Goal: Information Seeking & Learning: Check status

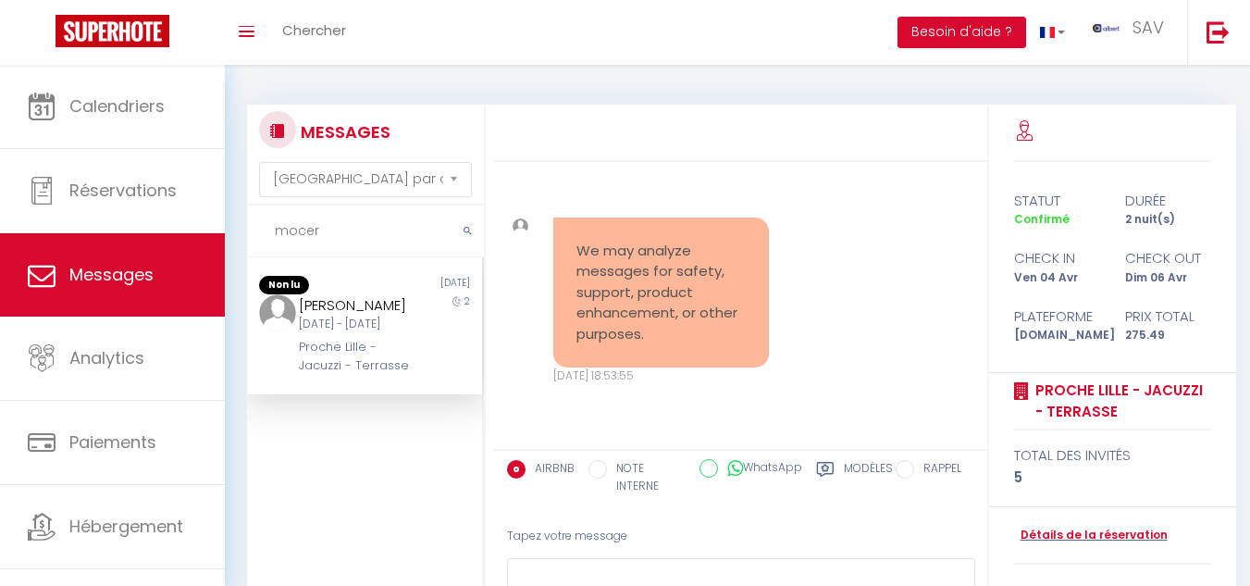
select select "message"
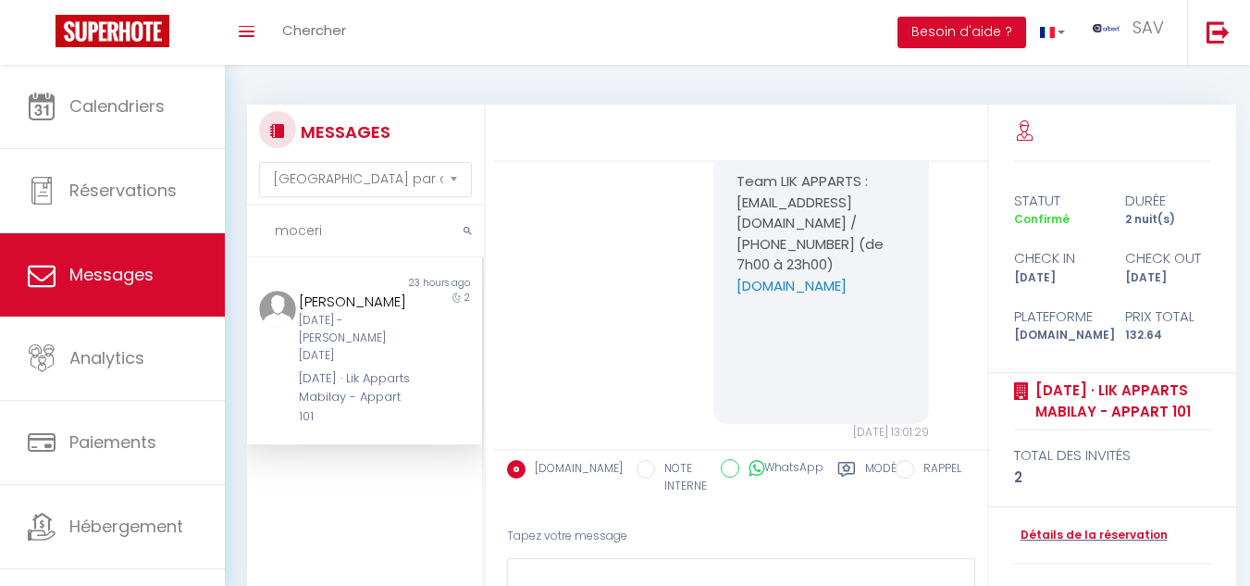
scroll to position [11282, 0]
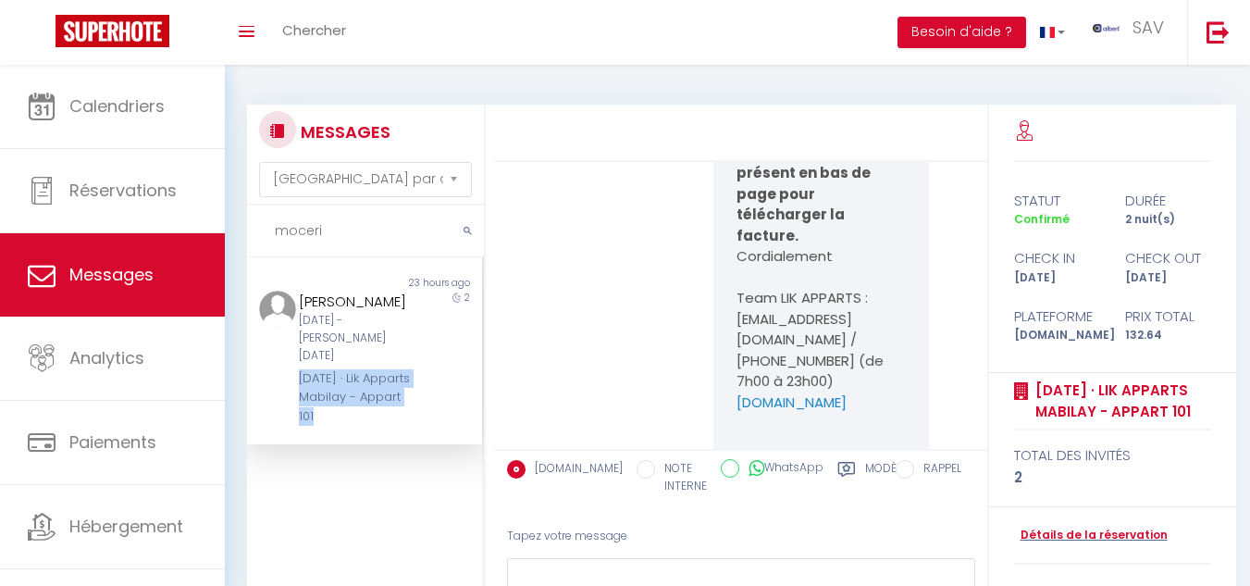
drag, startPoint x: 295, startPoint y: 364, endPoint x: 385, endPoint y: 396, distance: 95.1
click at [385, 396] on div "[PERSON_NAME] [DATE] - [PERSON_NAME] [DATE] · Lik Apparts Mabilay - Appart 101" at bounding box center [354, 357] width 137 height 135
copy div "[DATE] · Lik Apparts Mabilay - Appart 101"
click at [408, 352] on div "[PERSON_NAME] [DATE] - [PERSON_NAME] [DATE] · Lik Apparts Mabilay - Appart 101" at bounding box center [354, 357] width 137 height 135
drag, startPoint x: 286, startPoint y: 354, endPoint x: 333, endPoint y: 358, distance: 47.3
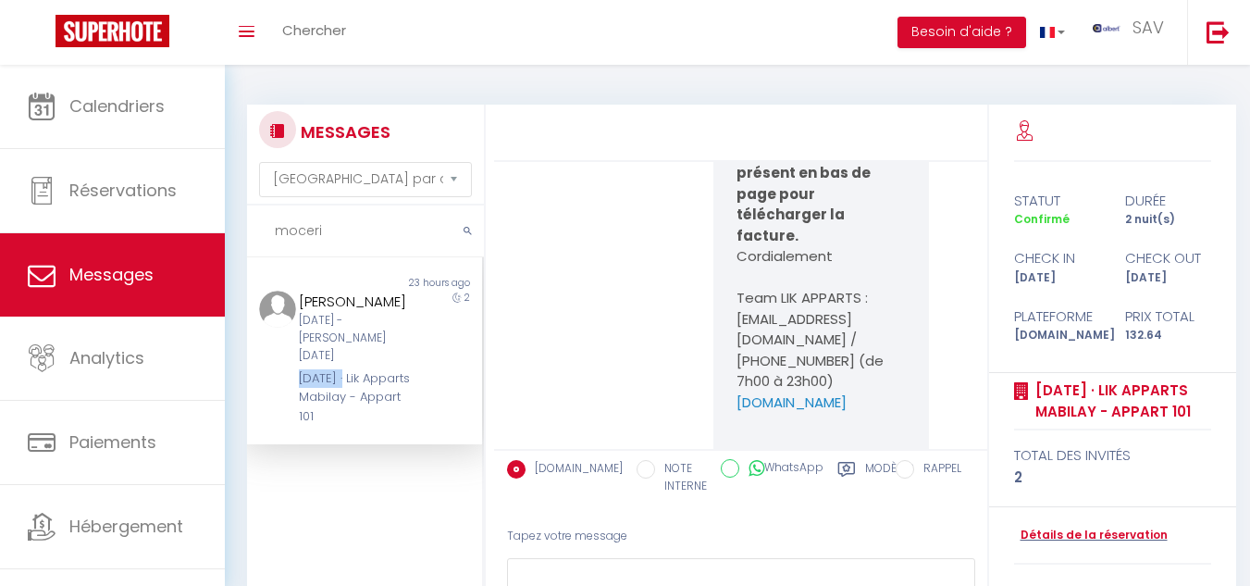
click at [336, 360] on div "[PERSON_NAME] [DATE] - [PERSON_NAME] [DATE] · Lik Apparts Mabilay - Appart 101" at bounding box center [354, 357] width 137 height 135
copy div "[DATE] ·"
click at [424, 348] on div "2" at bounding box center [453, 357] width 59 height 135
drag, startPoint x: 297, startPoint y: 383, endPoint x: 386, endPoint y: 412, distance: 93.3
click at [386, 412] on div "Non lu 23 hours ago [PERSON_NAME] [DATE] - [PERSON_NAME] [DATE] · Lik Apparts M…" at bounding box center [364, 350] width 235 height 187
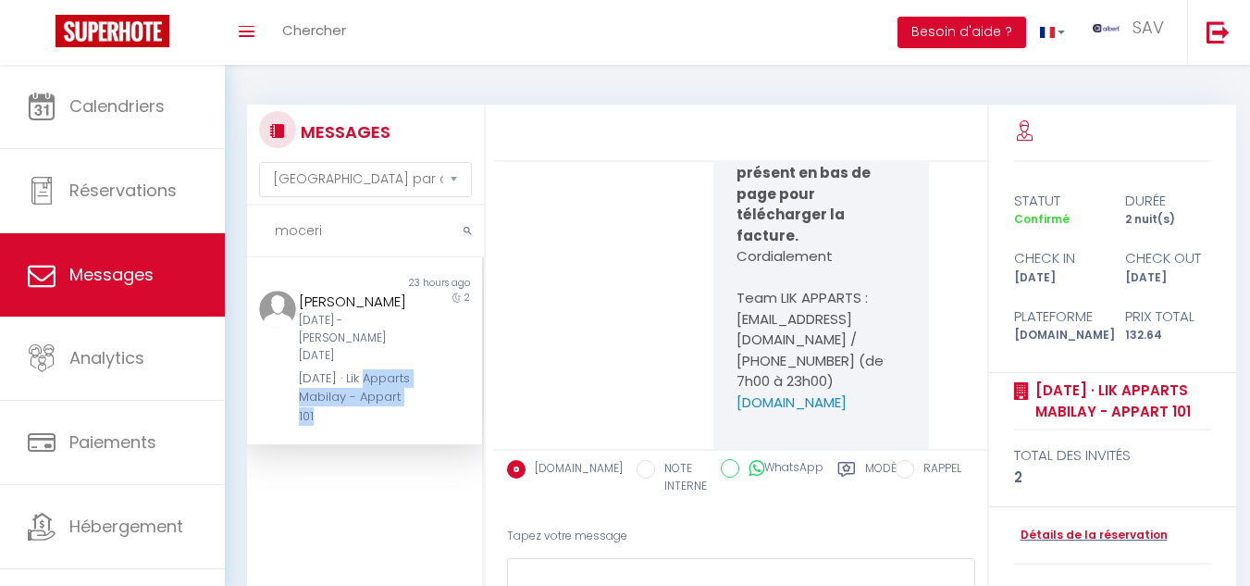
copy div "Apparts Mabilay - Appart 101"
drag, startPoint x: 402, startPoint y: 342, endPoint x: 349, endPoint y: 334, distance: 54.3
click at [402, 342] on div "[PERSON_NAME] [DATE] - [PERSON_NAME] [DATE] · Lik Apparts Mabilay - Appart 101" at bounding box center [354, 357] width 137 height 135
drag, startPoint x: 297, startPoint y: 319, endPoint x: 352, endPoint y: 330, distance: 55.7
click at [352, 330] on div "[DATE] - [PERSON_NAME][DATE]" at bounding box center [355, 338] width 113 height 53
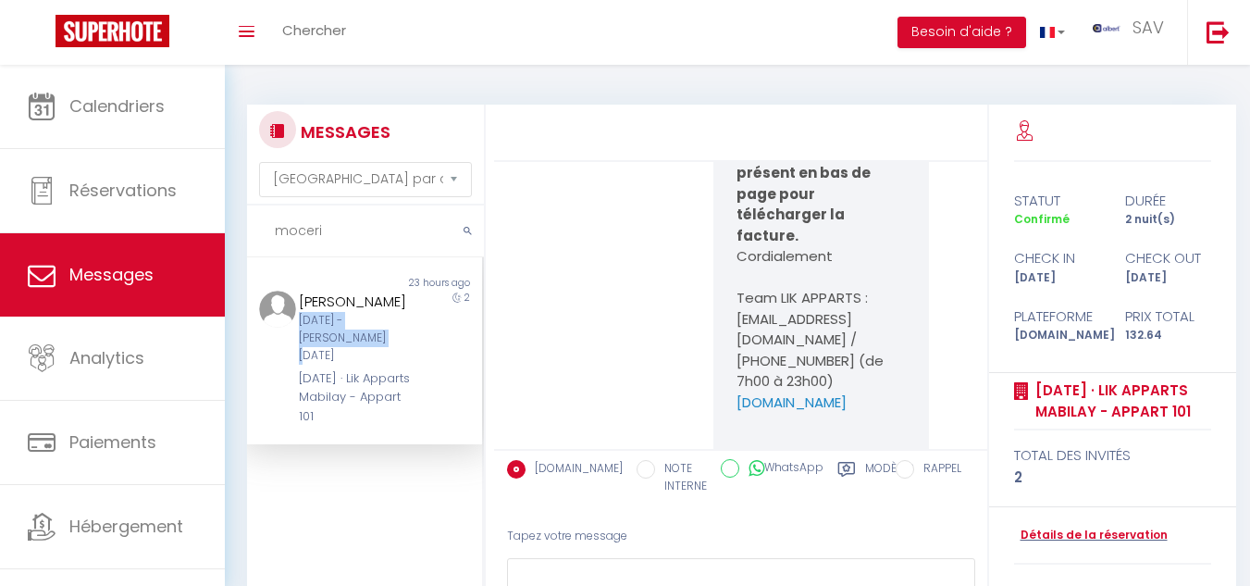
copy div "[DATE] - [PERSON_NAME][DATE]"
click at [401, 361] on div "[PERSON_NAME] [DATE] - [PERSON_NAME] [DATE] · Lik Apparts Mabilay - Appart 101" at bounding box center [354, 357] width 137 height 135
drag, startPoint x: 298, startPoint y: 295, endPoint x: 407, endPoint y: 295, distance: 109.2
click at [407, 295] on div "[PERSON_NAME] [DATE] - [PERSON_NAME] [DATE] · Lik Apparts Mabilay - Appart 101" at bounding box center [354, 357] width 137 height 135
copy div "[PERSON_NAME]"
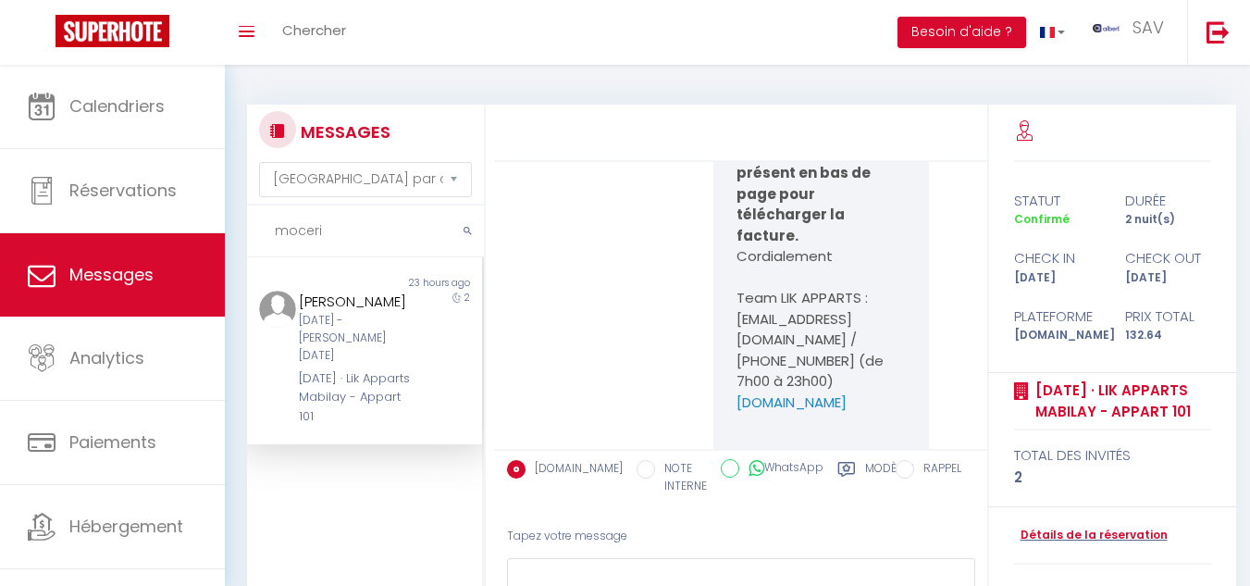
drag, startPoint x: 347, startPoint y: 263, endPoint x: 333, endPoint y: 278, distance: 20.3
click at [349, 263] on div "Non lu 23 hours ago [PERSON_NAME] [DATE] - [PERSON_NAME] [DATE] · Lik Apparts M…" at bounding box center [364, 350] width 235 height 187
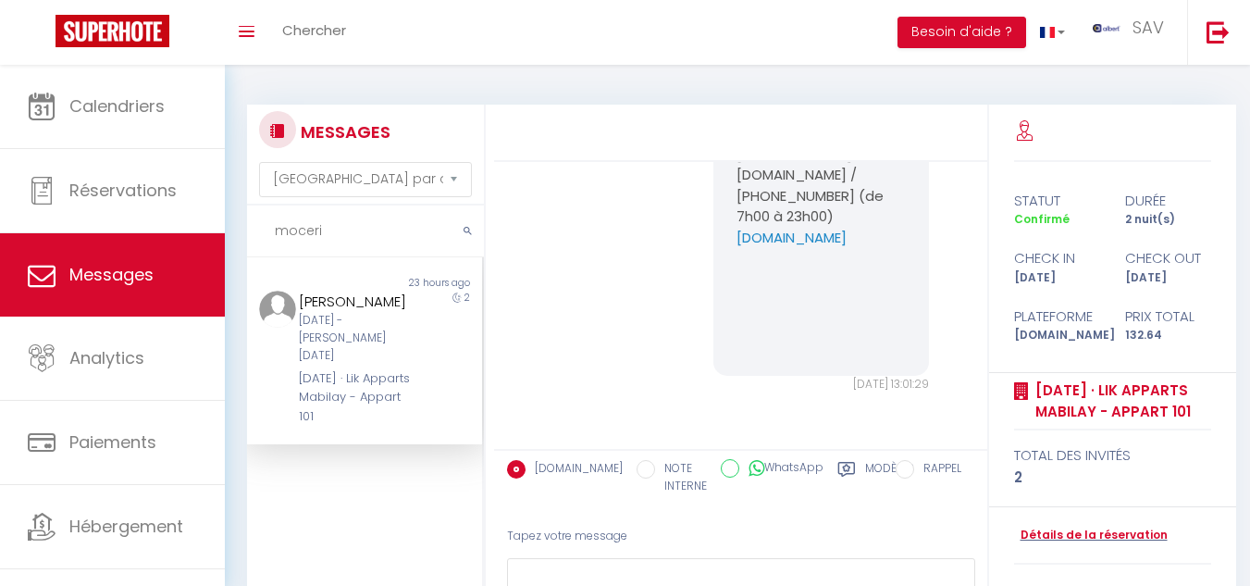
scroll to position [11558, 0]
click at [357, 227] on input "moceri" at bounding box center [365, 231] width 237 height 52
type input "m"
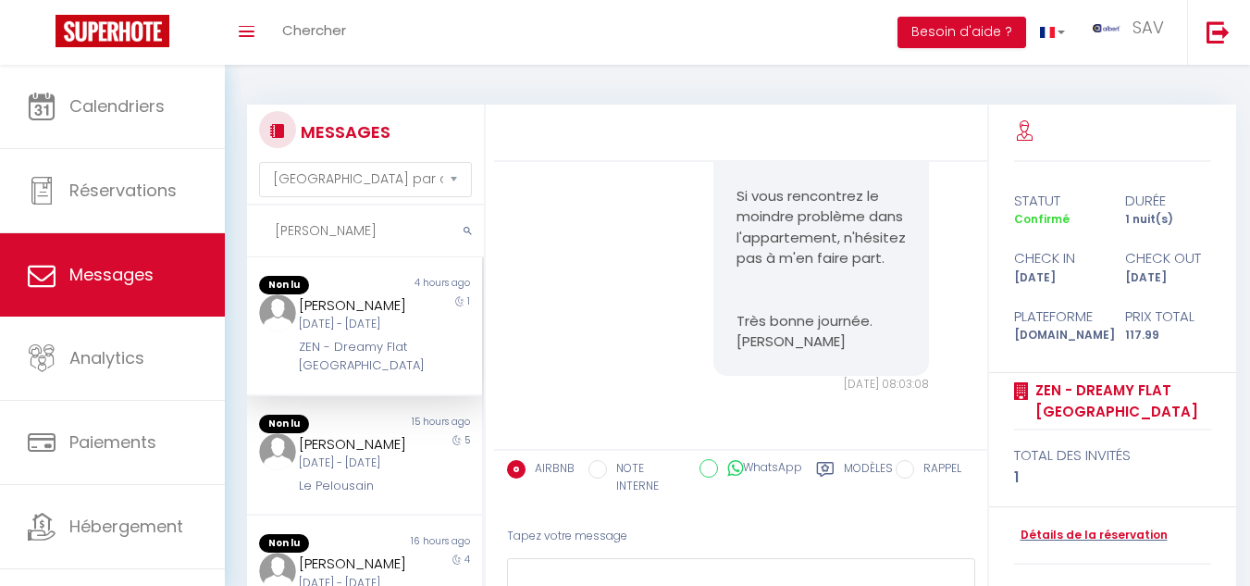
scroll to position [5504, 0]
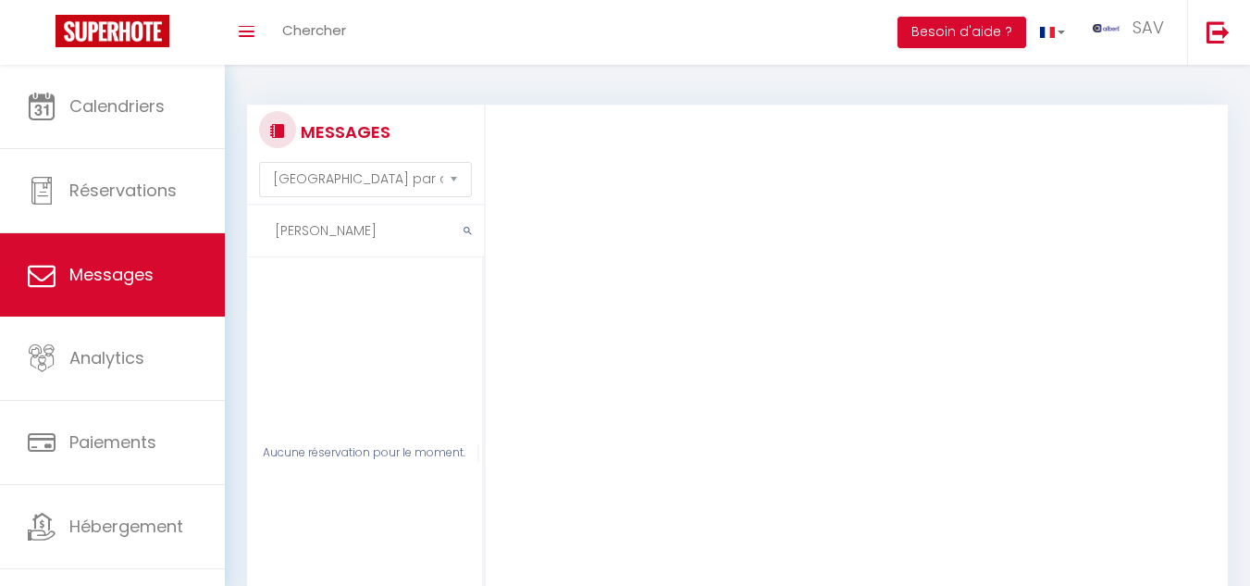
click at [426, 232] on input "[PERSON_NAME]" at bounding box center [365, 231] width 237 height 52
type input "M"
click at [378, 229] on input "text" at bounding box center [365, 231] width 237 height 52
click at [400, 220] on input "text" at bounding box center [365, 231] width 237 height 52
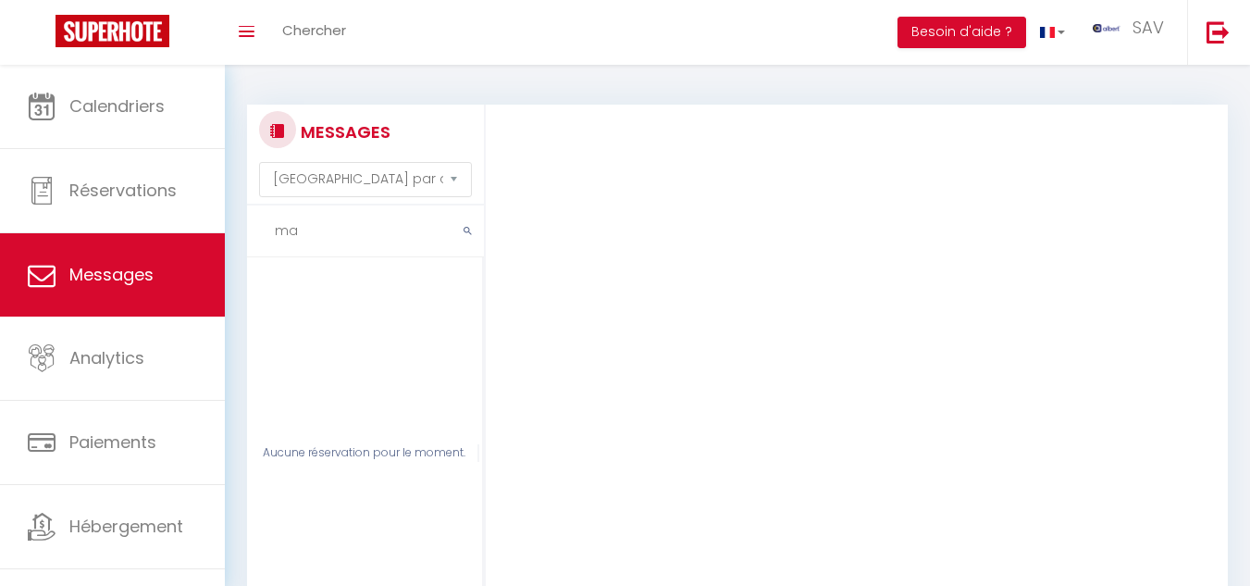
type input "m"
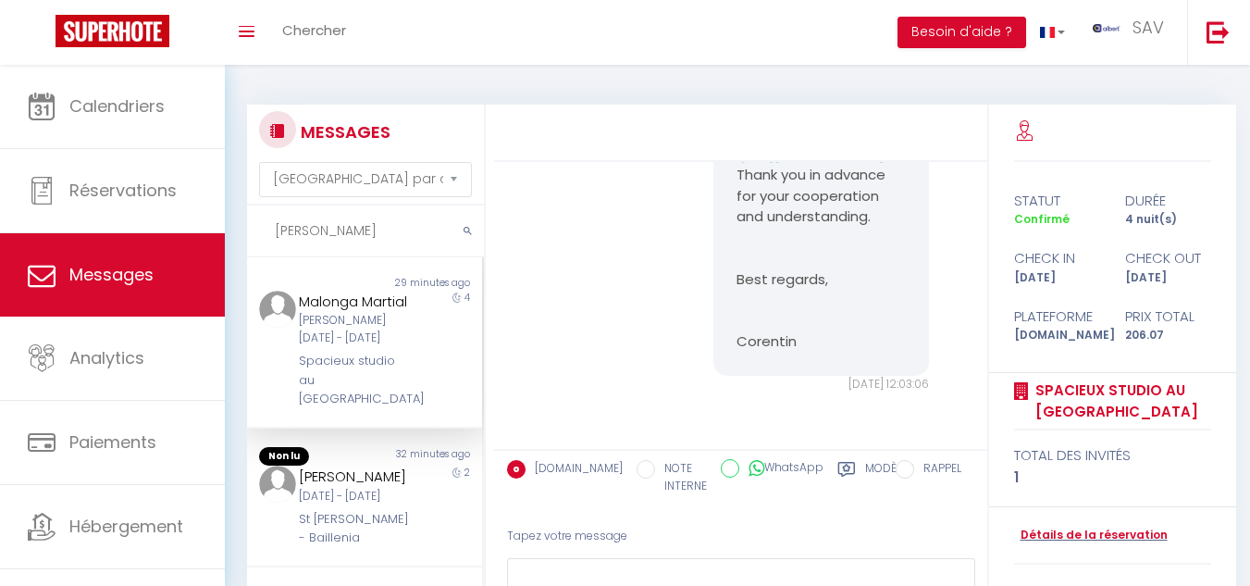
scroll to position [2791, 0]
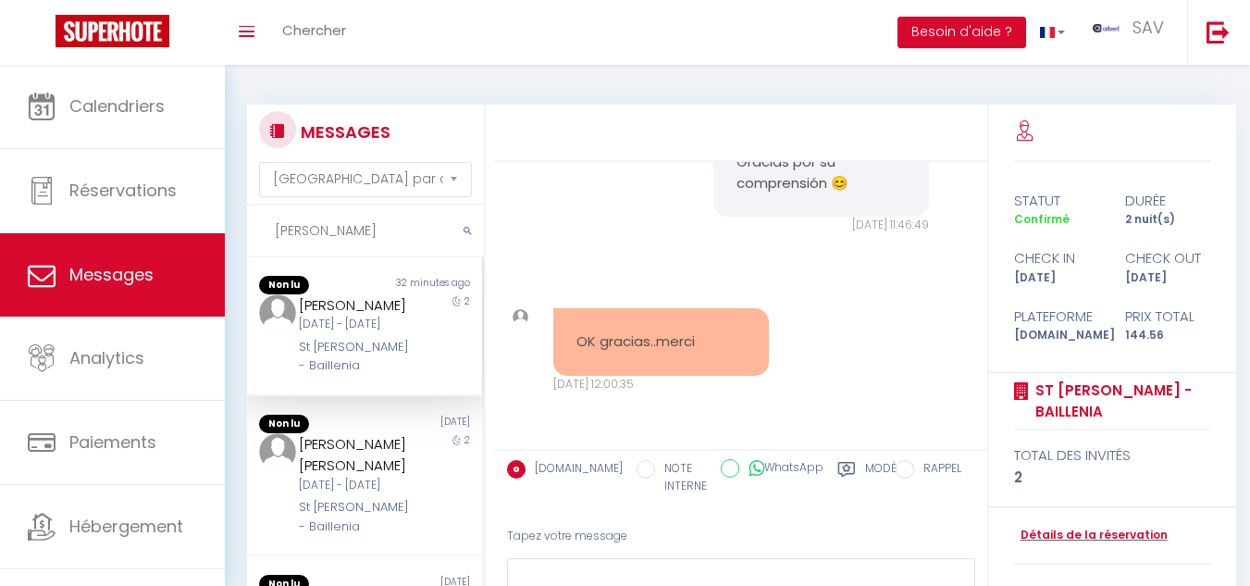
click at [426, 376] on div "2" at bounding box center [453, 334] width 59 height 81
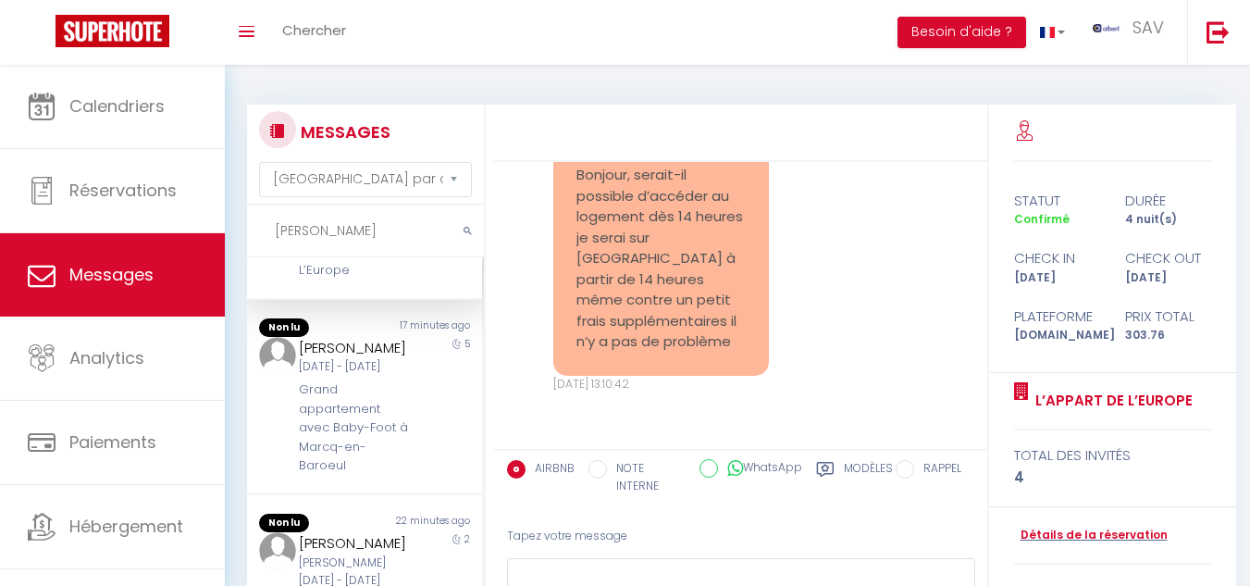
scroll to position [0, 0]
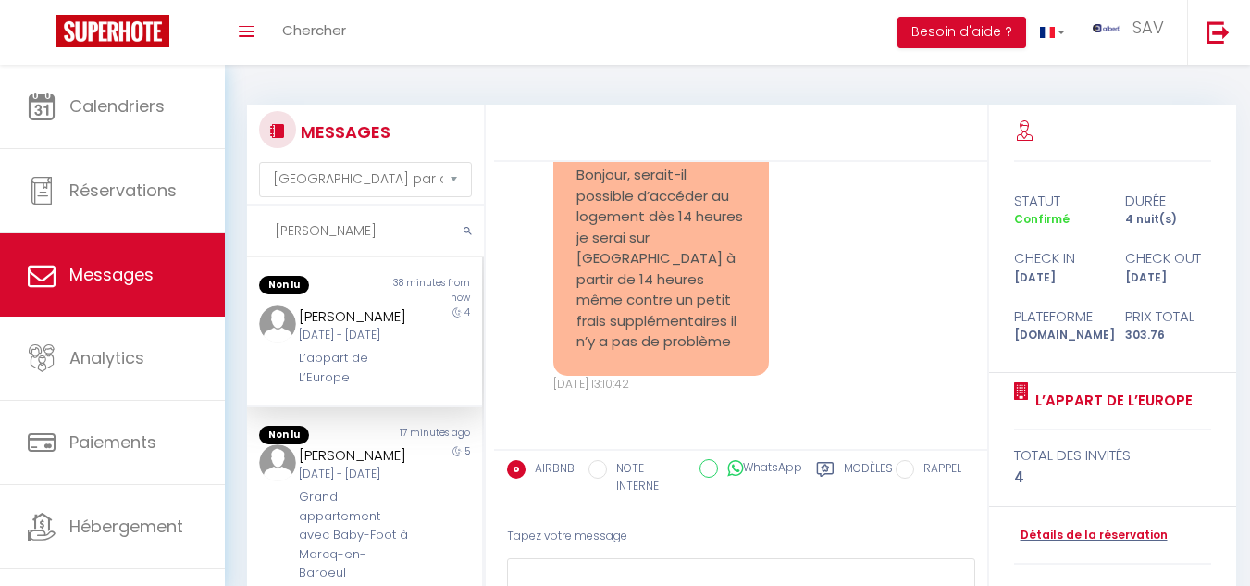
click at [369, 226] on input "[PERSON_NAME]" at bounding box center [365, 231] width 237 height 52
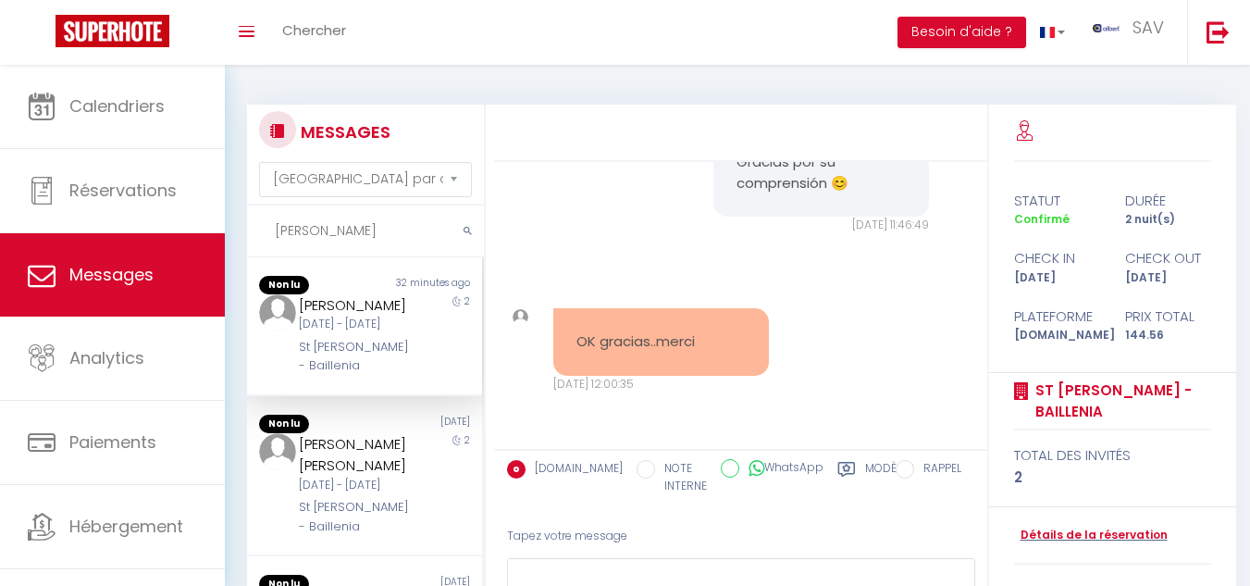
click at [425, 364] on div "2" at bounding box center [453, 334] width 59 height 81
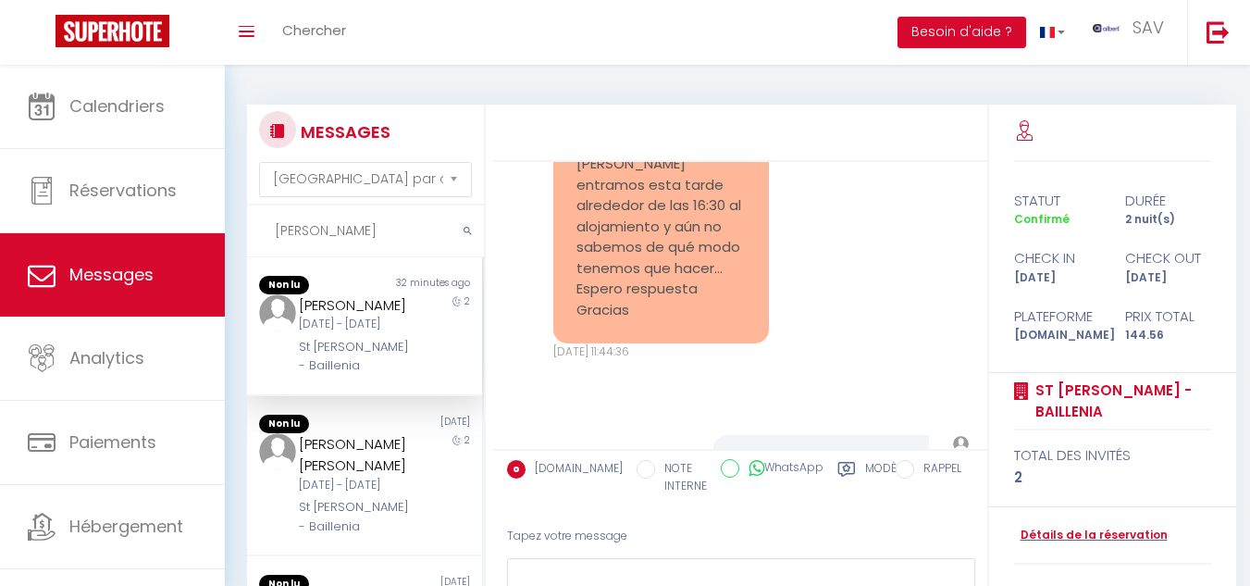
scroll to position [2143, 0]
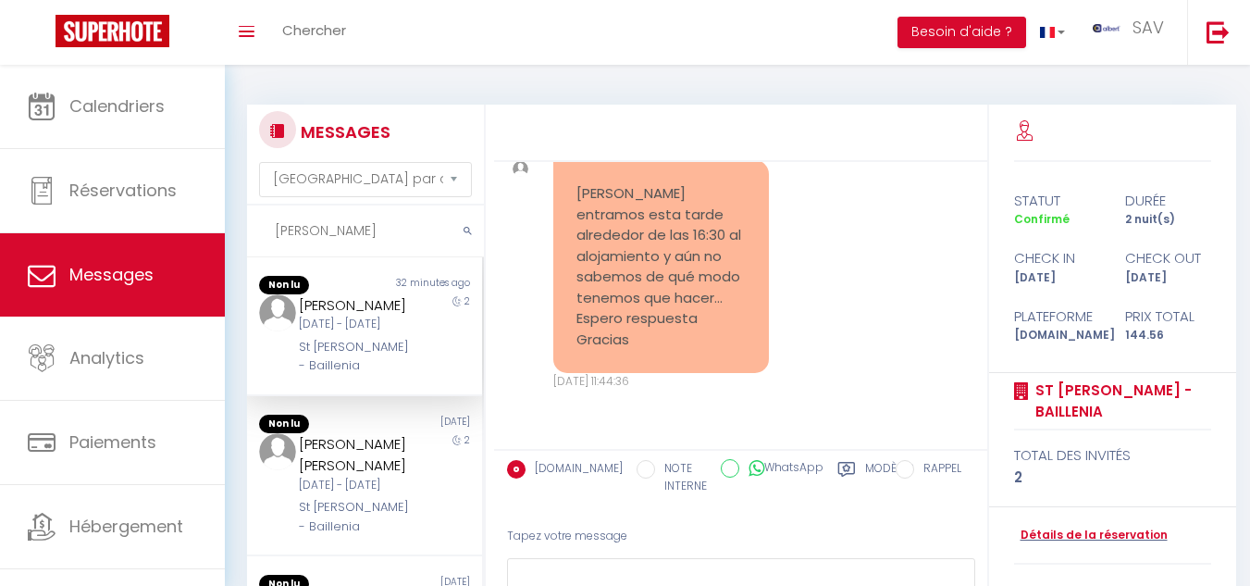
click at [343, 235] on input "[PERSON_NAME]" at bounding box center [365, 231] width 237 height 52
type input "a"
type input "g"
paste input "Chambord - [GEOGRAPHIC_DATA]"
click at [352, 233] on input "Chambord - [GEOGRAPHIC_DATA]" at bounding box center [365, 231] width 237 height 52
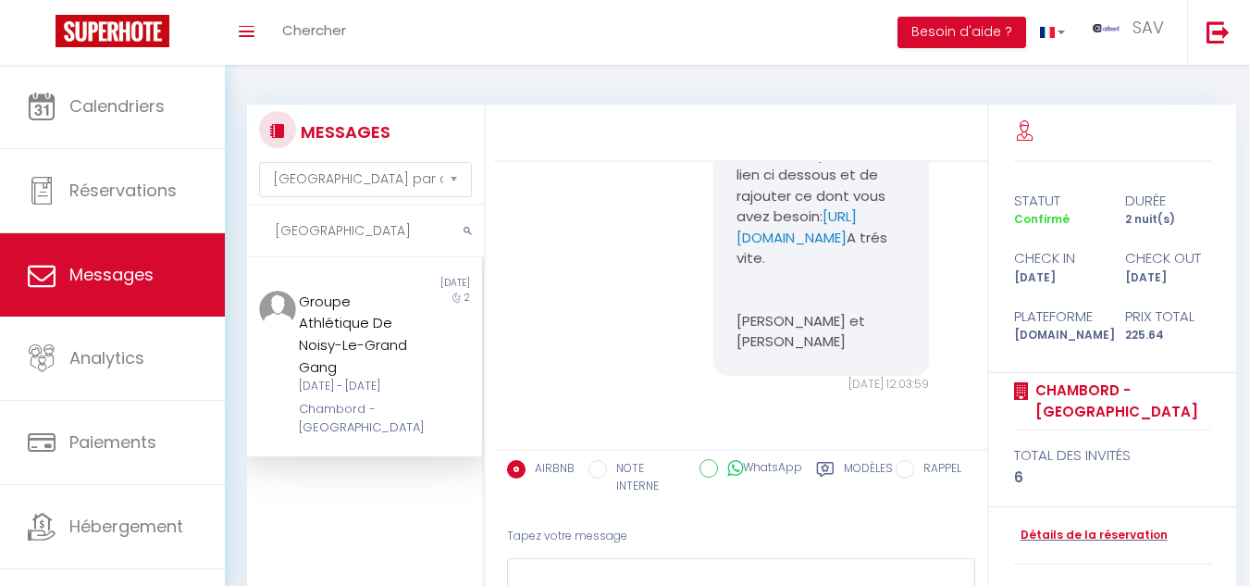
scroll to position [2315, 0]
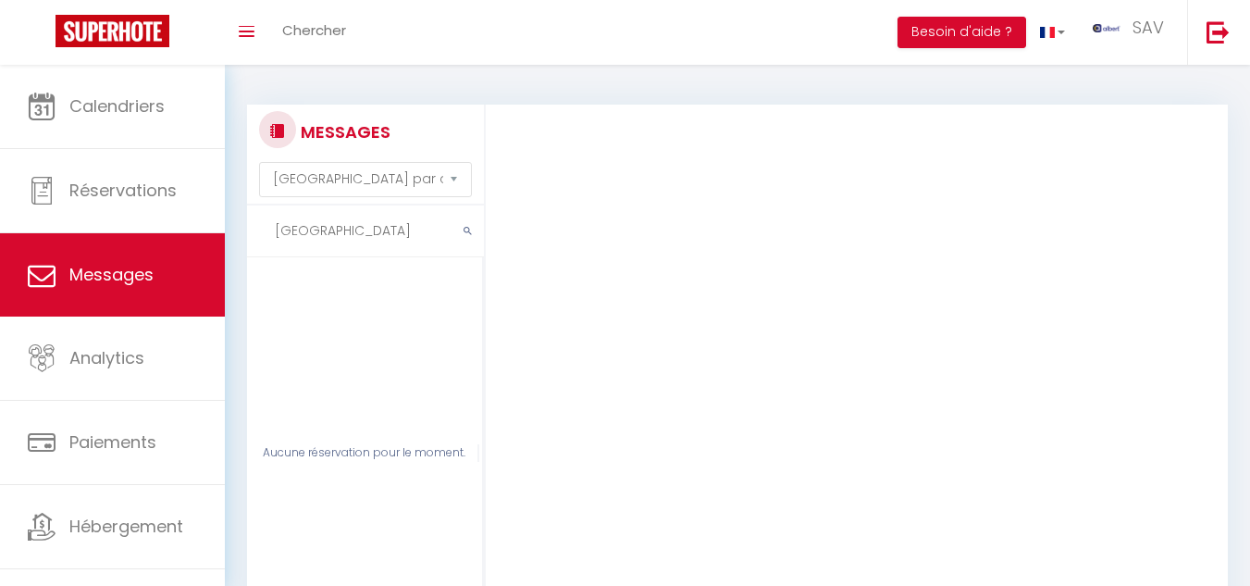
click at [356, 234] on input "[GEOGRAPHIC_DATA]" at bounding box center [365, 231] width 237 height 52
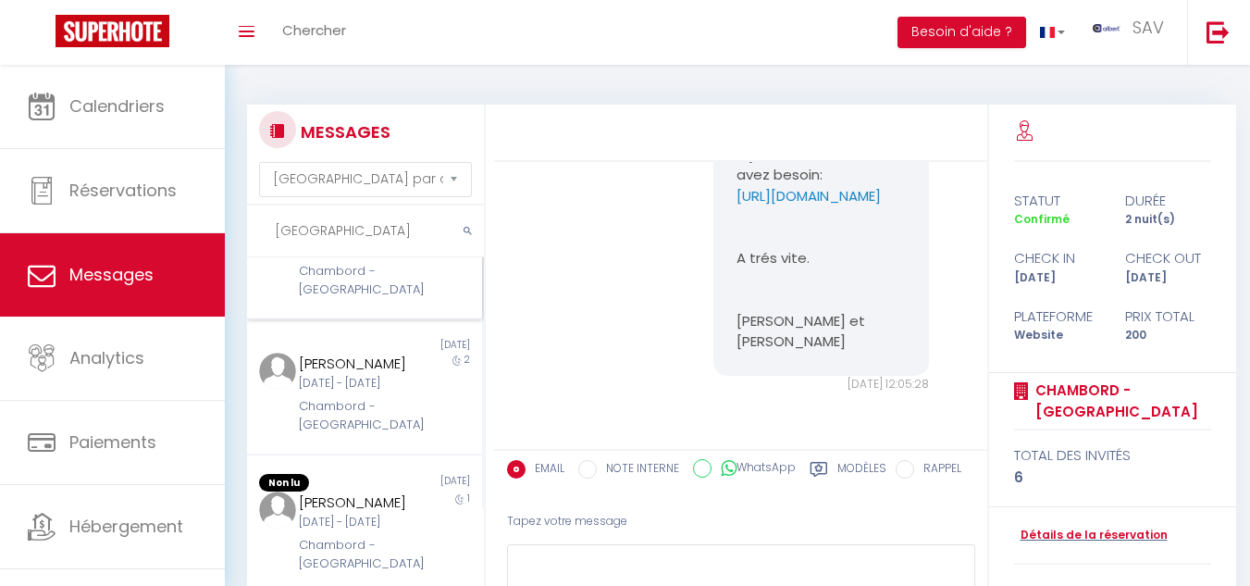
scroll to position [278, 0]
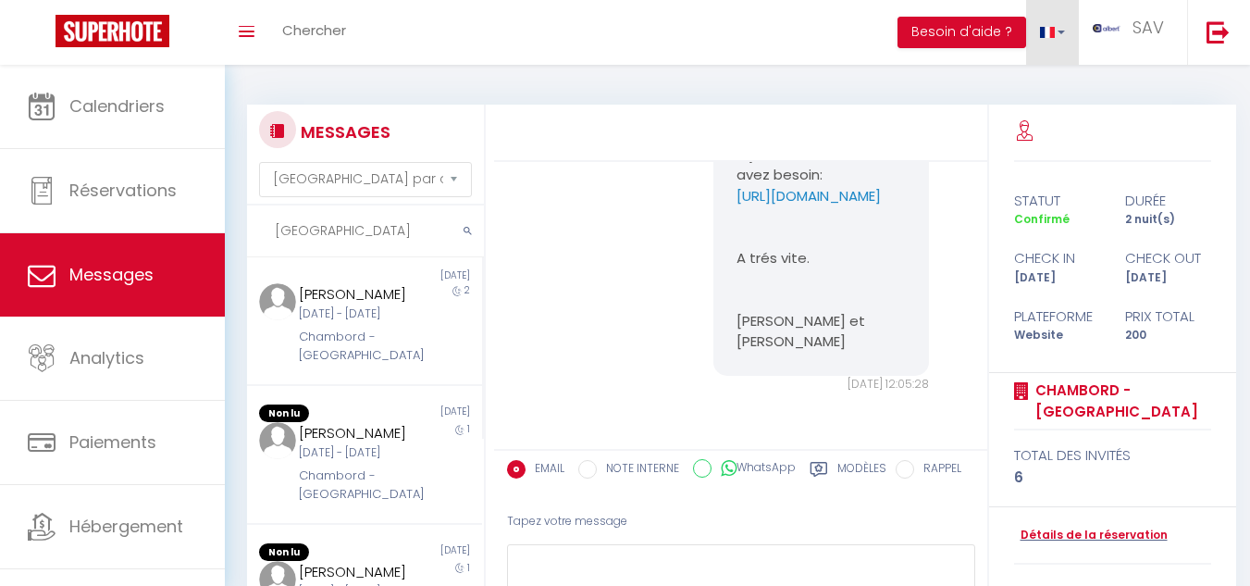
type input "[GEOGRAPHIC_DATA]"
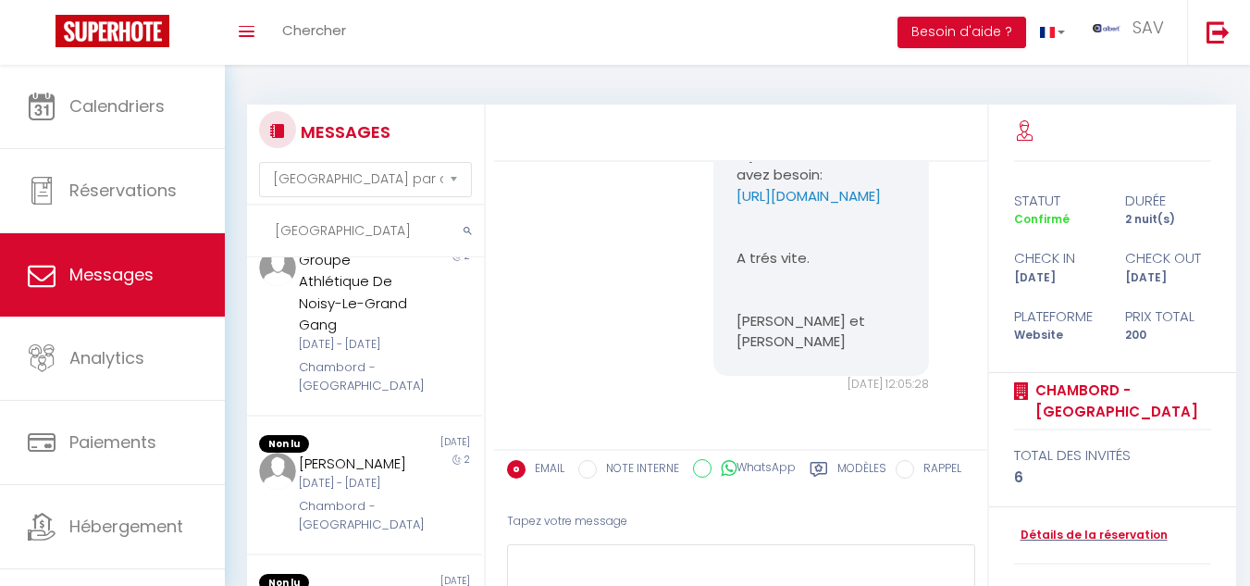
scroll to position [740, 0]
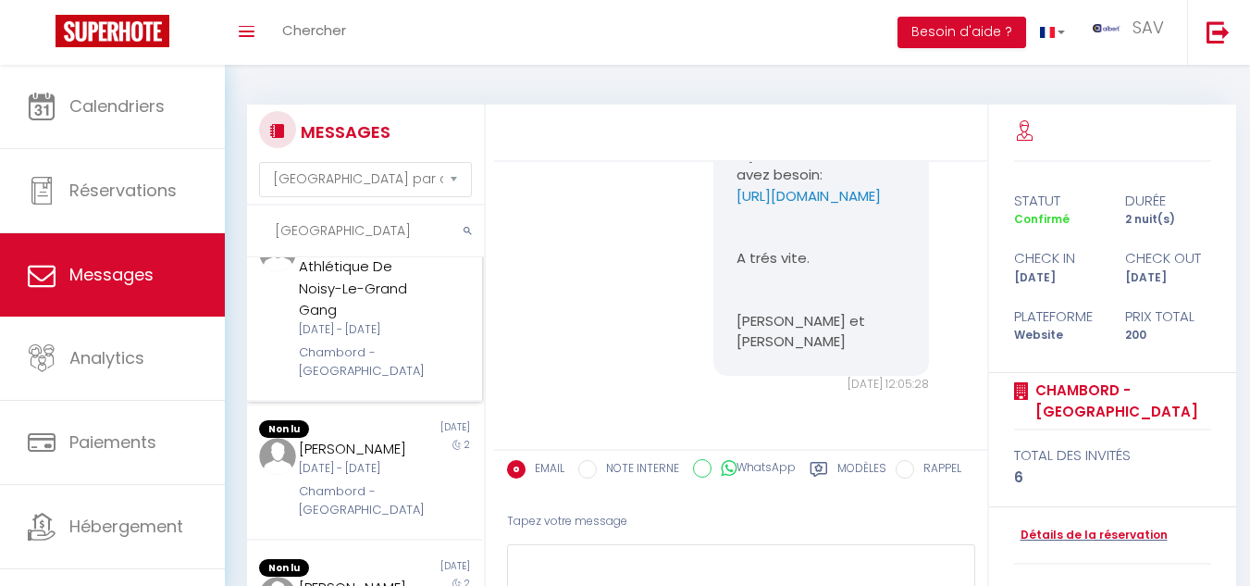
click at [409, 381] on div "Groupe Athlétique De Noisy-Le-Grand Gang [DATE] - [DATE] Chambord - [GEOGRAPHIC…" at bounding box center [354, 307] width 137 height 147
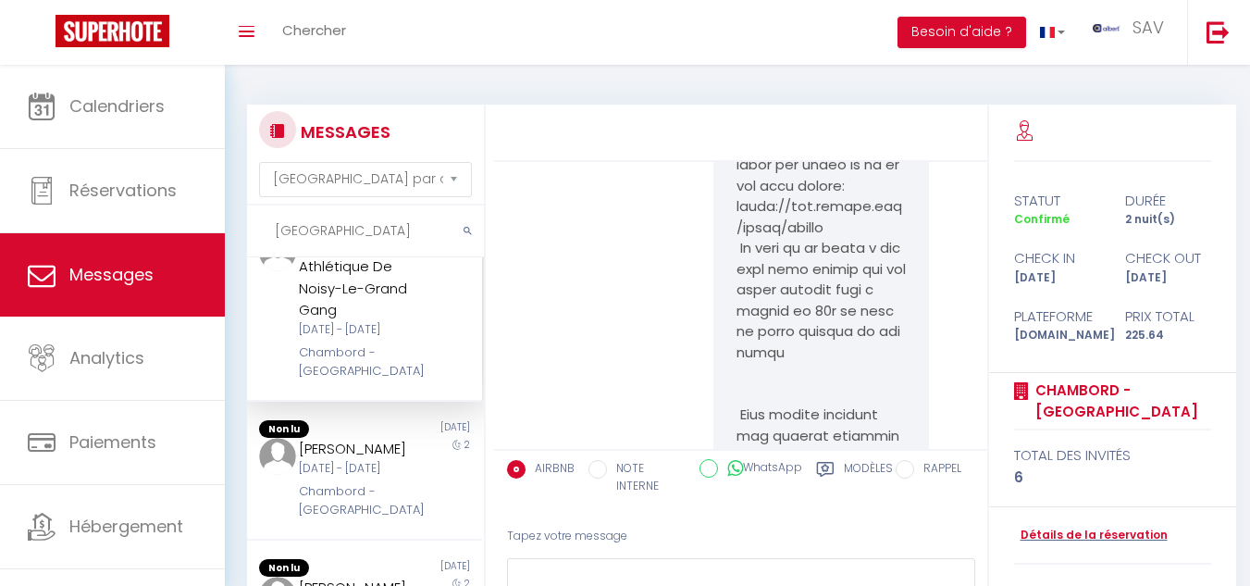
scroll to position [1018, 0]
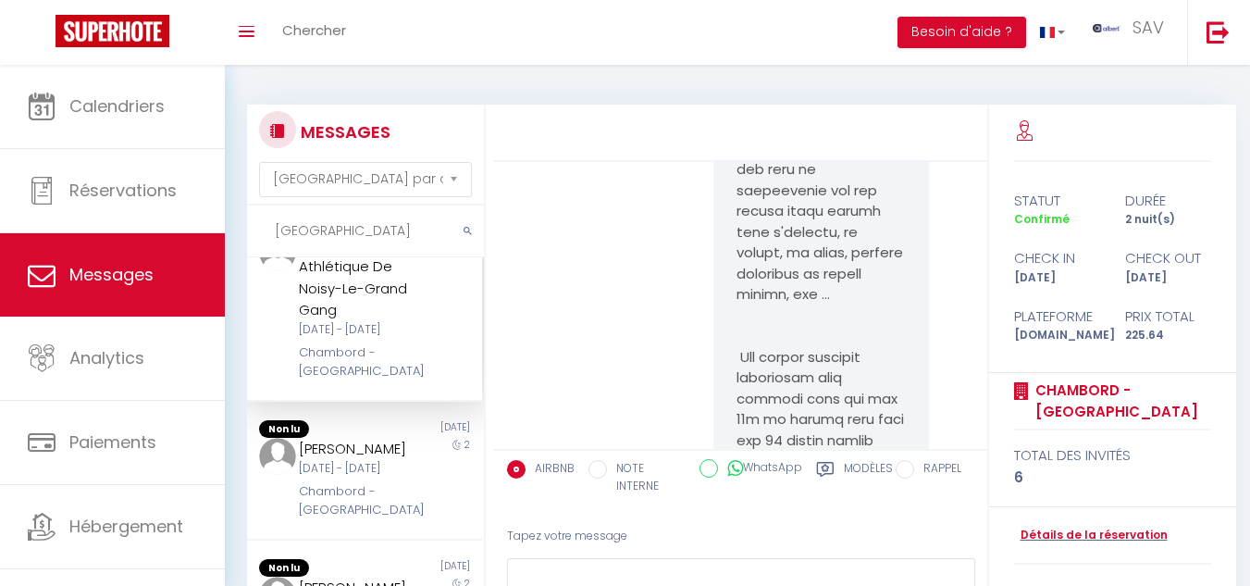
drag, startPoint x: 587, startPoint y: 311, endPoint x: 690, endPoint y: 319, distance: 103.0
click at [587, 311] on div "Mer 20 Aoû. 2025 - 14:27:24 Note Sms Mer 20 Aoû. 2025 - 14:27:24" at bounding box center [740, 2] width 480 height 1678
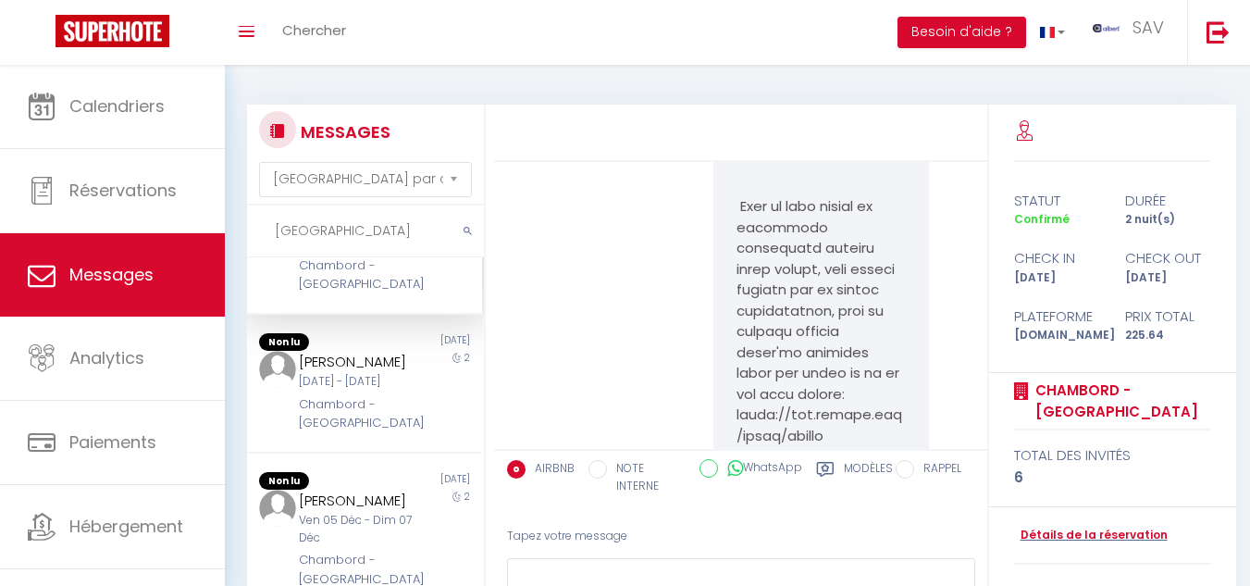
scroll to position [648, 0]
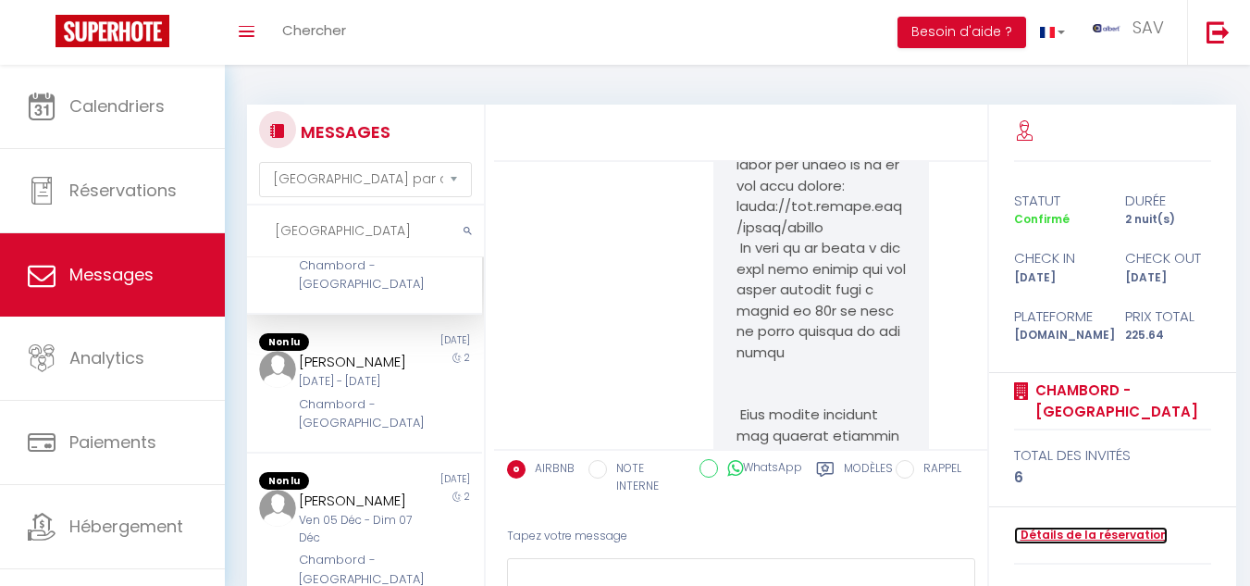
click at [1084, 537] on link "Détails de la réservation" at bounding box center [1091, 535] width 154 height 18
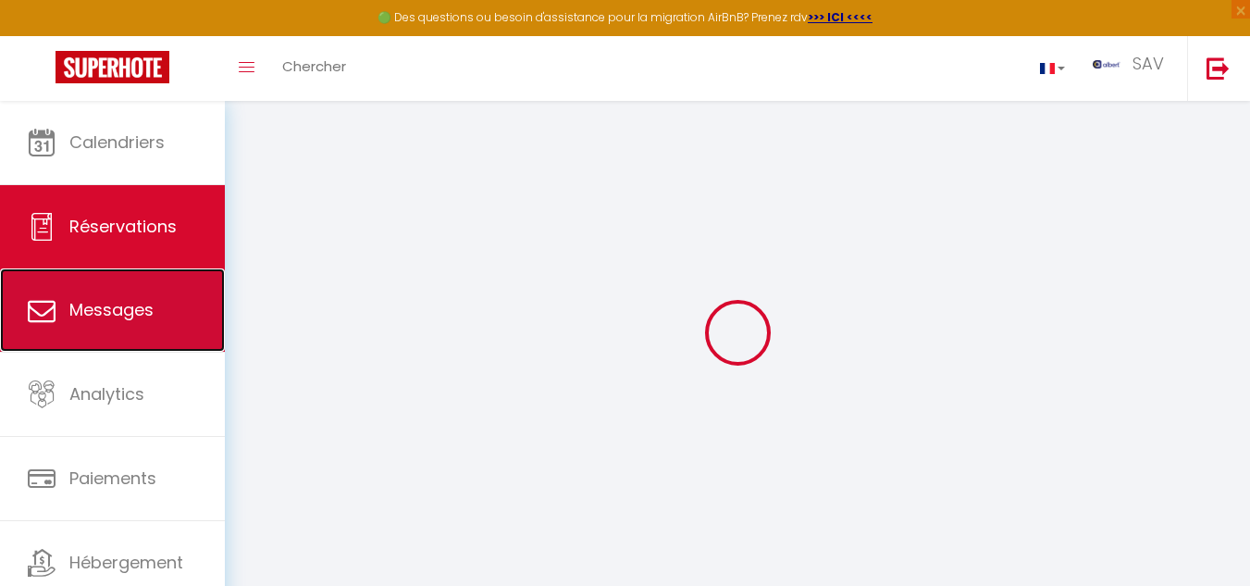
click at [124, 304] on span "Messages" at bounding box center [111, 309] width 84 height 23
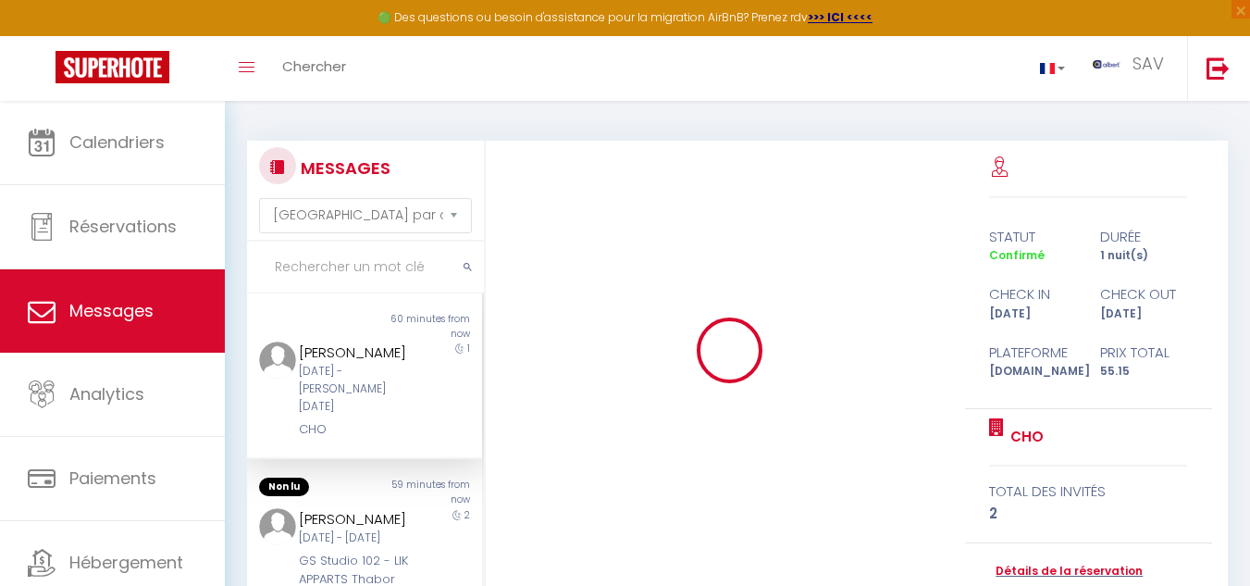
paste input "la verriere"
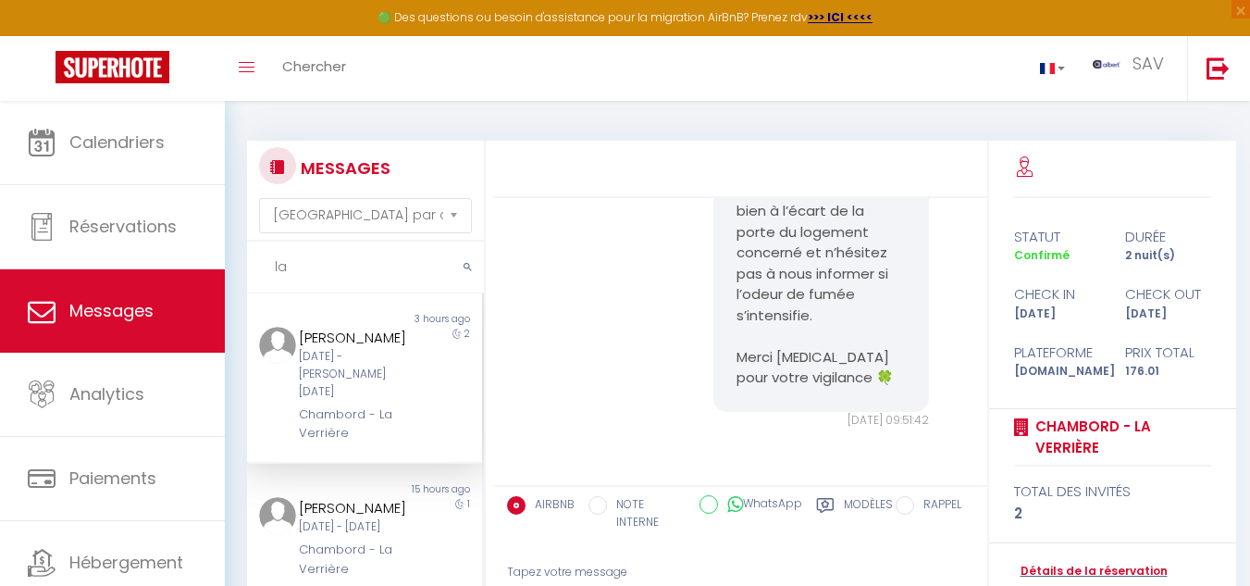
type input "l"
paste input "Mihalache"
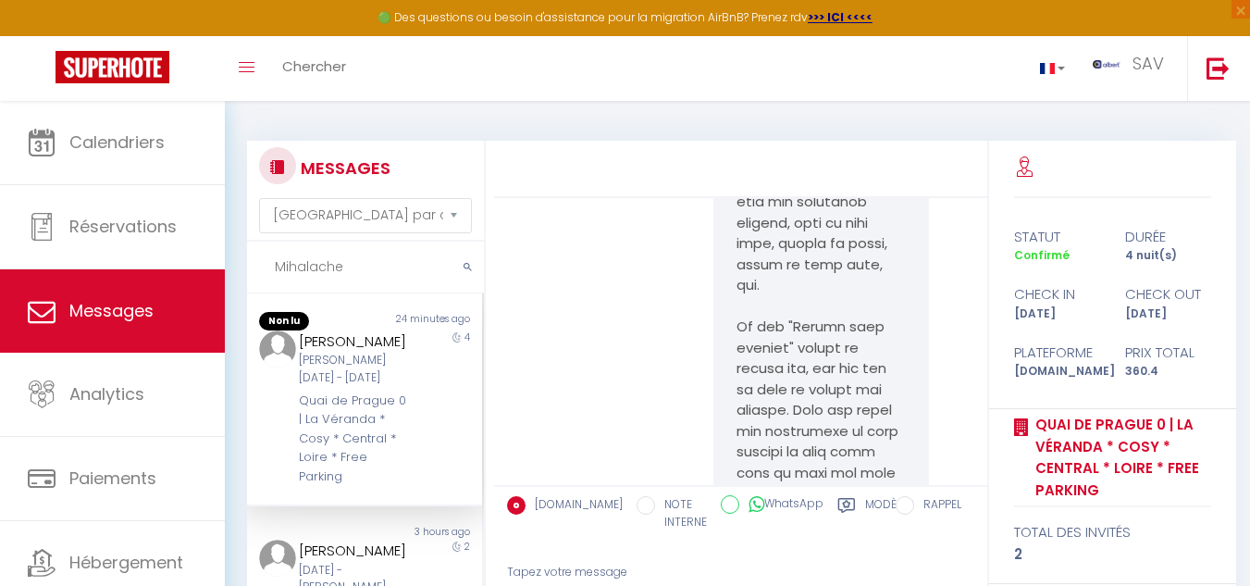
scroll to position [10650, 0]
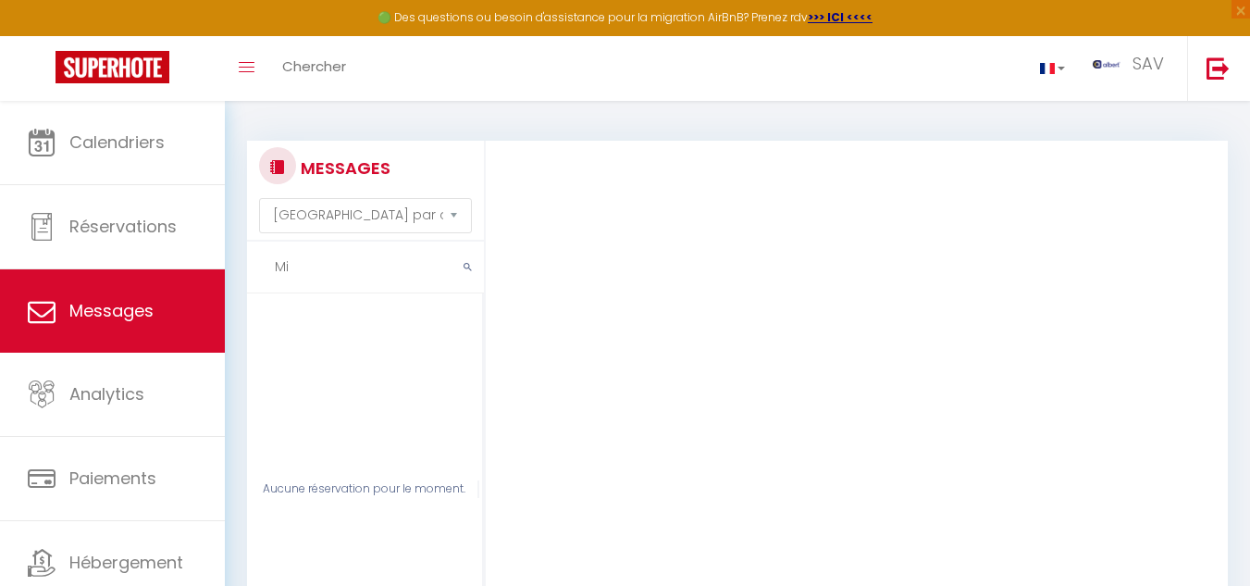
type input "M"
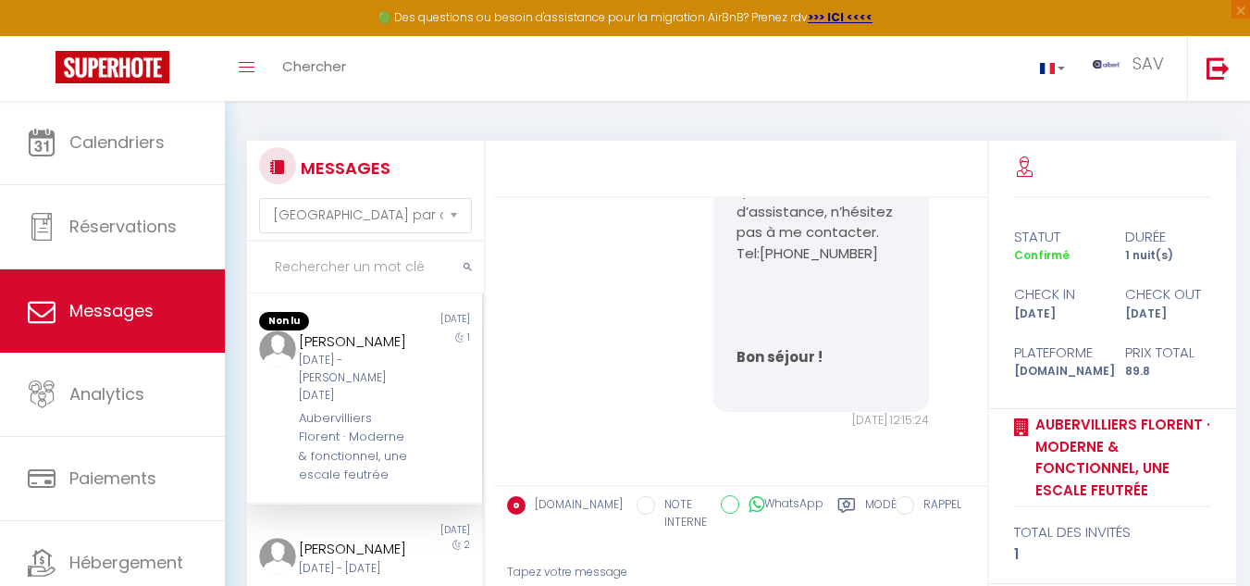
scroll to position [3149, 0]
click at [316, 263] on input "text" at bounding box center [365, 267] width 237 height 52
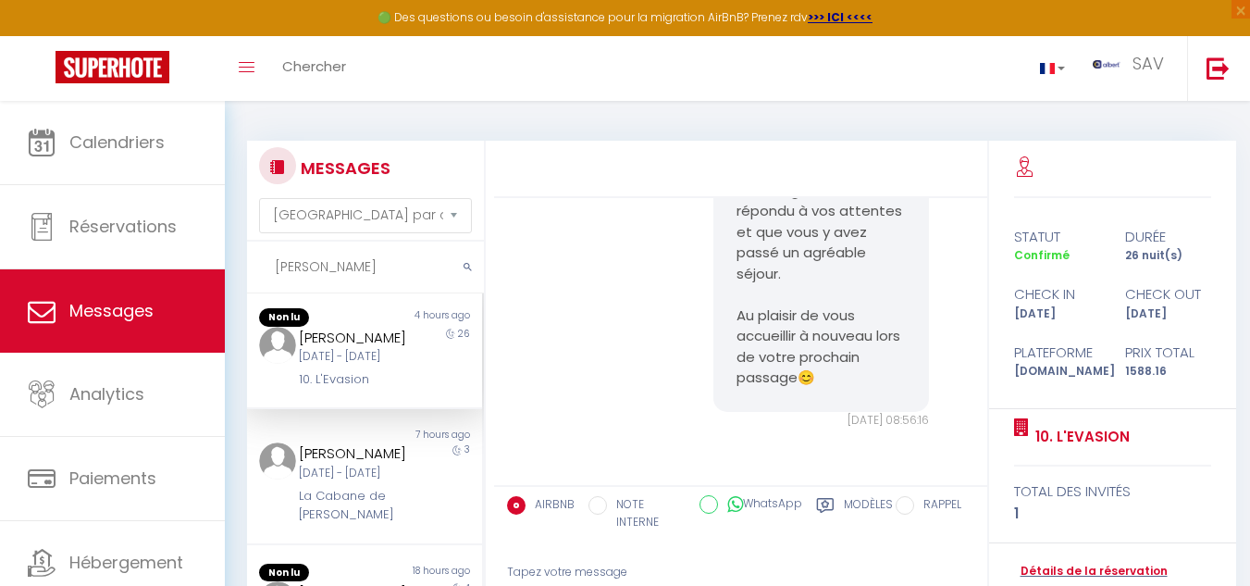
scroll to position [0, 0]
type input "m"
paste input "Mihalache"
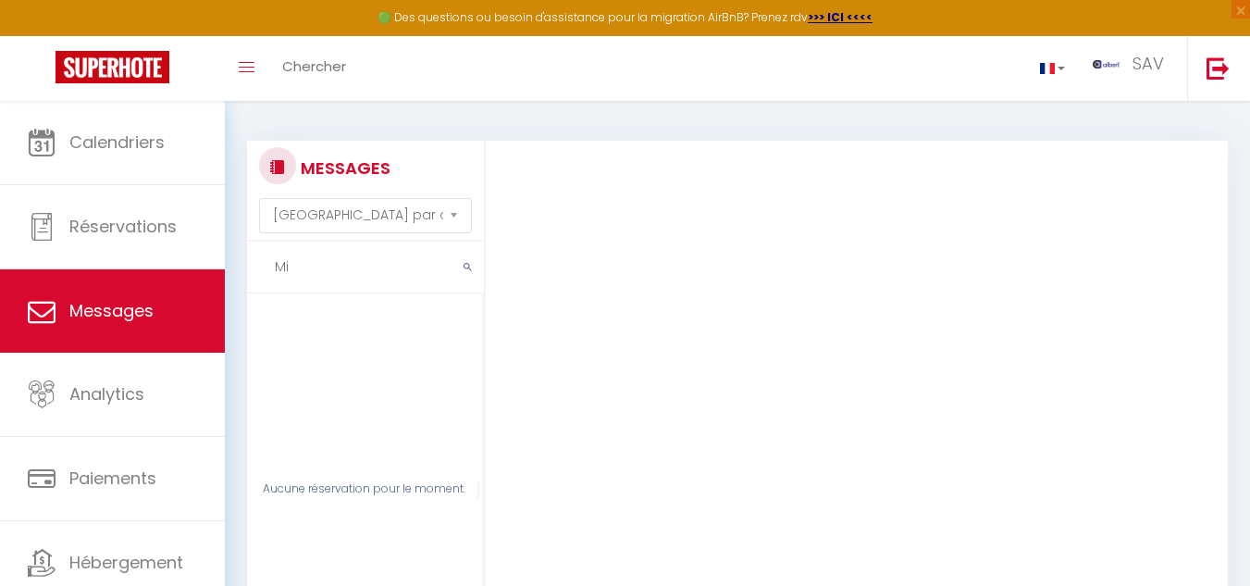
type input "M"
click at [361, 280] on input "text" at bounding box center [365, 267] width 237 height 52
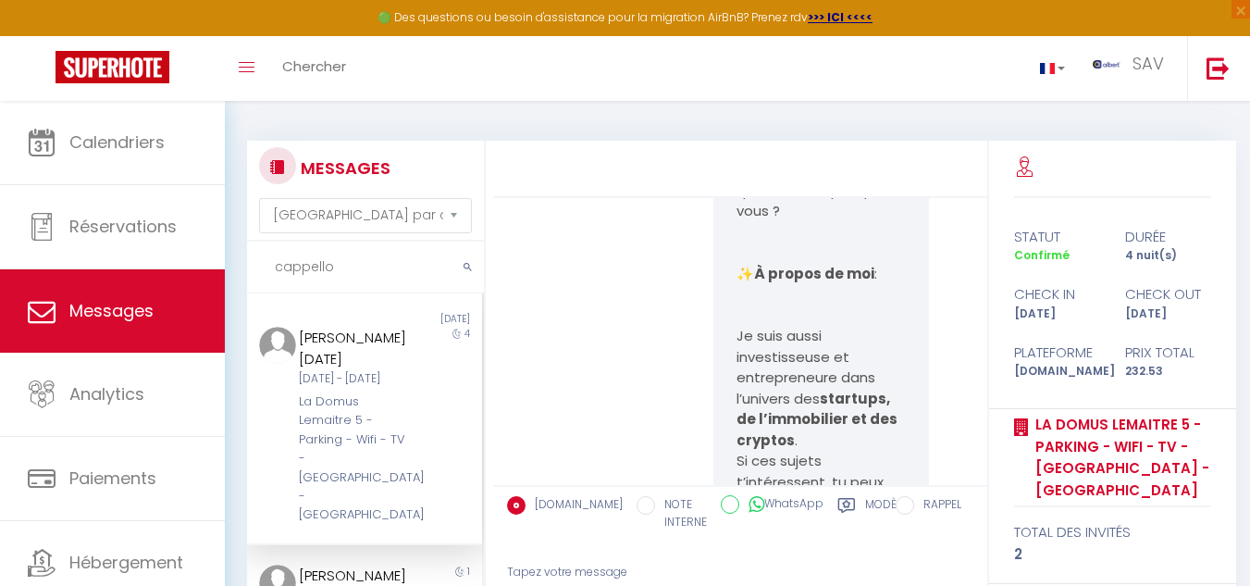
scroll to position [2978, 0]
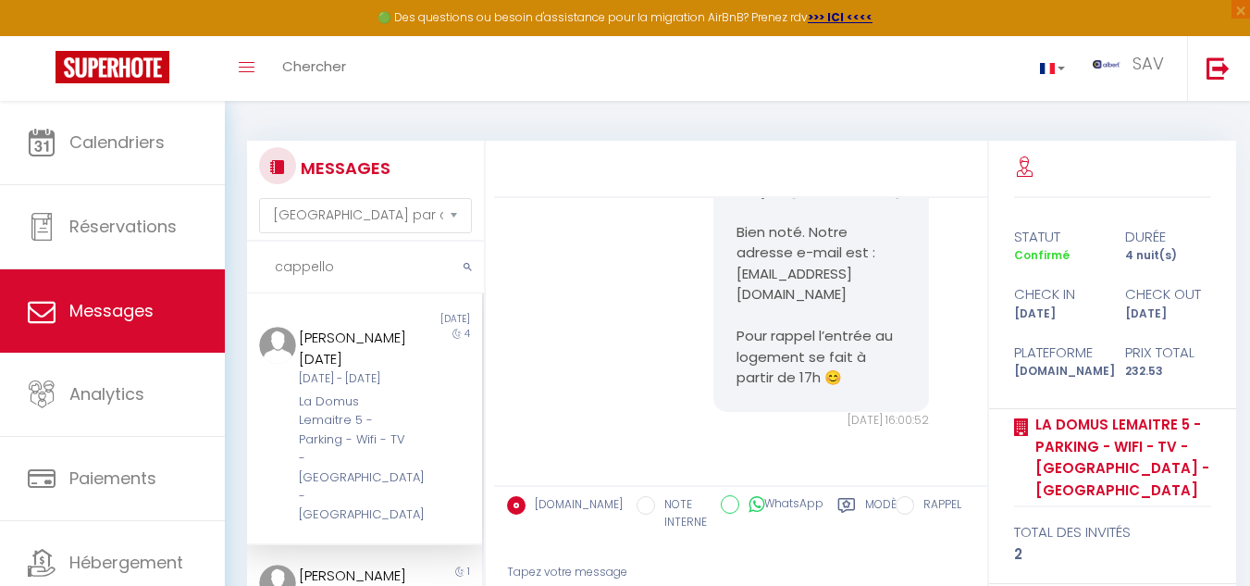
type input "cappello"
click at [438, 438] on div "4" at bounding box center [453, 426] width 59 height 198
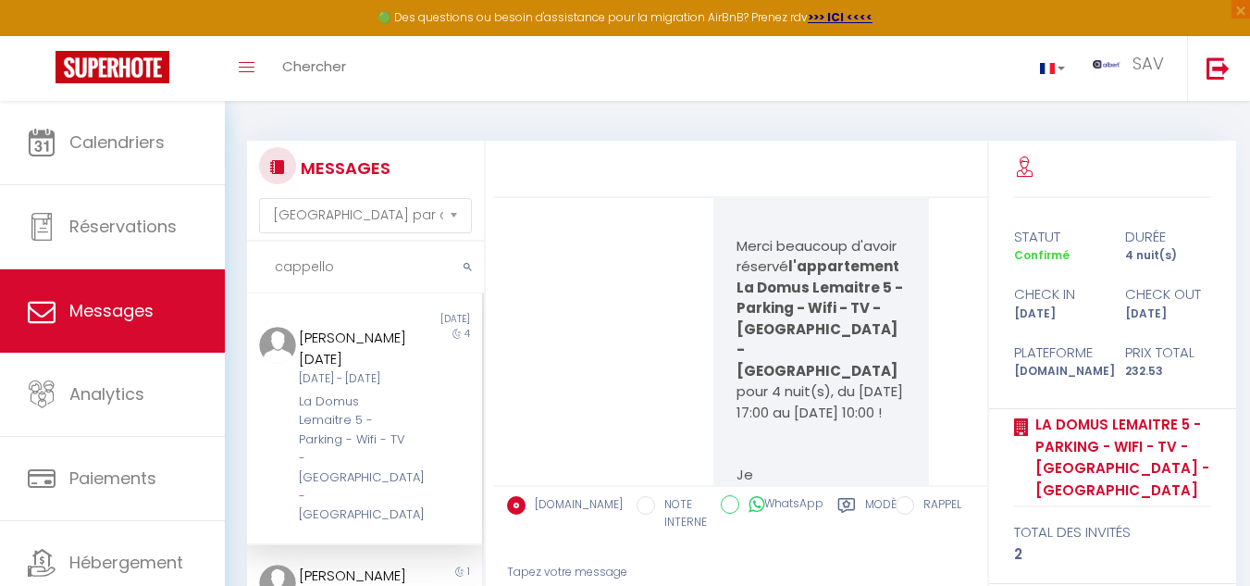
scroll to position [93, 0]
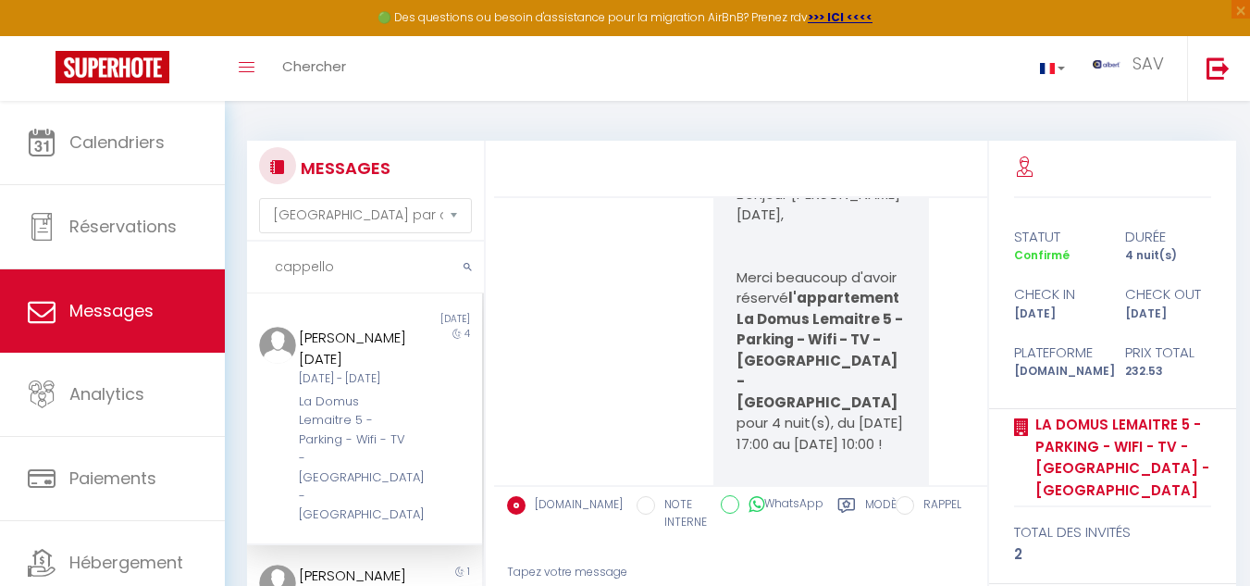
drag, startPoint x: 288, startPoint y: 376, endPoint x: 349, endPoint y: 393, distance: 63.3
click at [349, 393] on div "[PERSON_NAME][DATE] [DATE] - [DATE] La Domus Lemaitre 5 - Parking - Wifi - TV -…" at bounding box center [354, 426] width 137 height 198
copy div "[DATE] - [DATE]"
drag, startPoint x: 299, startPoint y: 333, endPoint x: 398, endPoint y: 363, distance: 103.3
click at [398, 363] on div "[PERSON_NAME][DATE]" at bounding box center [355, 348] width 113 height 43
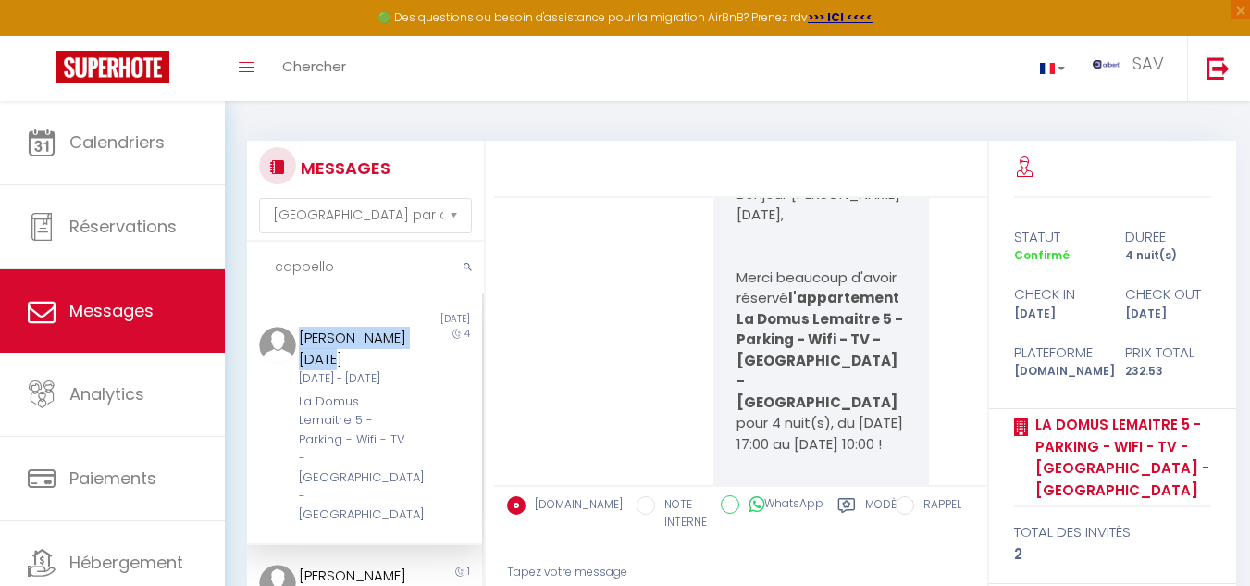
copy div "[PERSON_NAME][DATE]"
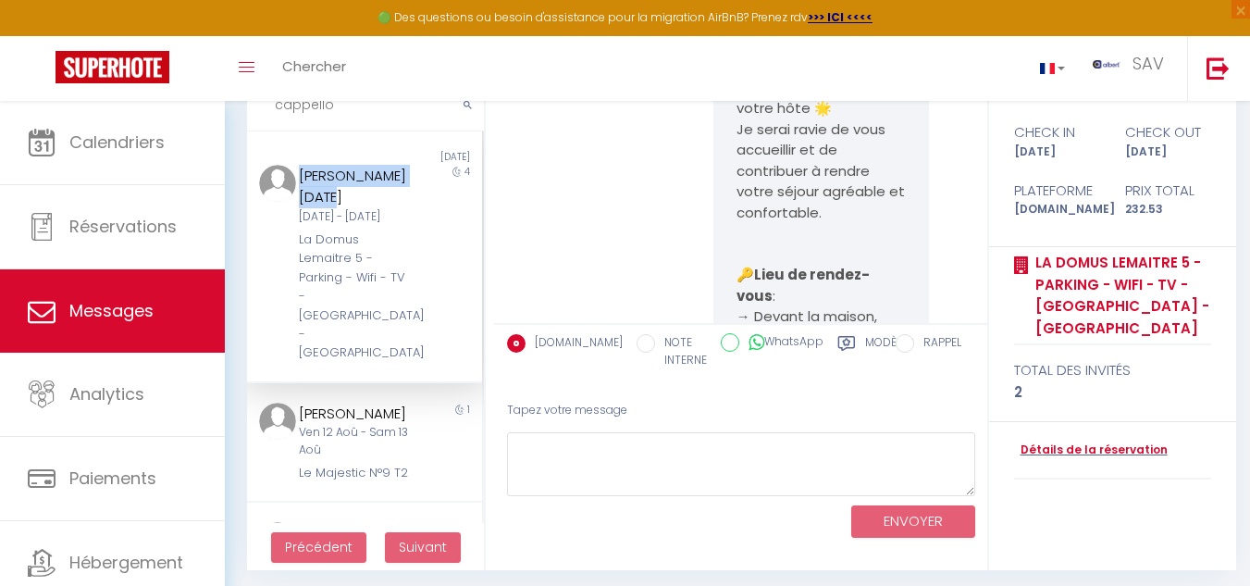
scroll to position [168, 0]
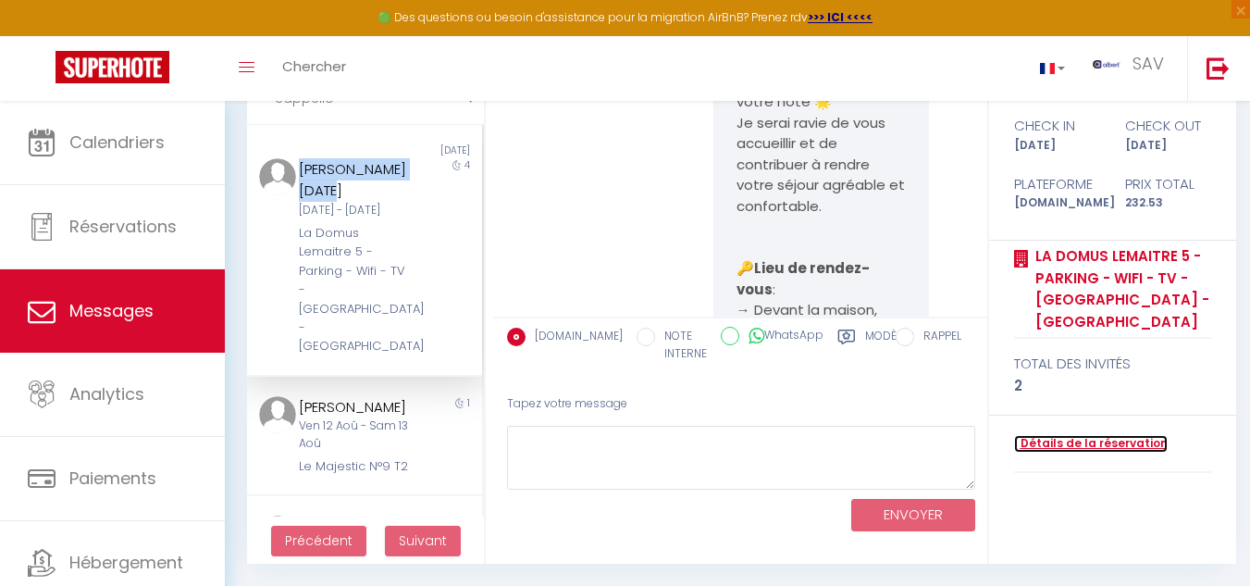
click at [1071, 435] on link "Détails de la réservation" at bounding box center [1091, 444] width 154 height 18
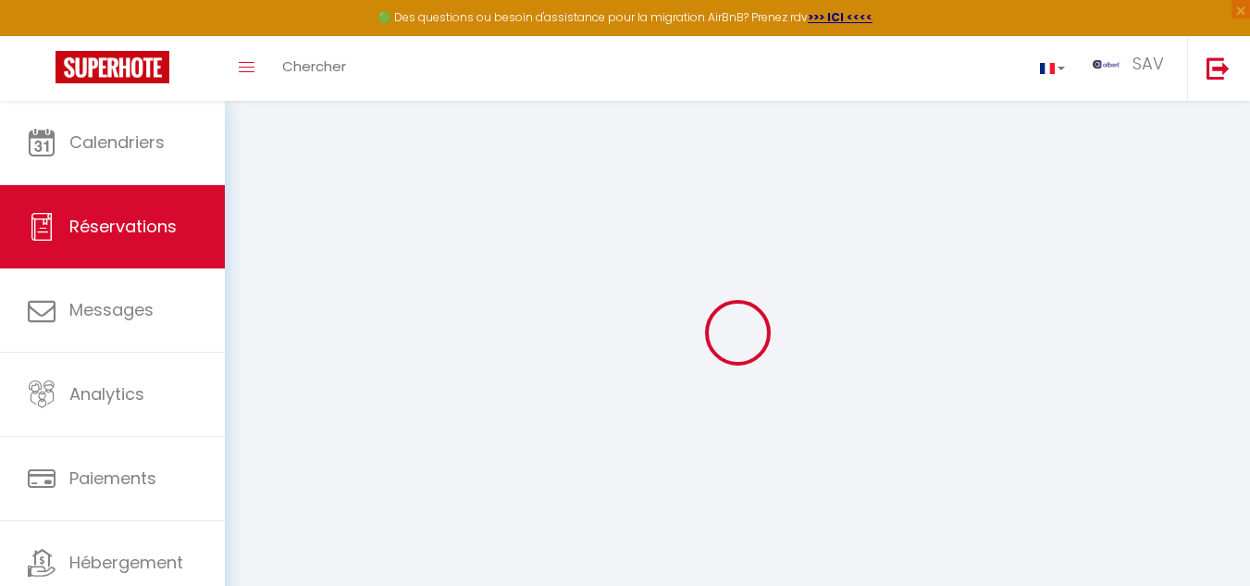
select select
select select "14"
checkbox input "false"
select select
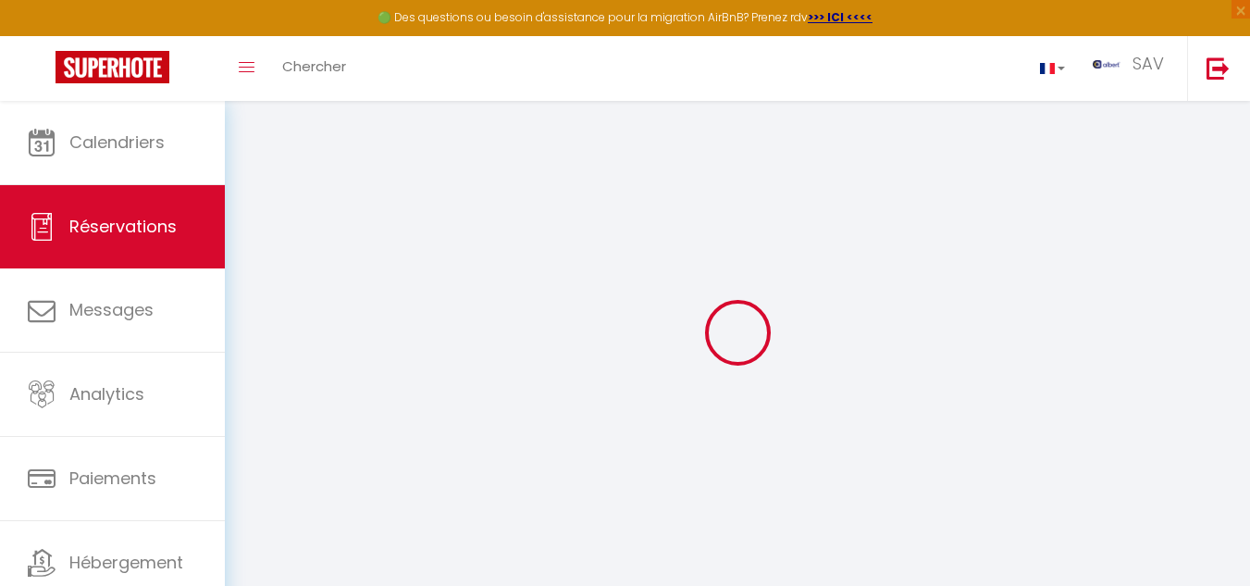
select select
checkbox input "false"
select select
checkbox input "false"
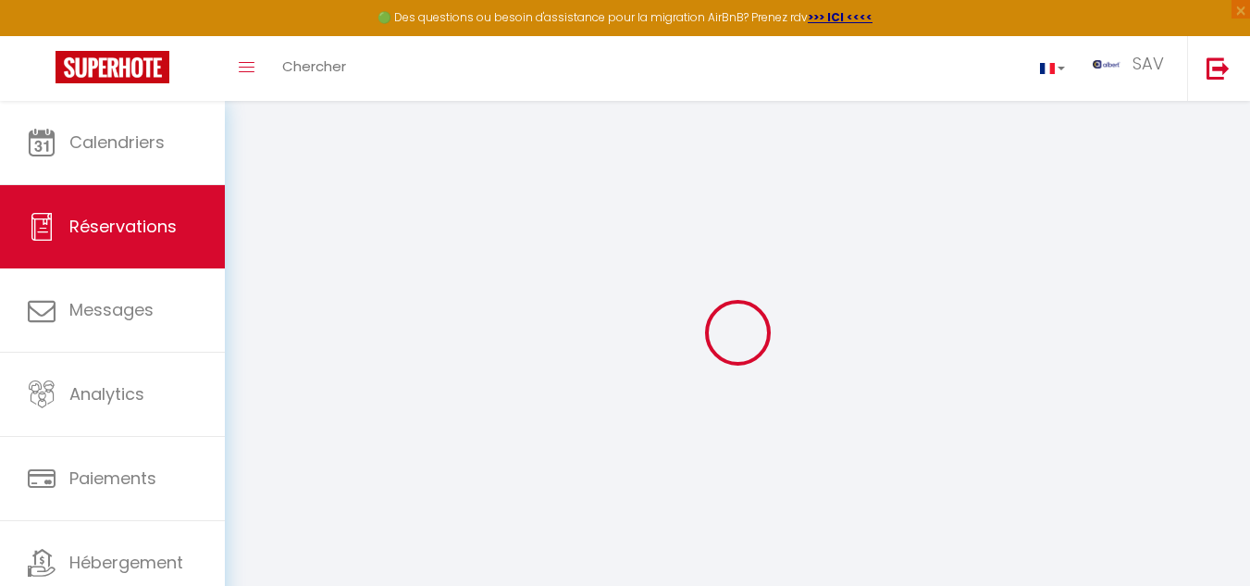
select select
checkbox input "false"
type textarea "** THIS RESERVATION HAS BEEN PRE-PAID ** Approximate time of arrival: between 1…"
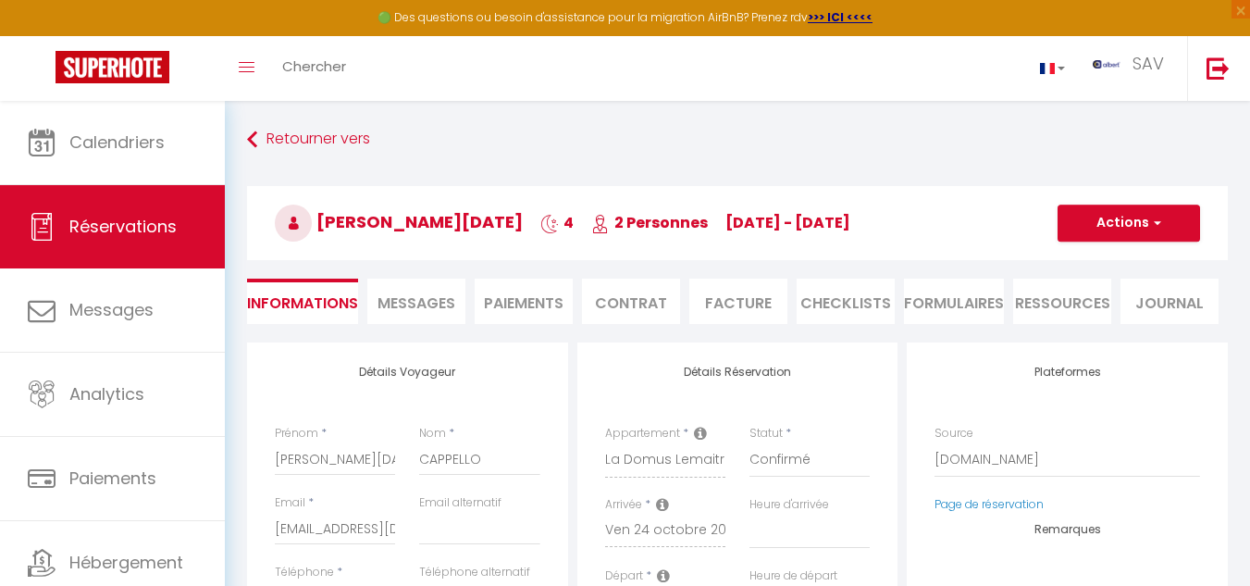
type input "35"
type input "9.41"
select select
checkbox input "false"
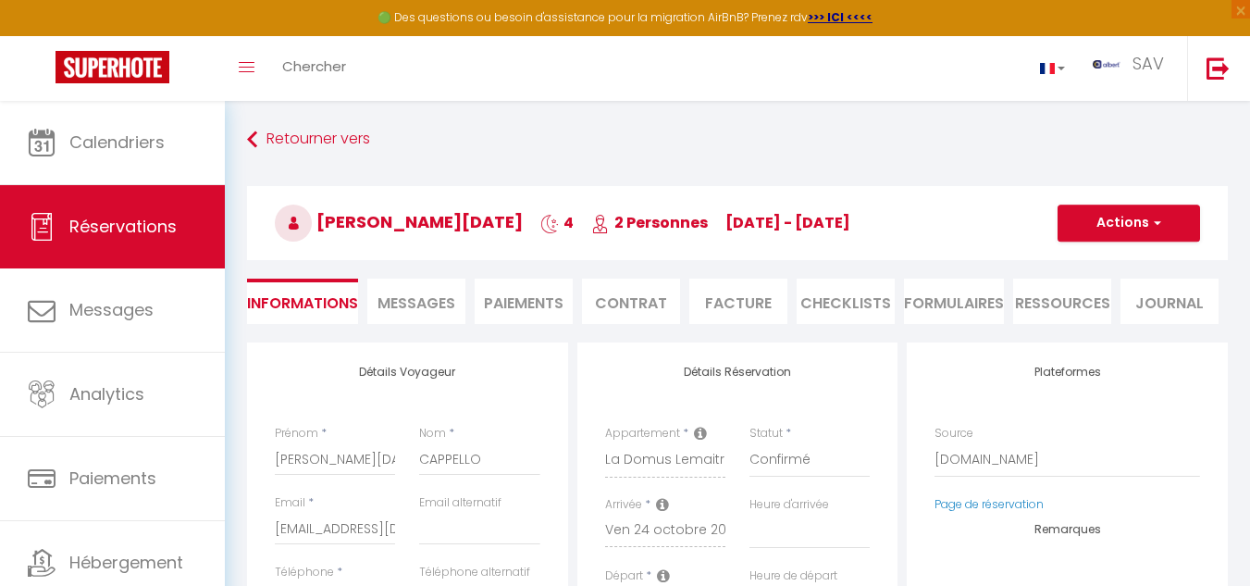
select select
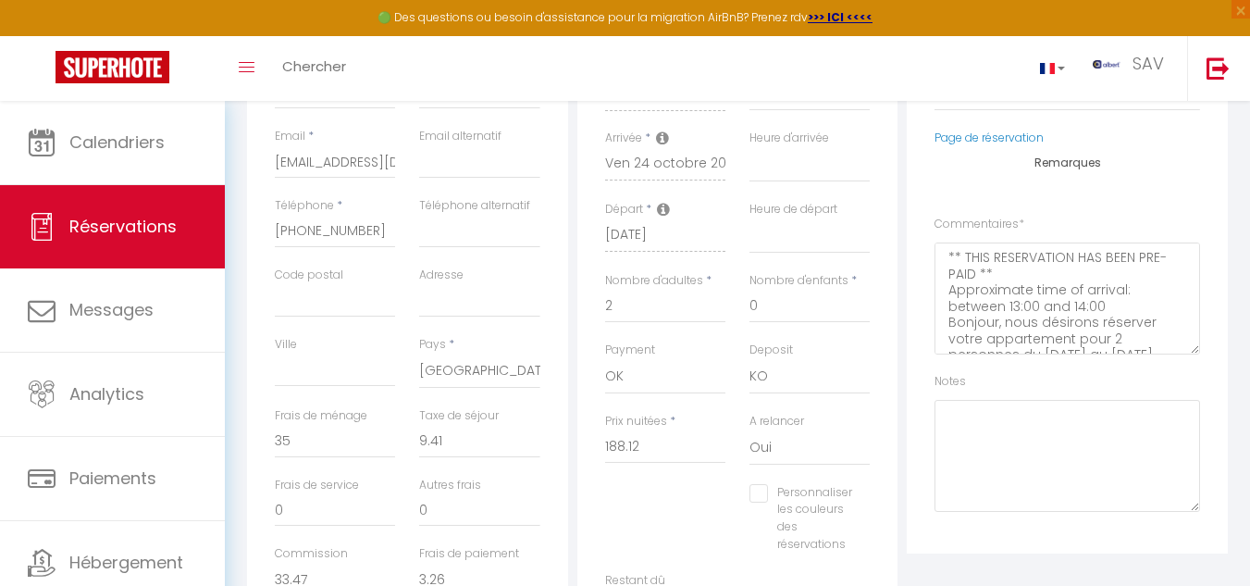
scroll to position [370, 0]
drag, startPoint x: 276, startPoint y: 225, endPoint x: 377, endPoint y: 228, distance: 101.8
click at [377, 228] on input "[PHONE_NUMBER]" at bounding box center [335, 227] width 120 height 33
click at [377, 222] on input "[PHONE_NUMBER]" at bounding box center [335, 227] width 120 height 33
click at [362, 228] on input "[PHONE_NUMBER]" at bounding box center [335, 227] width 120 height 33
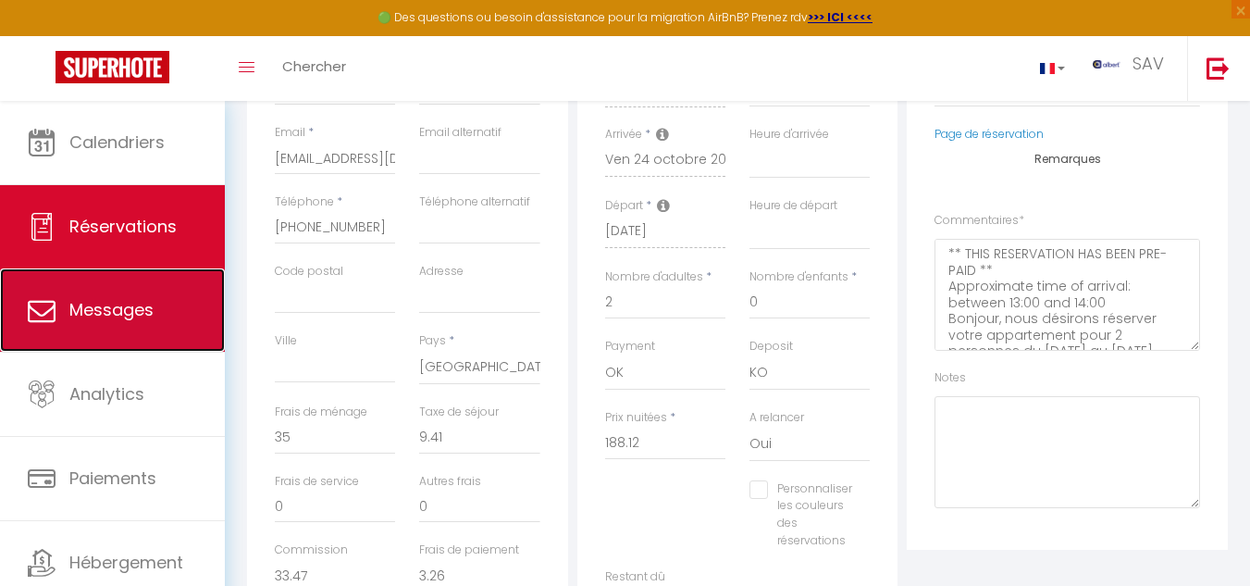
click at [127, 309] on span "Messages" at bounding box center [111, 309] width 84 height 23
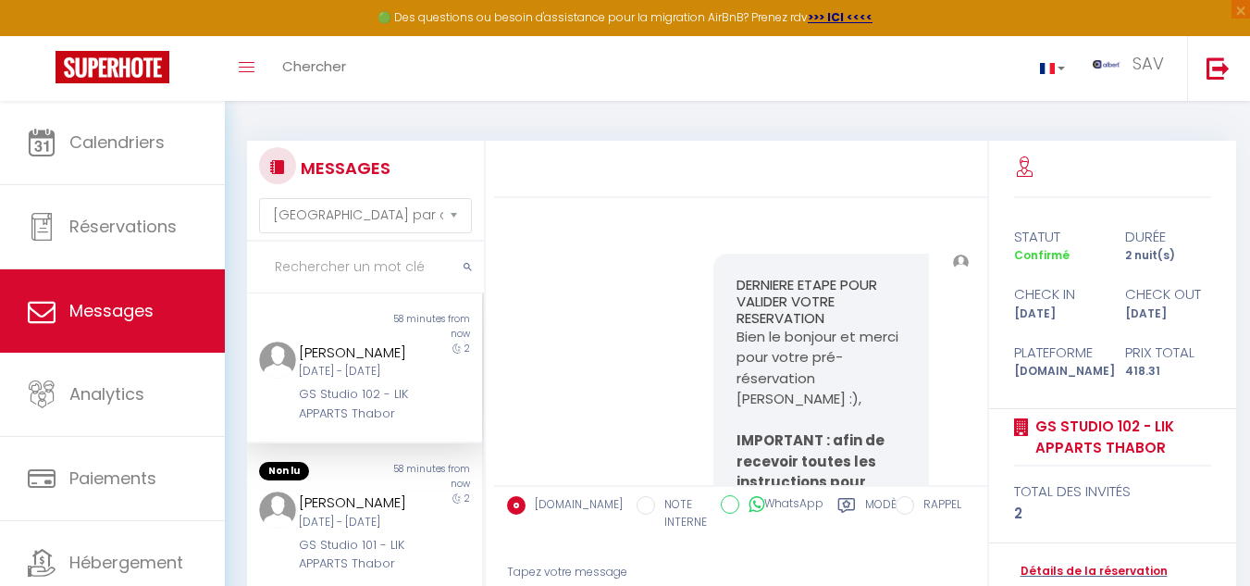
scroll to position [20731, 0]
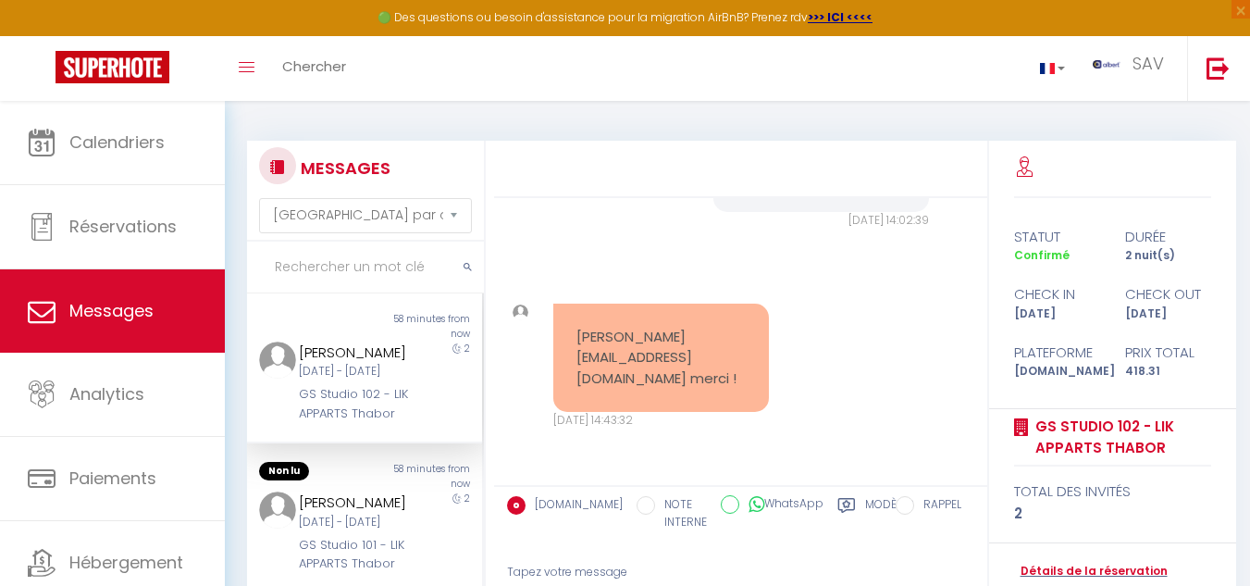
paste input "Groupe Athlétique De Noisy-Le-Grand Gang"
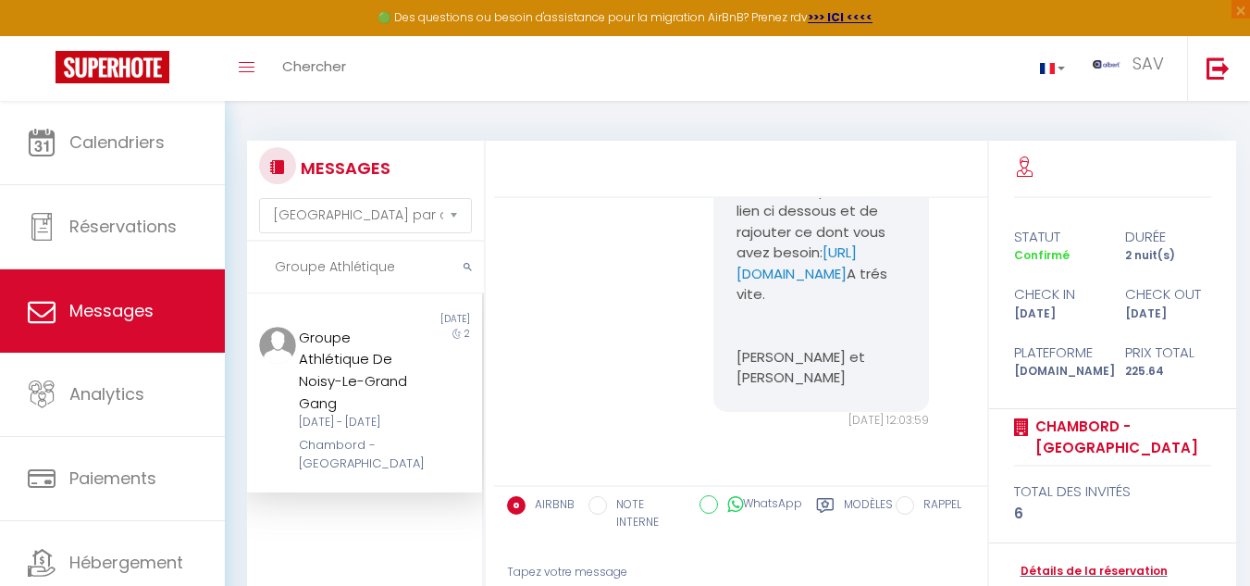
scroll to position [2315, 0]
drag, startPoint x: 429, startPoint y: 430, endPoint x: 691, endPoint y: 194, distance: 352.4
click at [435, 422] on div "2" at bounding box center [453, 400] width 59 height 147
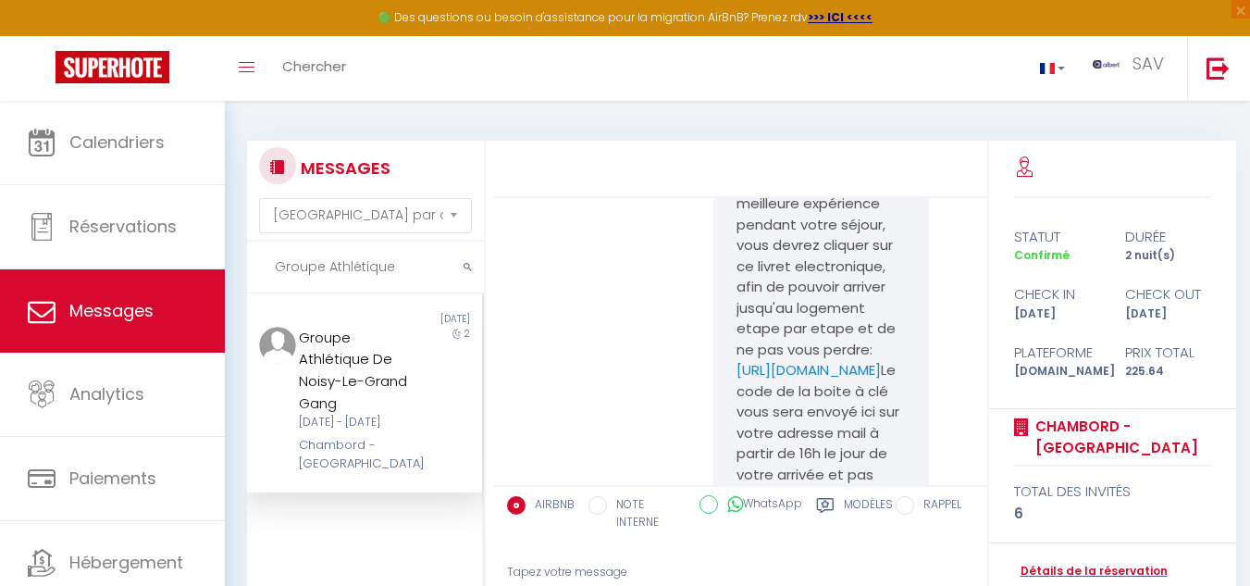
scroll to position [465, 0]
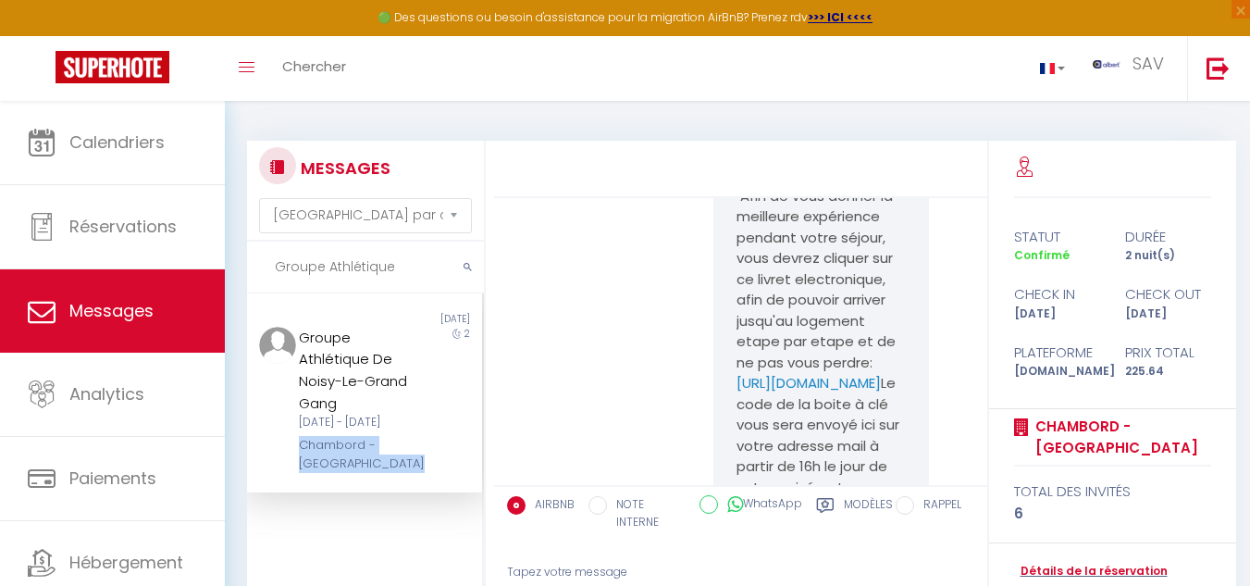
drag, startPoint x: 287, startPoint y: 465, endPoint x: 413, endPoint y: 480, distance: 127.6
click at [413, 474] on div "Groupe Athlétique De Noisy-Le-Grand Gang [DATE] - [DATE] Chambord - [GEOGRAPHIC…" at bounding box center [364, 400] width 235 height 147
copy div "Chambord - [GEOGRAPHIC_DATA]"
click at [442, 436] on div "2" at bounding box center [453, 400] width 59 height 147
drag, startPoint x: 287, startPoint y: 463, endPoint x: 364, endPoint y: 459, distance: 76.9
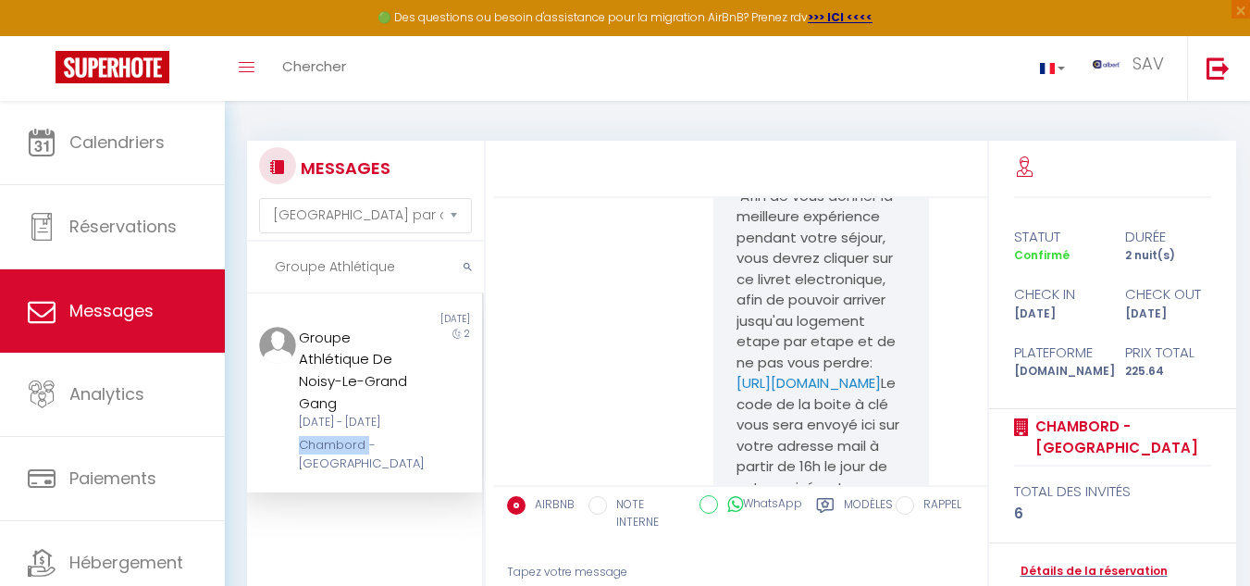
click at [364, 459] on div "Groupe Athlétique De Noisy-Le-Grand Gang [DATE] - [DATE] Chambord - [GEOGRAPHIC…" at bounding box center [354, 400] width 137 height 147
copy div "Chambord"
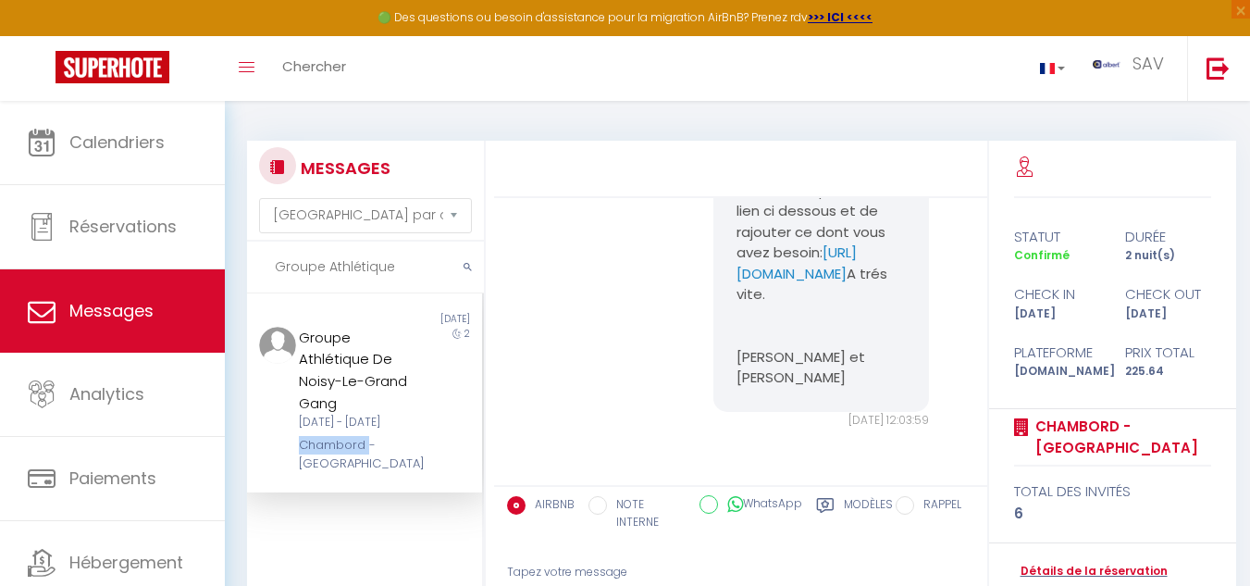
scroll to position [2223, 0]
click at [426, 396] on div "2" at bounding box center [453, 400] width 59 height 147
drag, startPoint x: 370, startPoint y: 250, endPoint x: 325, endPoint y: 280, distance: 54.6
click at [312, 275] on input "Groupe Athlétique" at bounding box center [365, 267] width 237 height 52
click at [400, 265] on input "Groupe Athlétique" at bounding box center [365, 267] width 237 height 52
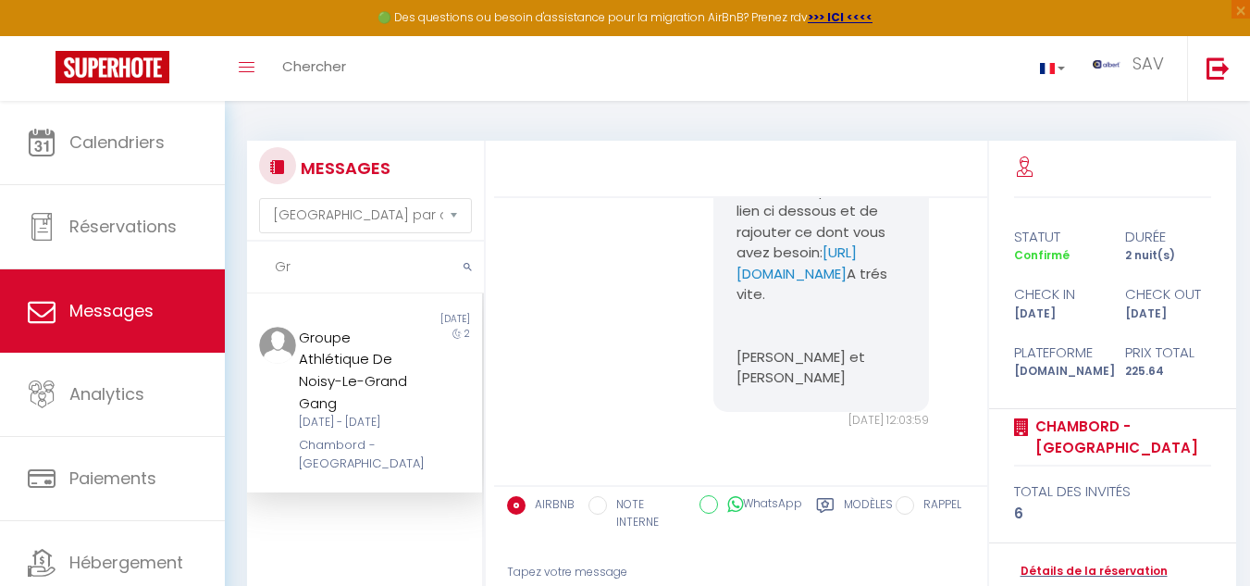
type input "G"
paste input "coffre fort"
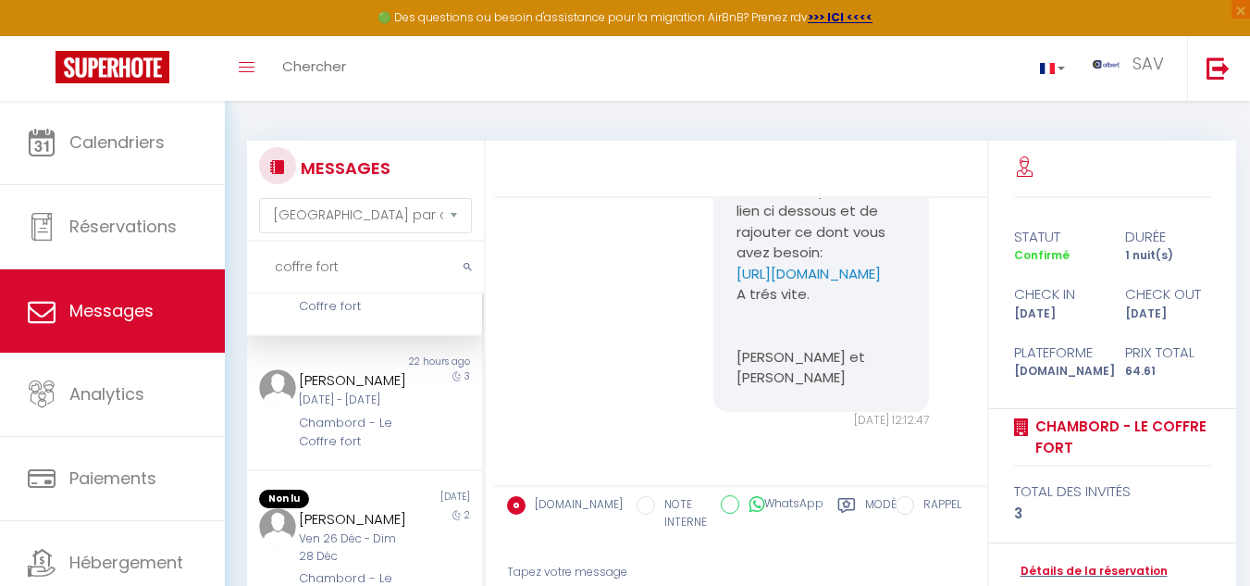
scroll to position [0, 0]
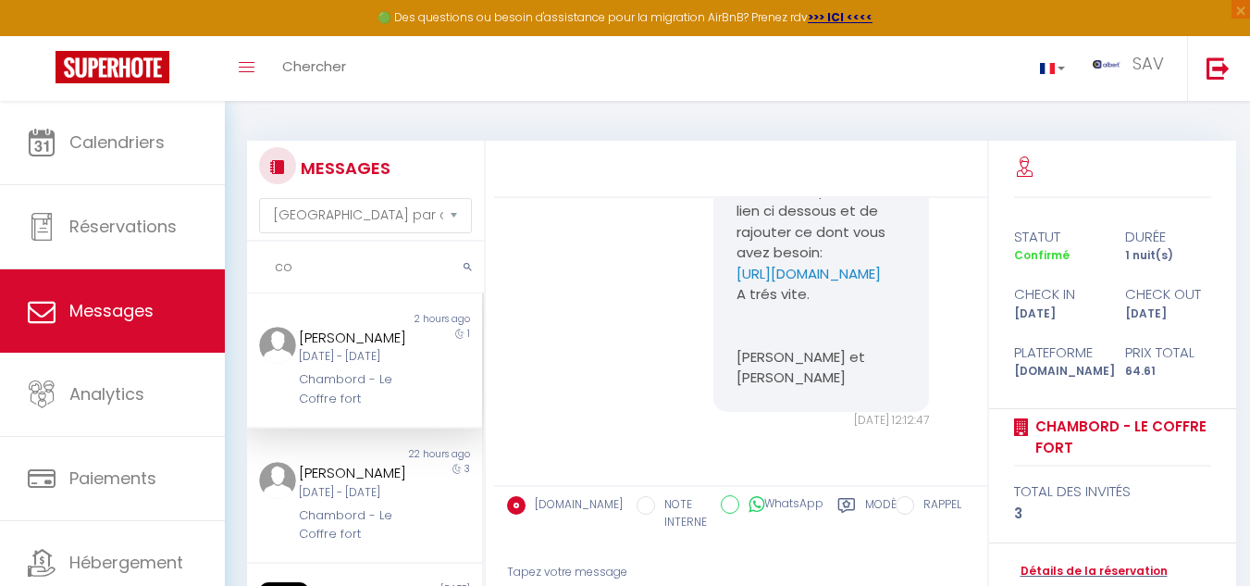
type input "c"
click at [319, 264] on input "text" at bounding box center [365, 267] width 237 height 52
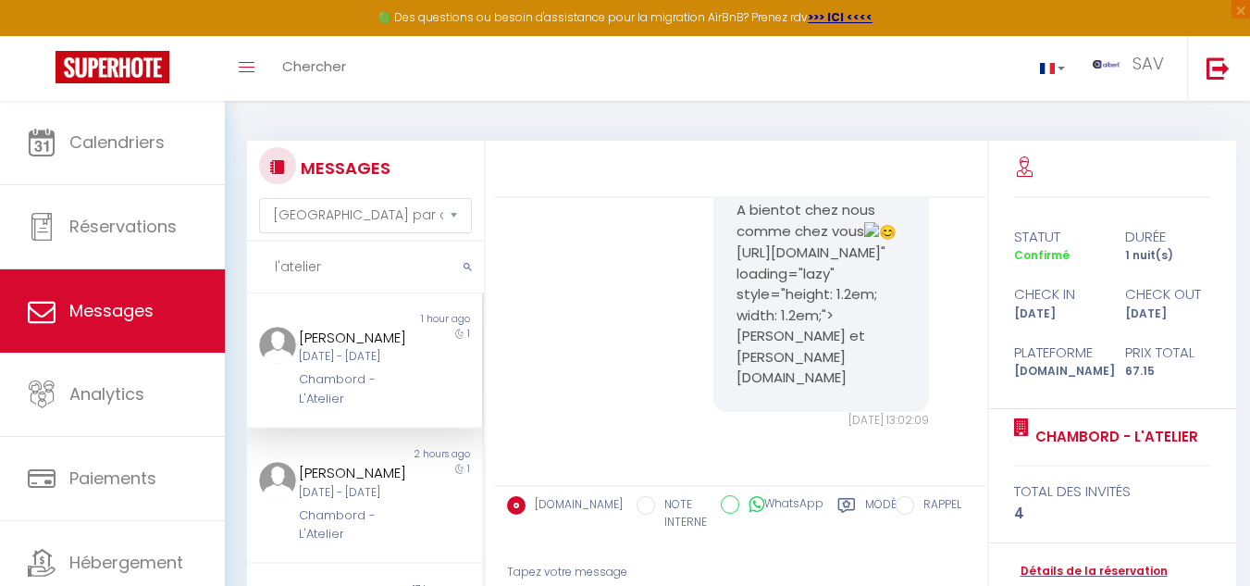
click at [350, 265] on input "l'atelier" at bounding box center [365, 267] width 237 height 52
type input "l"
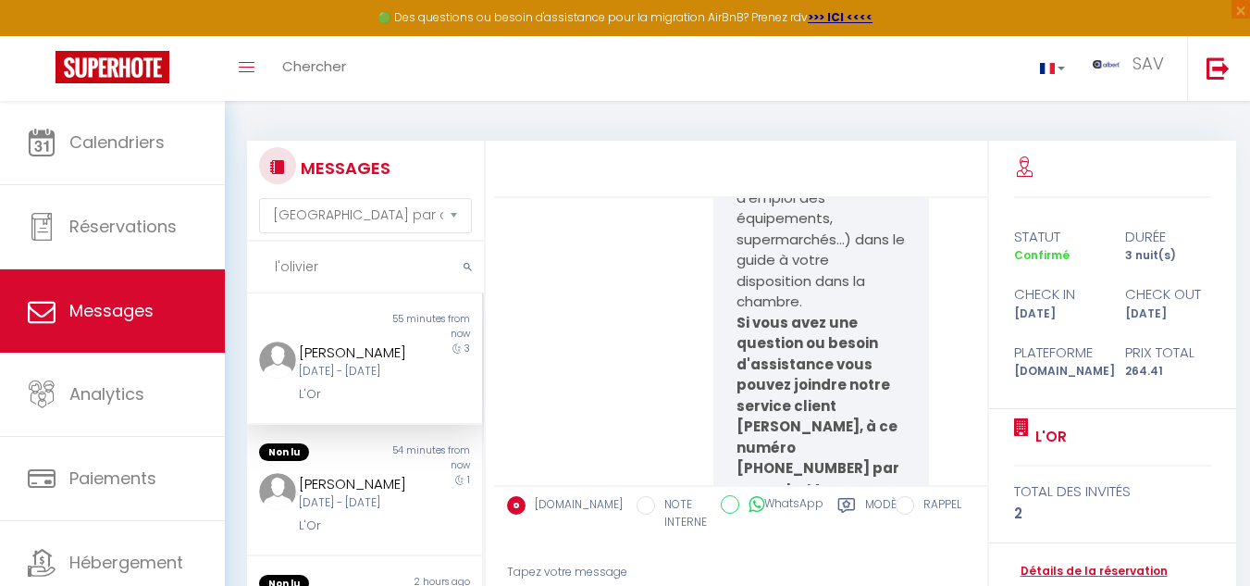
scroll to position [16596, 0]
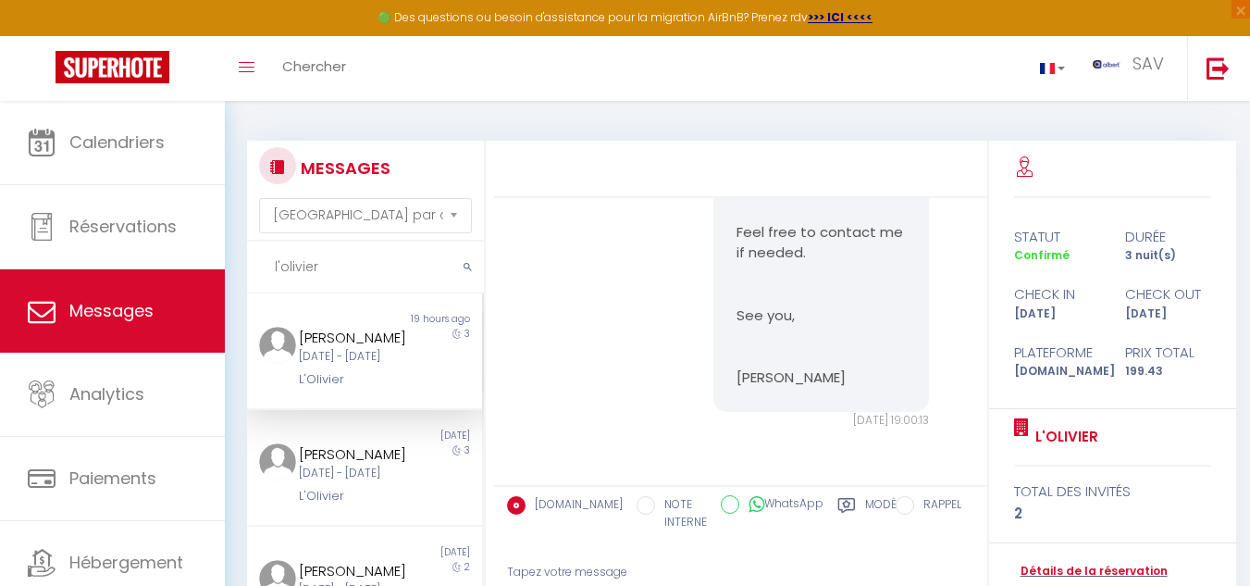
type input "l'olivier"
drag, startPoint x: 285, startPoint y: 394, endPoint x: 388, endPoint y: 398, distance: 102.7
click at [388, 389] on div "[PERSON_NAME] [DATE] - [DATE] L'[PERSON_NAME]" at bounding box center [354, 358] width 137 height 63
copy div "L'Olivier"
click at [385, 505] on div "L'Olivier" at bounding box center [355, 496] width 113 height 19
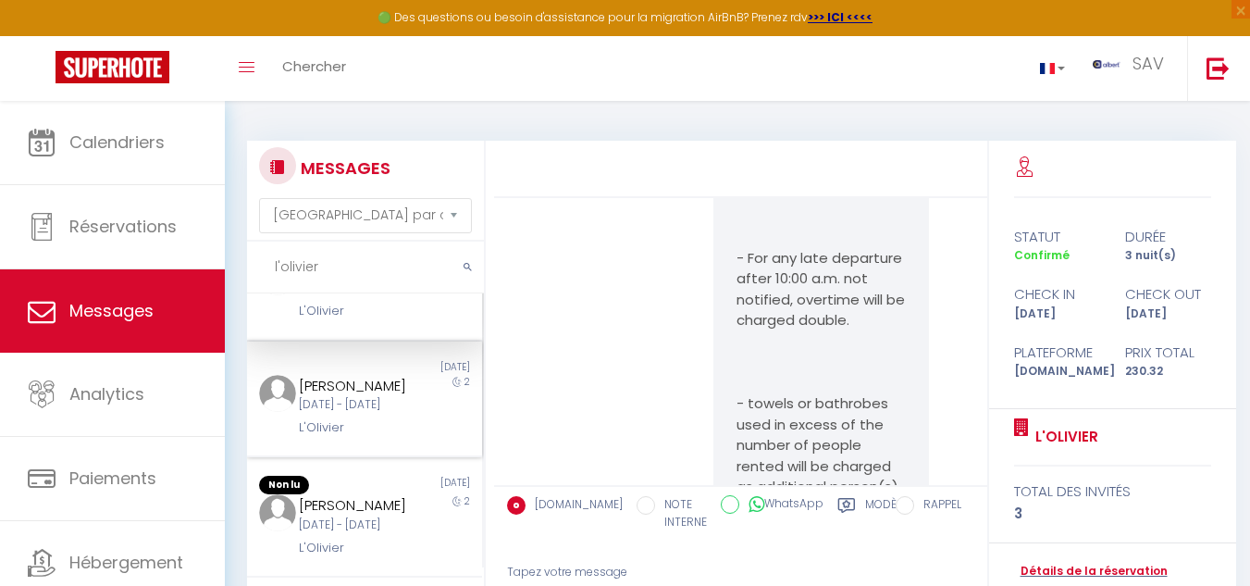
scroll to position [93, 0]
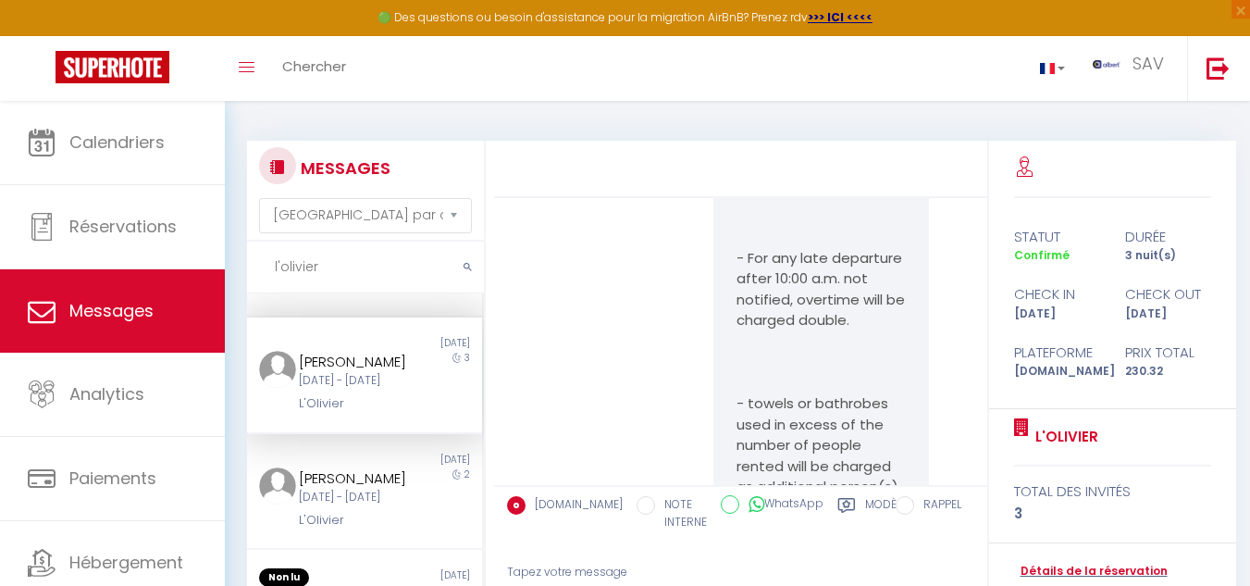
click at [400, 413] on div "L'Olivier" at bounding box center [355, 403] width 113 height 19
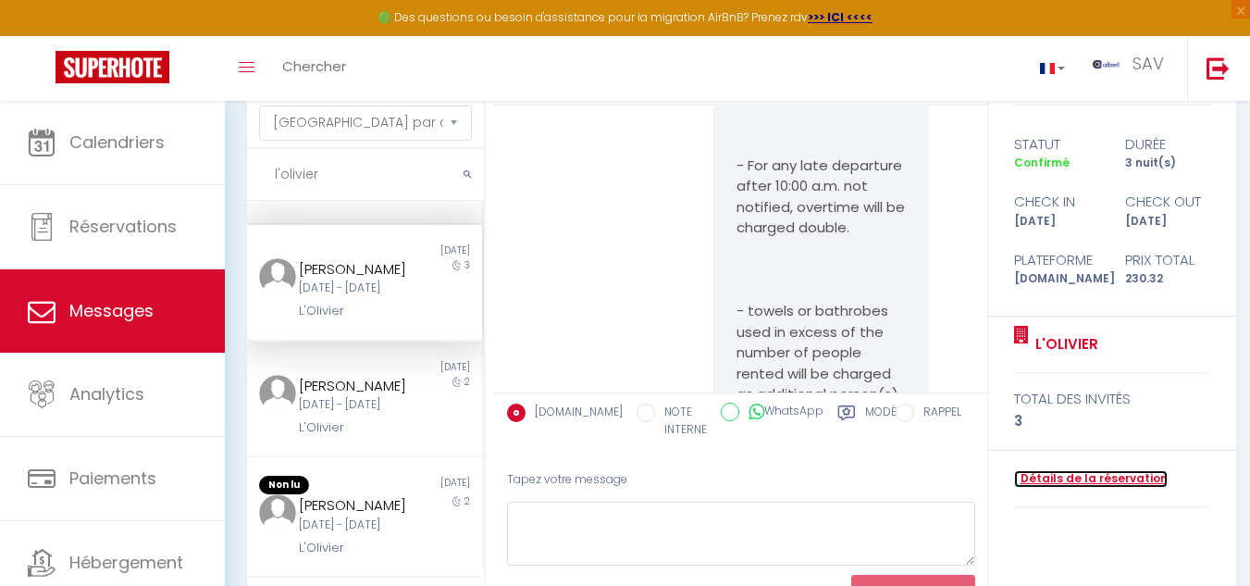
click at [1080, 483] on link "Détails de la réservation" at bounding box center [1091, 479] width 154 height 18
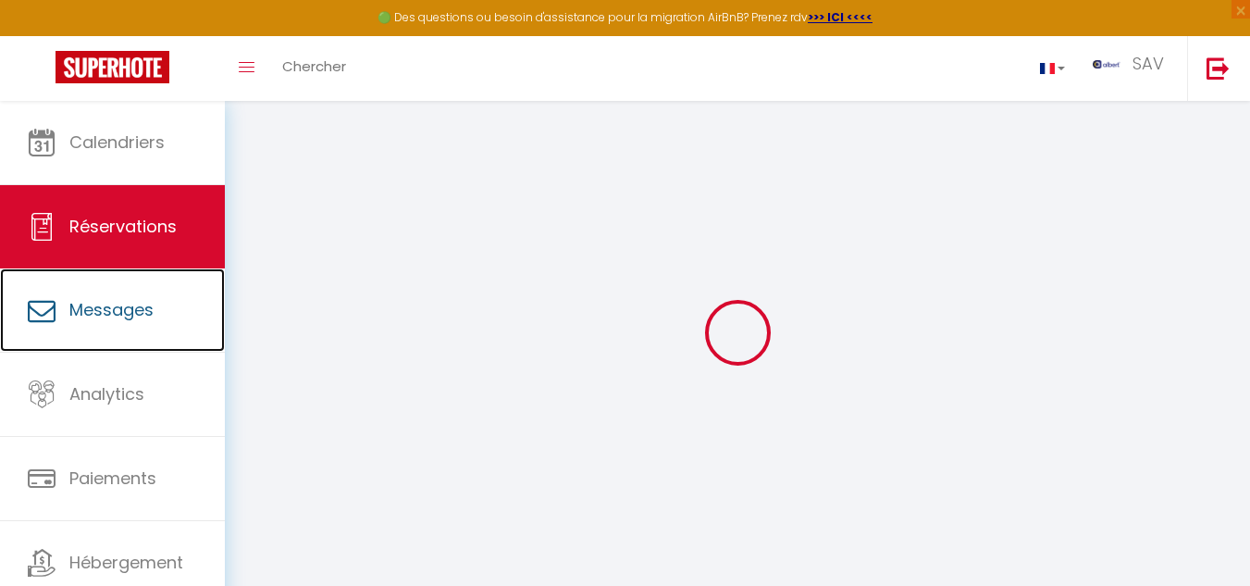
click at [167, 290] on link "Messages" at bounding box center [112, 309] width 225 height 83
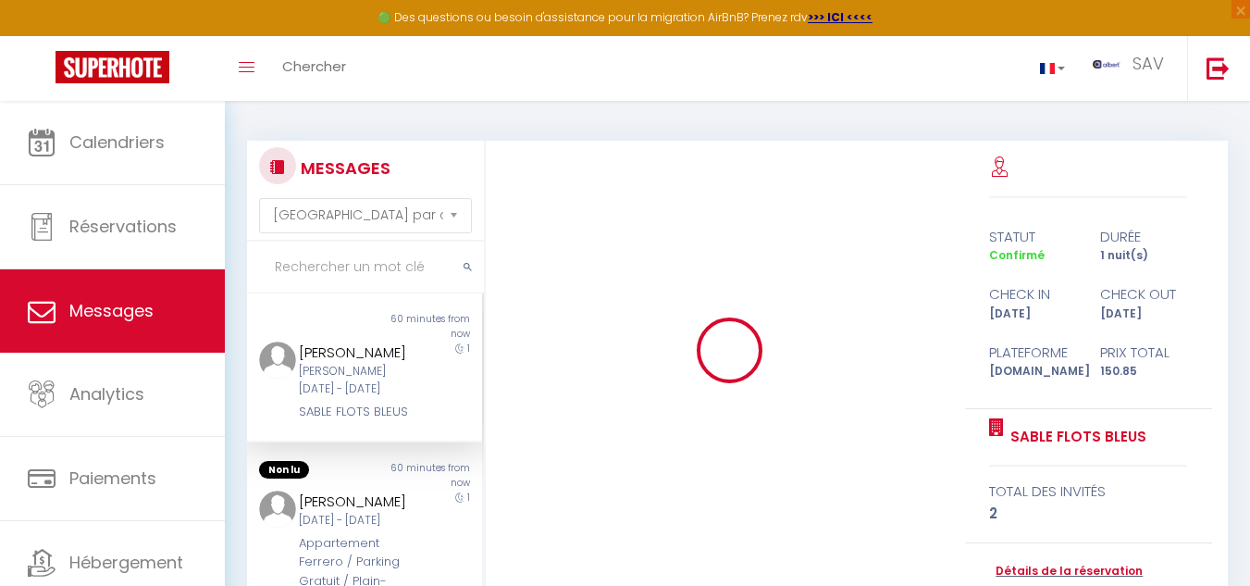
click at [288, 270] on input "text" at bounding box center [365, 267] width 237 height 52
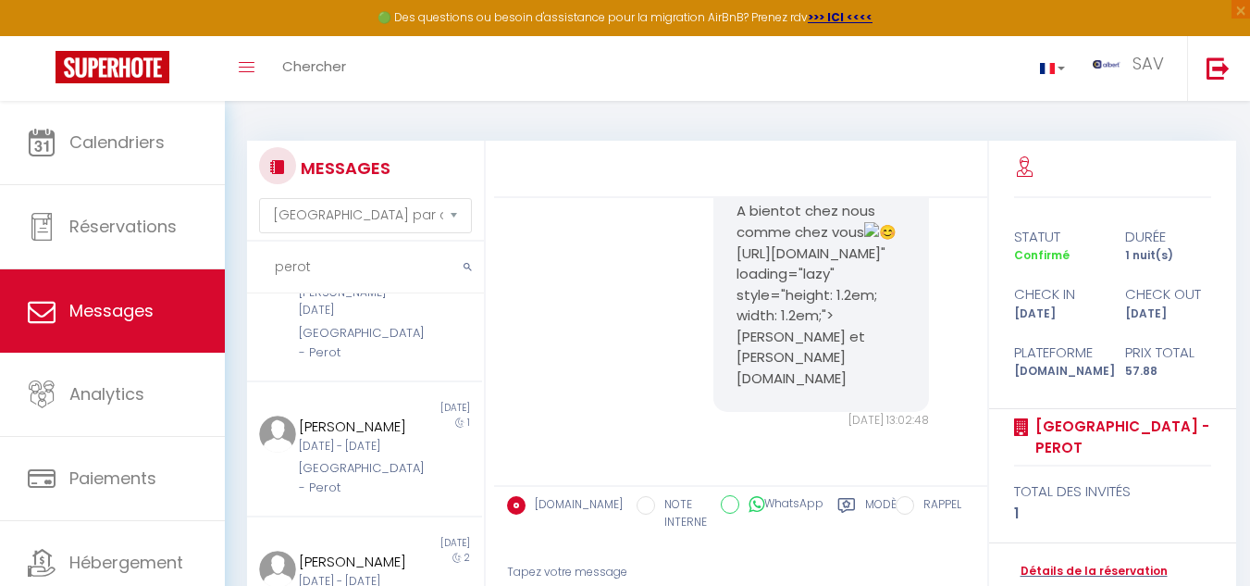
scroll to position [463, 0]
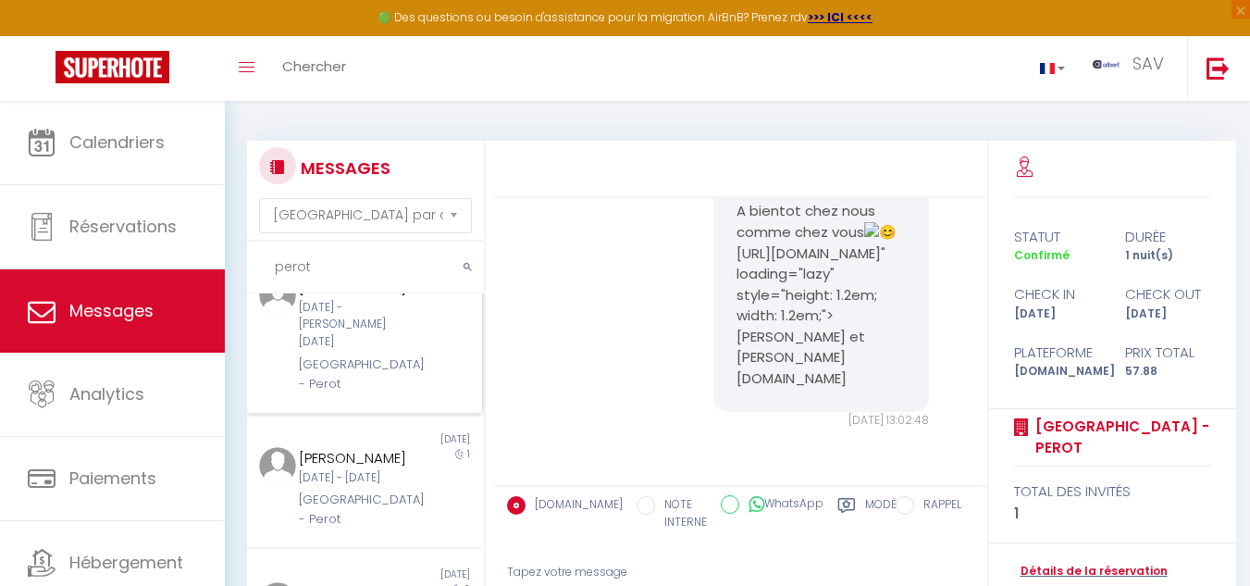
type input "perot"
click at [429, 393] on div "1" at bounding box center [453, 335] width 59 height 117
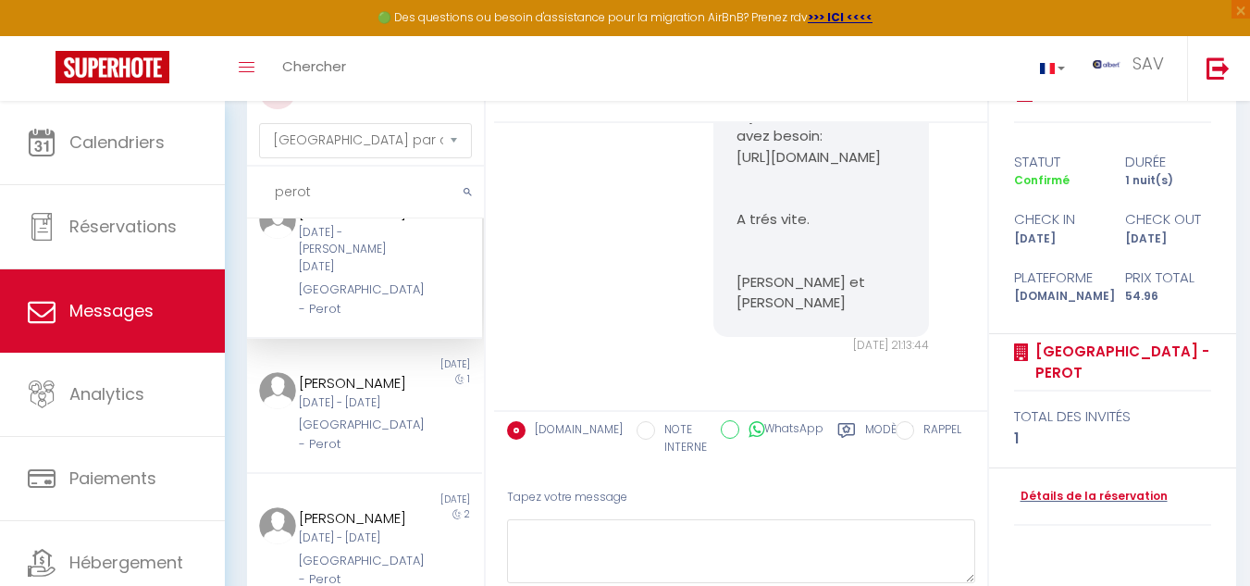
scroll to position [168, 0]
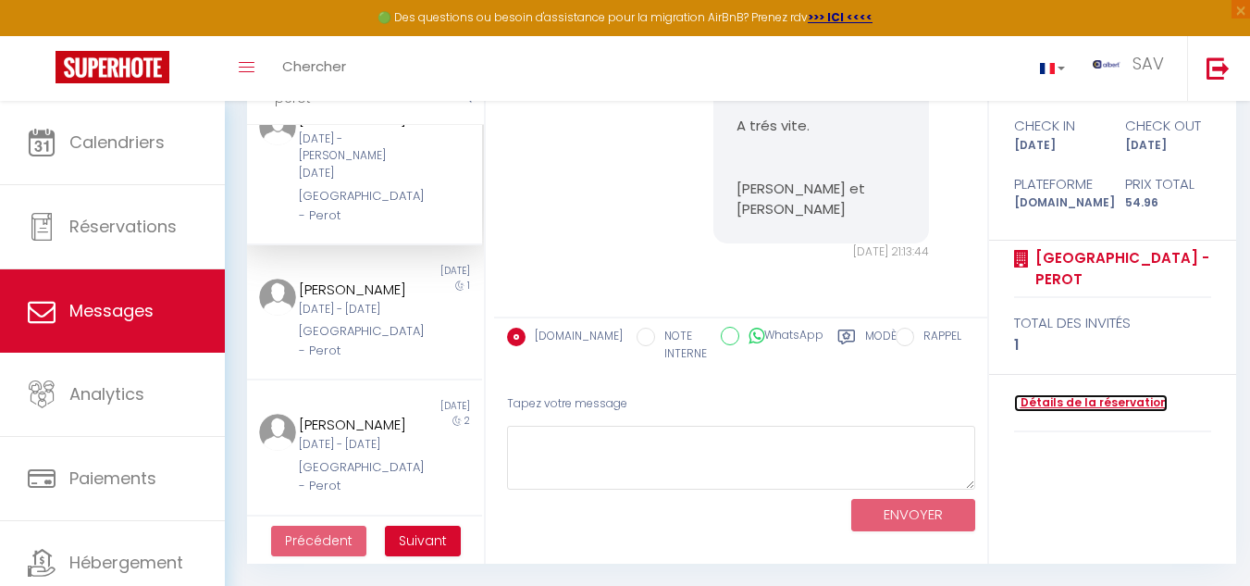
click at [1093, 407] on link "Détails de la réservation" at bounding box center [1091, 403] width 154 height 18
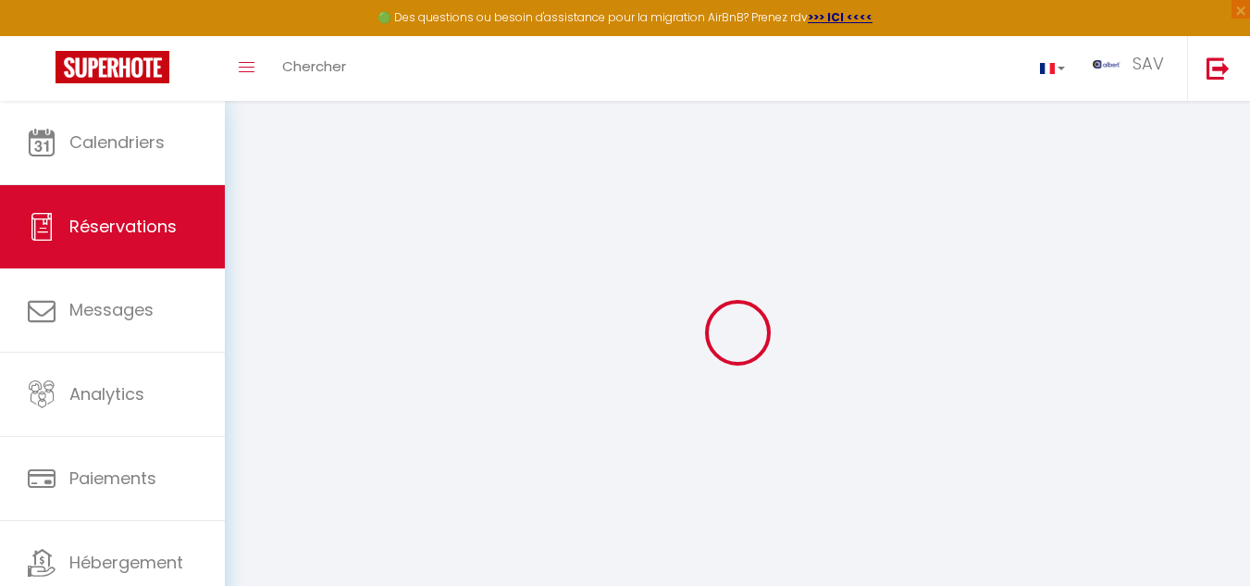
select select
select select "14"
checkbox input "false"
select select
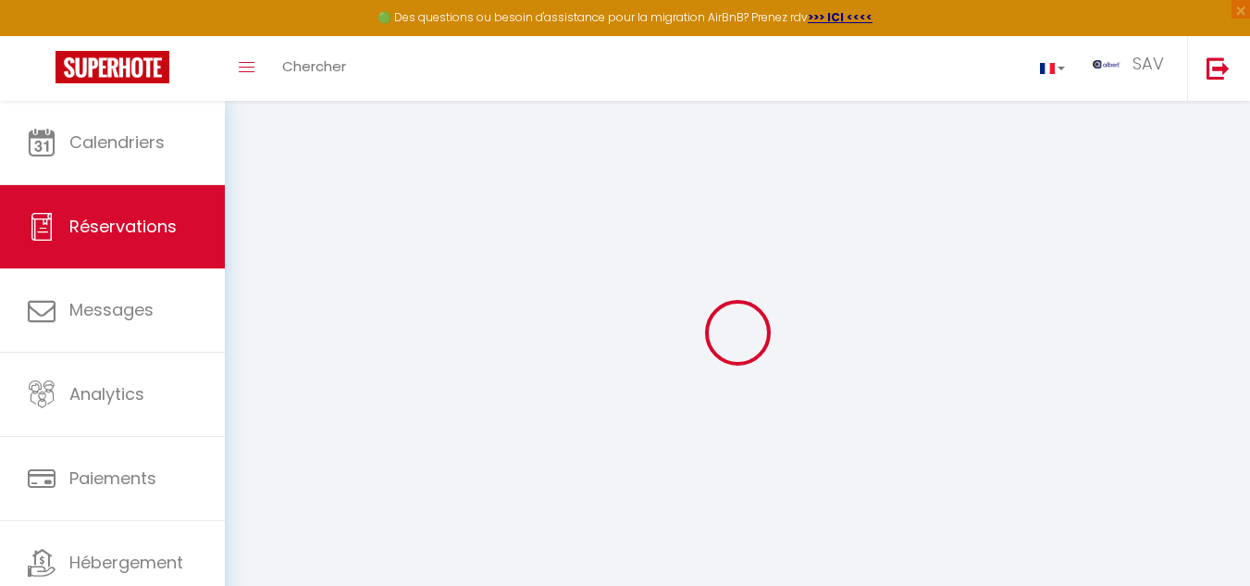
select select
checkbox input "false"
select select
checkbox input "false"
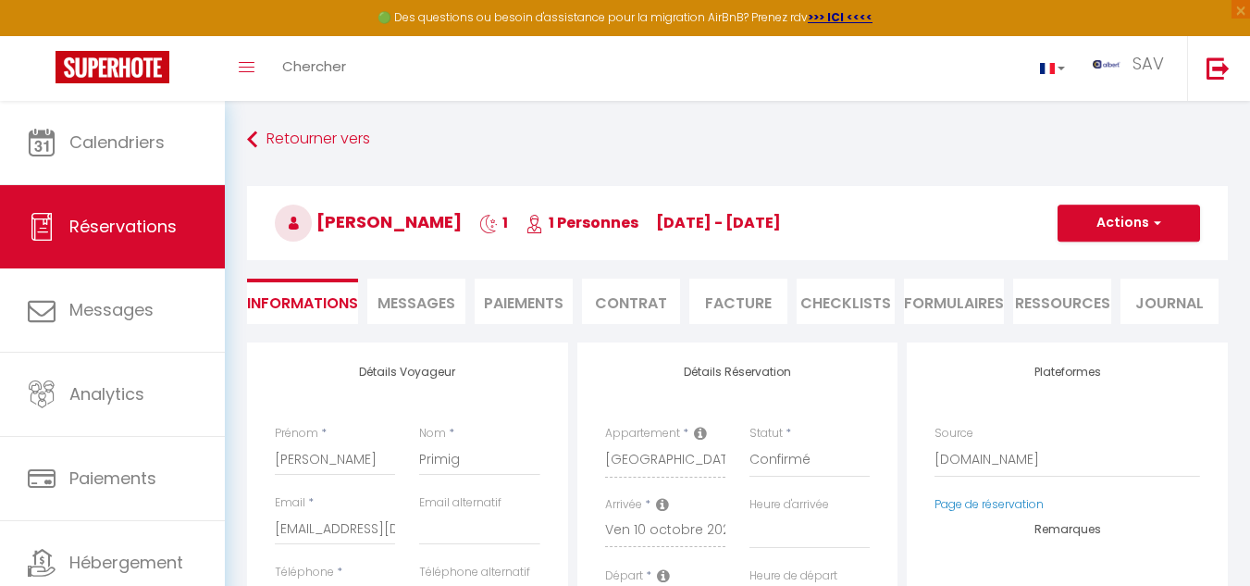
select select
checkbox input "false"
type textarea "** THIS RESERVATION HAS BEEN PRE-PAID ** BOOKING NOTE : Payment charge is EUR 0…"
type input "0.88"
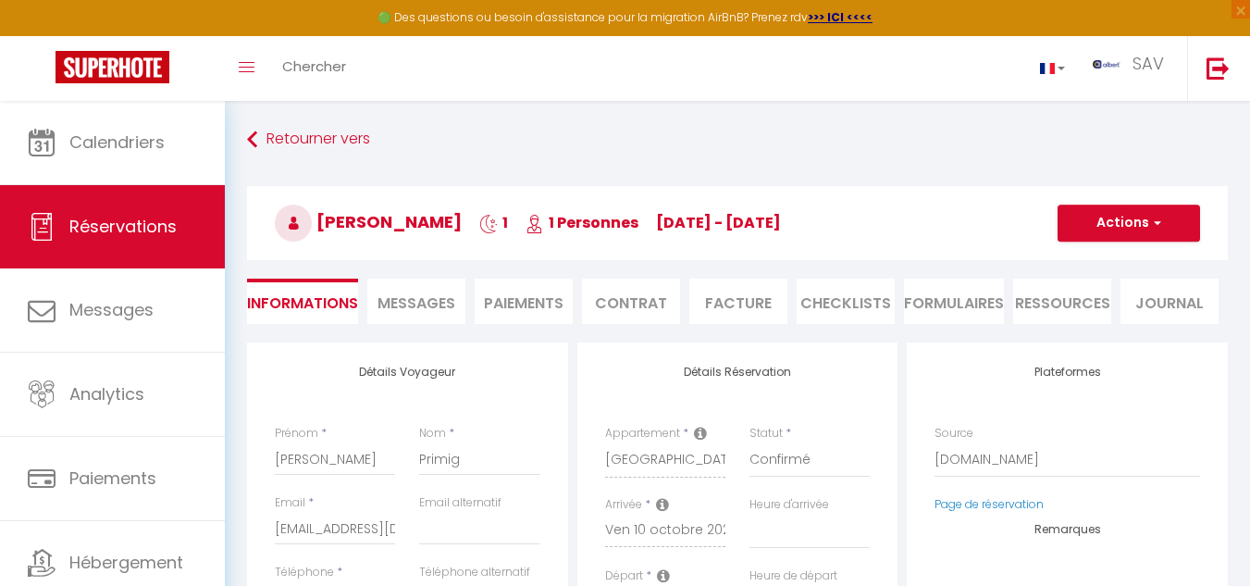
select select
checkbox input "false"
select select
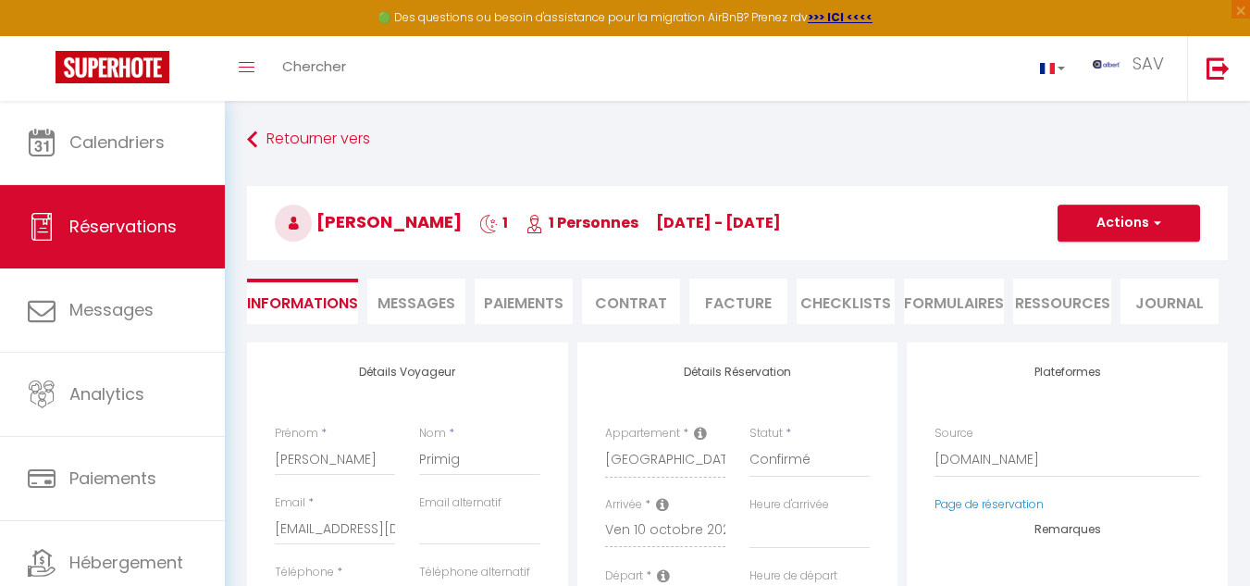
scroll to position [93, 0]
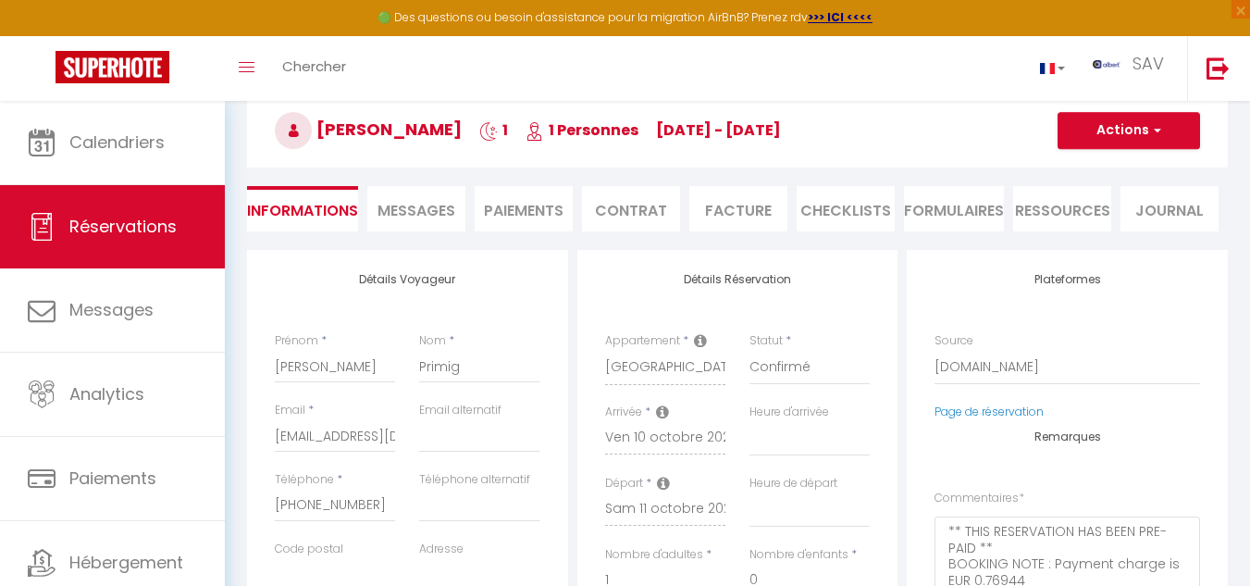
click at [457, 82] on div "Toggle menubar Chercher BUTTON SAV Paramètres" at bounding box center [685, 68] width 1102 height 65
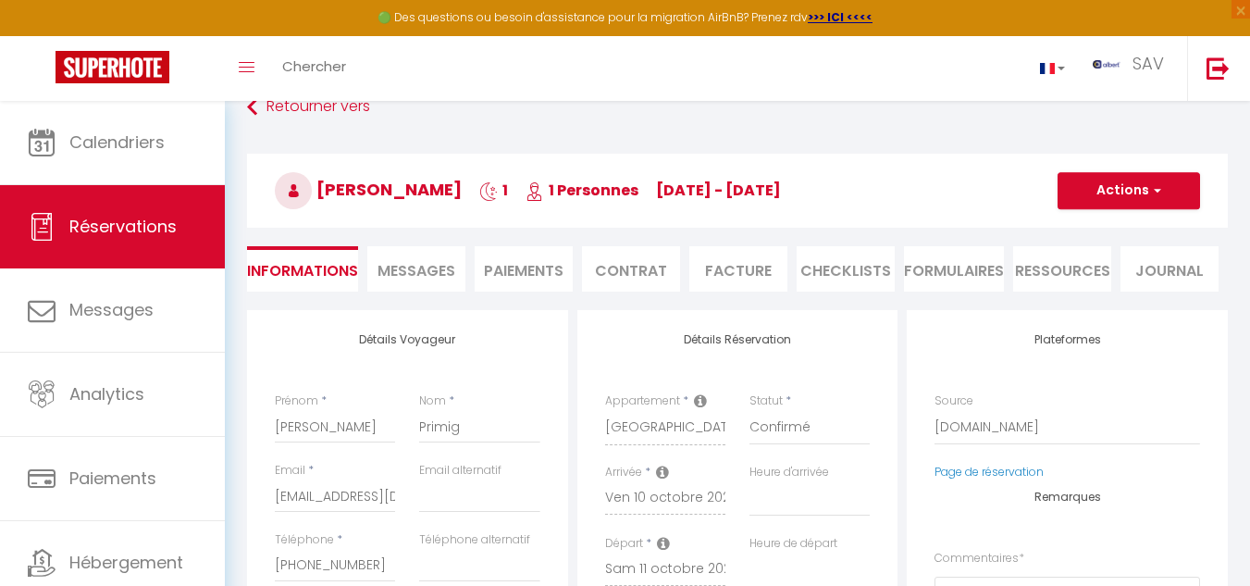
scroll to position [0, 0]
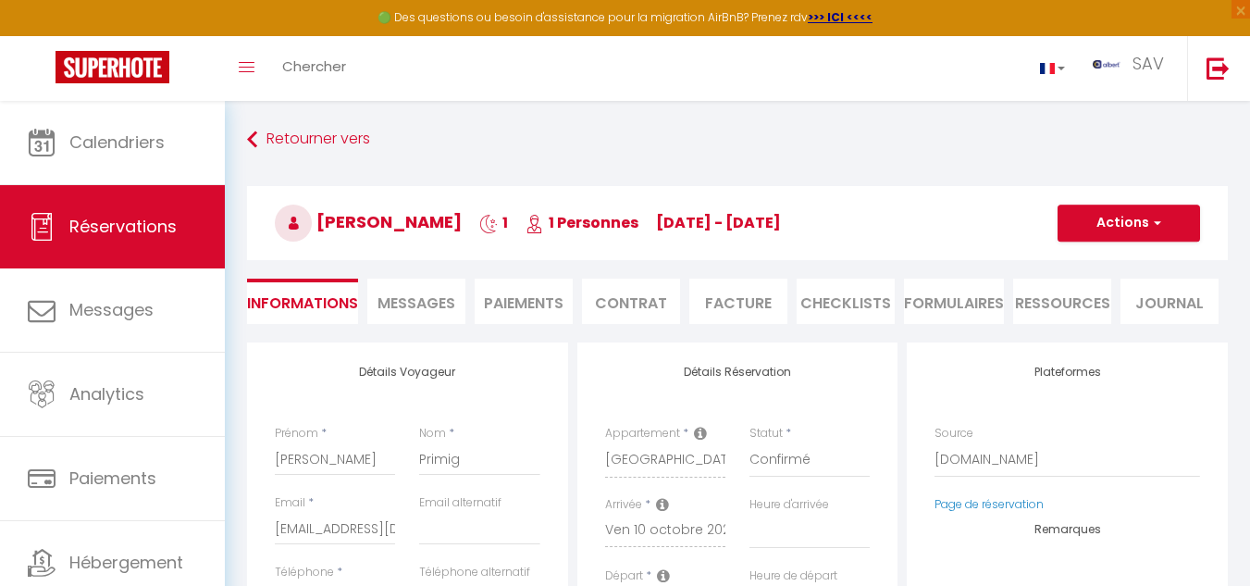
drag, startPoint x: 321, startPoint y: 216, endPoint x: 438, endPoint y: 215, distance: 116.6
click at [438, 216] on span "[PERSON_NAME]" at bounding box center [368, 221] width 187 height 23
select select "message"
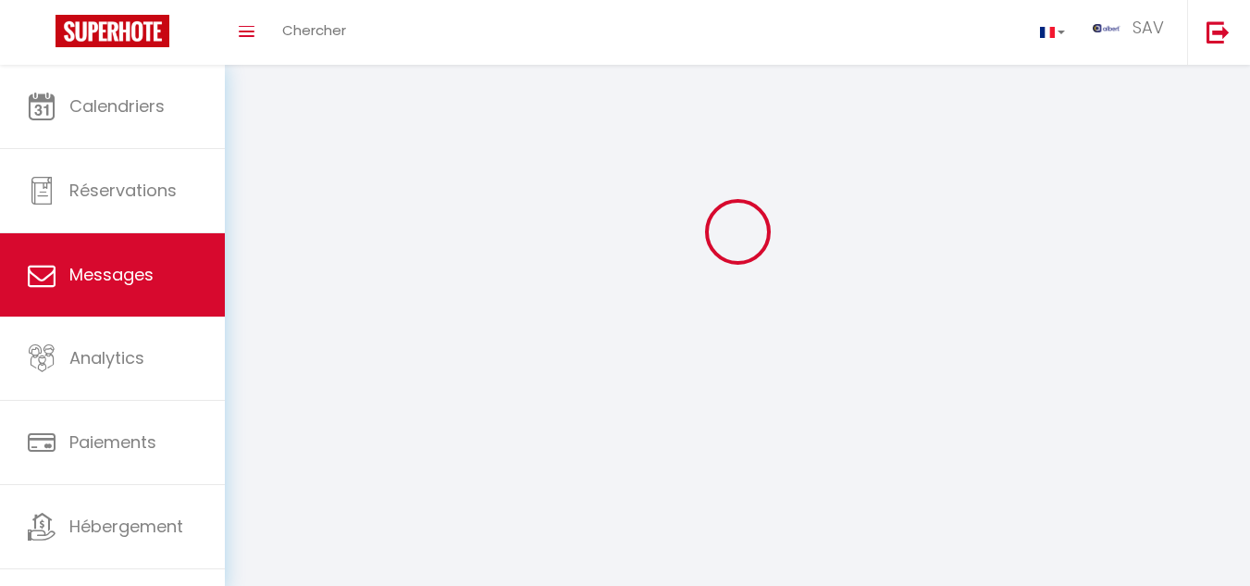
scroll to position [101, 0]
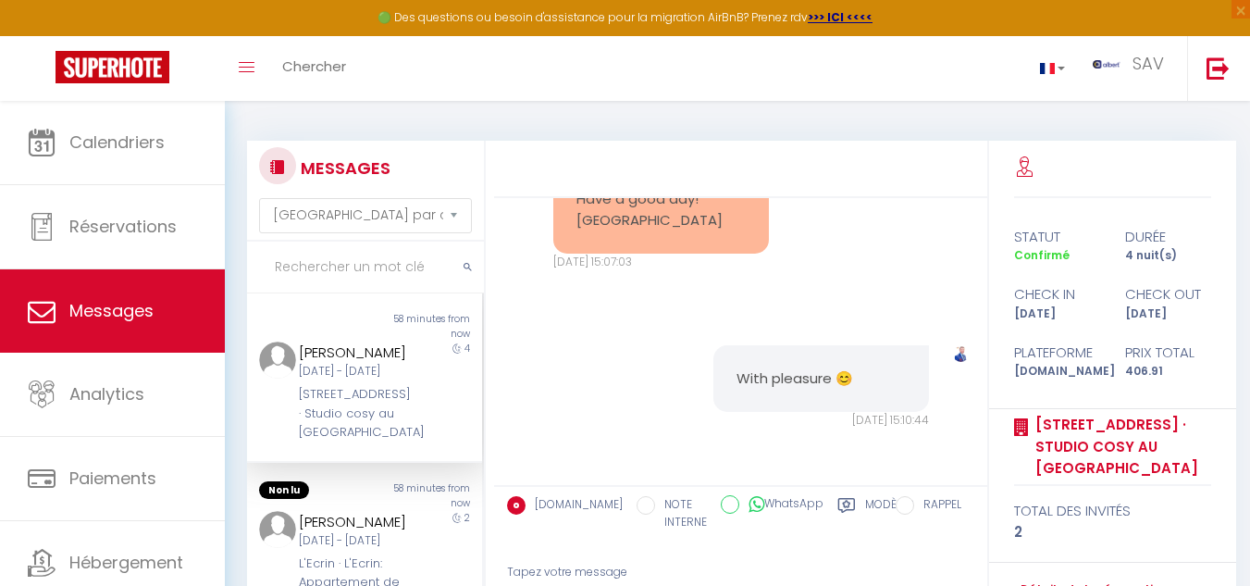
paste input "[PERSON_NAME]"
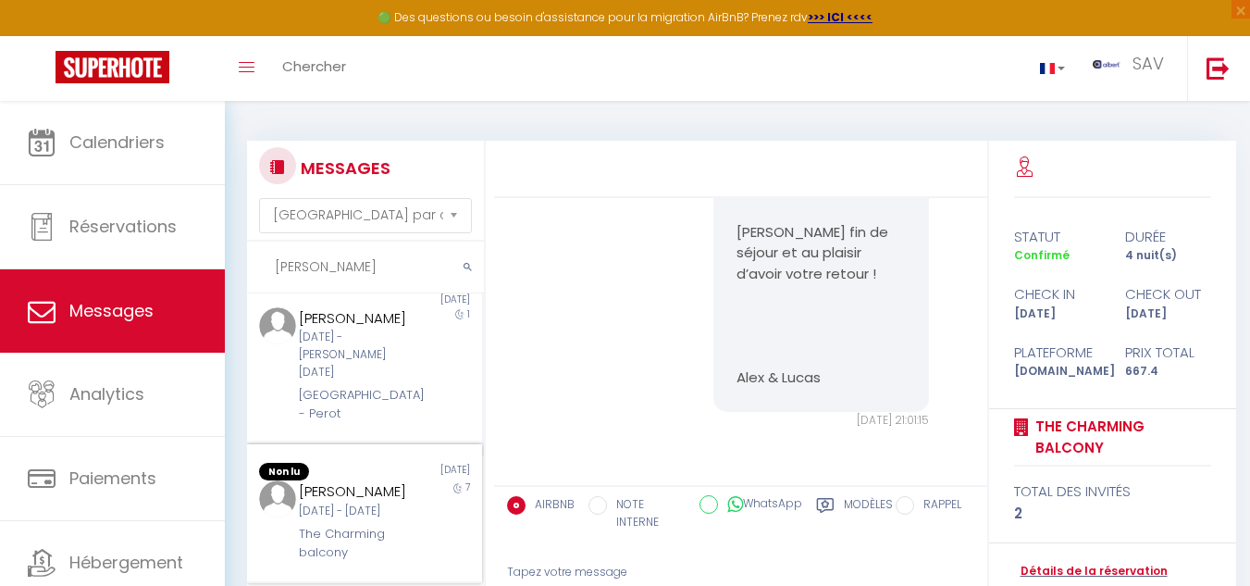
scroll to position [370, 0]
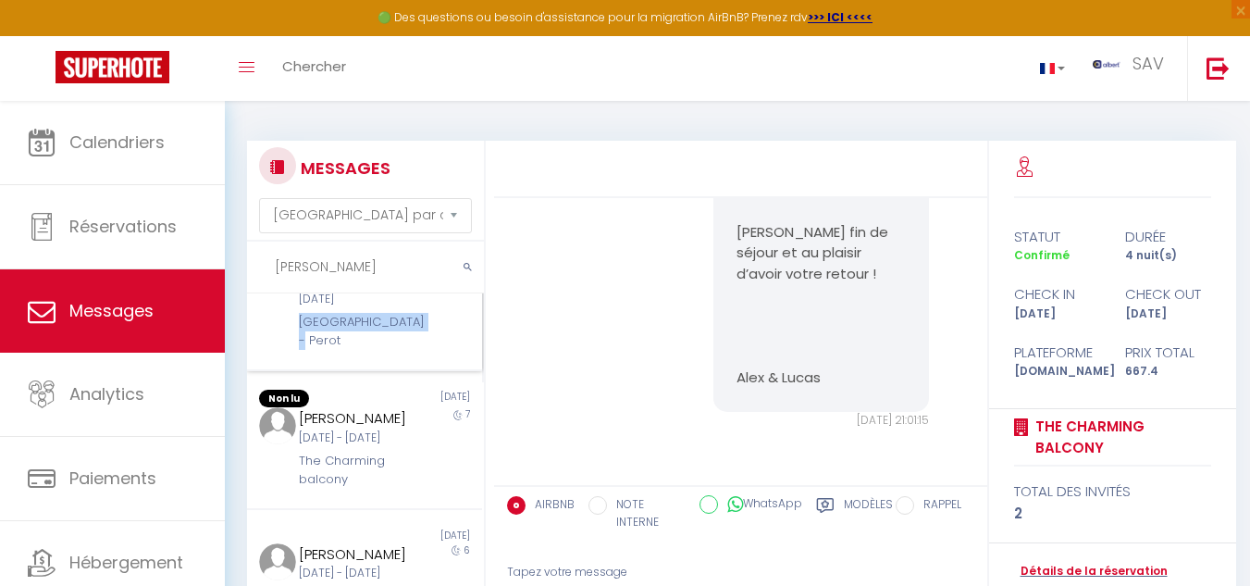
drag, startPoint x: 291, startPoint y: 362, endPoint x: 345, endPoint y: 377, distance: 55.9
click at [345, 351] on div "[PERSON_NAME] [DATE] - [DATE] [GEOGRAPHIC_DATA] - Perot" at bounding box center [354, 292] width 137 height 117
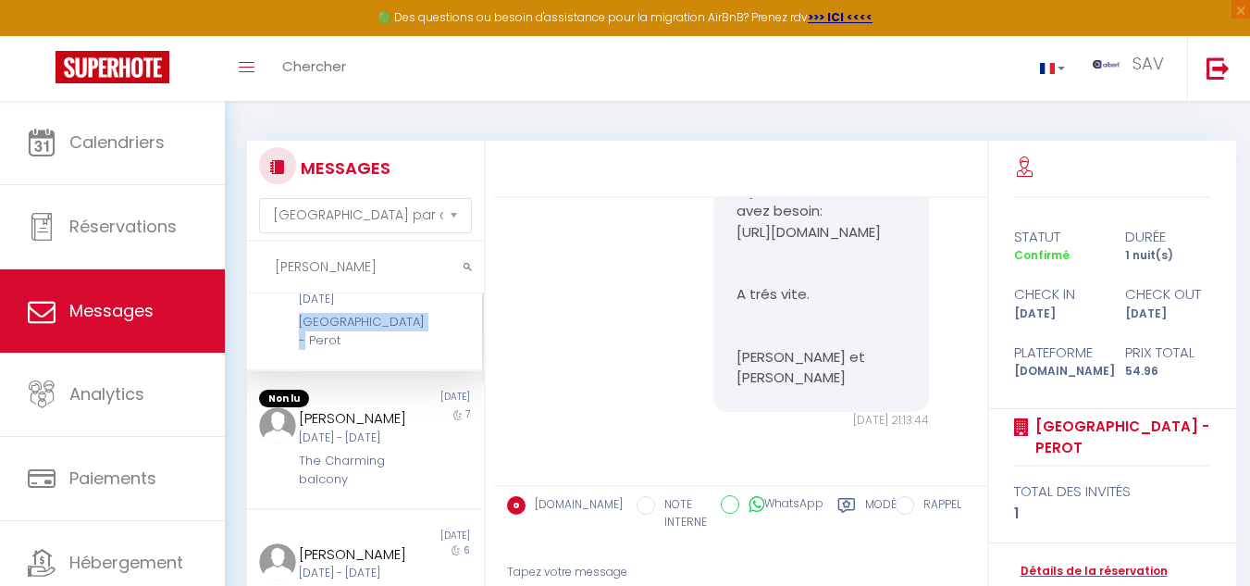
scroll to position [2149, 0]
drag, startPoint x: 404, startPoint y: 381, endPoint x: 941, endPoint y: 325, distance: 539.5
click at [941, 325] on div "Note Sms" at bounding box center [961, 32] width 40 height 792
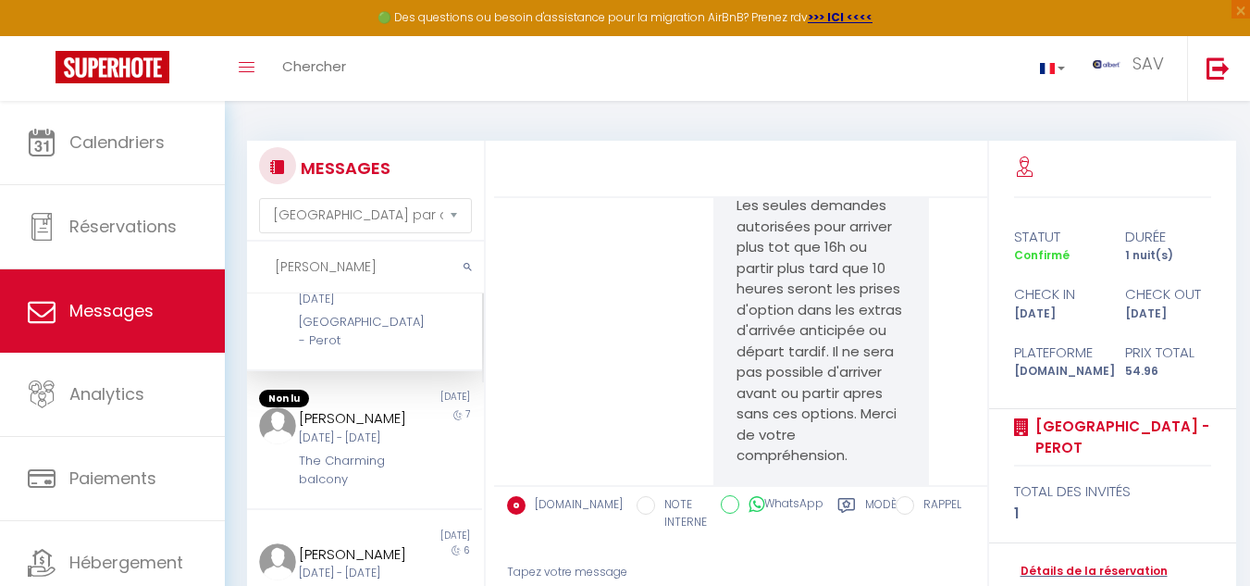
scroll to position [1203, 0]
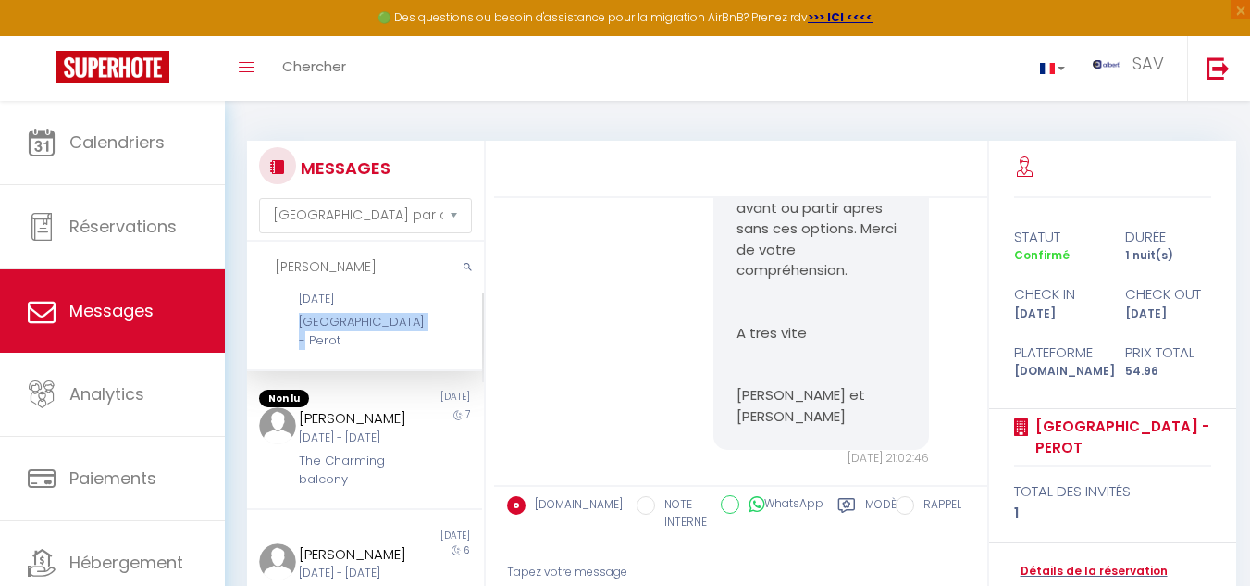
drag, startPoint x: 284, startPoint y: 358, endPoint x: 333, endPoint y: 378, distance: 53.1
click at [333, 351] on div "[PERSON_NAME] [DATE] - [DATE] [GEOGRAPHIC_DATA] - Perot" at bounding box center [354, 292] width 137 height 117
click at [346, 264] on input "[PERSON_NAME]" at bounding box center [365, 267] width 237 height 52
type input "A"
paste input "BAILLENIA"
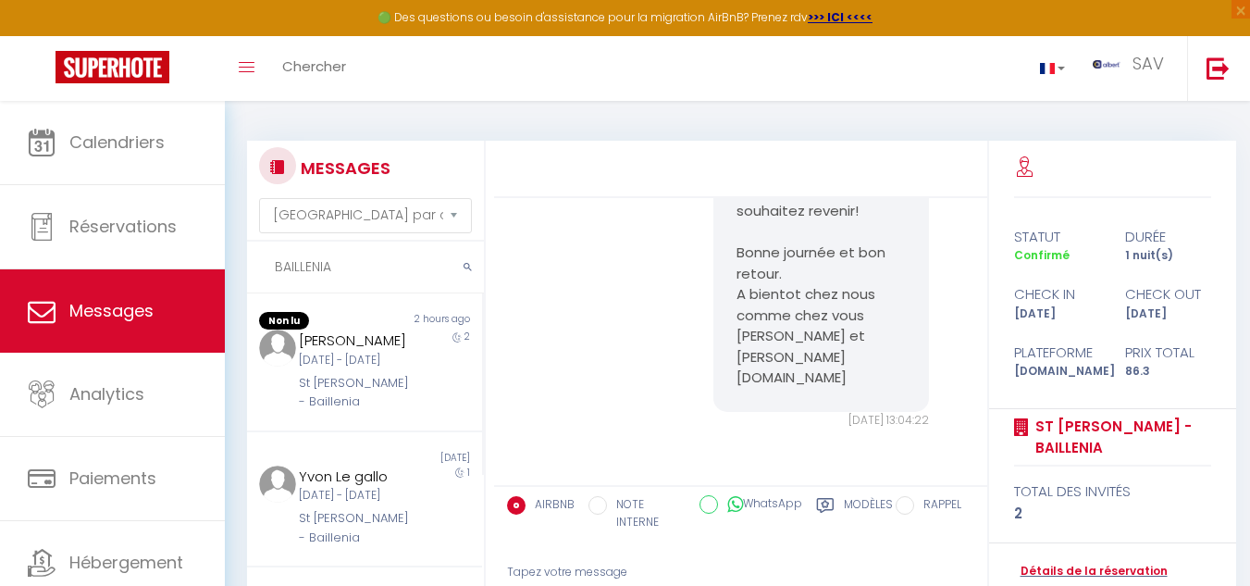
scroll to position [11543, 0]
type input "BAILLENIA"
click at [424, 411] on div "2" at bounding box center [453, 369] width 59 height 81
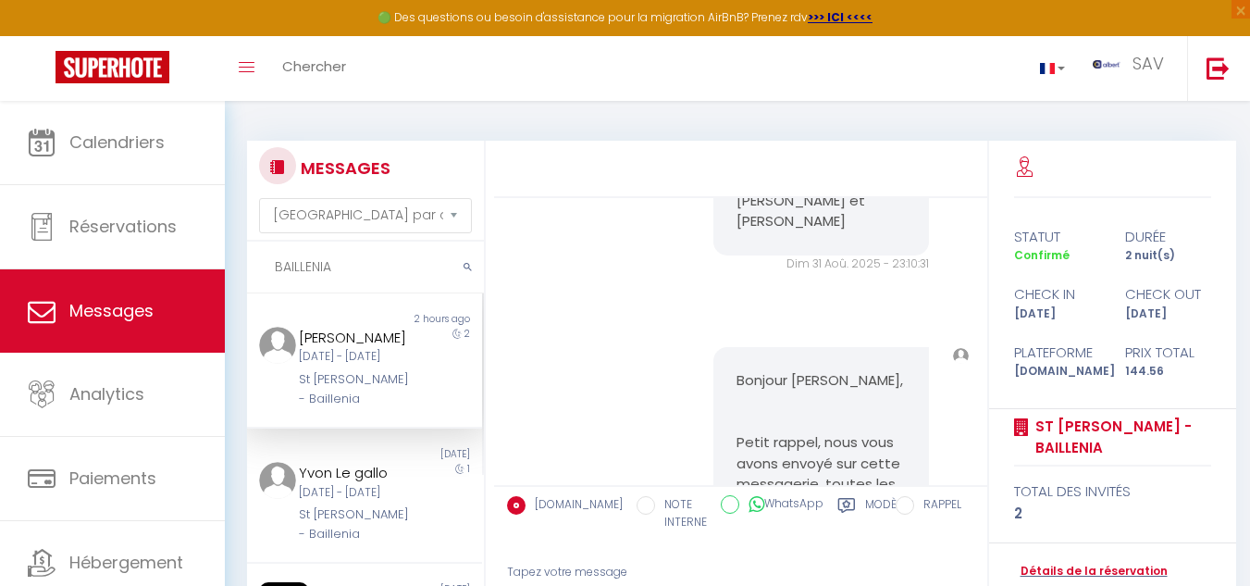
scroll to position [1126, 0]
drag, startPoint x: 297, startPoint y: 414, endPoint x: 358, endPoint y: 461, distance: 76.6
click at [358, 349] on div "[PERSON_NAME]" at bounding box center [355, 338] width 113 height 22
click at [459, 408] on div "2" at bounding box center [453, 367] width 59 height 81
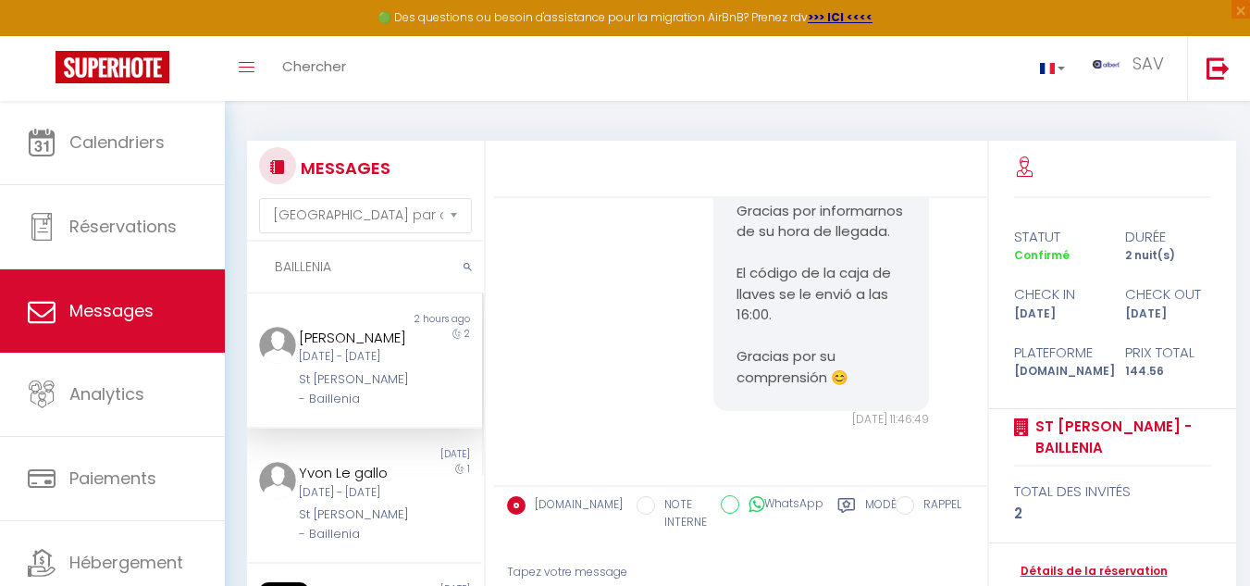
scroll to position [2606, 0]
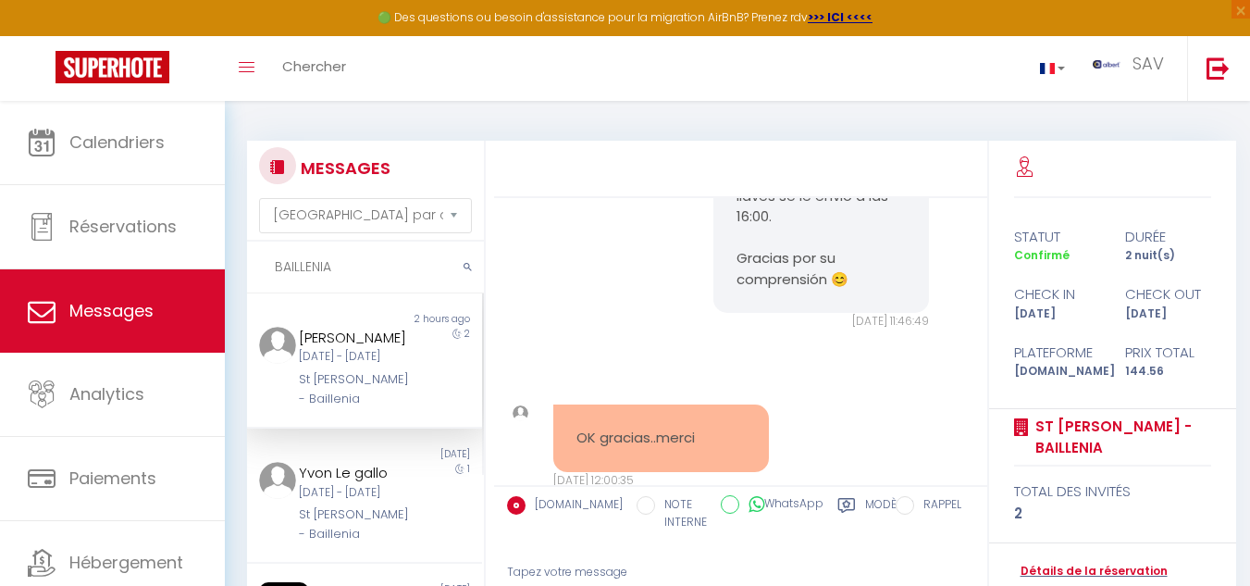
drag, startPoint x: 296, startPoint y: 412, endPoint x: 366, endPoint y: 458, distance: 84.2
click at [366, 349] on div "[PERSON_NAME]" at bounding box center [355, 338] width 113 height 22
drag, startPoint x: 403, startPoint y: 454, endPoint x: 368, endPoint y: 480, distance: 43.7
click at [402, 408] on div "[PERSON_NAME] [DATE] - [DATE] St [PERSON_NAME]" at bounding box center [354, 367] width 137 height 81
click at [390, 349] on div "[PERSON_NAME]" at bounding box center [355, 338] width 113 height 22
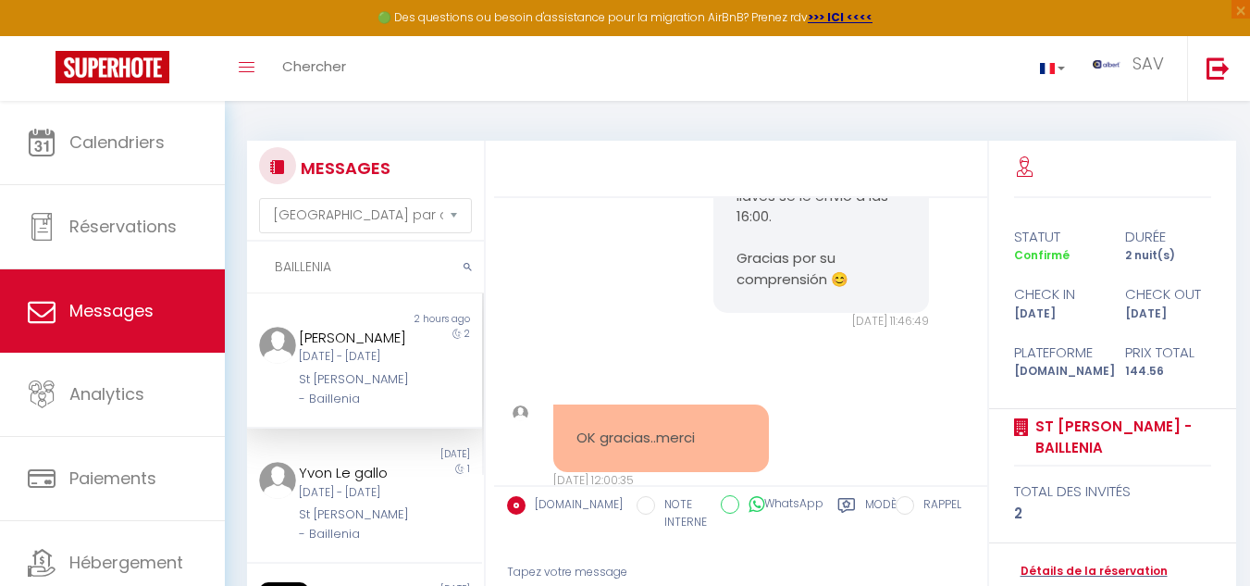
drag, startPoint x: 300, startPoint y: 413, endPoint x: 348, endPoint y: 460, distance: 67.4
click at [348, 349] on div "[PERSON_NAME]" at bounding box center [355, 338] width 113 height 22
drag, startPoint x: 298, startPoint y: 413, endPoint x: 346, endPoint y: 453, distance: 62.4
click at [346, 349] on div "[PERSON_NAME]" at bounding box center [355, 338] width 113 height 22
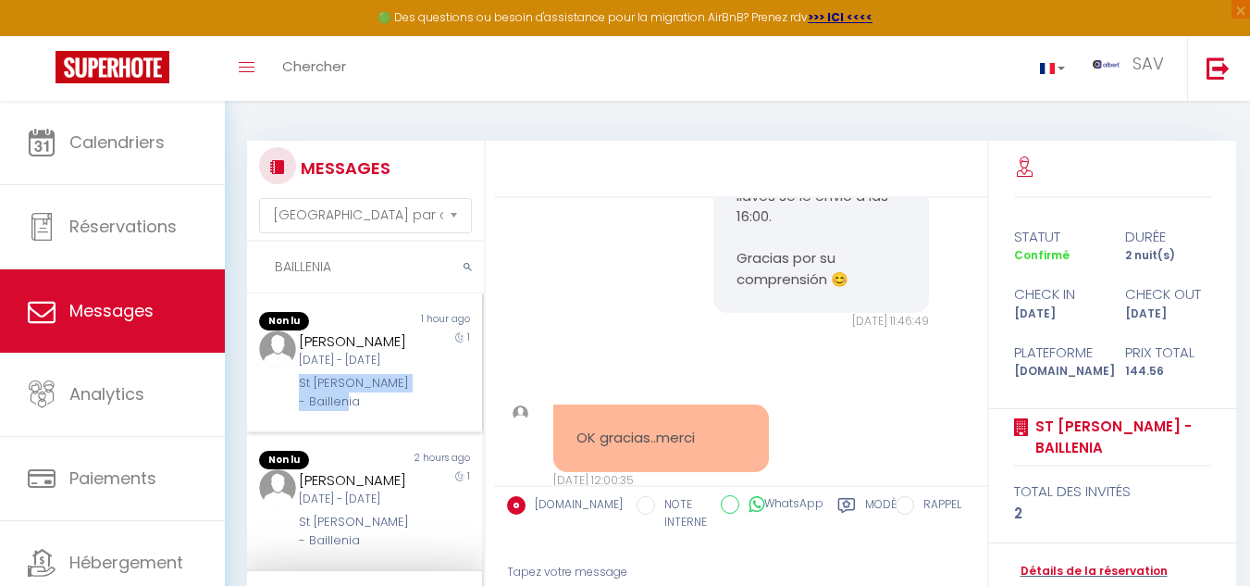
drag, startPoint x: 285, startPoint y: 419, endPoint x: 375, endPoint y: 444, distance: 93.1
click at [375, 412] on div "[PERSON_NAME] [DATE] - [DATE] St [PERSON_NAME] - Baillenia" at bounding box center [354, 370] width 137 height 81
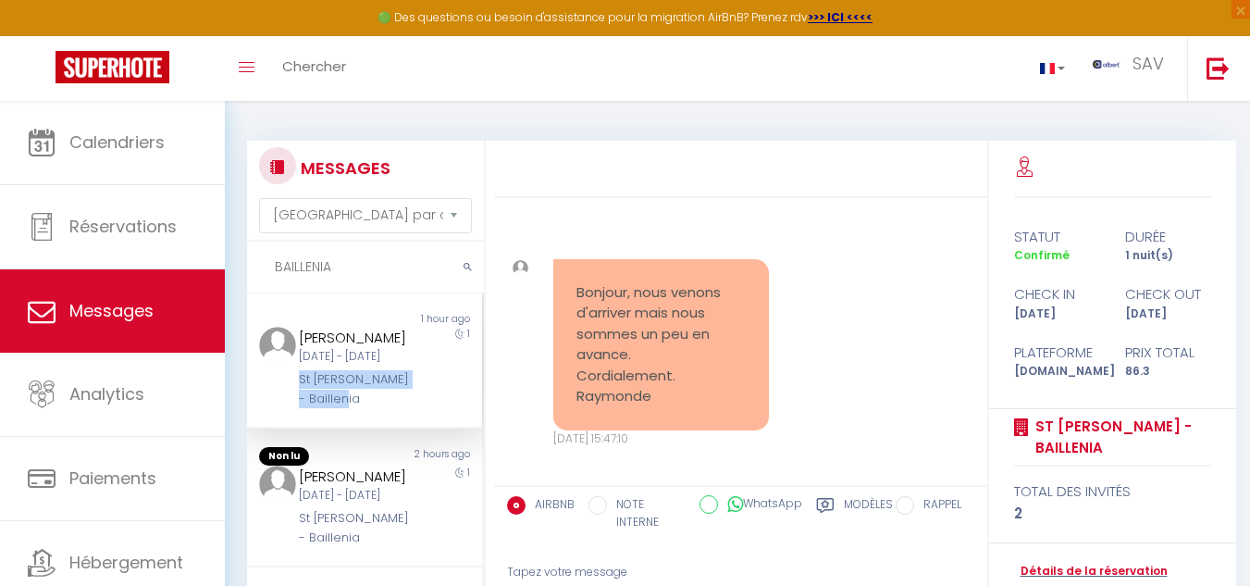
scroll to position [11636, 0]
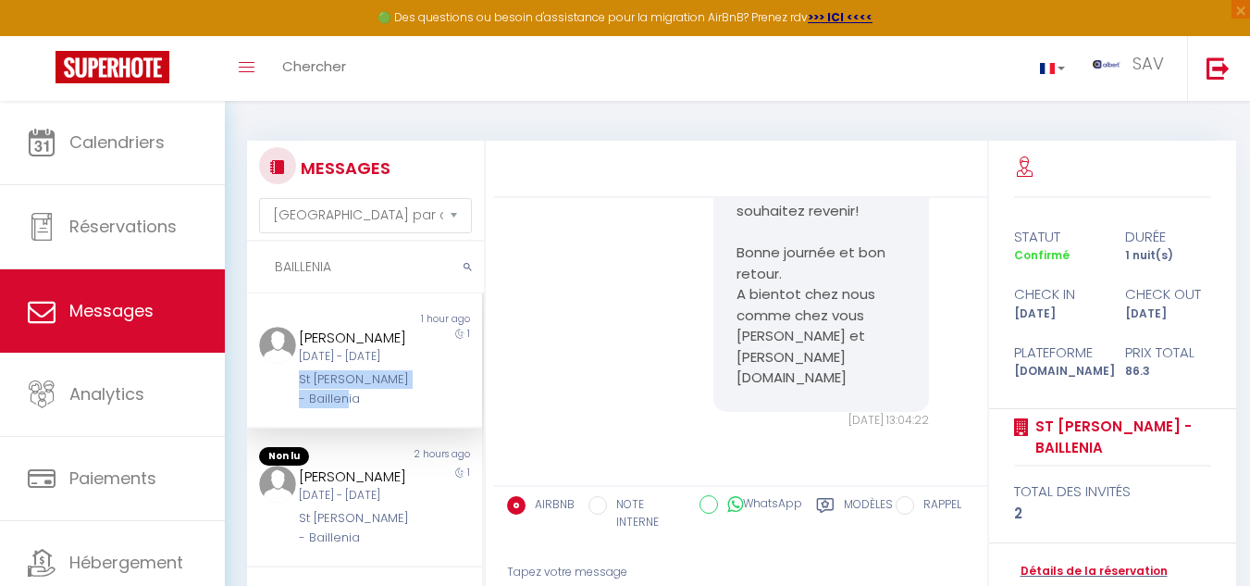
click at [405, 408] on div "[PERSON_NAME] [DATE] - [DATE] St [PERSON_NAME] - Baillenia" at bounding box center [354, 367] width 137 height 81
click at [260, 408] on div at bounding box center [266, 367] width 39 height 81
drag, startPoint x: 289, startPoint y: 417, endPoint x: 371, endPoint y: 435, distance: 84.2
click at [371, 408] on div "[PERSON_NAME] [DATE] - [DATE] St [PERSON_NAME] - Baillenia" at bounding box center [354, 367] width 137 height 81
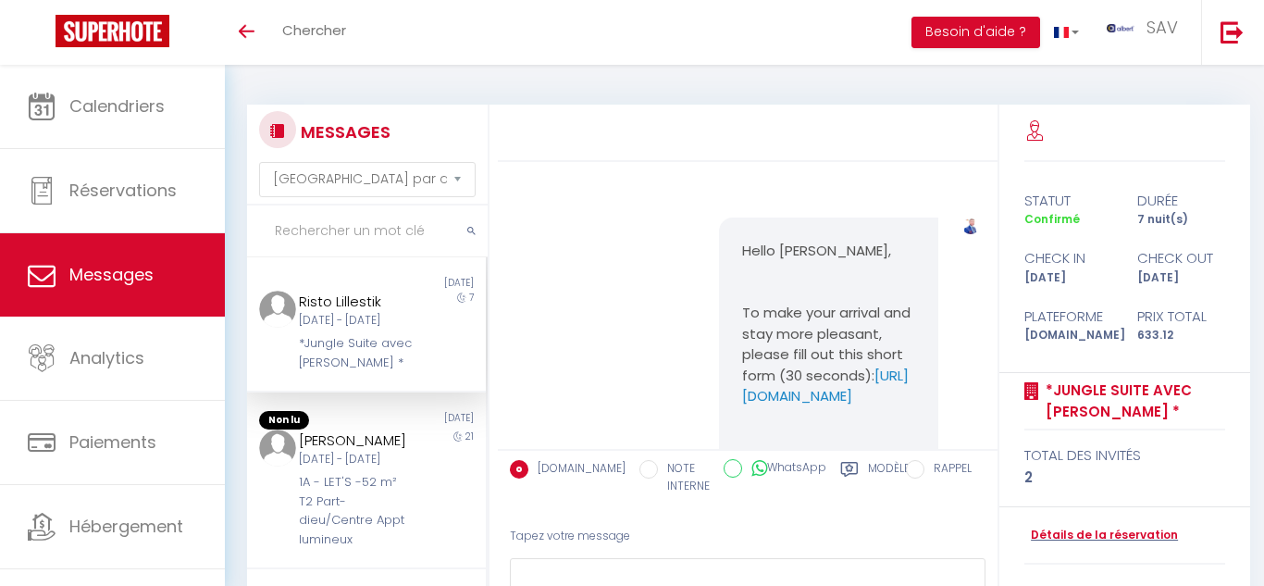
select select "message"
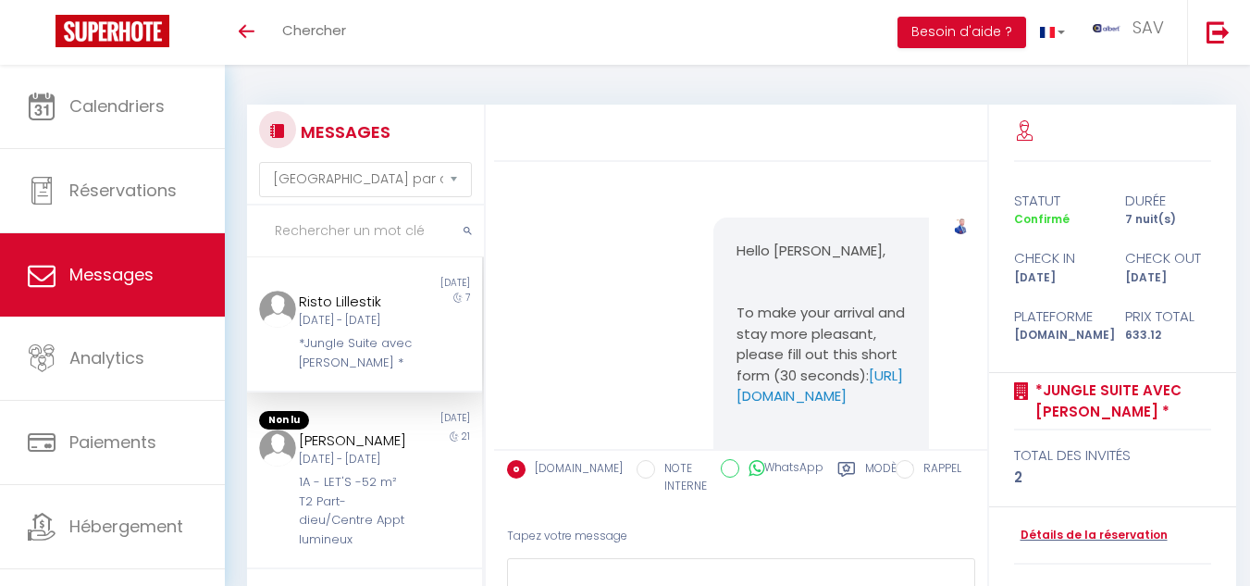
scroll to position [16423, 0]
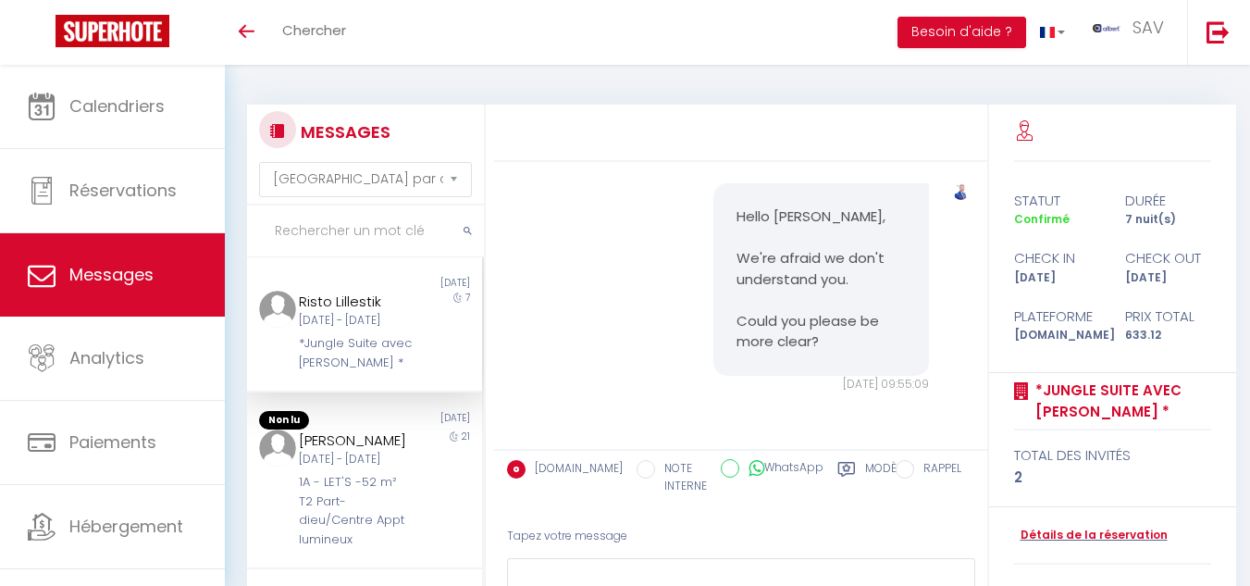
click at [317, 228] on input "text" at bounding box center [365, 231] width 237 height 52
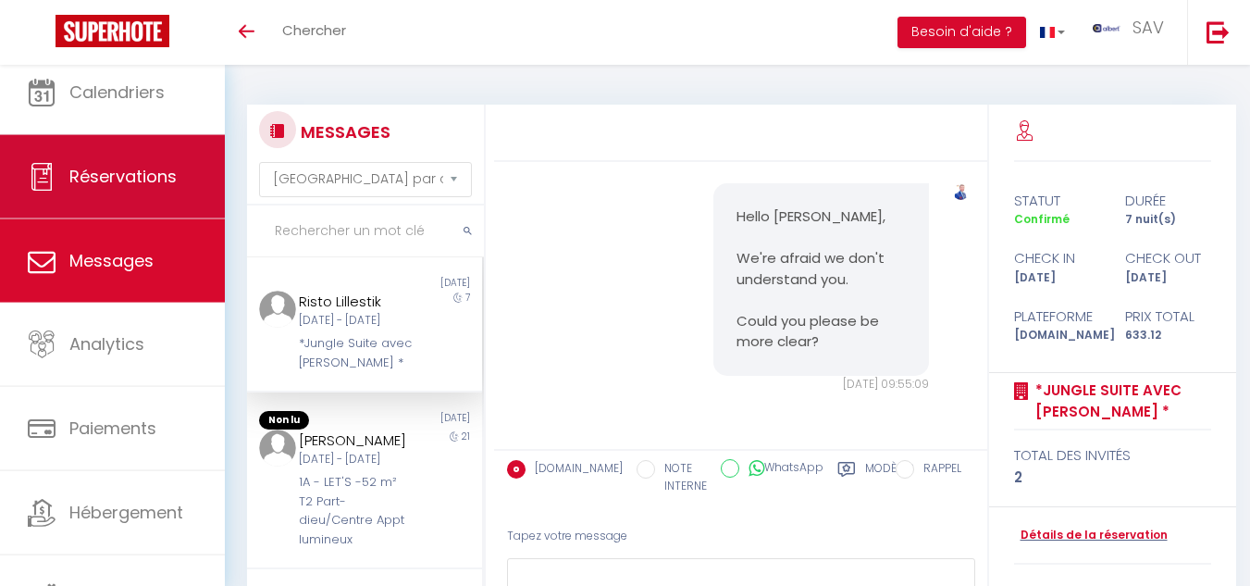
click at [148, 168] on span "Réservations" at bounding box center [122, 176] width 107 height 23
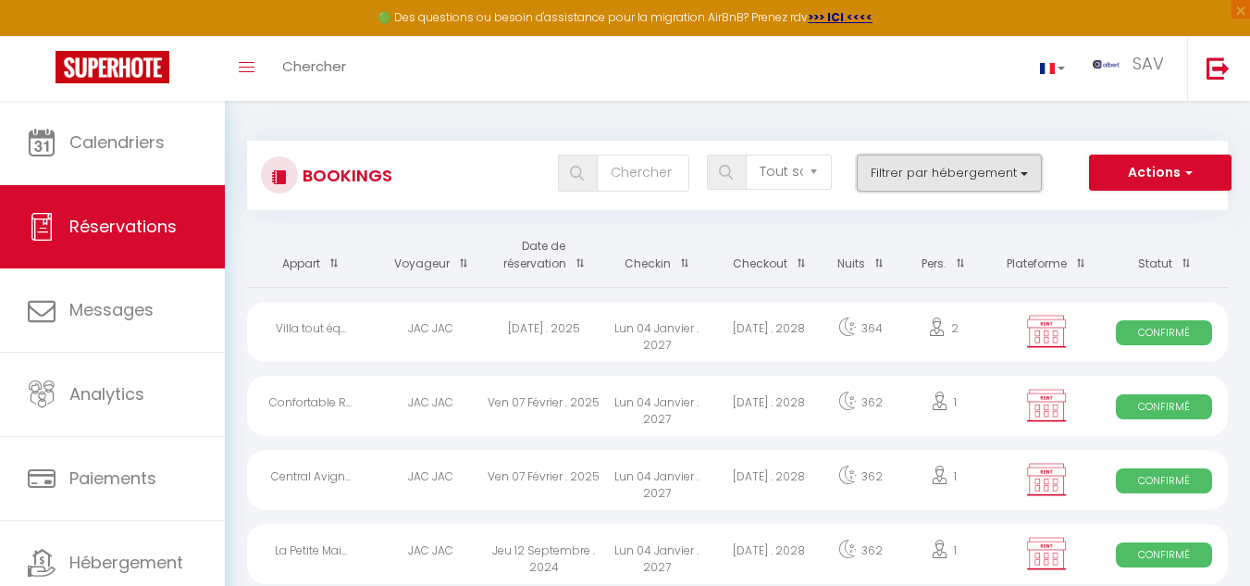
click at [1016, 178] on button "Filtrer par hébergement" at bounding box center [949, 172] width 185 height 37
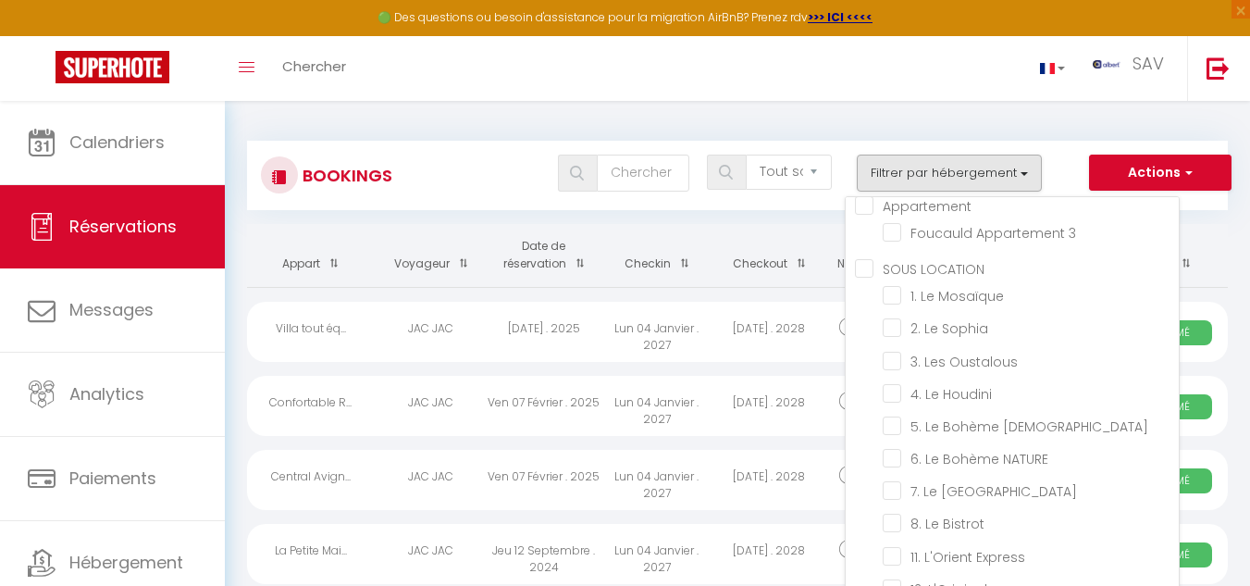
scroll to position [1943, 0]
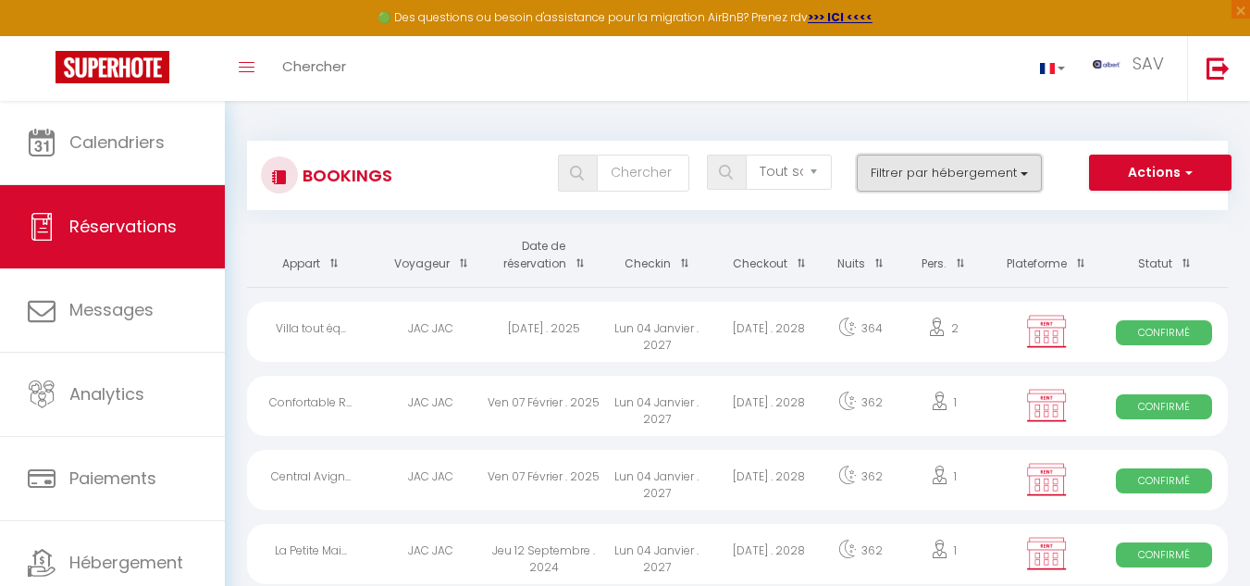
click at [1028, 171] on button "Filtrer par hébergement" at bounding box center [949, 172] width 185 height 37
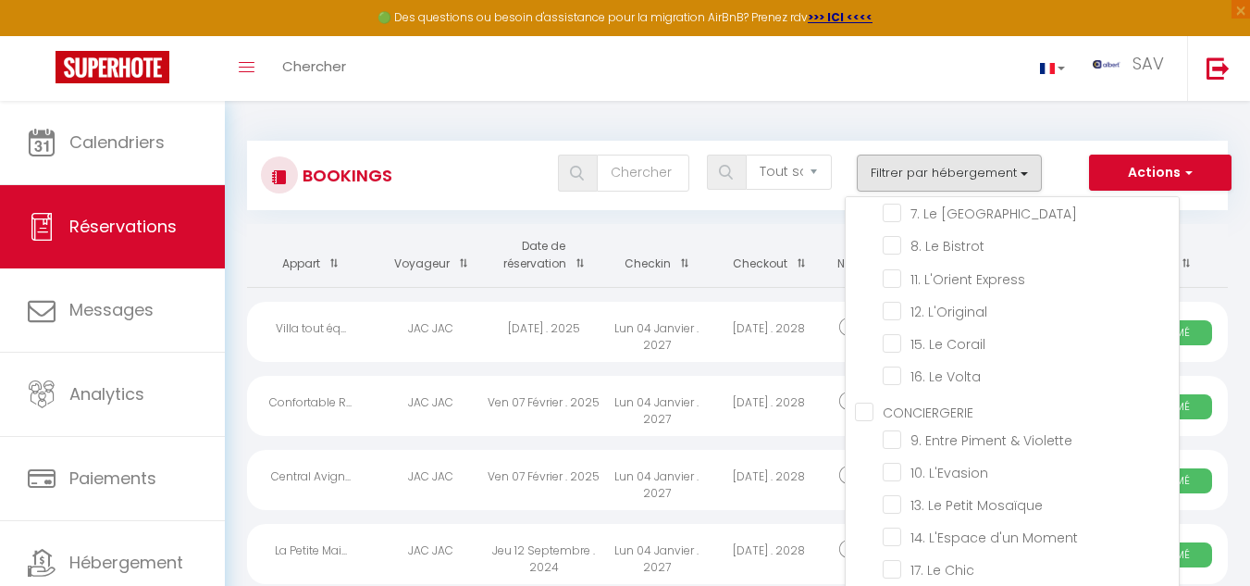
scroll to position [31943, 0]
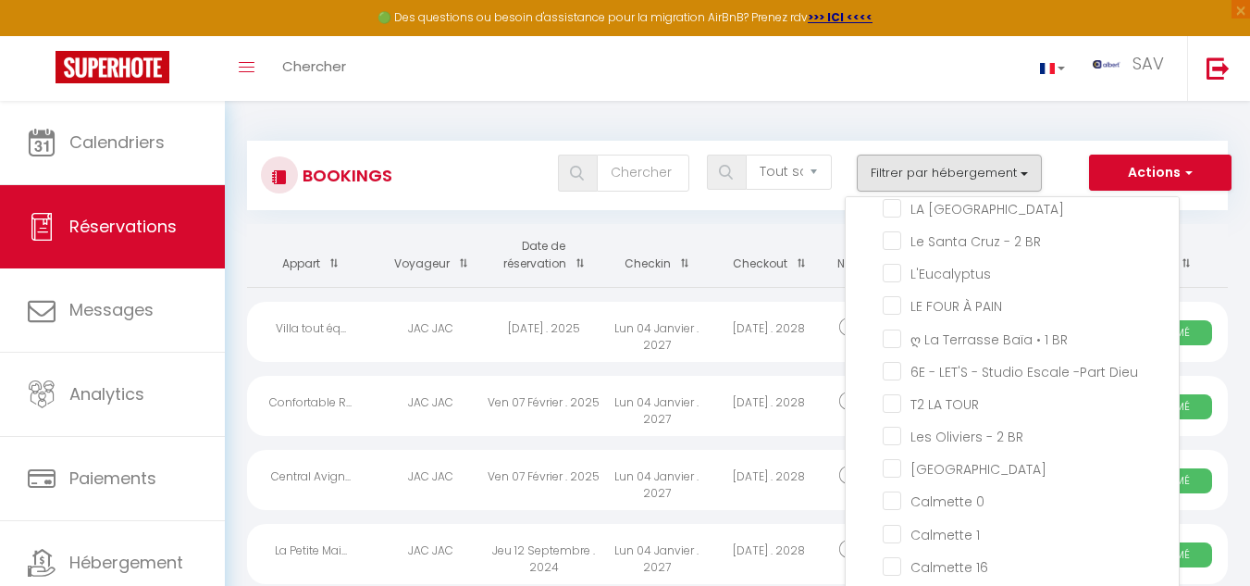
checkbox input "true"
checkbox input "false"
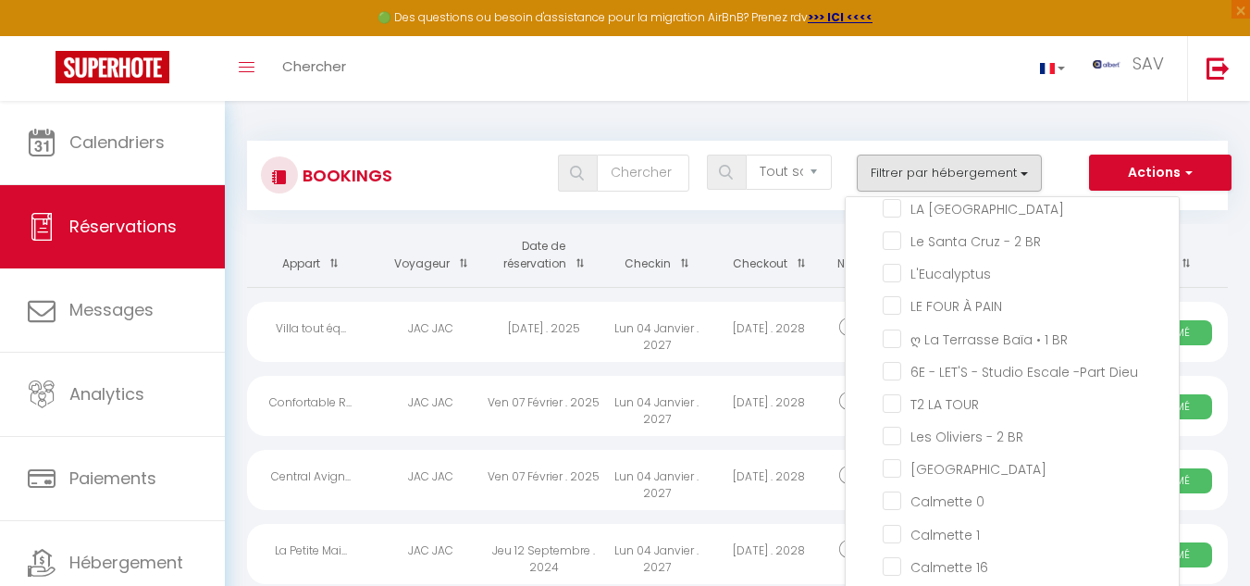
checkbox input "false"
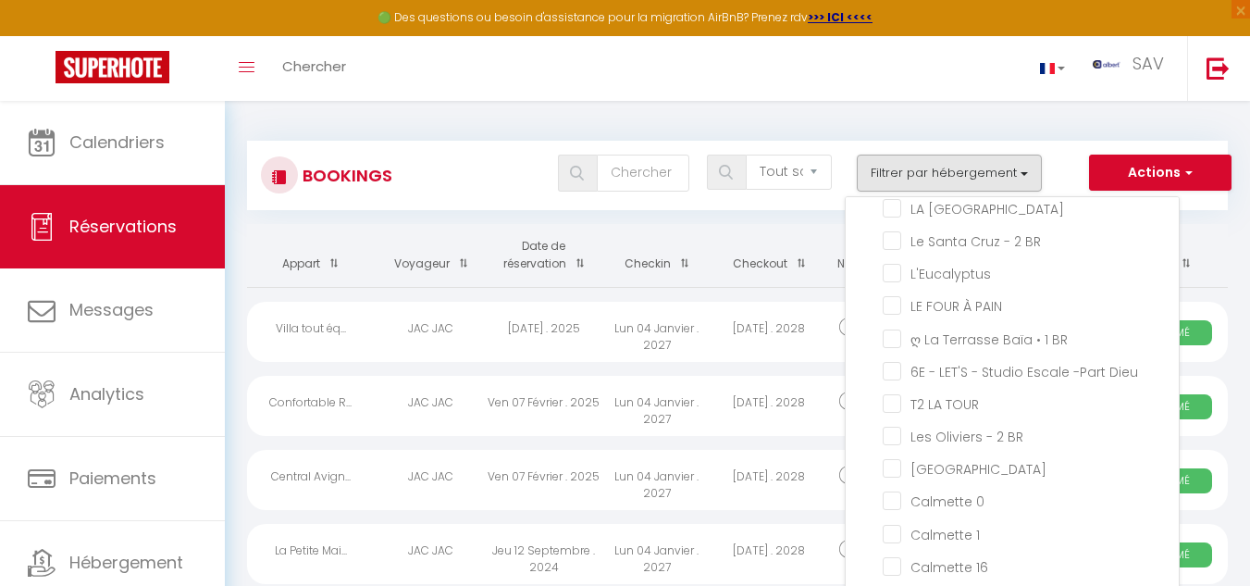
checkbox input "false"
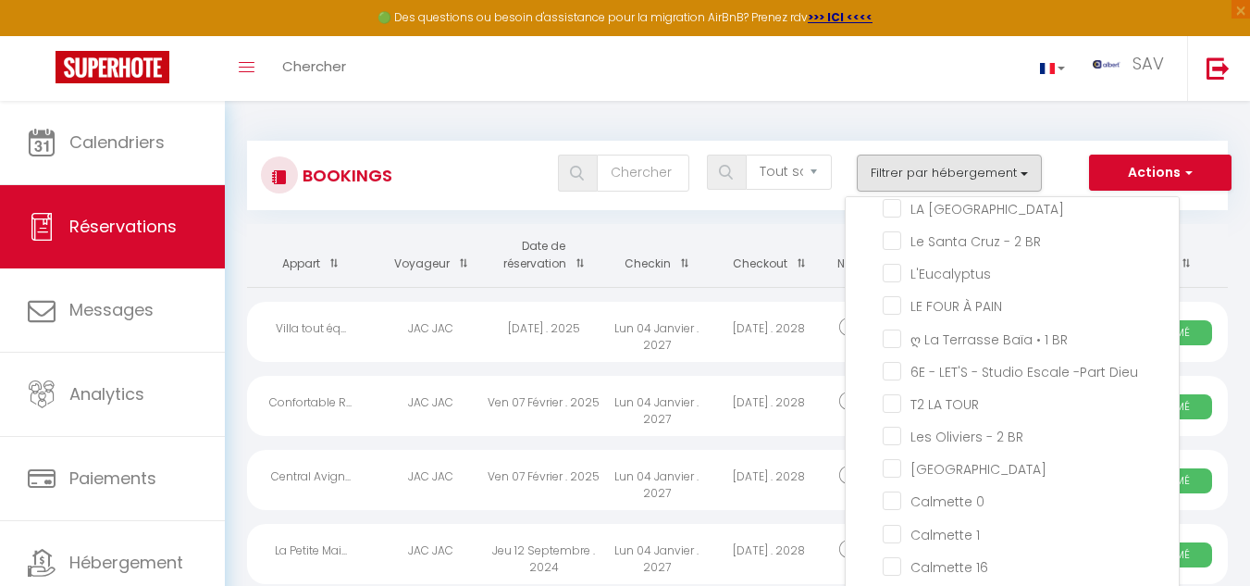
checkbox input "false"
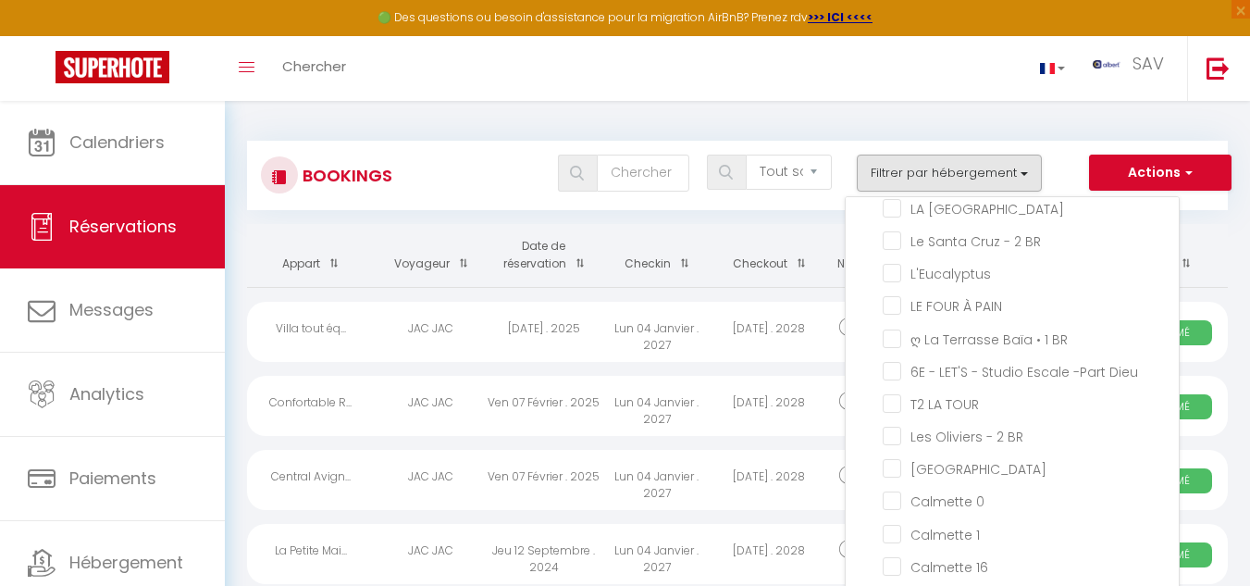
checkbox input "false"
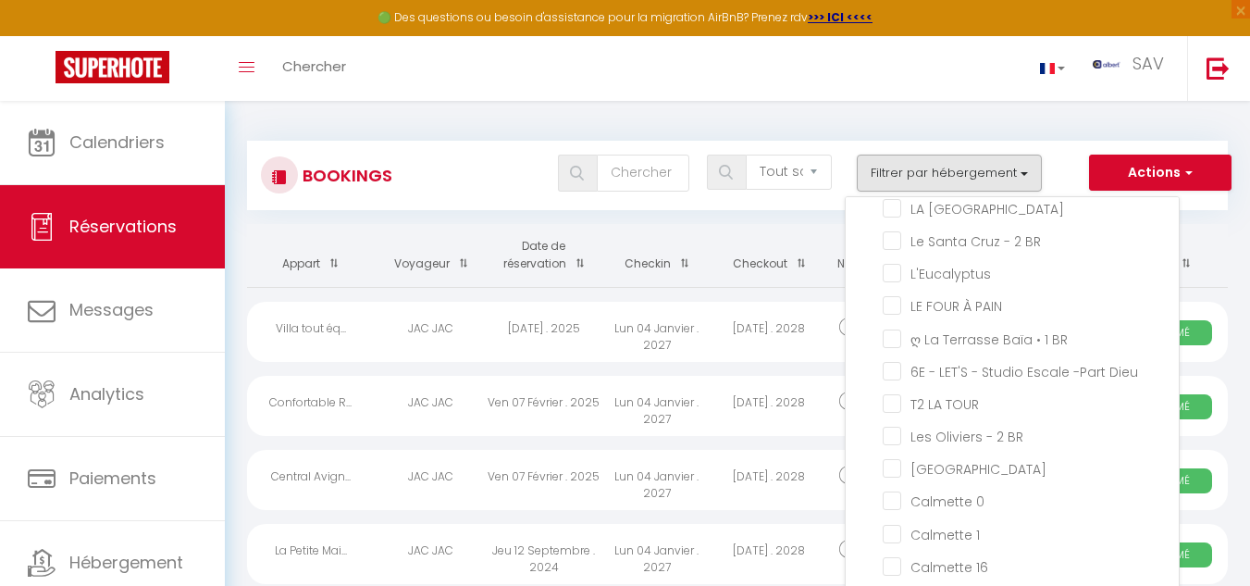
checkbox input "false"
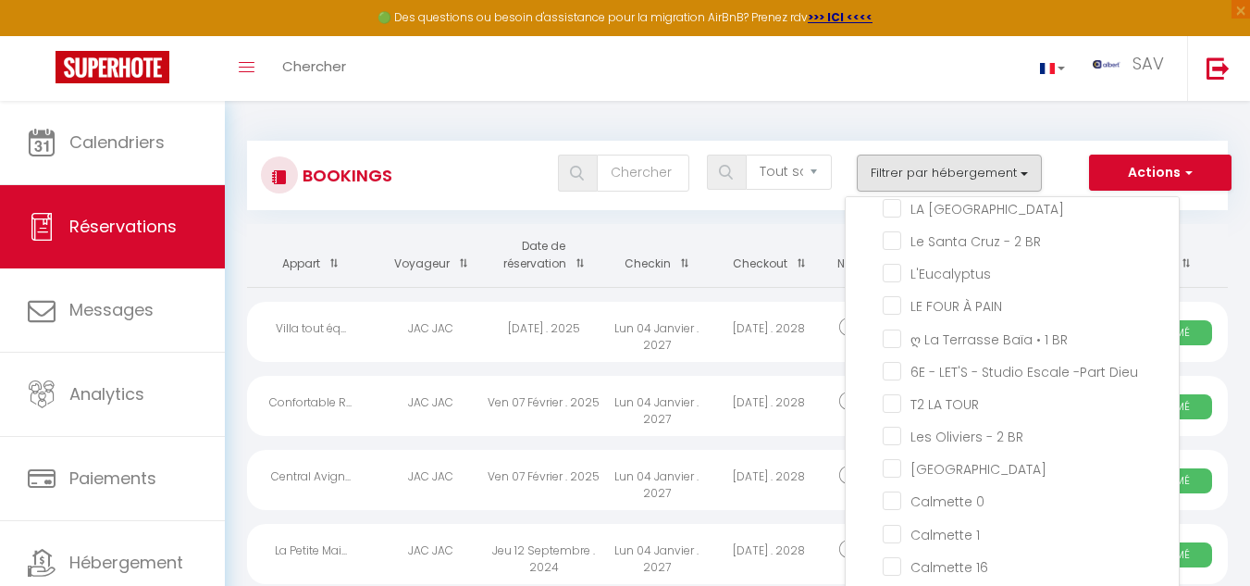
checkbox input "false"
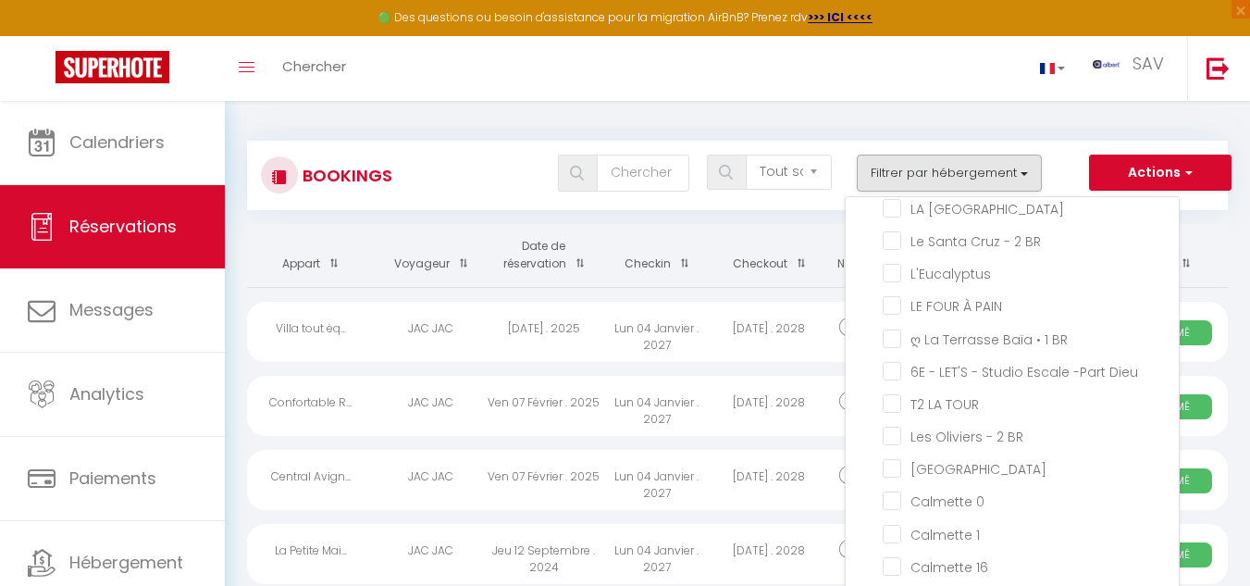
checkbox input "false"
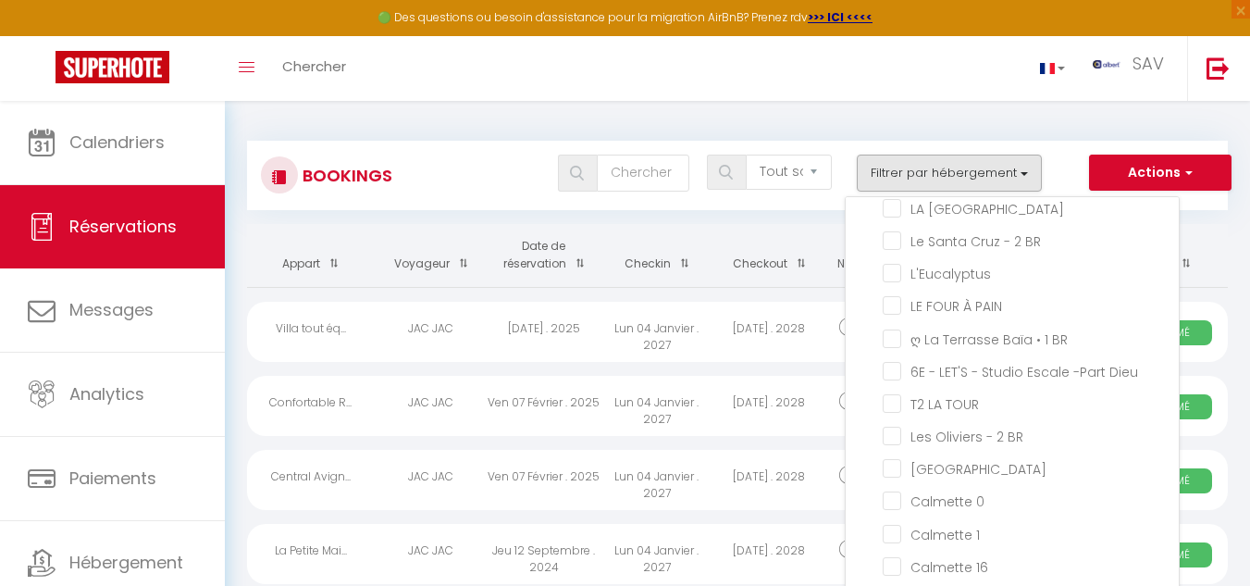
checkbox input "false"
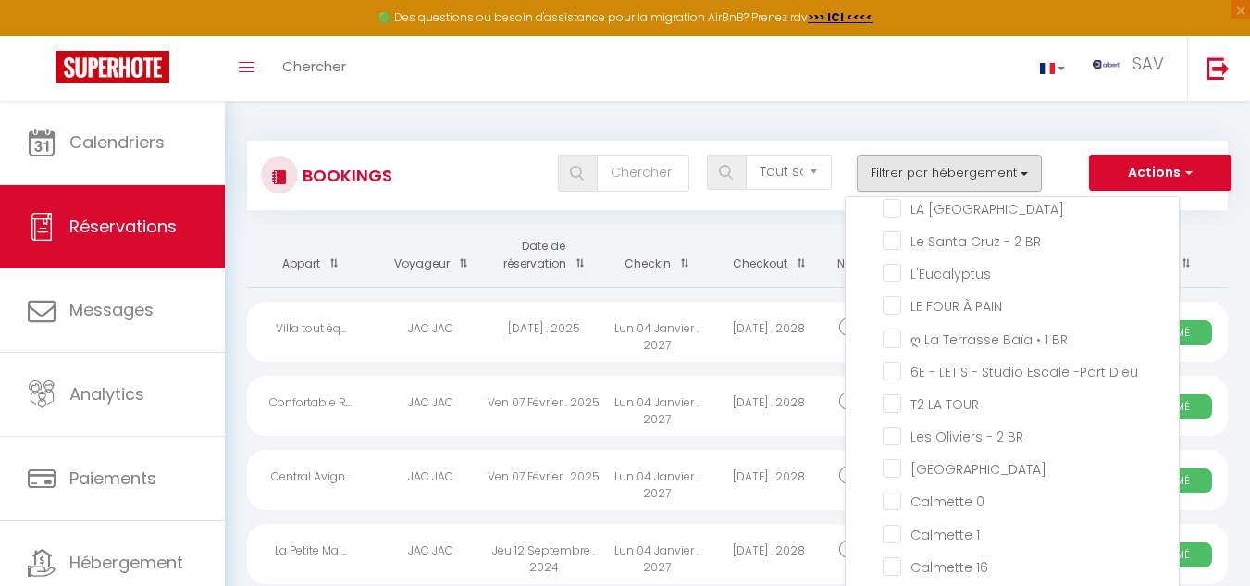
checkbox input "false"
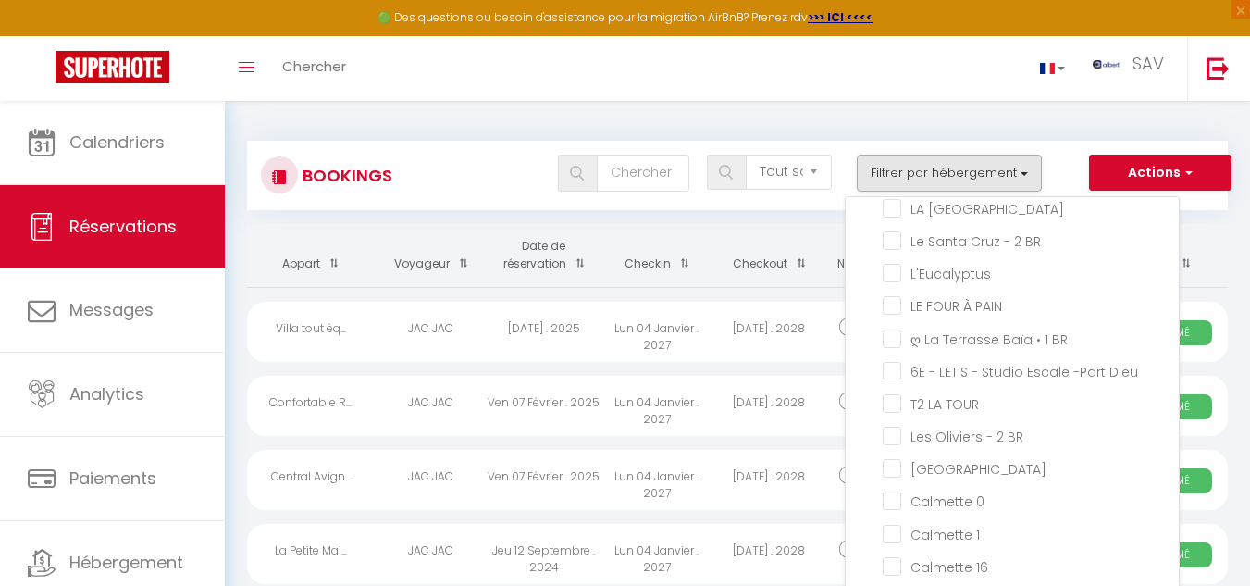
checkbox input "false"
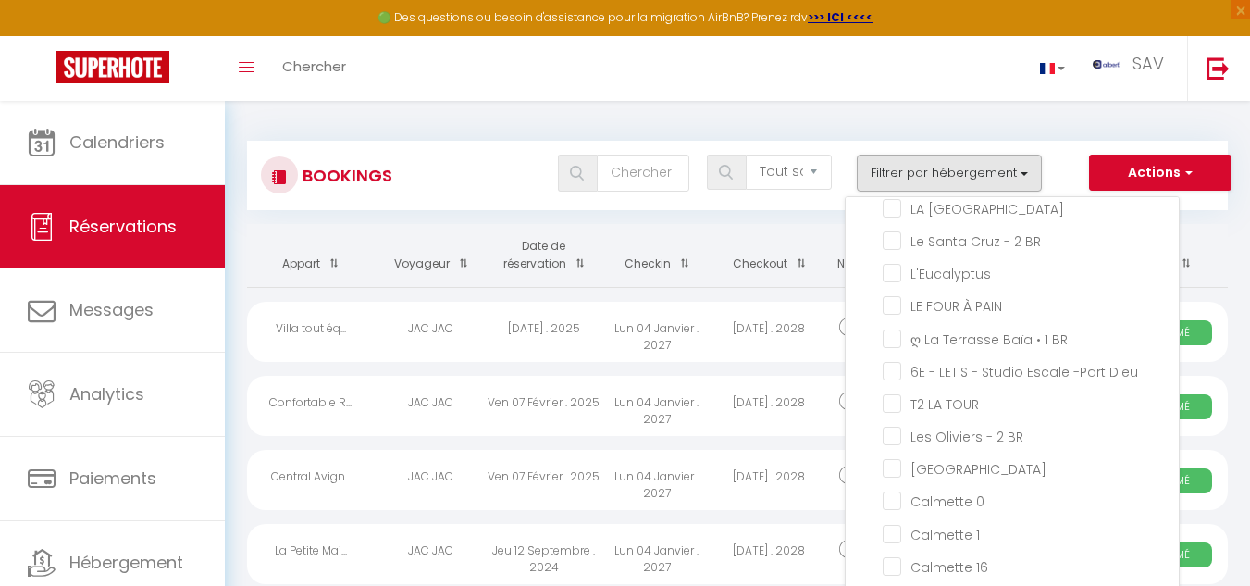
checkbox input "false"
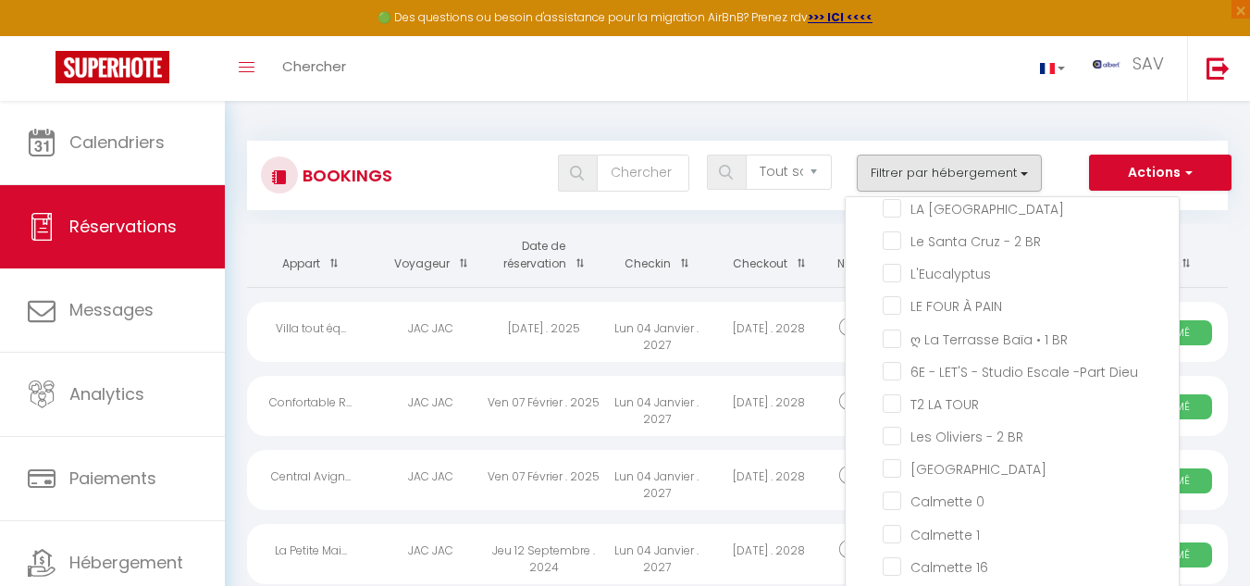
checkbox input "false"
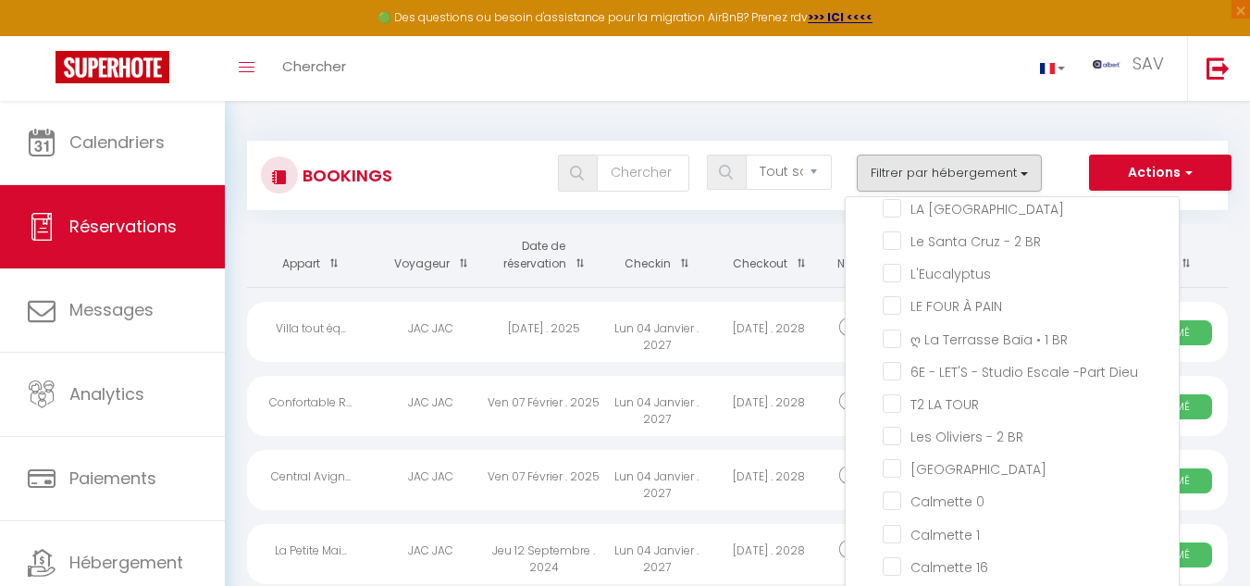
checkbox input "false"
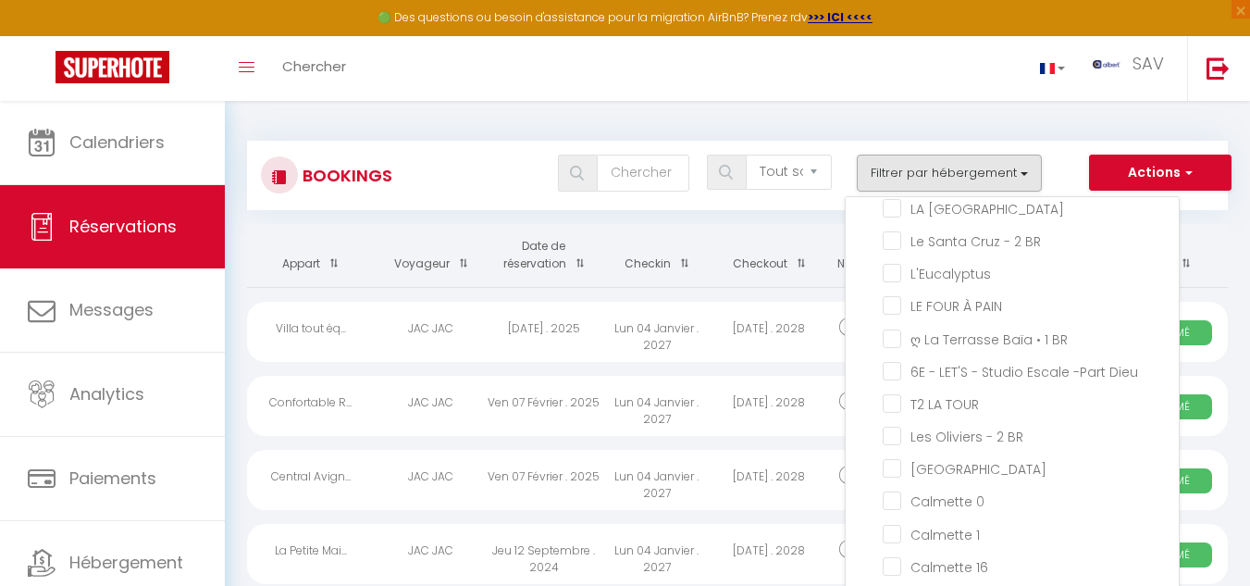
checkbox input "false"
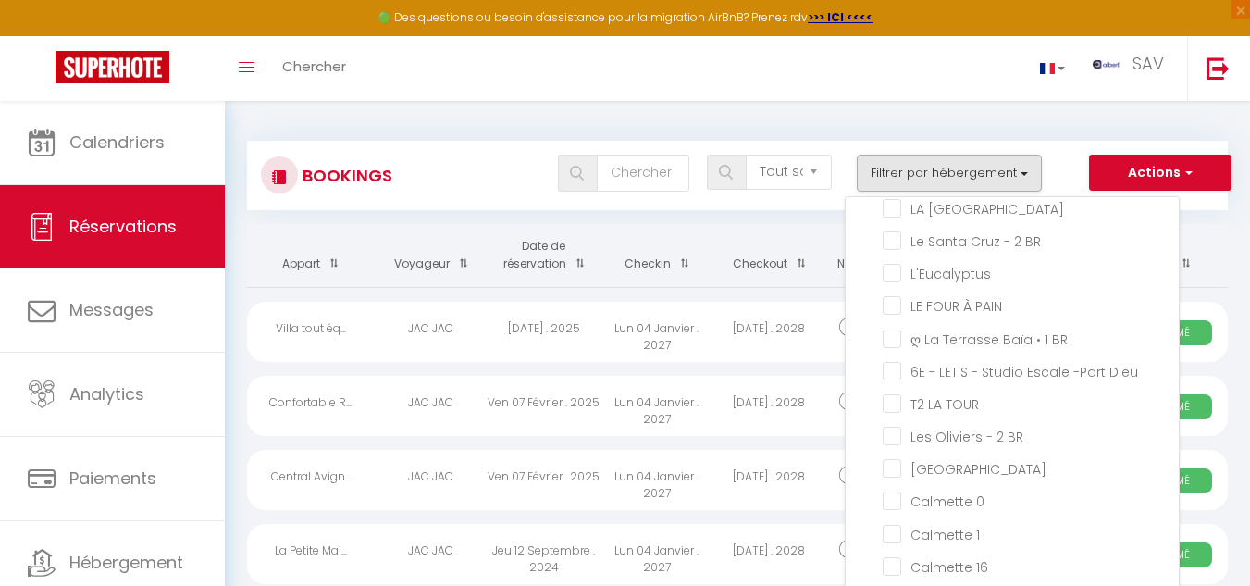
checkbox input "false"
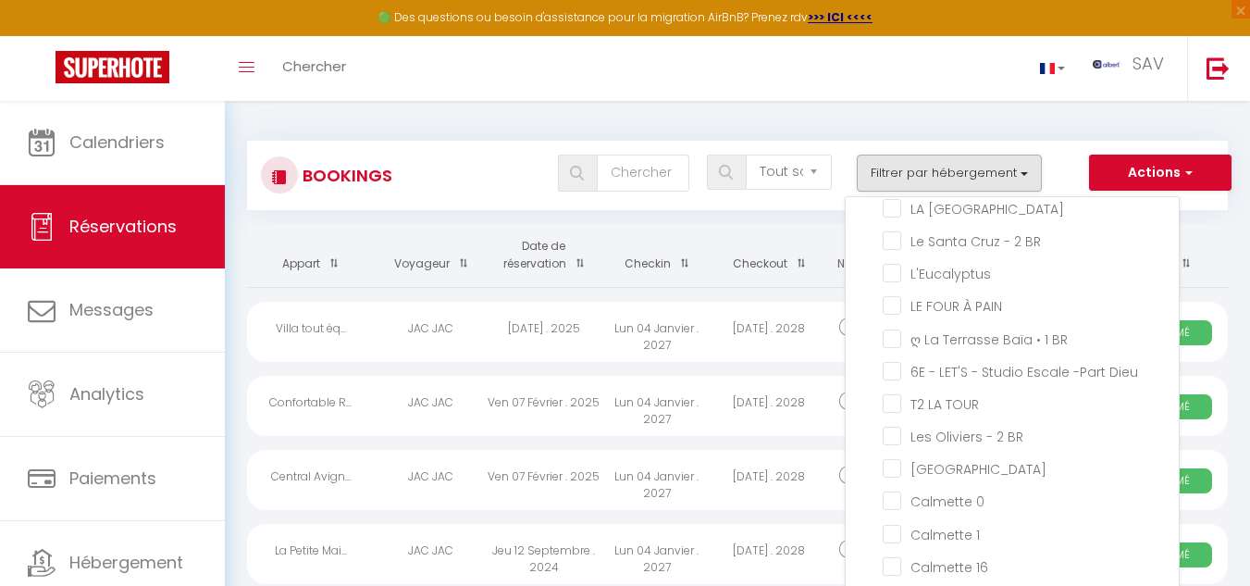
checkbox input "false"
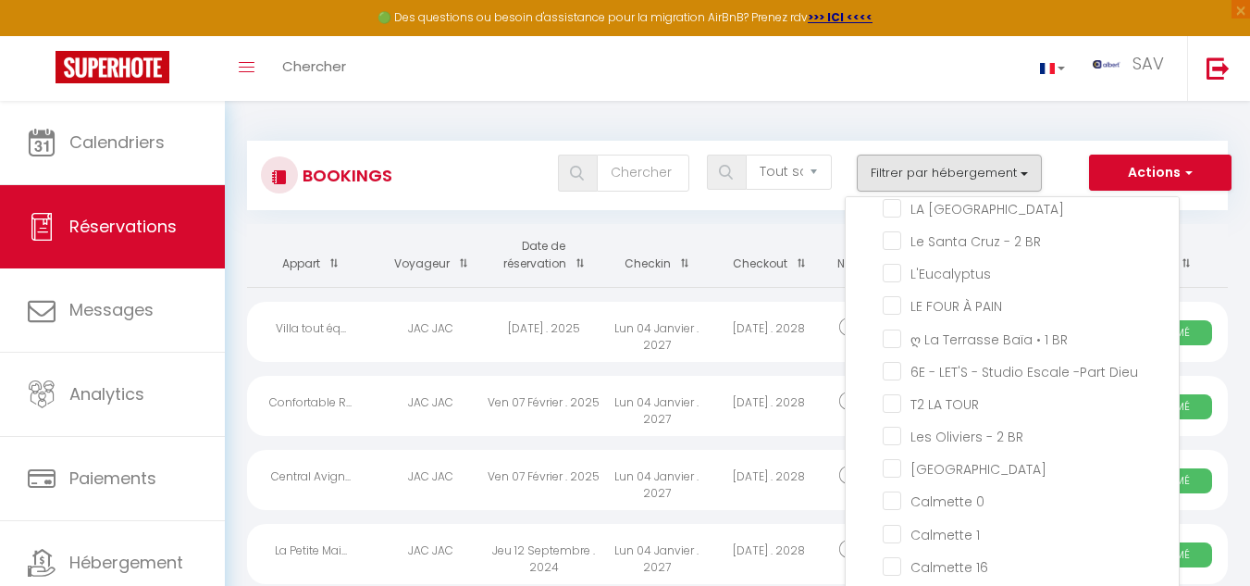
checkbox input "false"
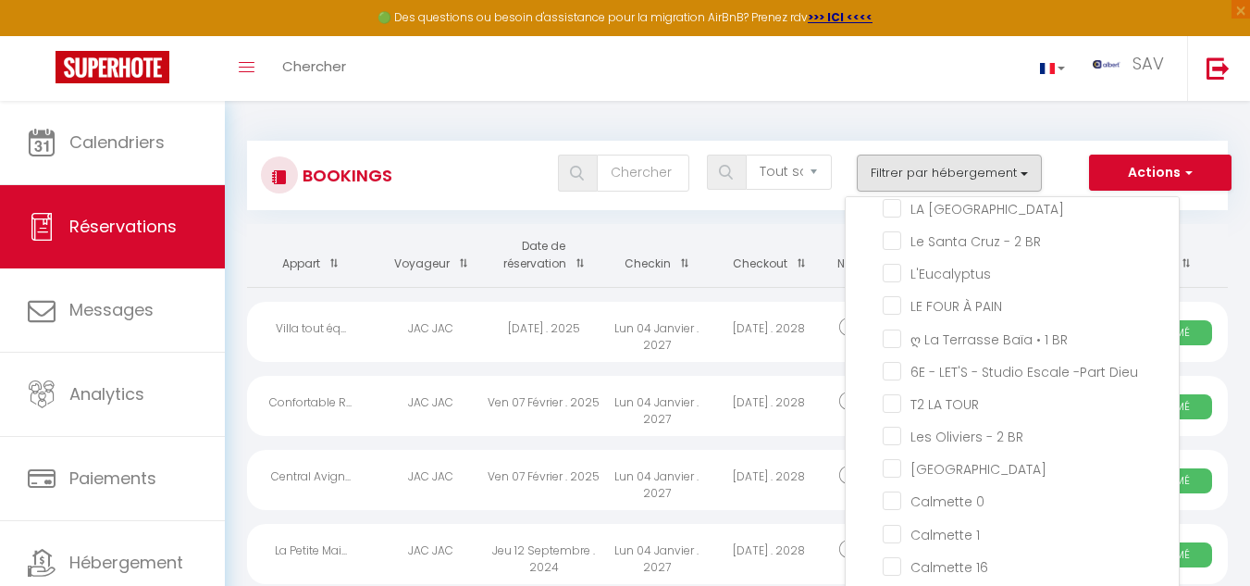
checkbox input "false"
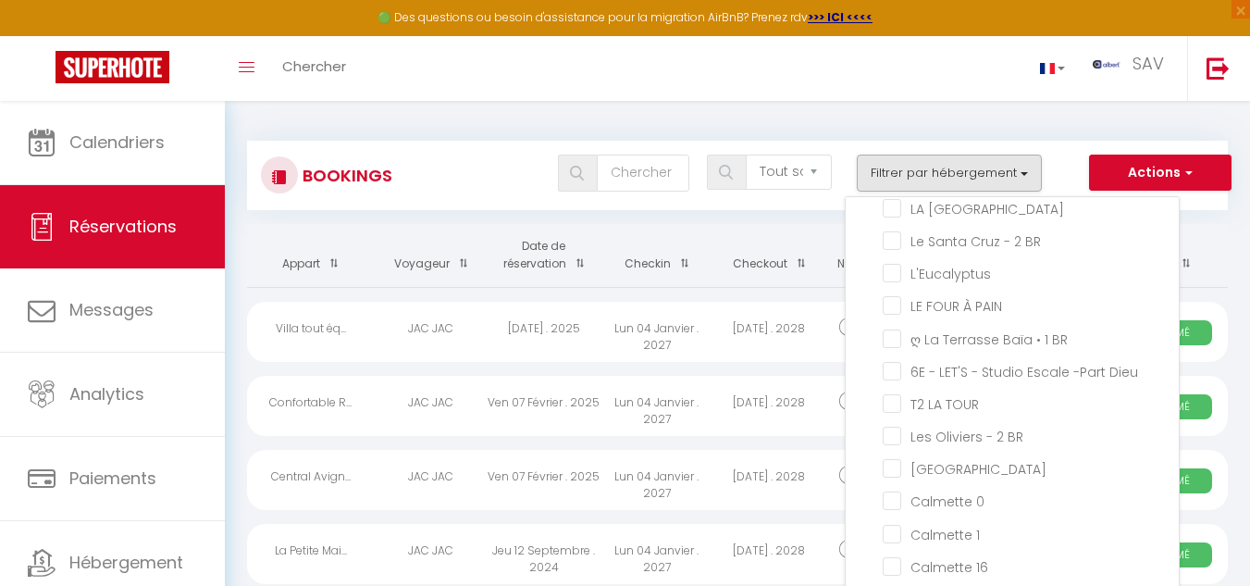
checkbox input "false"
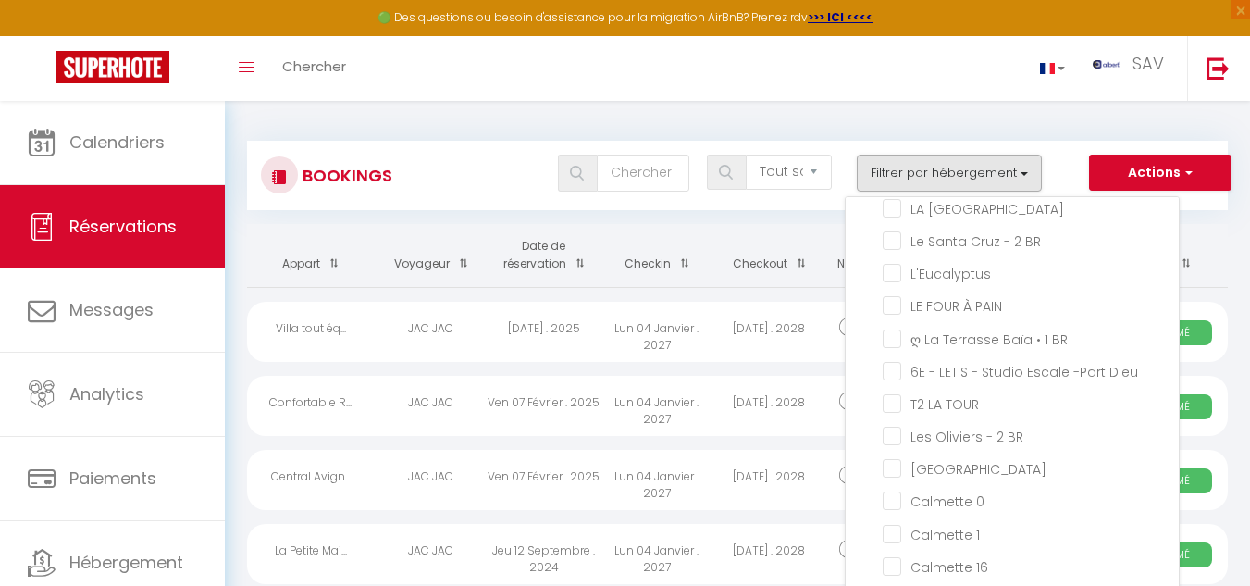
checkbox input "false"
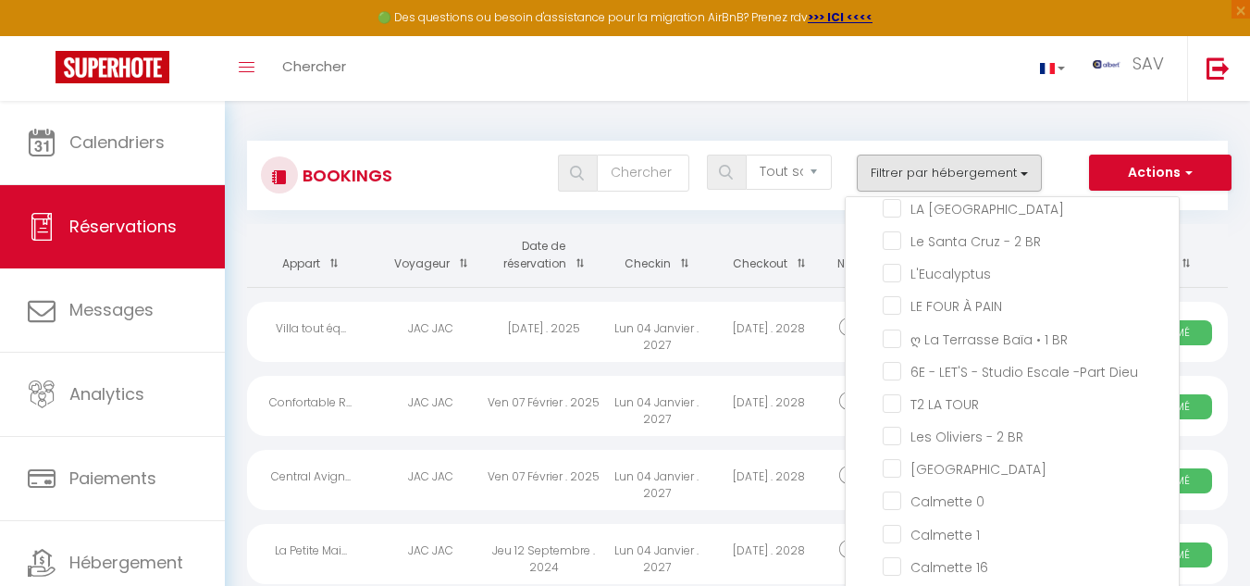
checkbox input "false"
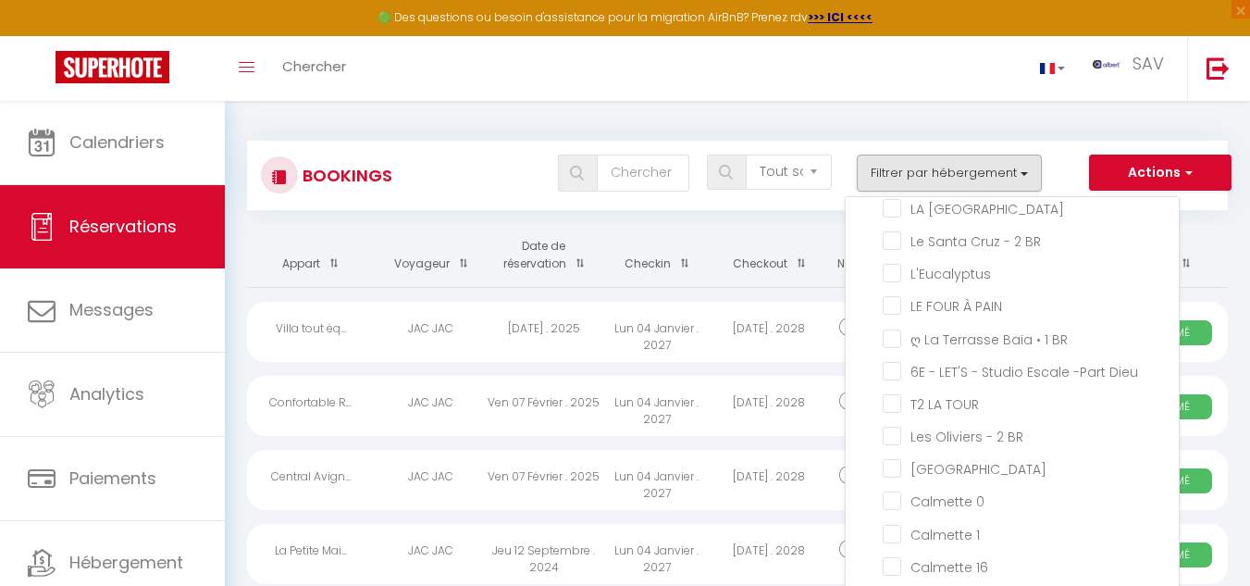
checkbox input "false"
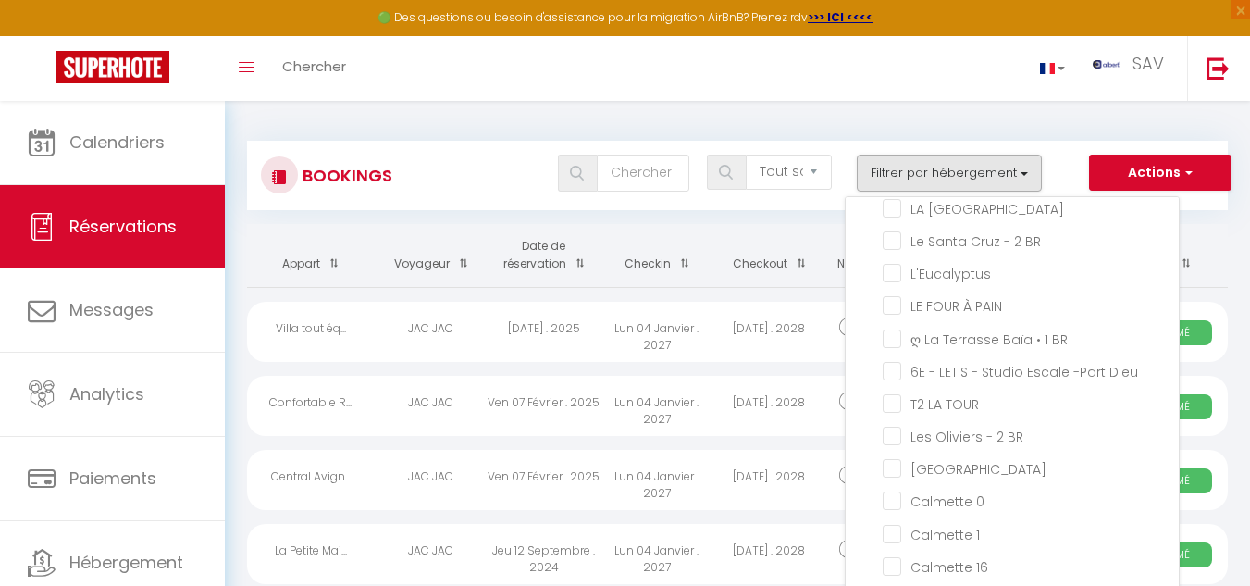
checkbox input "false"
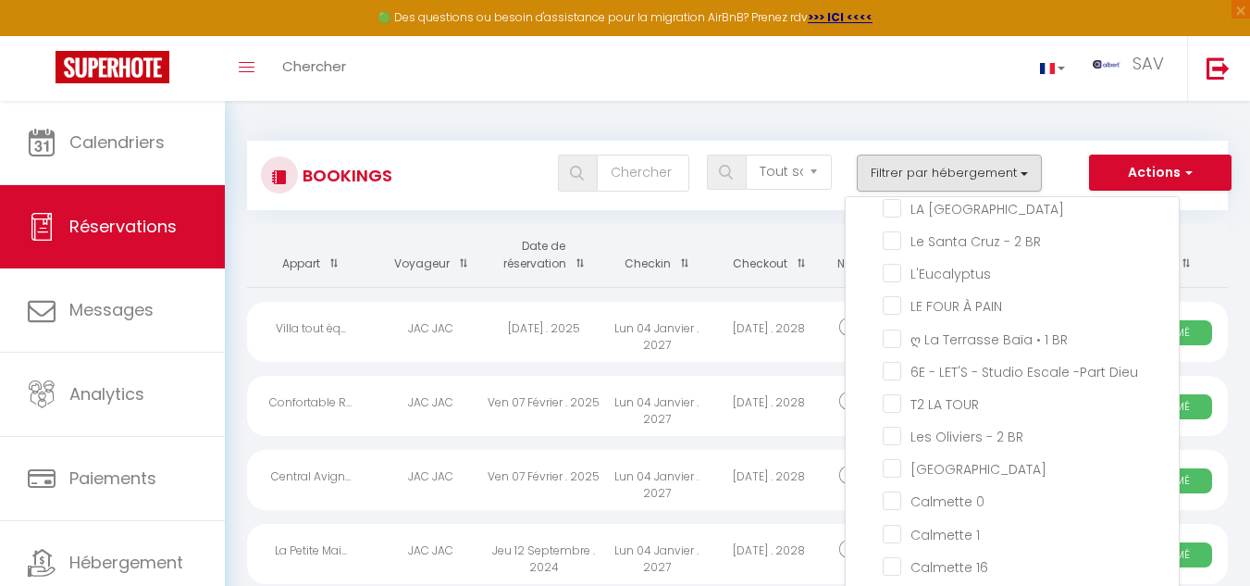
checkbox input "false"
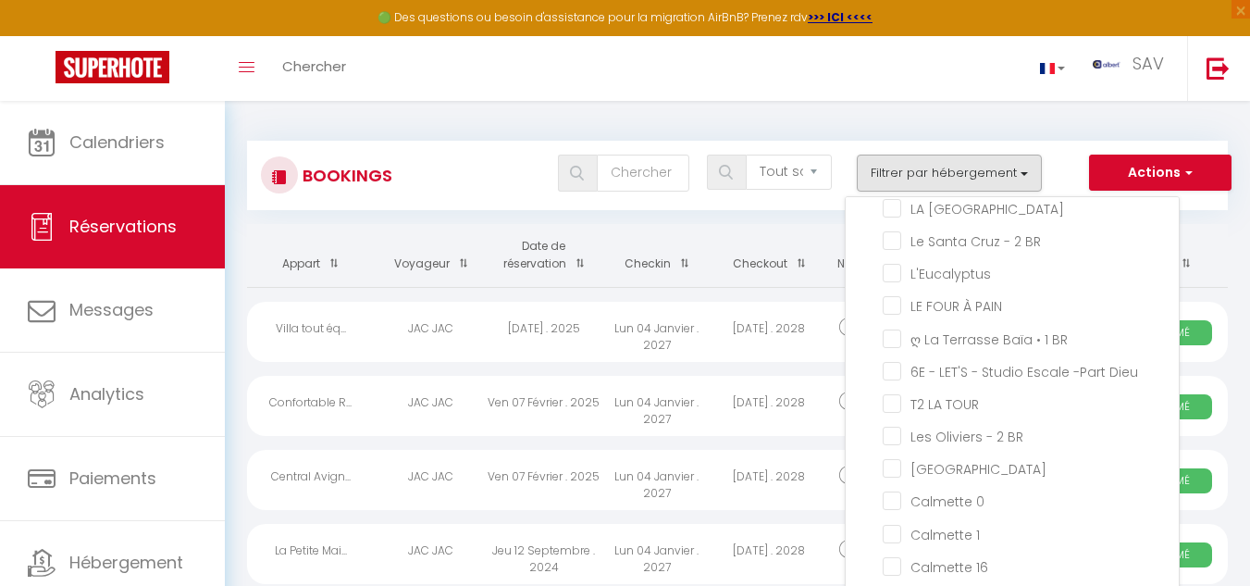
checkbox input "false"
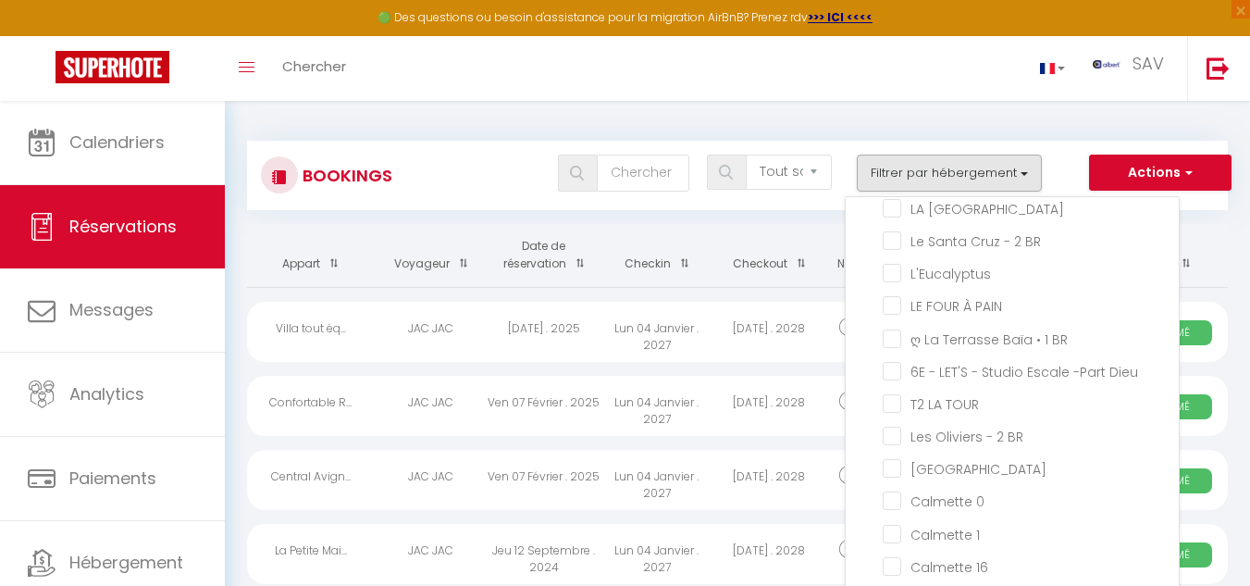
checkbox input "false"
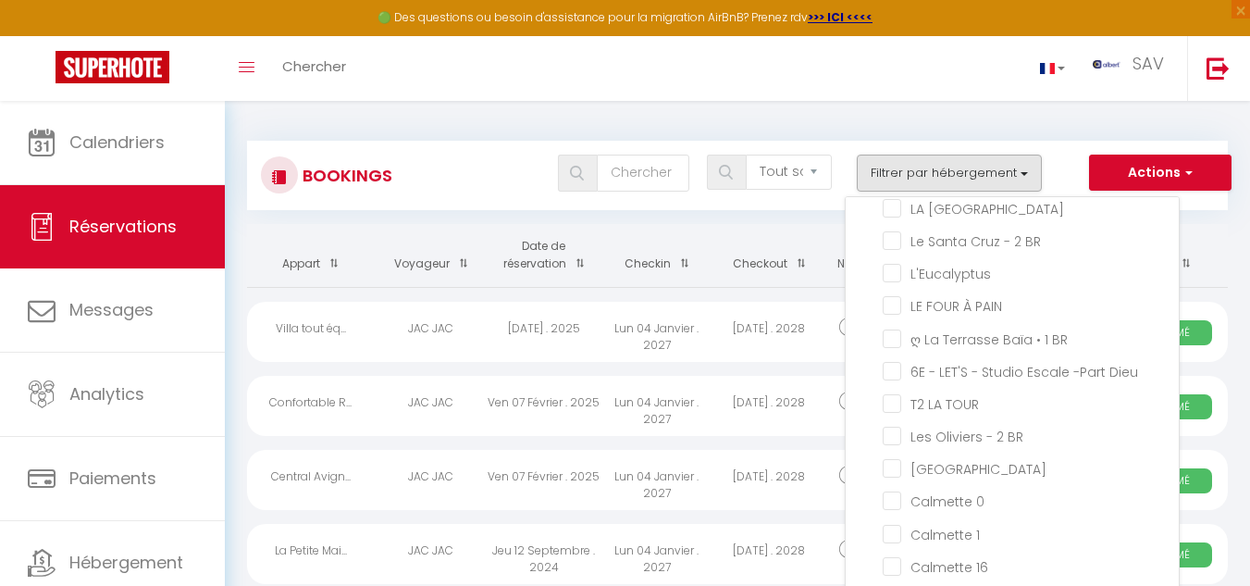
checkbox input "false"
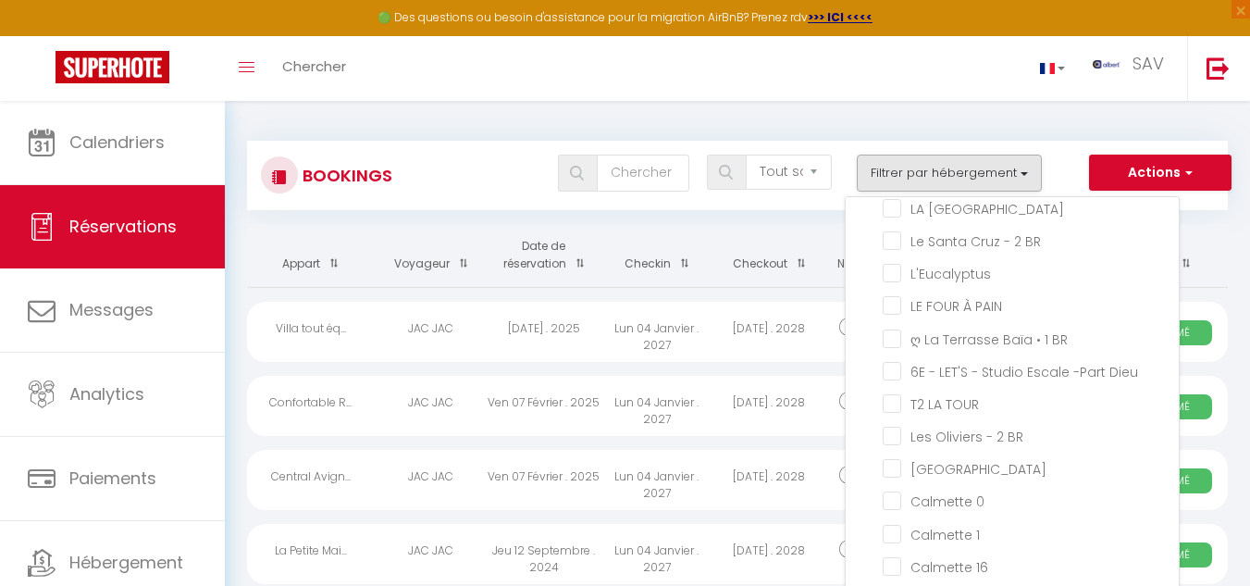
checkbox input "false"
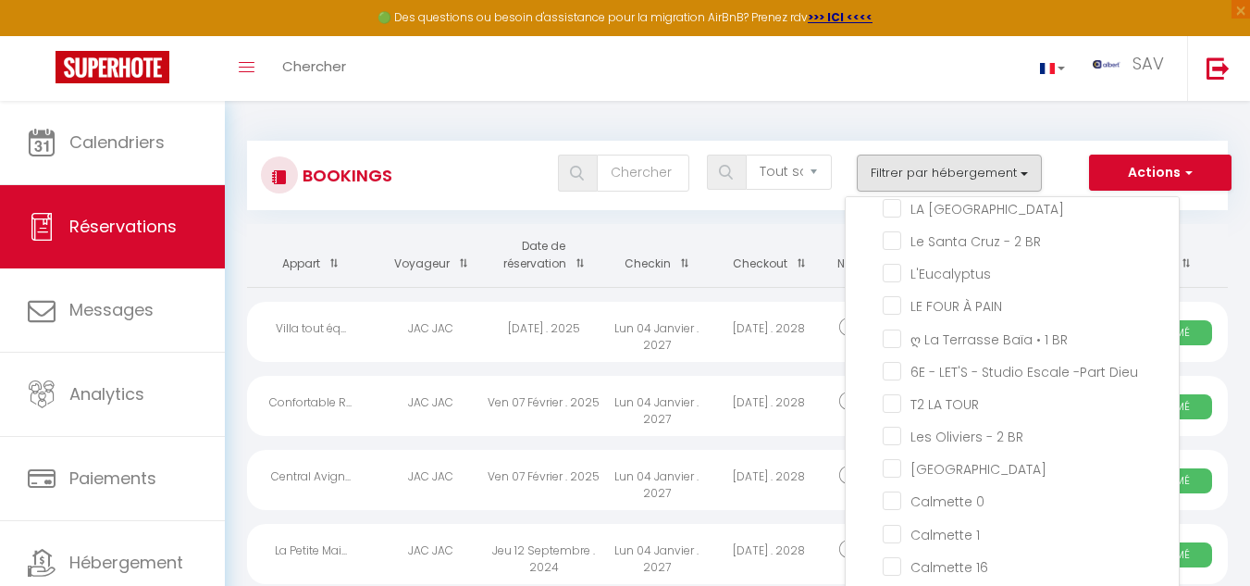
checkbox input "false"
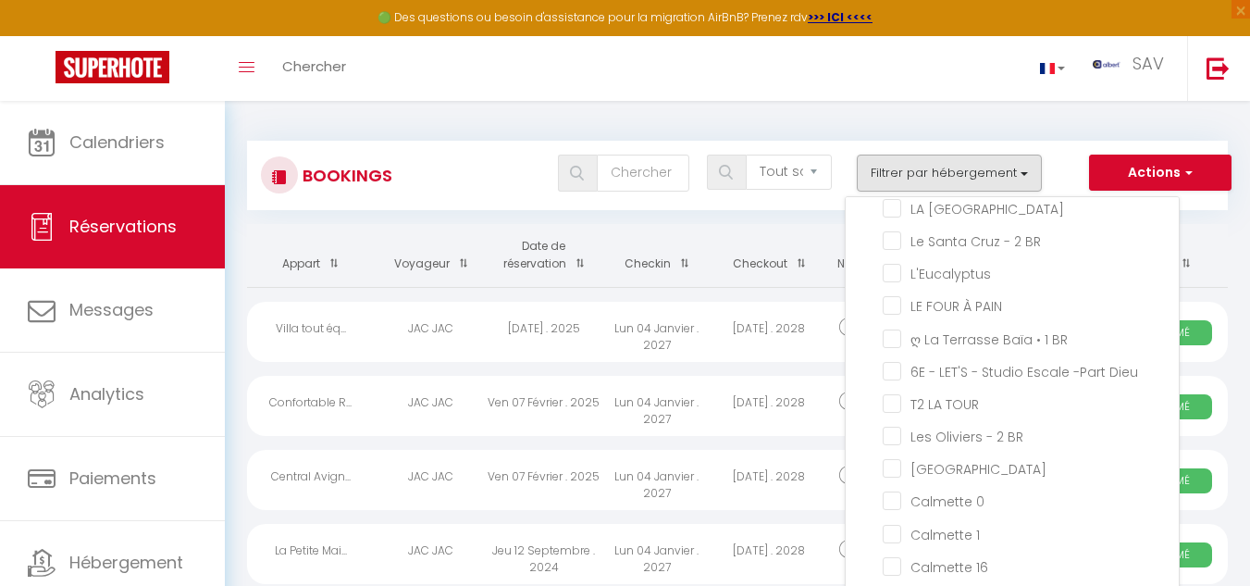
checkbox input "false"
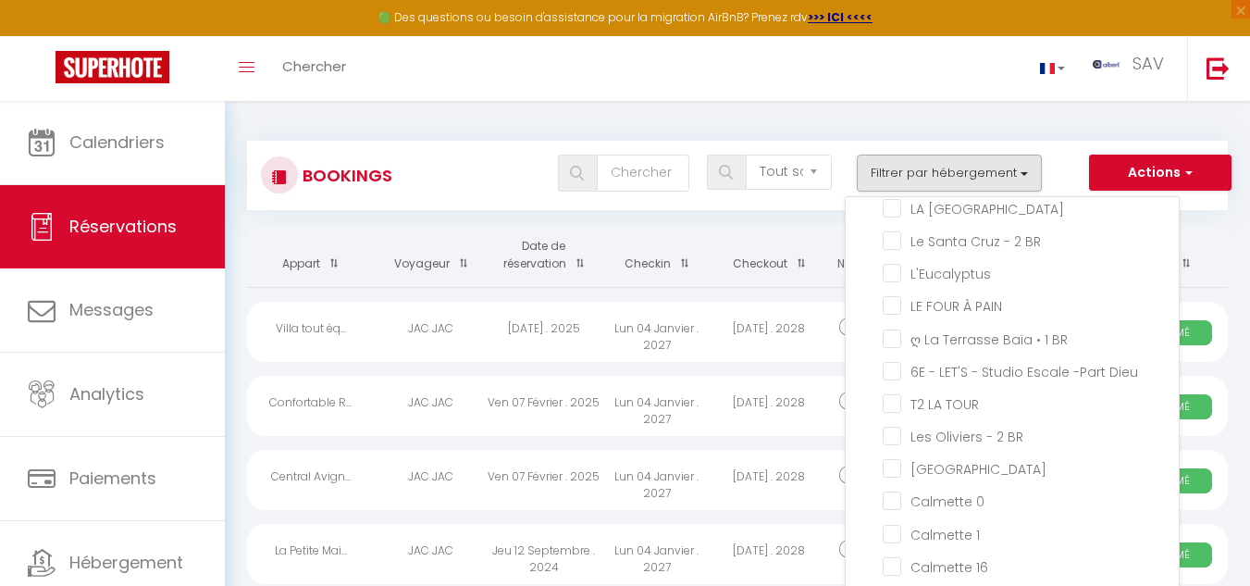
checkbox input "false"
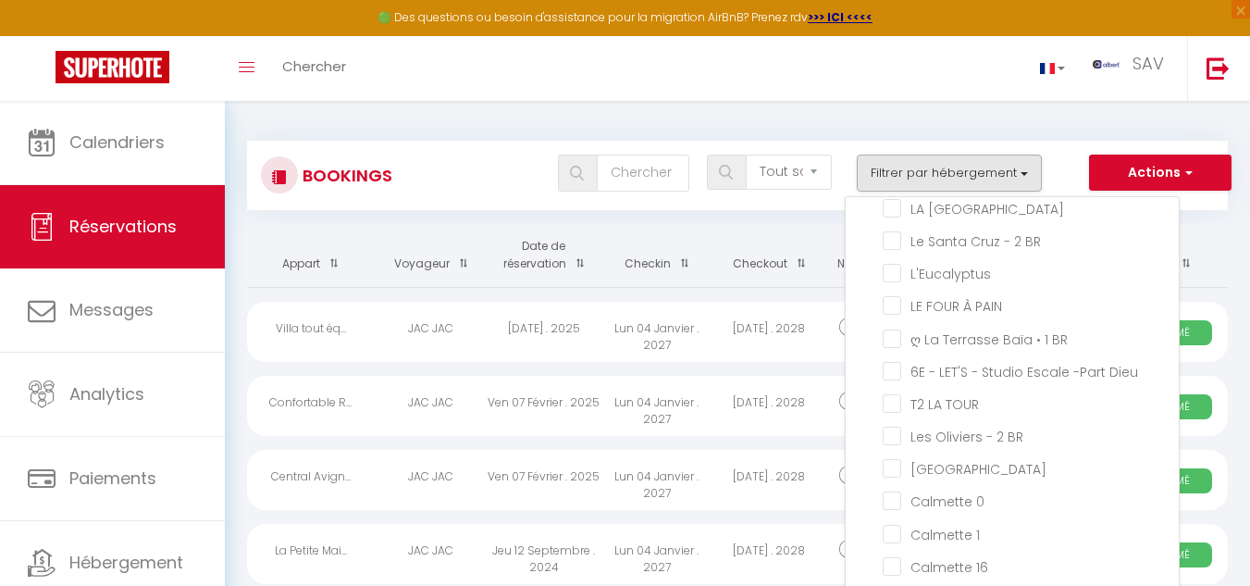
checkbox input "false"
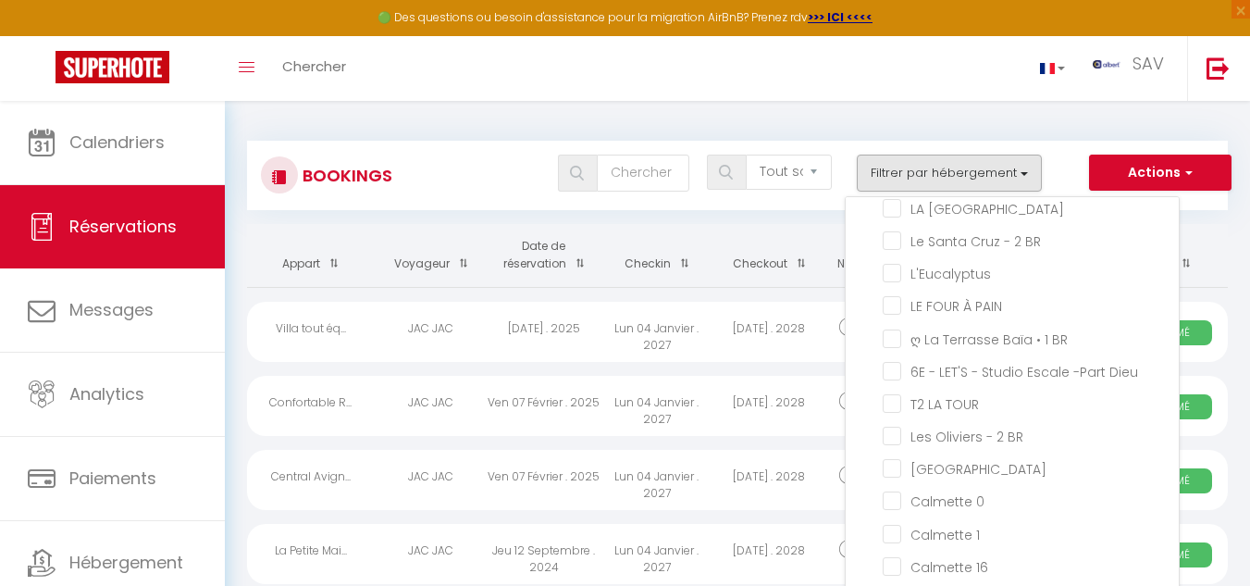
checkbox input "false"
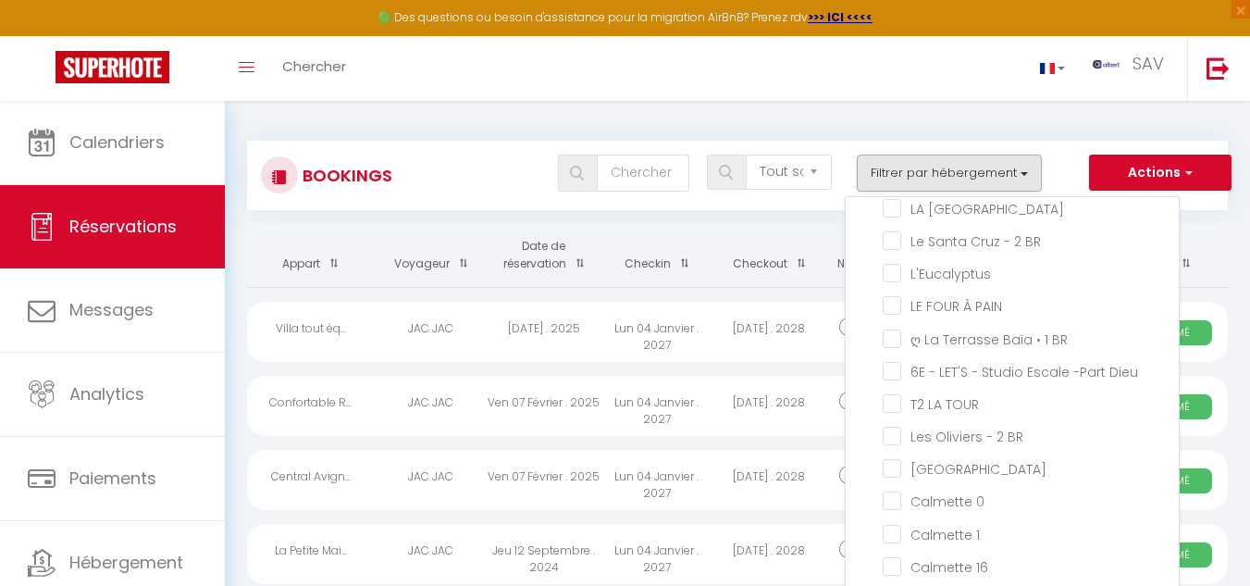
checkbox input "false"
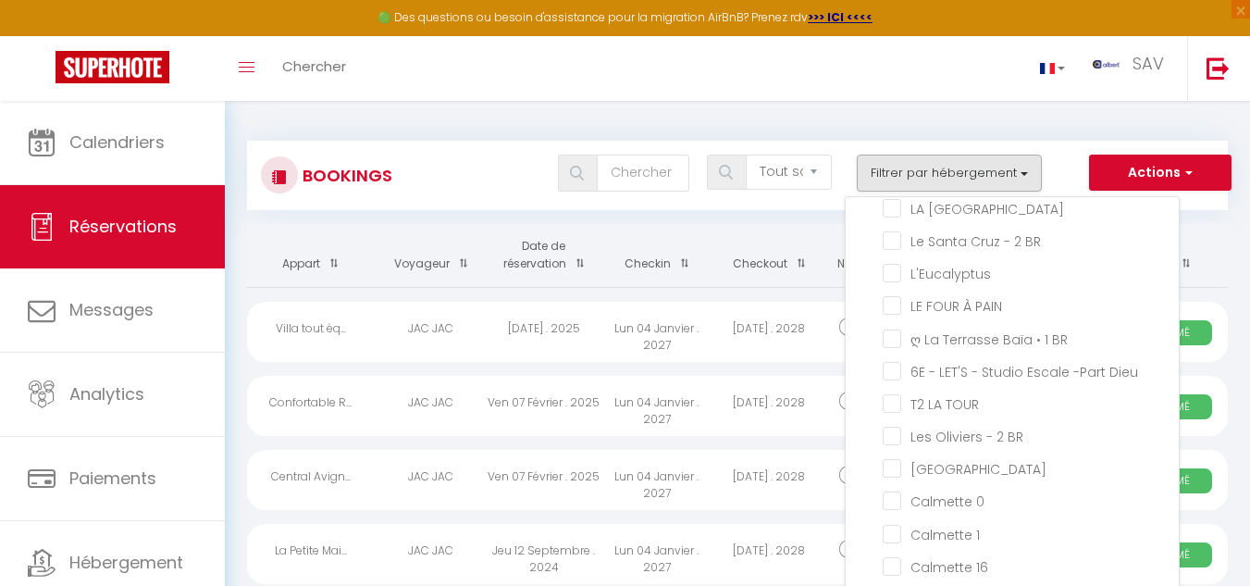
checkbox input "false"
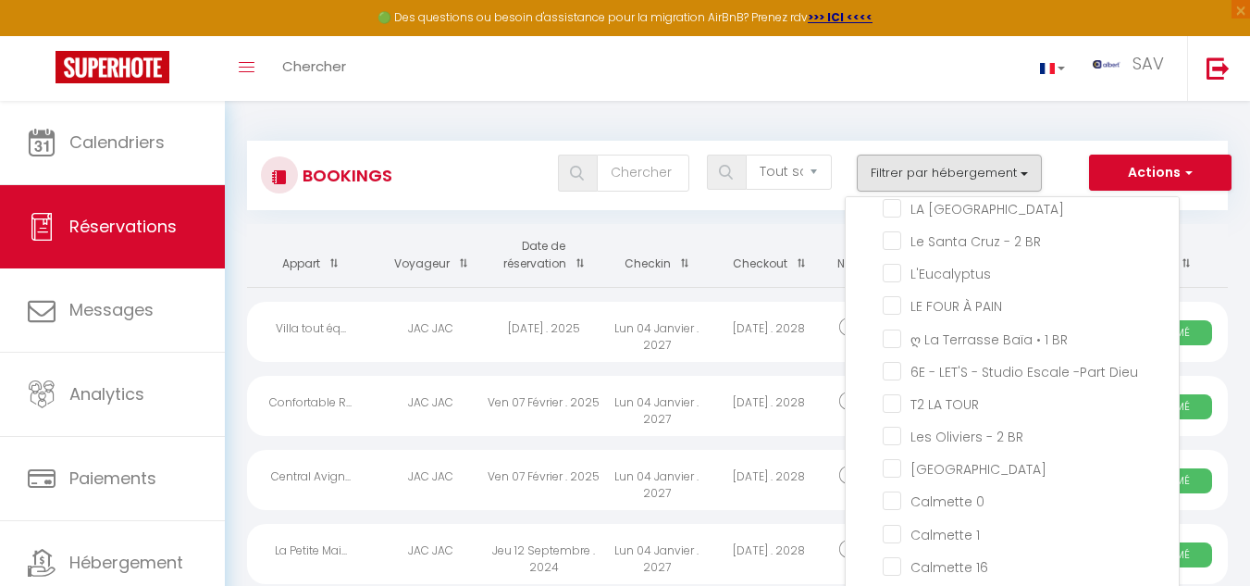
checkbox input "false"
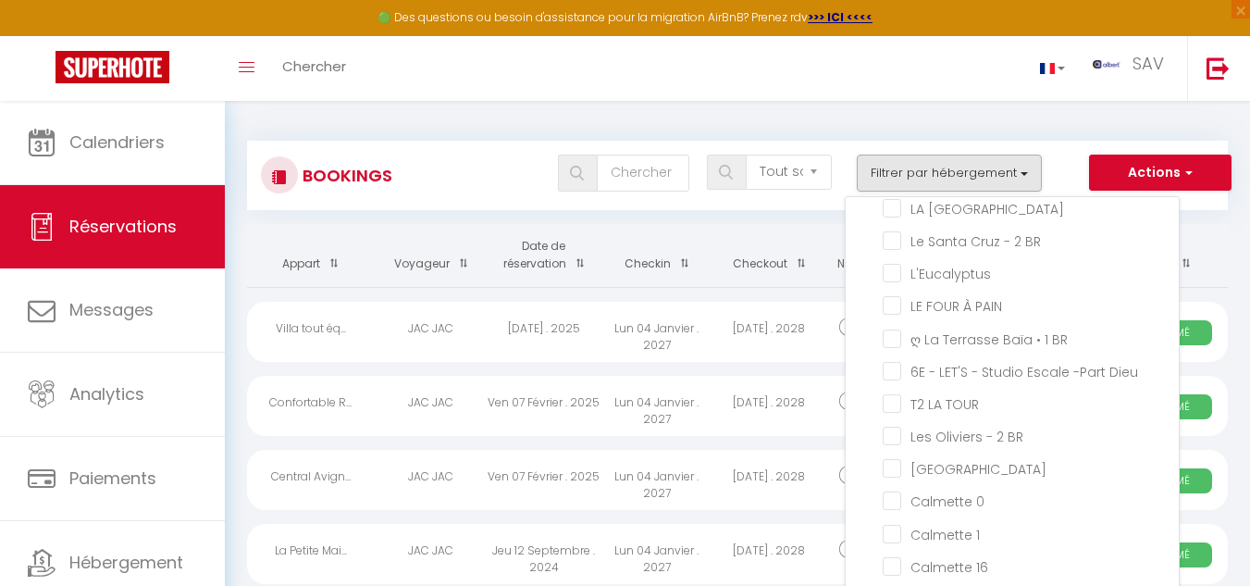
checkbox input "false"
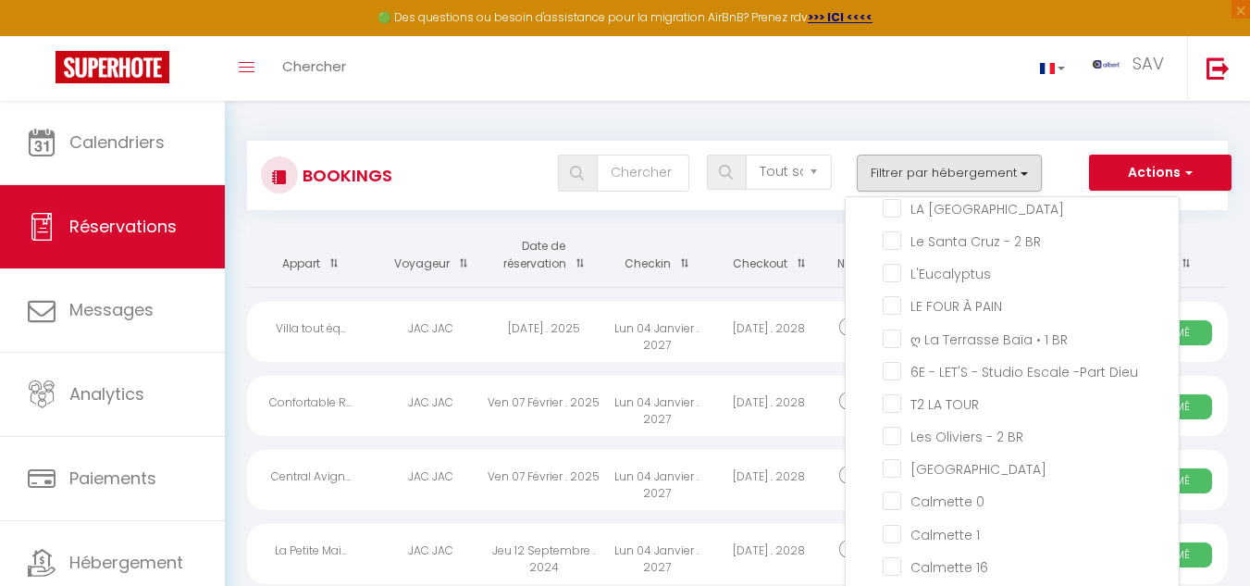
checkbox input "false"
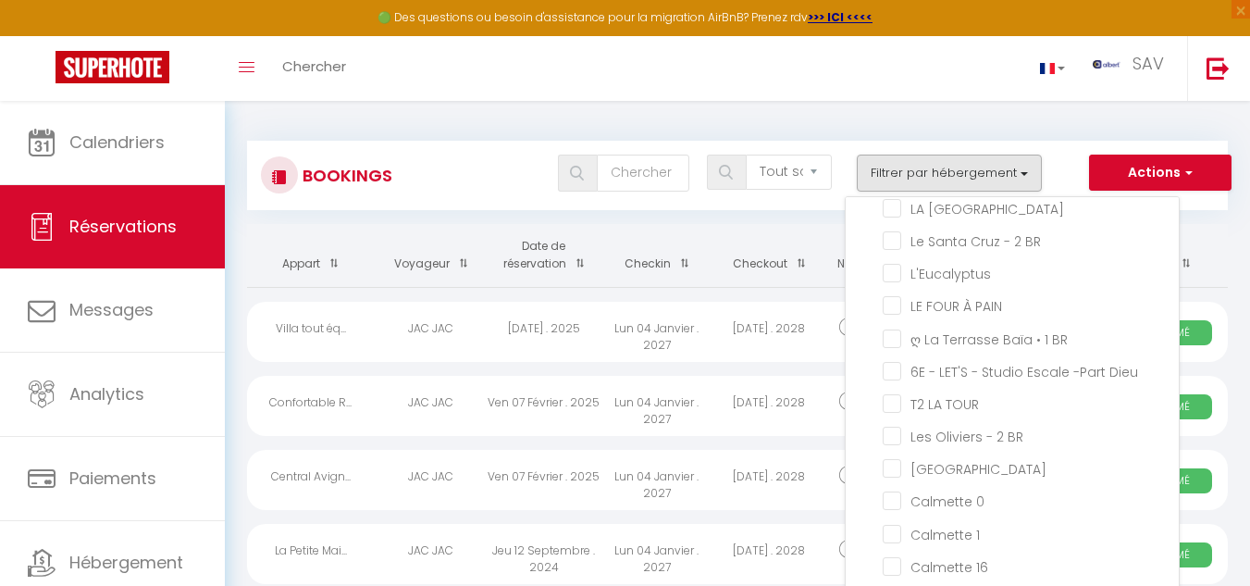
checkbox input "false"
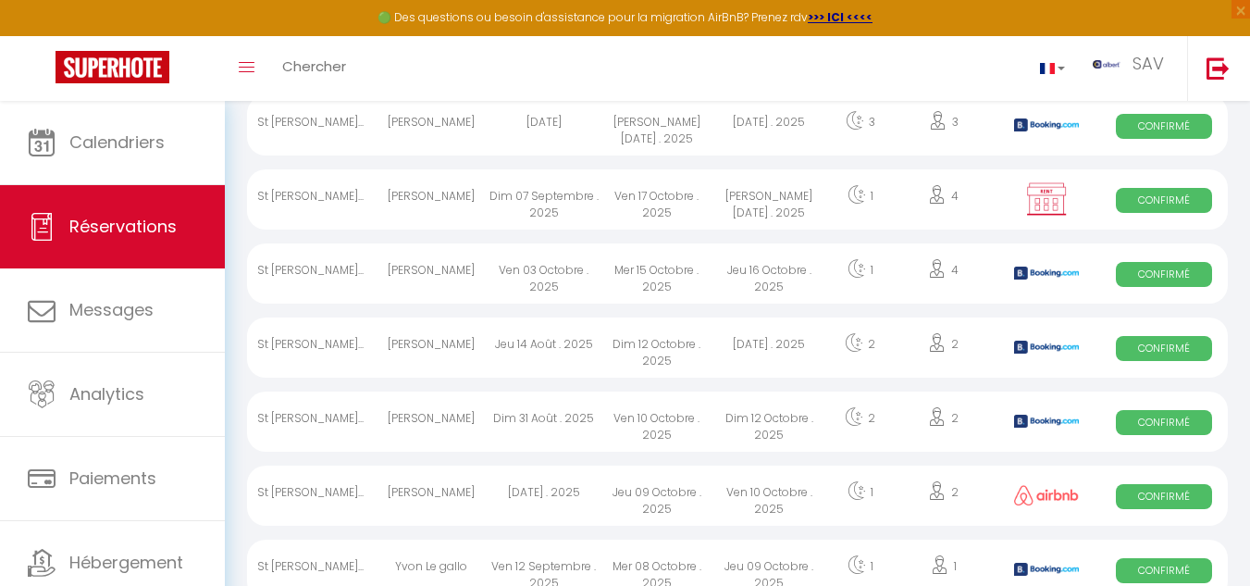
scroll to position [740, 0]
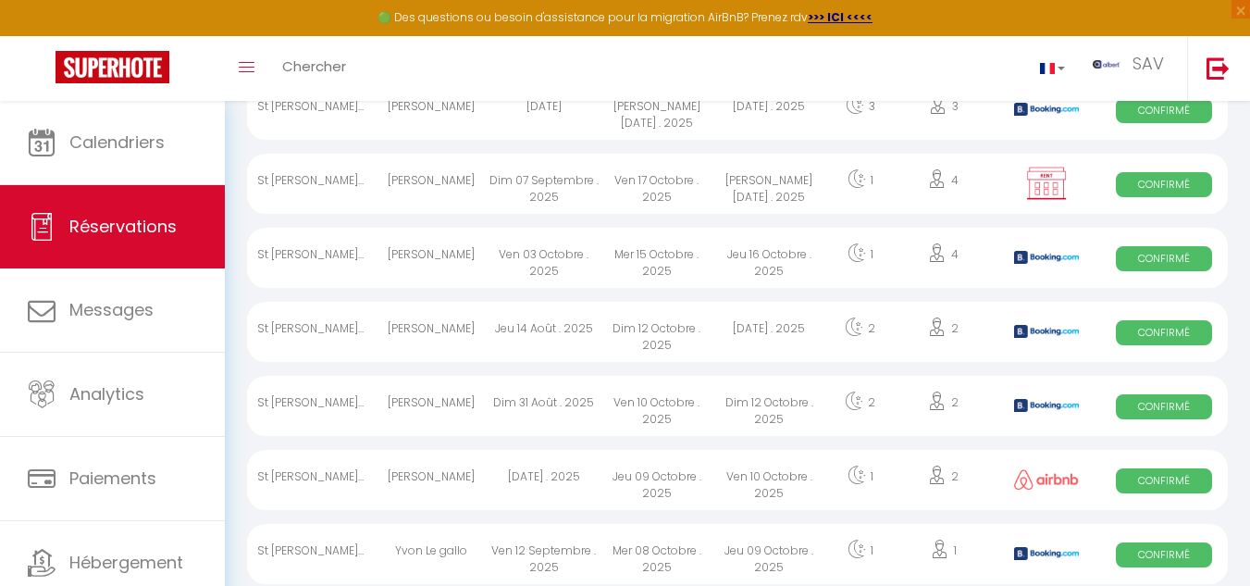
click at [295, 402] on div "St Jean de Lu..." at bounding box center [311, 406] width 128 height 60
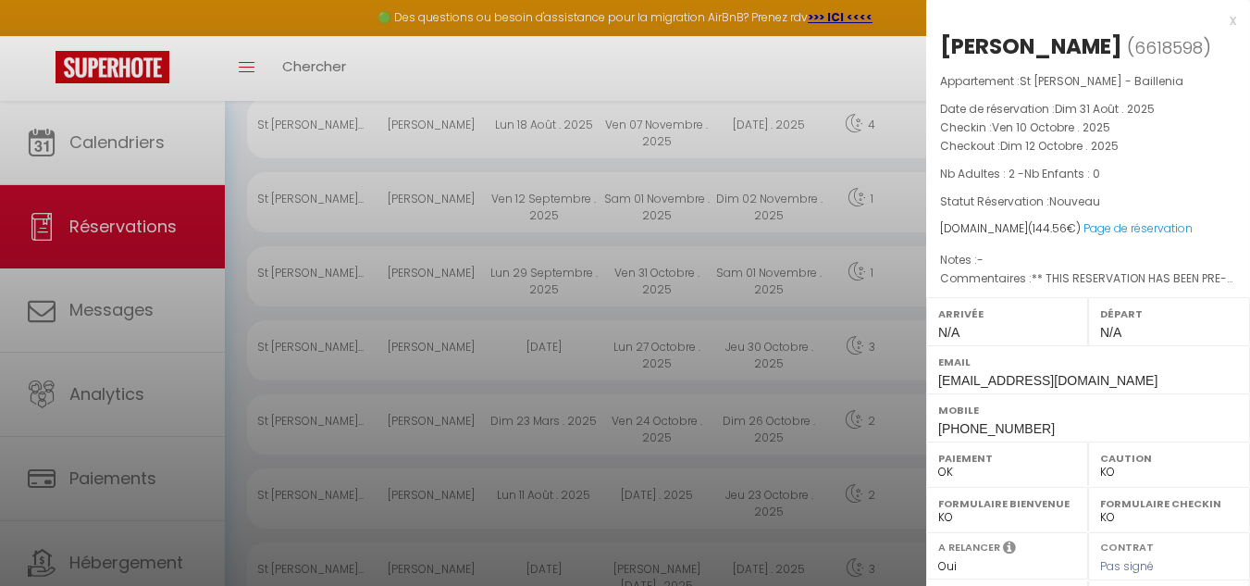
scroll to position [0, 0]
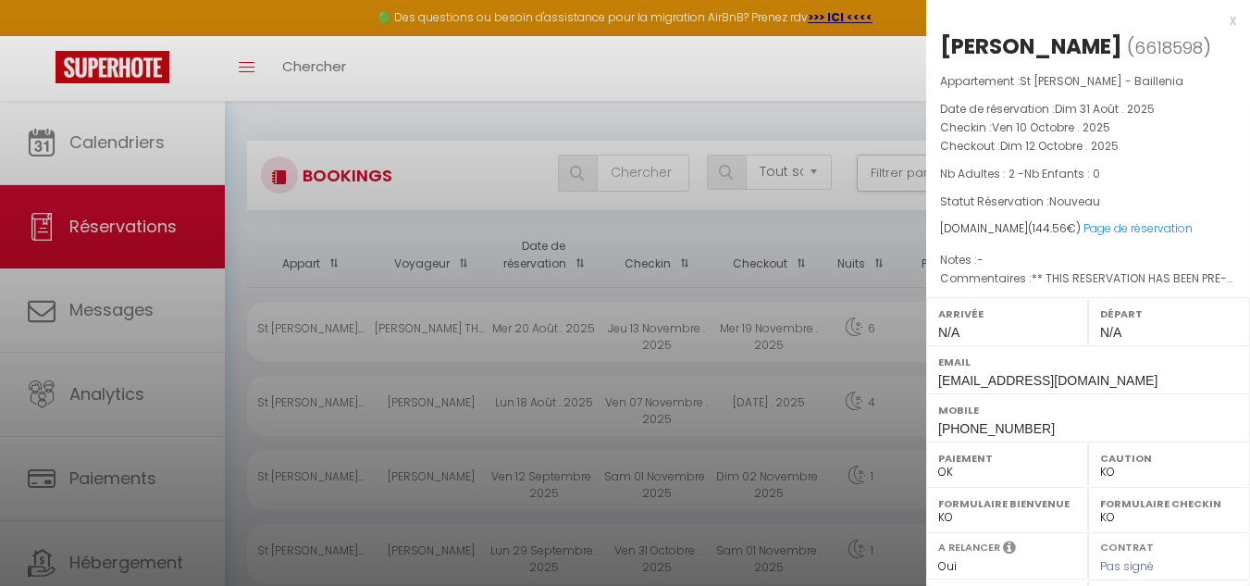
click at [818, 168] on div at bounding box center [625, 293] width 1250 height 586
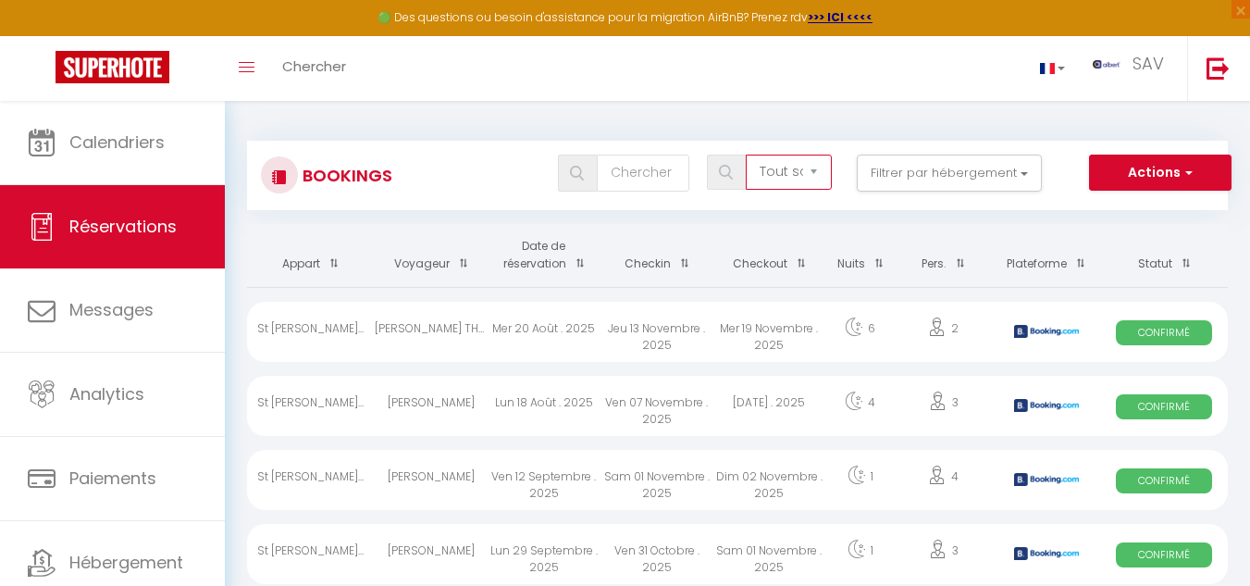
click at [818, 167] on select "Tous les statuts Annulé Confirmé Non Confirmé Tout sauf annulé No Show Request" at bounding box center [789, 171] width 86 height 35
click at [746, 154] on select "Tous les statuts Annulé Confirmé Non Confirmé Tout sauf annulé No Show Request" at bounding box center [789, 171] width 86 height 35
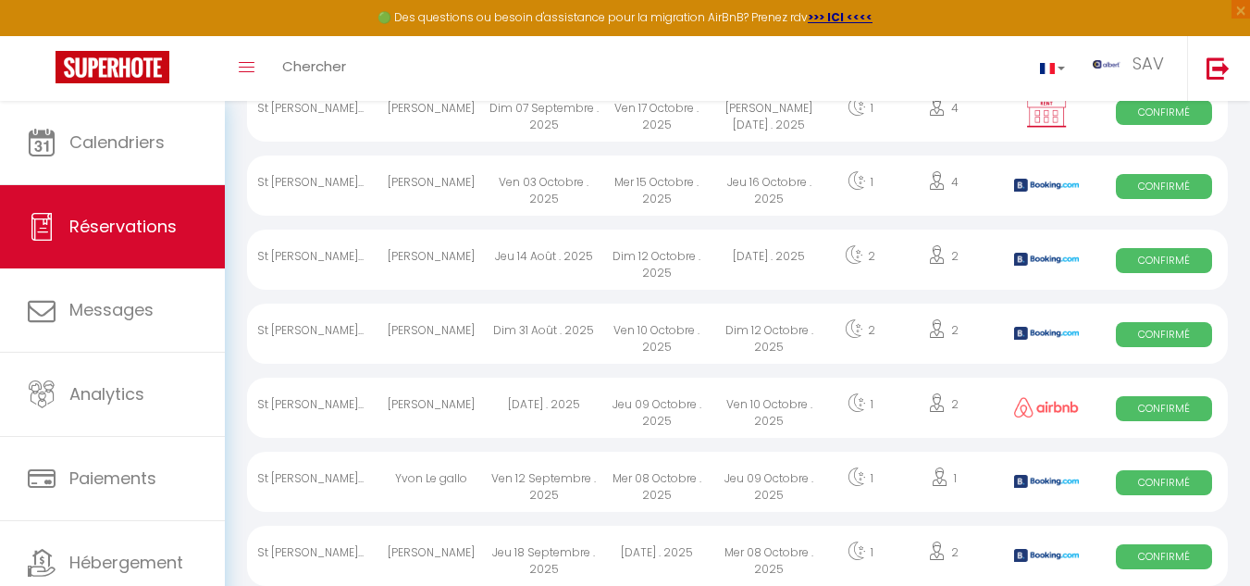
scroll to position [833, 0]
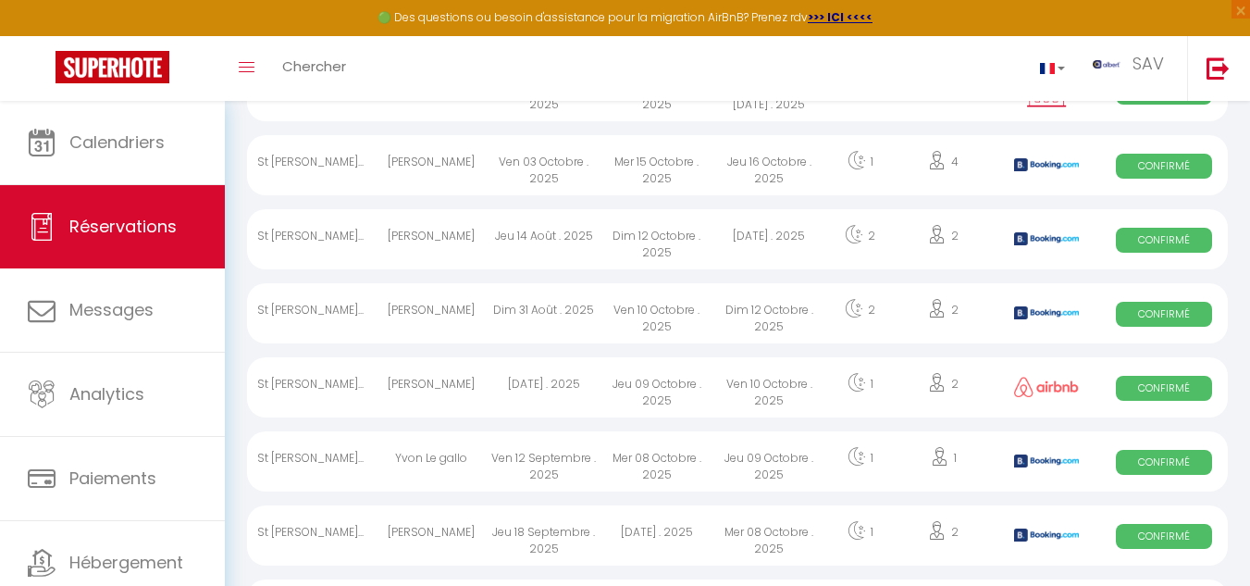
click at [328, 303] on div "St Jean de Lu..." at bounding box center [311, 313] width 128 height 60
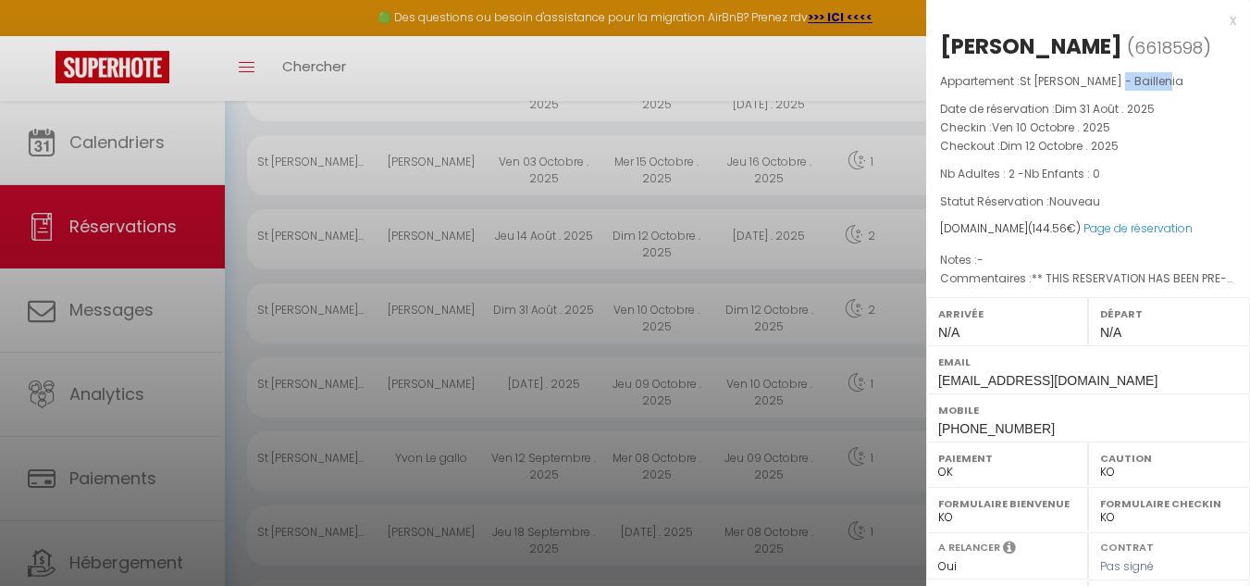
drag, startPoint x: 1116, startPoint y: 138, endPoint x: 1166, endPoint y: 134, distance: 51.0
click at [1166, 91] on p "Appartement : St Jean de Luz - Baillenia" at bounding box center [1088, 81] width 296 height 19
copy span "Baillenia"
drag, startPoint x: 936, startPoint y: 483, endPoint x: 1055, endPoint y: 487, distance: 119.4
click at [1055, 441] on div "Mobile +34678634069" at bounding box center [1088, 417] width 324 height 48
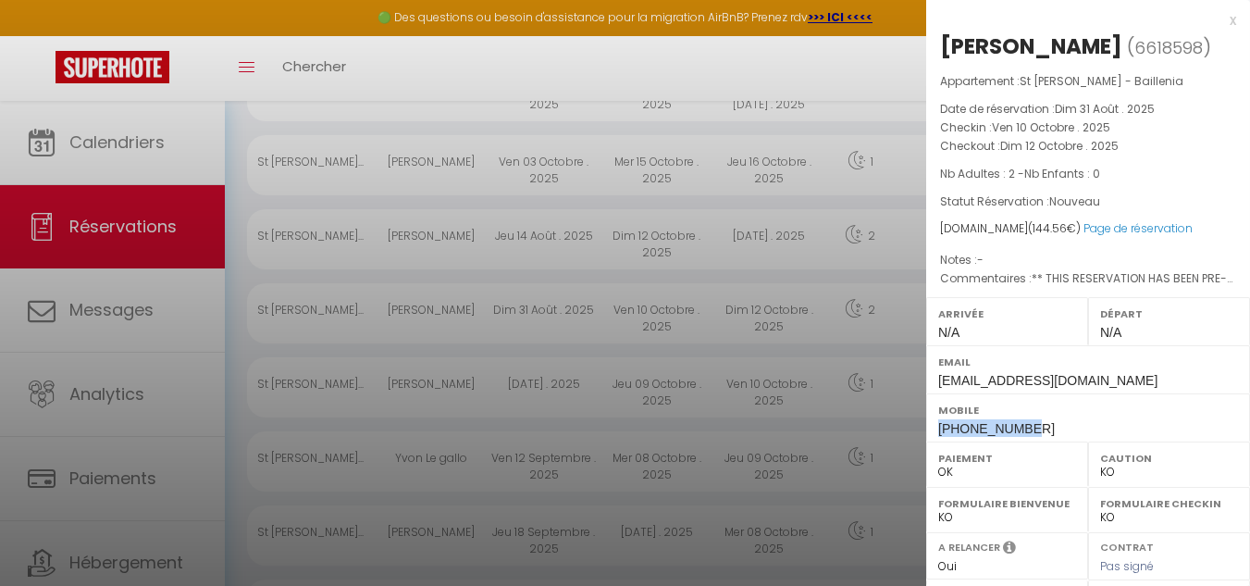
copy span "+34678634069"
click at [1212, 289] on div "Appartement : St Jean de Luz - Baillenia Date de réservation : Dim 31 Août . 20…" at bounding box center [1088, 180] width 324 height 216
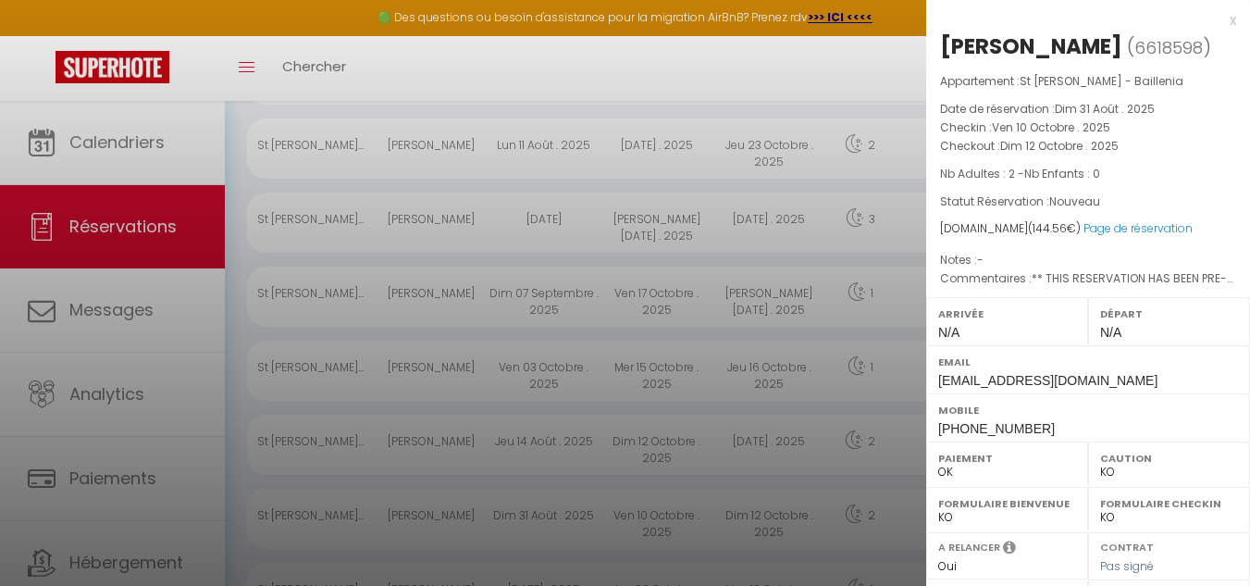
scroll to position [463, 0]
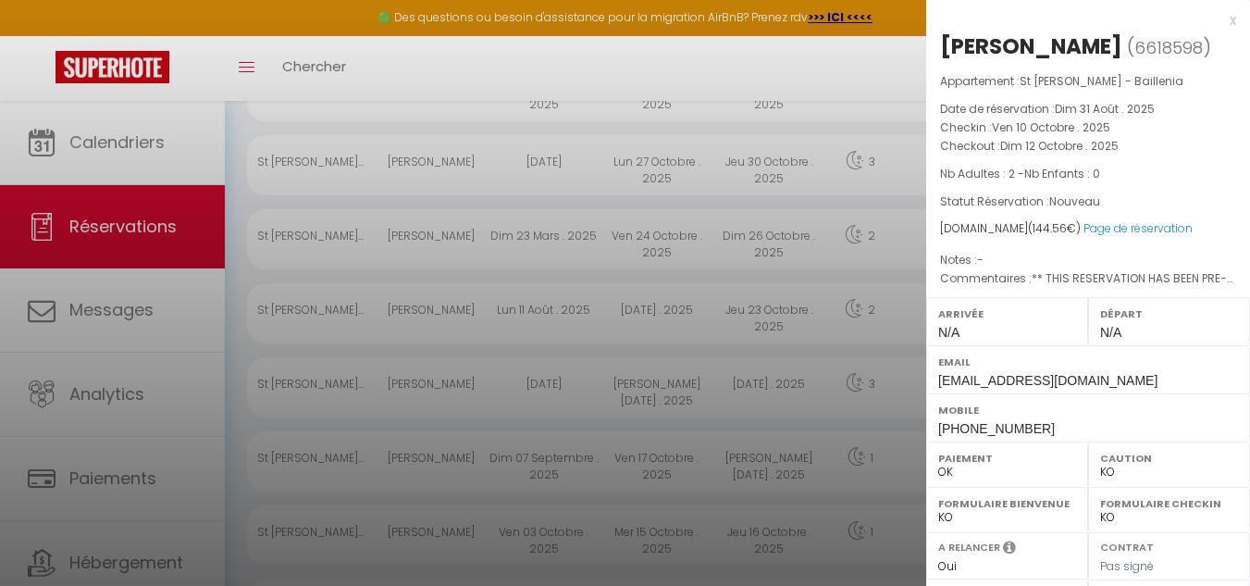
click at [867, 86] on div at bounding box center [625, 293] width 1250 height 586
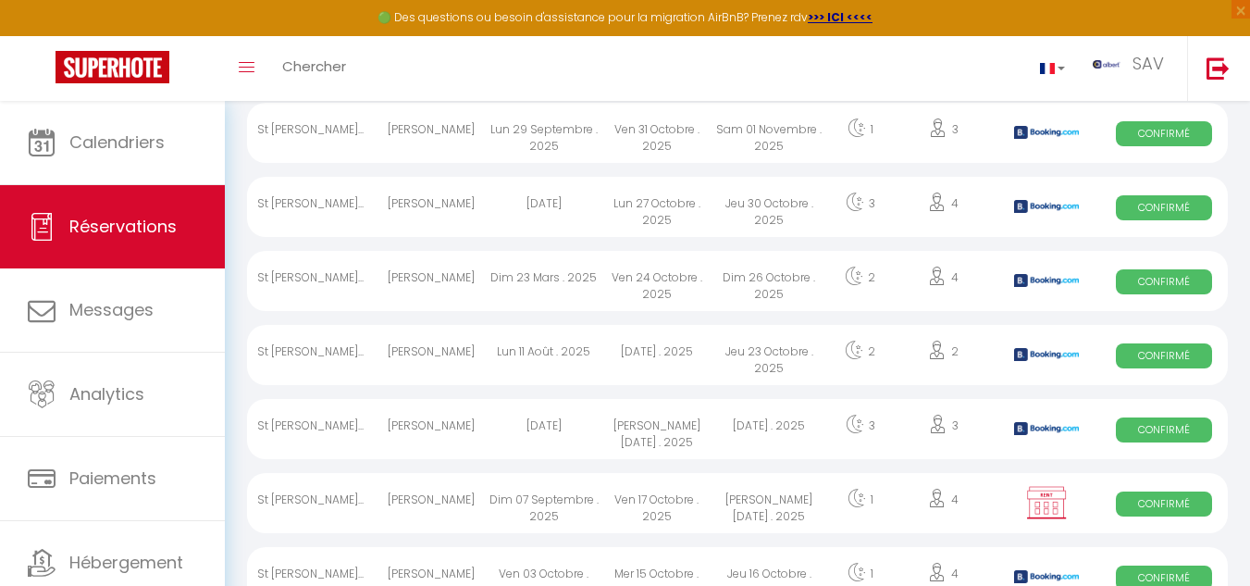
scroll to position [0, 0]
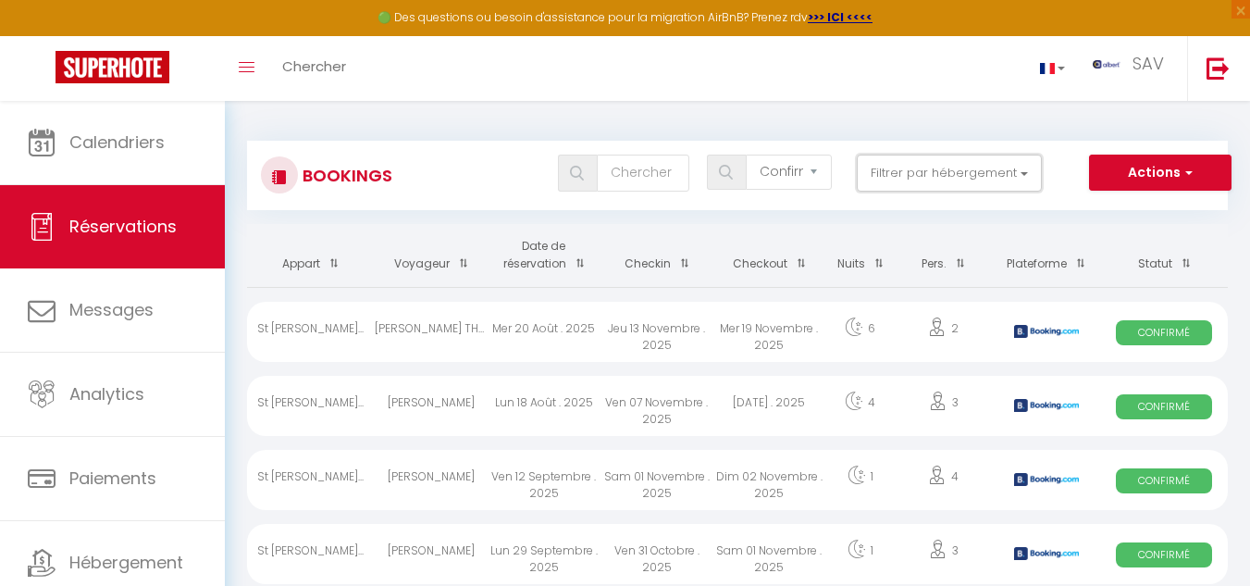
drag, startPoint x: 1027, startPoint y: 167, endPoint x: 1027, endPoint y: 236, distance: 68.5
click at [1027, 168] on button "Filtrer par hébergement" at bounding box center [949, 172] width 185 height 37
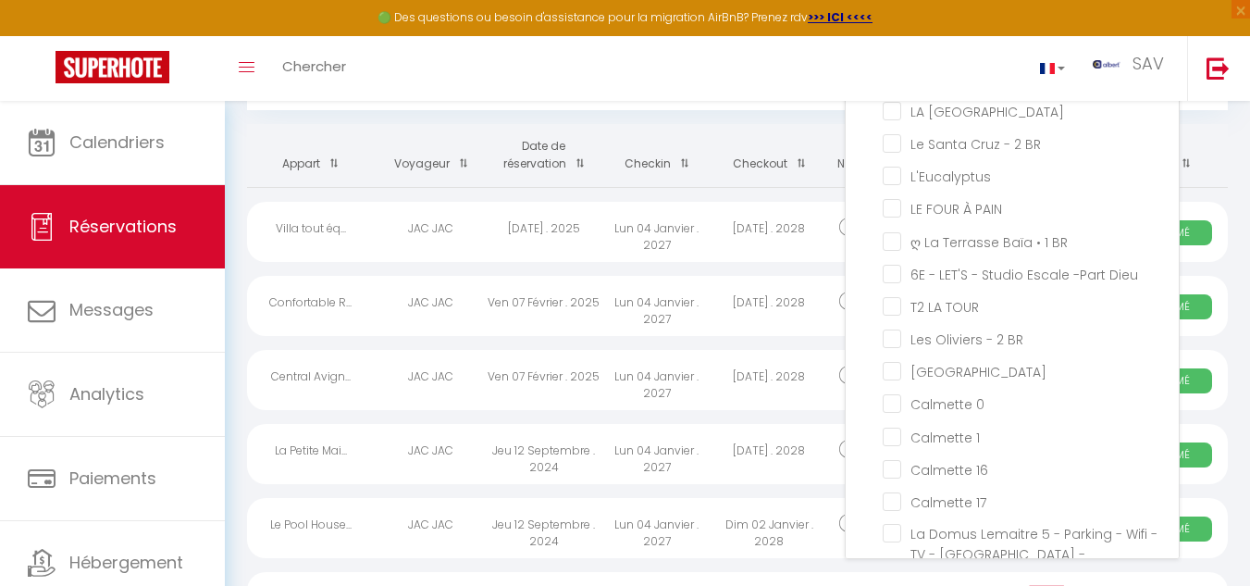
scroll to position [93, 0]
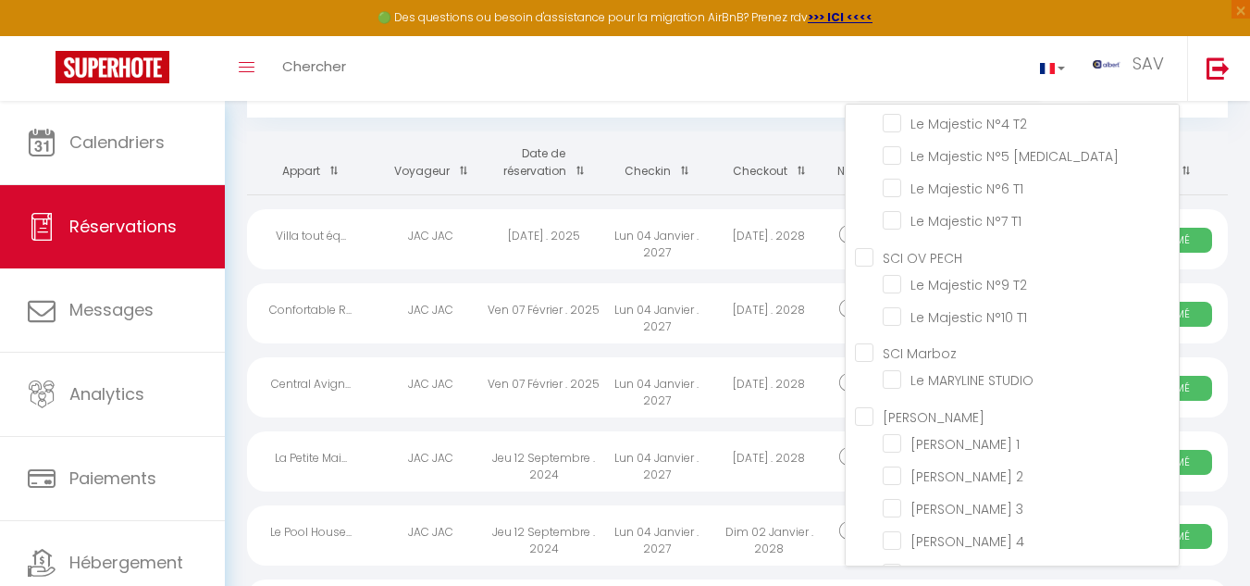
scroll to position [32008, 0]
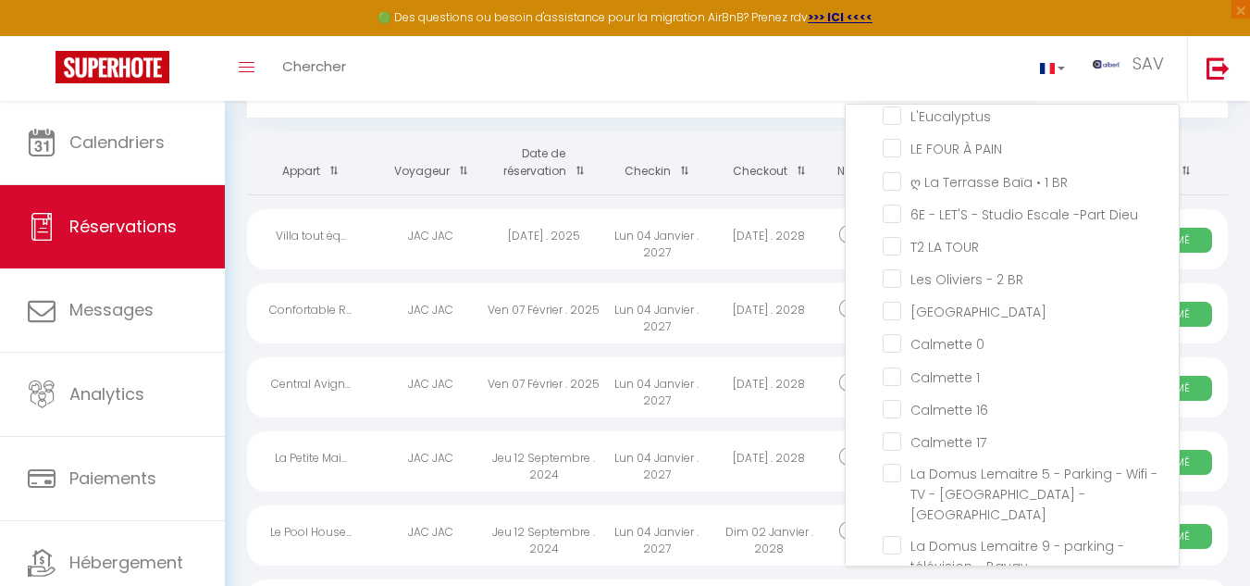
drag, startPoint x: 901, startPoint y: 334, endPoint x: 894, endPoint y: 408, distance: 74.3
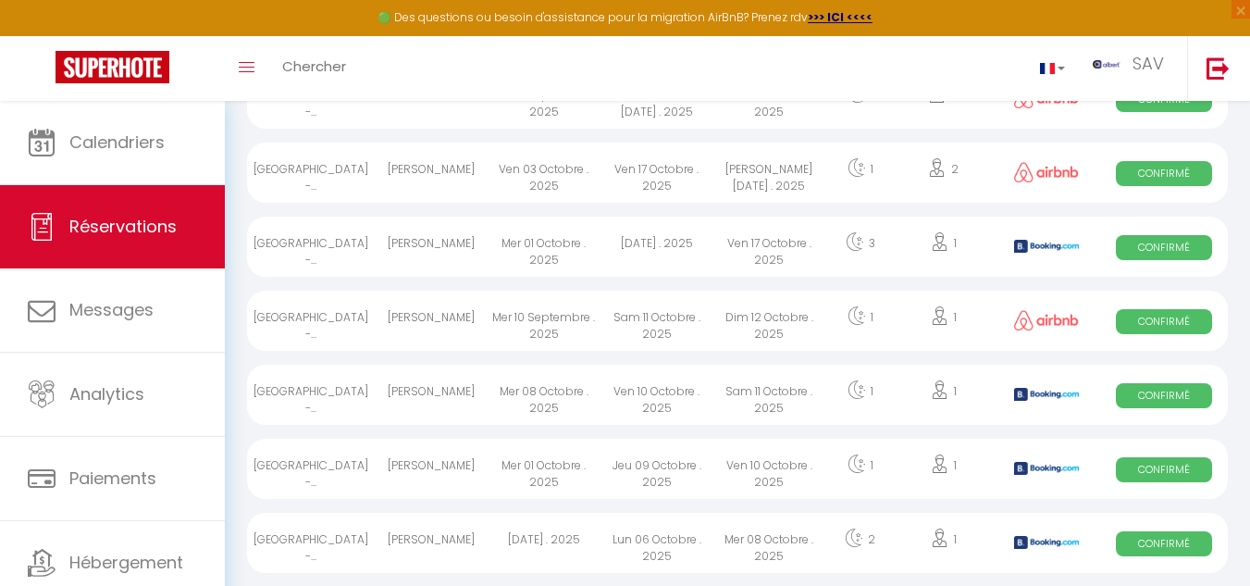
scroll to position [1018, 0]
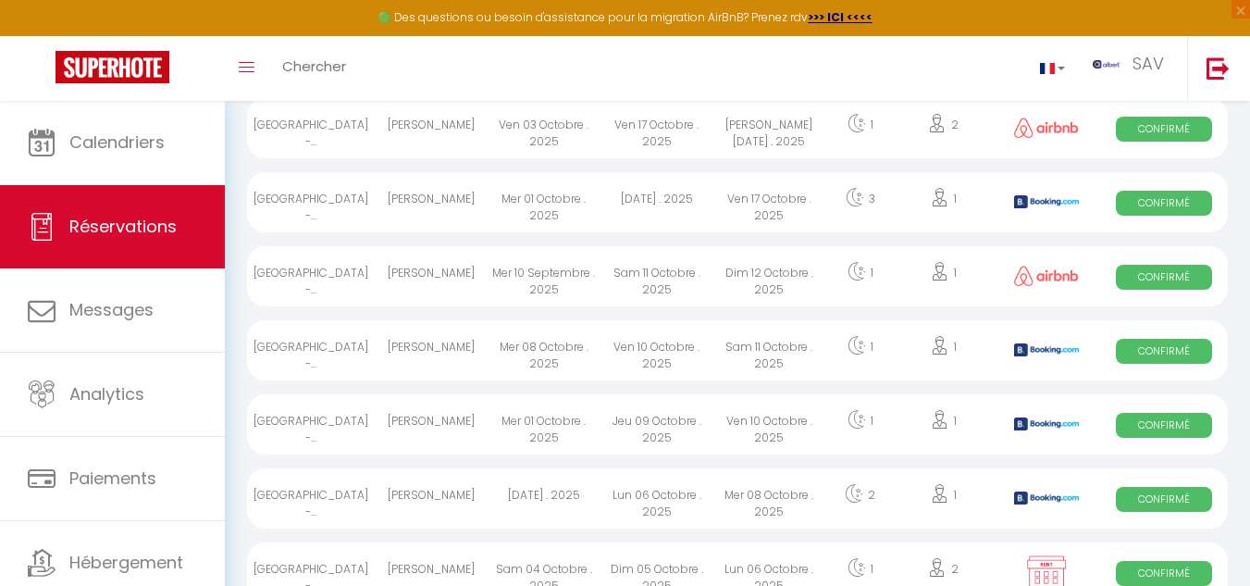
click at [293, 340] on div "La Rochelle -..." at bounding box center [311, 350] width 128 height 60
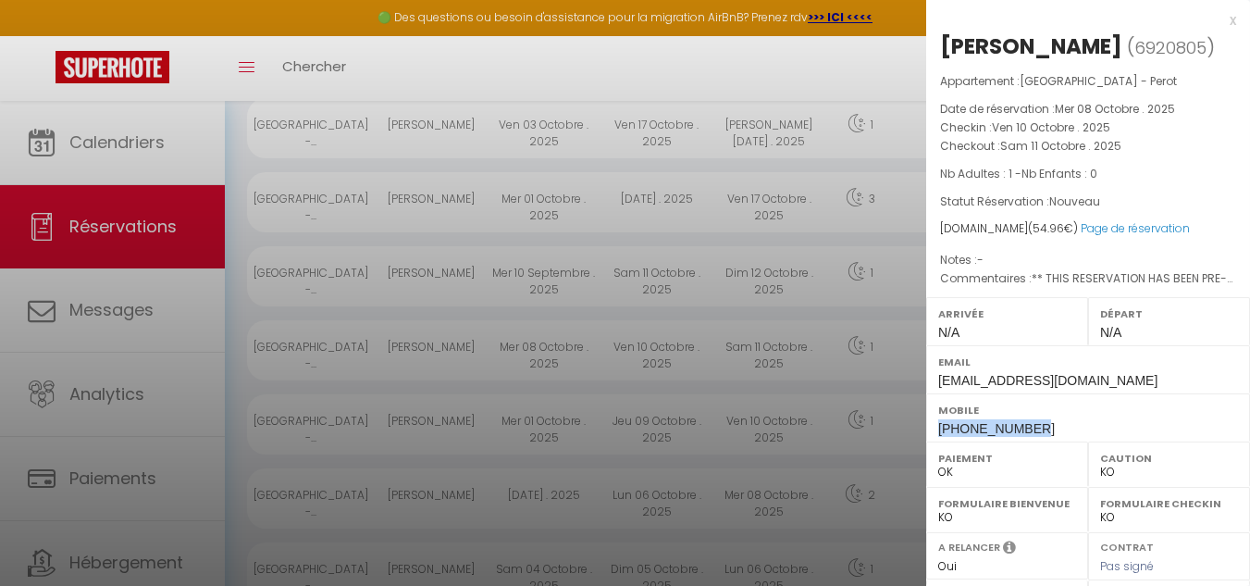
drag, startPoint x: 1043, startPoint y: 425, endPoint x: 936, endPoint y: 425, distance: 107.3
click at [937, 425] on div "Mobile +436803041022" at bounding box center [1088, 417] width 324 height 48
drag, startPoint x: 937, startPoint y: 419, endPoint x: 1048, endPoint y: 426, distance: 111.2
click at [1068, 444] on div "Paiement OK KO" at bounding box center [1007, 463] width 162 height 45
drag, startPoint x: 1048, startPoint y: 426, endPoint x: 933, endPoint y: 426, distance: 114.7
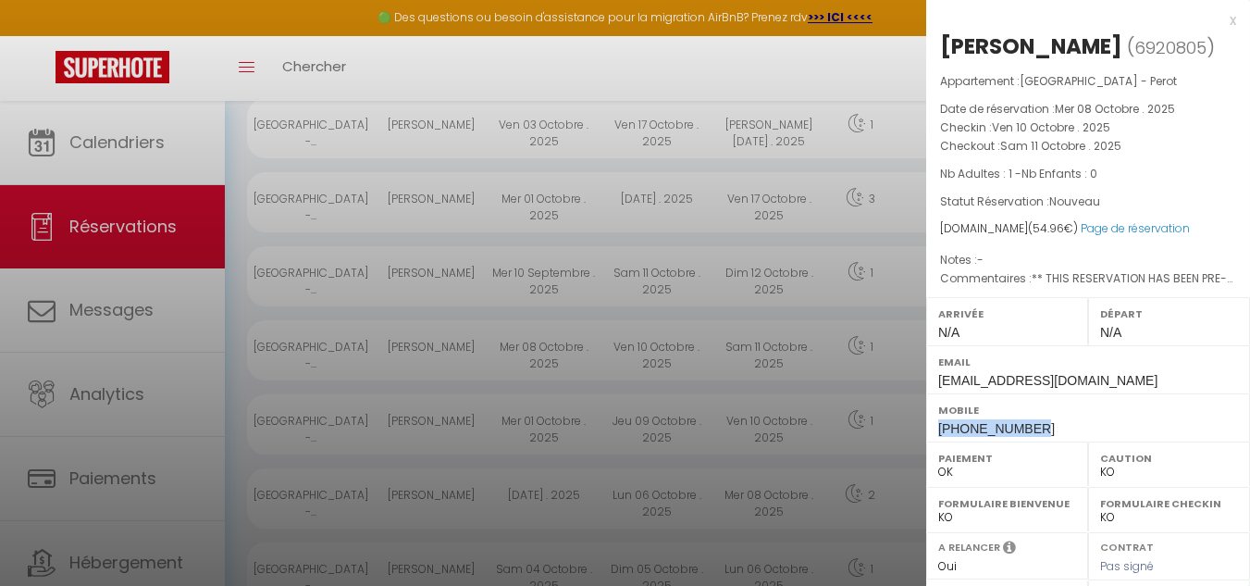
click at [937, 432] on div "Mobile +436803041022" at bounding box center [1088, 417] width 324 height 48
copy span "[PHONE_NUMBER]"
click at [1180, 190] on div "Appartement : La Rochelle - Perot Date de réservation : Mer 08 Octobre . 2025 C…" at bounding box center [1088, 180] width 324 height 216
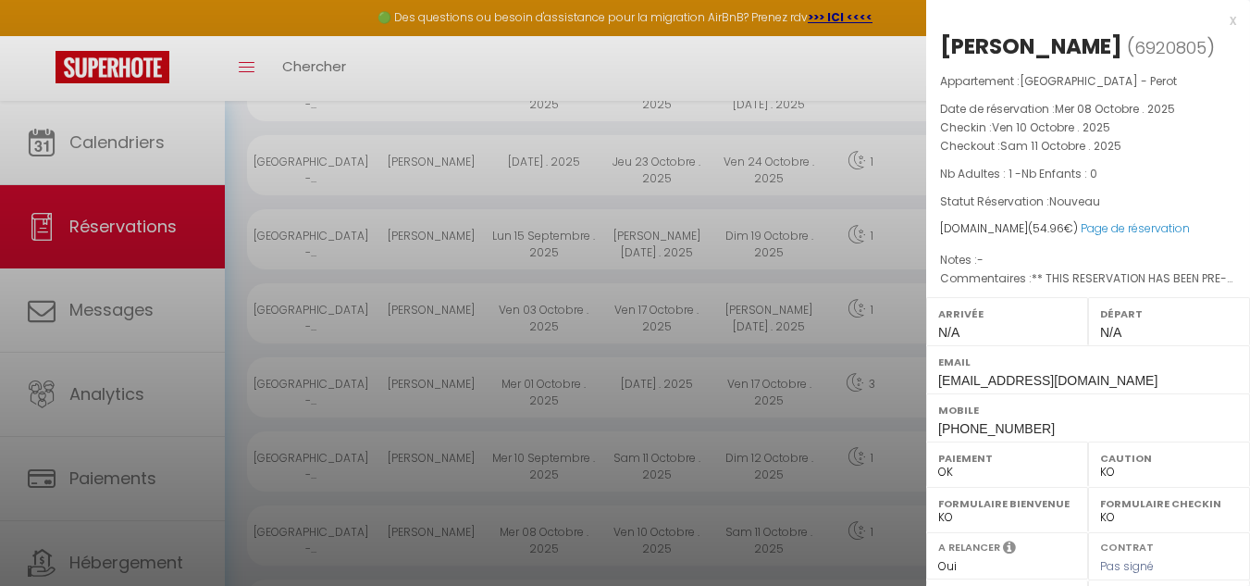
drag, startPoint x: 944, startPoint y: 37, endPoint x: 1085, endPoint y: 51, distance: 142.2
click at [1085, 51] on h2 "Armin Primig ( 6920805 )" at bounding box center [1088, 46] width 296 height 31
drag, startPoint x: 1085, startPoint y: 51, endPoint x: 1204, endPoint y: 117, distance: 136.2
click at [1204, 117] on p "Date de réservation : Mer 08 Octobre . 2025" at bounding box center [1088, 109] width 296 height 19
drag, startPoint x: 937, startPoint y: 47, endPoint x: 1093, endPoint y: 50, distance: 156.4
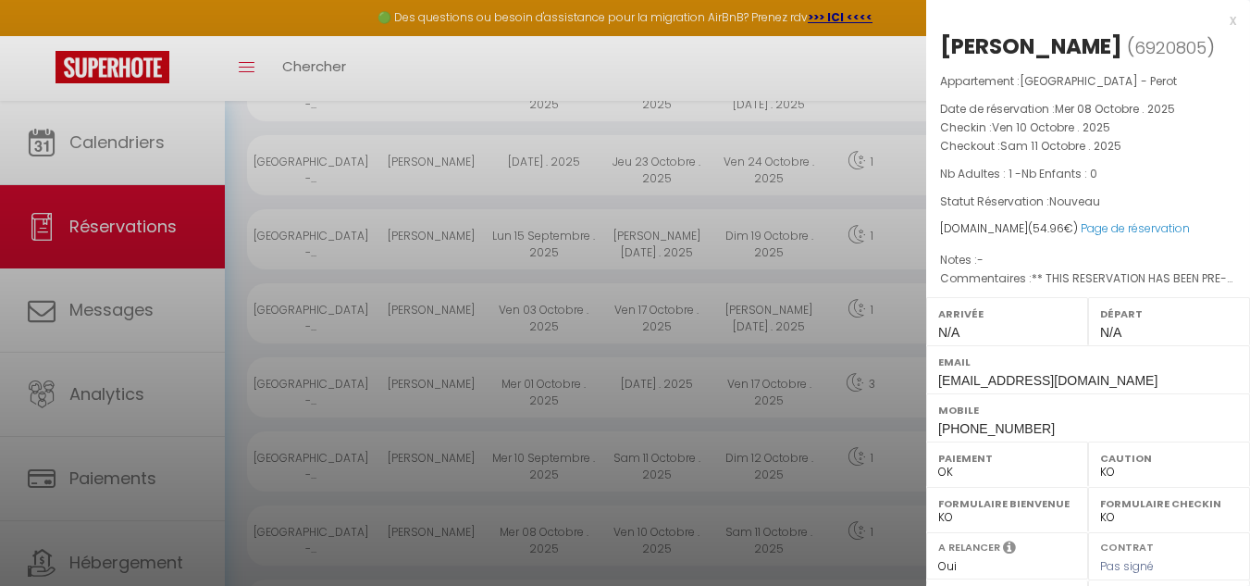
click at [1093, 50] on div "Armin Primig ( 6920805 ) Appartement : La Rochelle - Perot Date de réservation …" at bounding box center [1088, 446] width 324 height 831
copy h2 "Armin Primig ("
click at [1216, 19] on div "x" at bounding box center [1081, 20] width 310 height 22
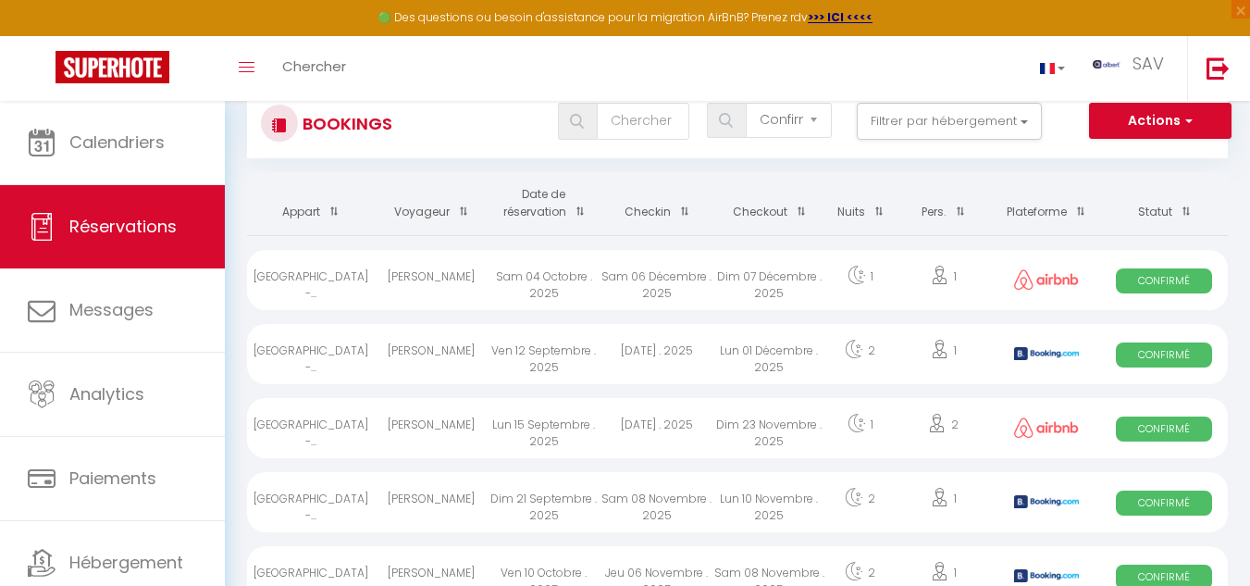
scroll to position [0, 0]
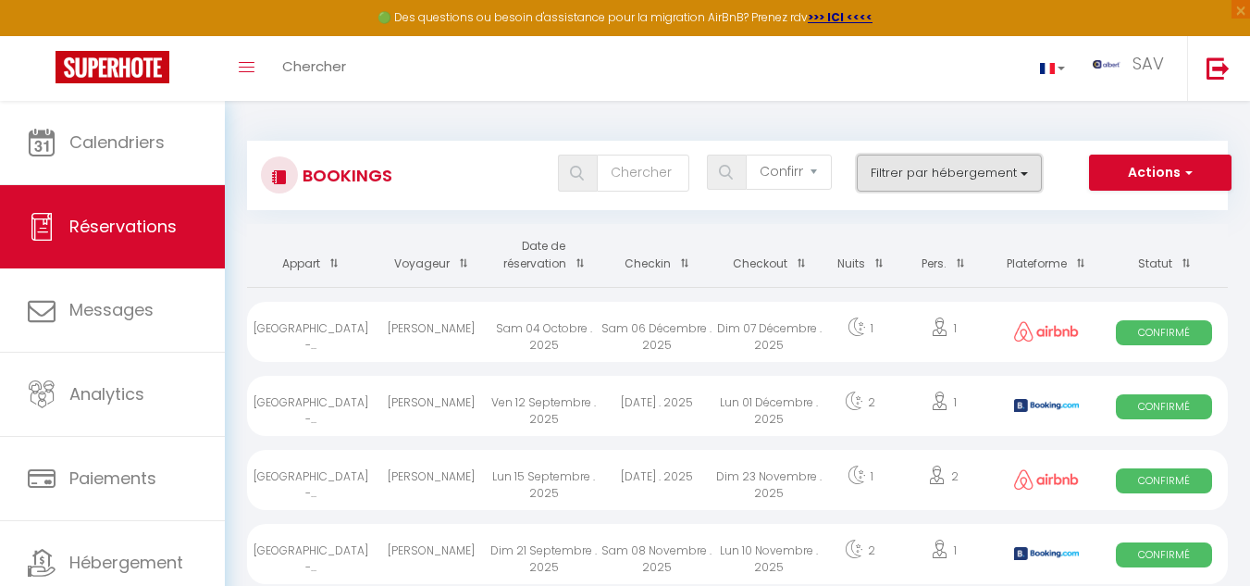
click at [1027, 172] on button "Filtrer par hébergement" at bounding box center [949, 172] width 185 height 37
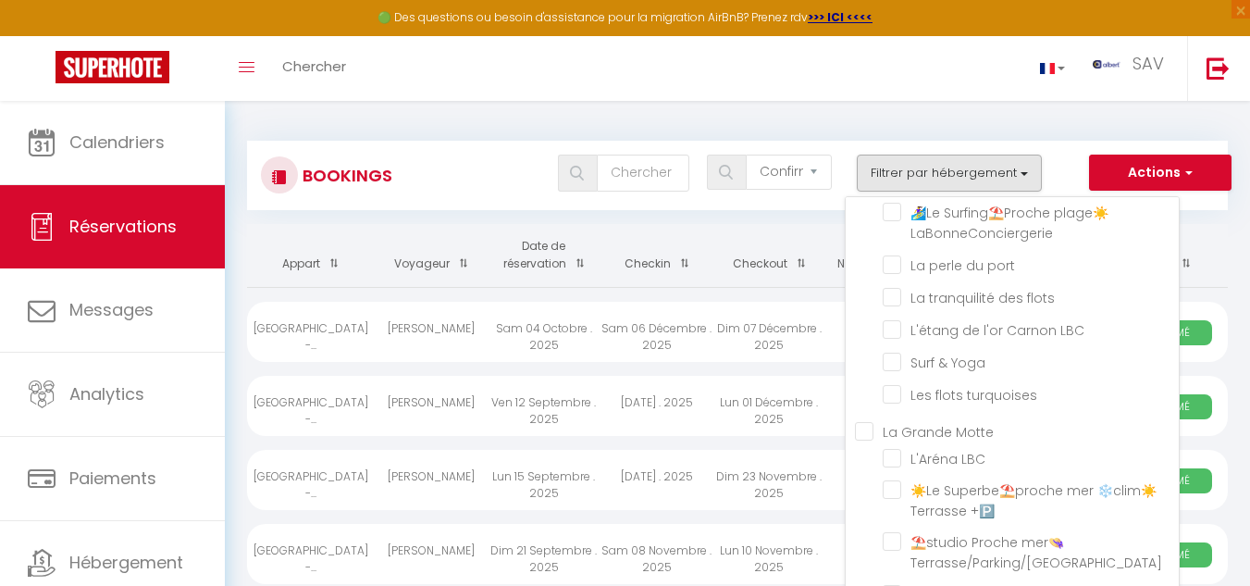
scroll to position [32041, 0]
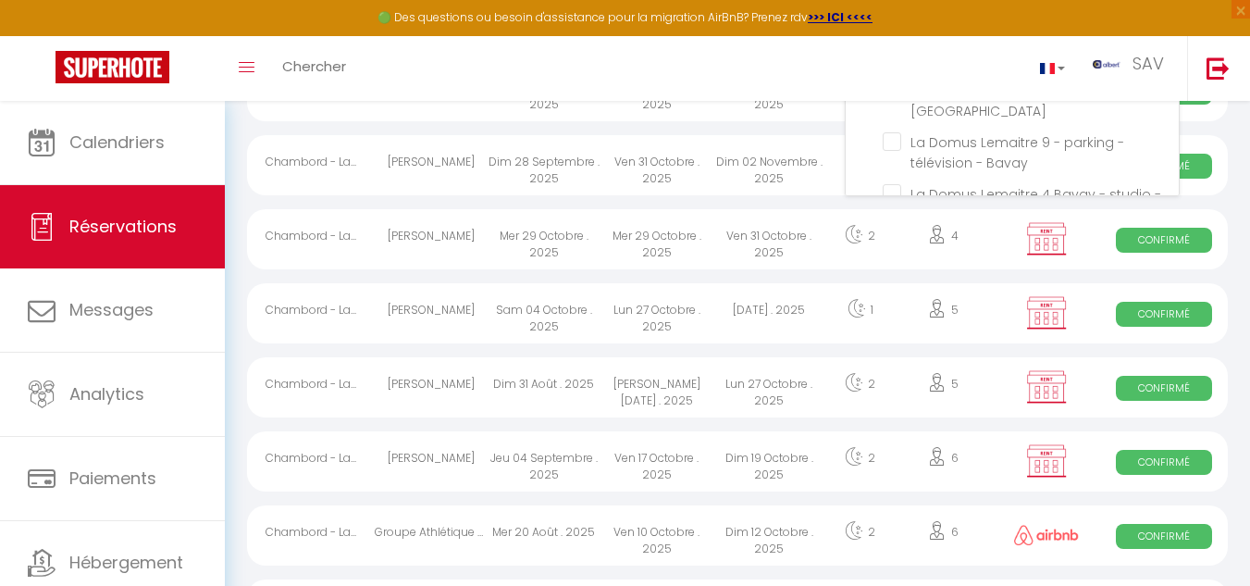
scroll to position [555, 0]
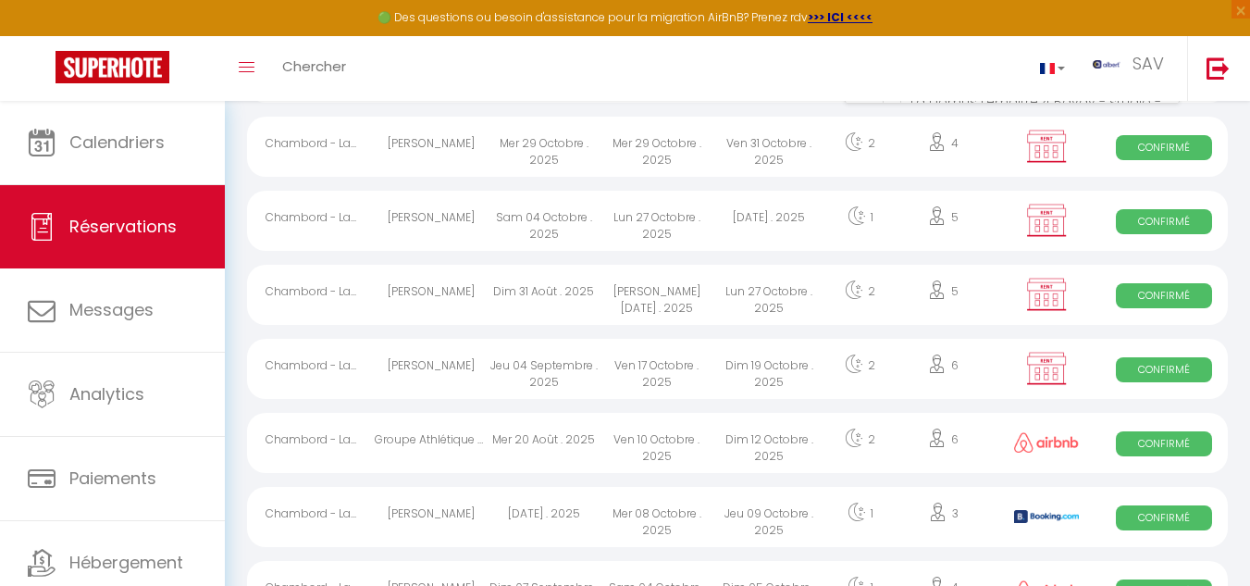
click at [290, 439] on div "Chambord - La..." at bounding box center [311, 443] width 128 height 60
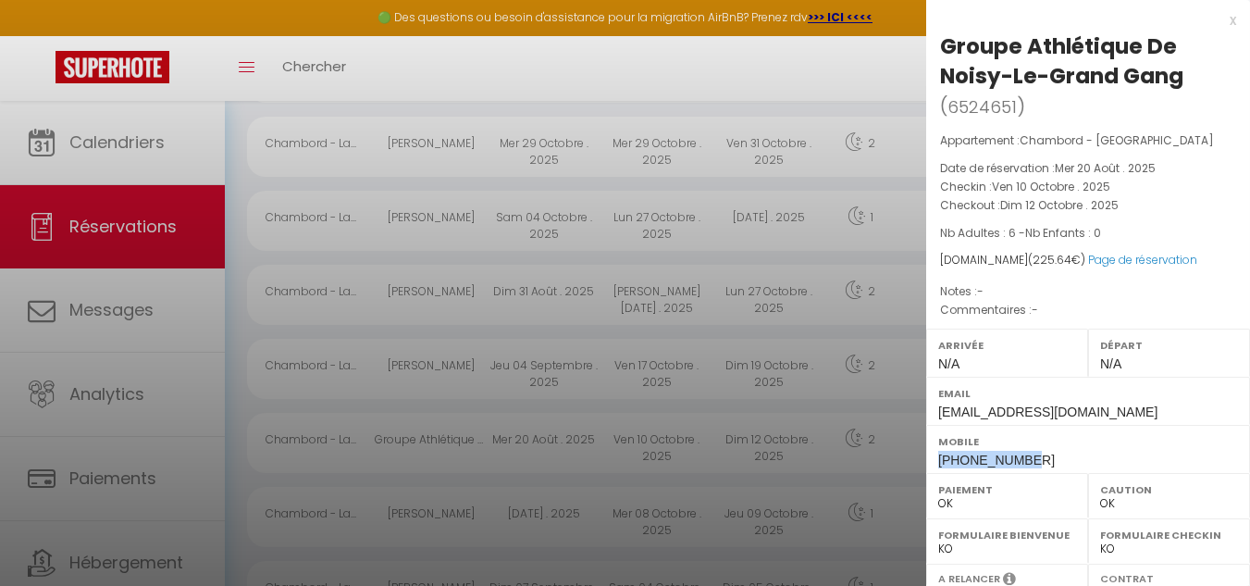
drag, startPoint x: 939, startPoint y: 453, endPoint x: 1033, endPoint y: 457, distance: 94.4
click at [1033, 458] on div "Mobile +33687842130" at bounding box center [1088, 449] width 324 height 48
copy span "+33687842130"
click at [1054, 443] on label "Mobile" at bounding box center [1088, 441] width 300 height 19
drag, startPoint x: 939, startPoint y: 42, endPoint x: 1186, endPoint y: 66, distance: 248.1
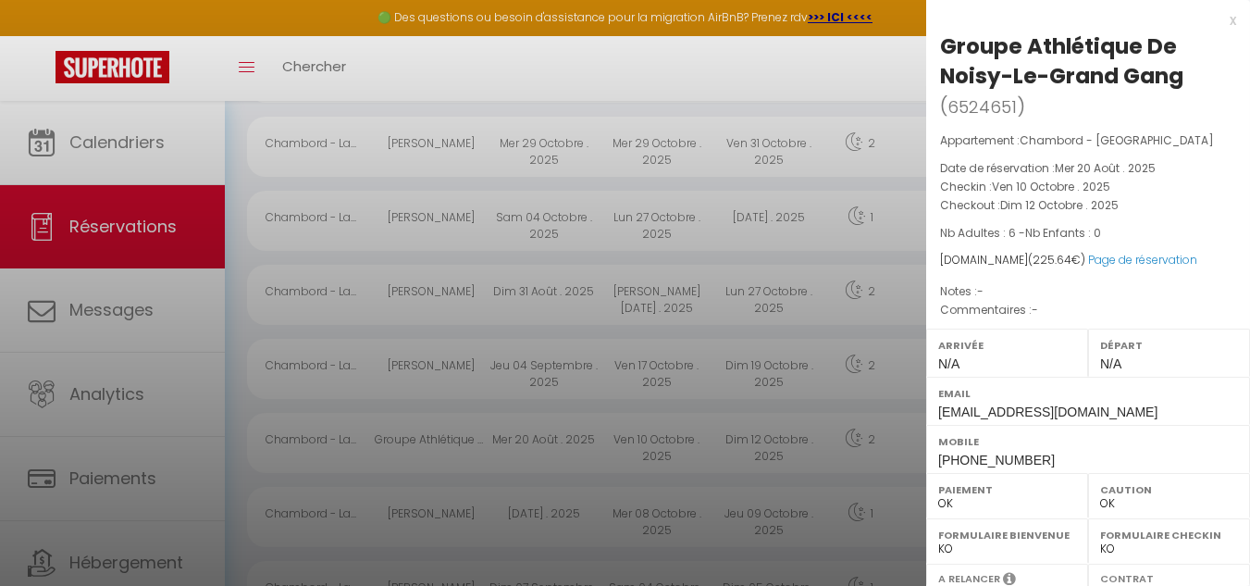
click at [1186, 66] on div "Groupe Athlétique De Noisy-Le-Grand Gang ( 6524651 ) Appartement : Chambord - L…" at bounding box center [1088, 462] width 324 height 862
copy div "Groupe Athlétique De Noisy-Le-Grand Gang"
click at [1184, 240] on p "Nb Adultes : 6 - Nb Enfants : 0" at bounding box center [1088, 233] width 296 height 19
drag, startPoint x: 1021, startPoint y: 142, endPoint x: 1157, endPoint y: 137, distance: 136.1
click at [1157, 137] on p "Appartement : Chambord - La Grange" at bounding box center [1088, 140] width 296 height 19
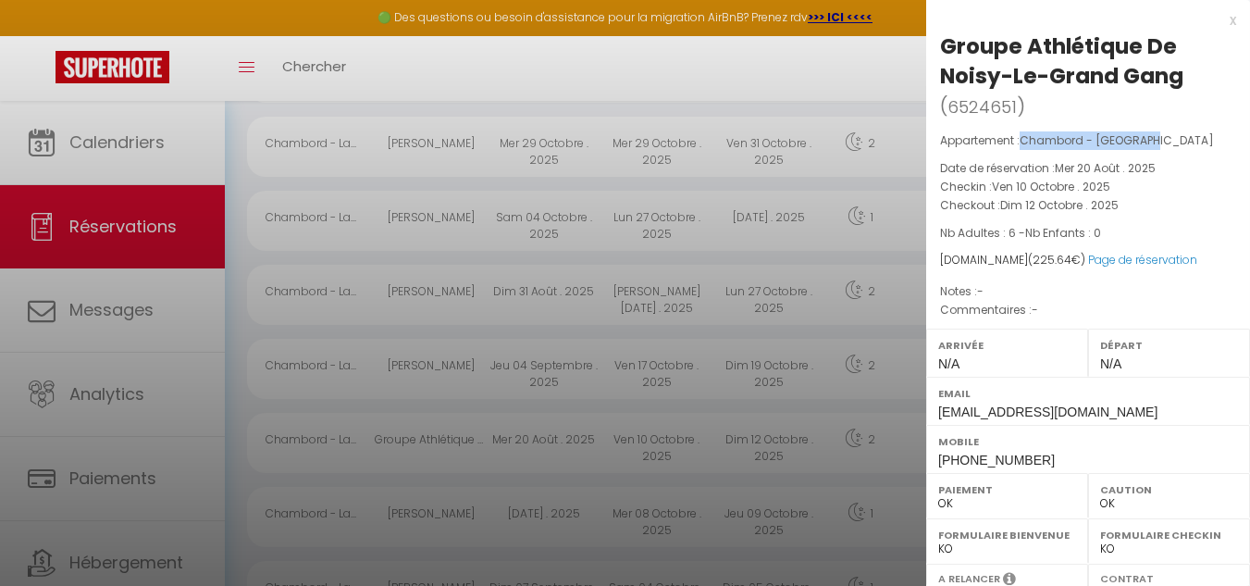
copy span "Chambord - [GEOGRAPHIC_DATA]"
drag, startPoint x: 934, startPoint y: 453, endPoint x: 1032, endPoint y: 450, distance: 98.1
click at [1032, 450] on div "Mobile +33687842130" at bounding box center [1088, 449] width 324 height 48
drag, startPoint x: 1038, startPoint y: 463, endPoint x: 933, endPoint y: 450, distance: 105.3
click at [932, 451] on div "Mobile +33687842130" at bounding box center [1088, 449] width 324 height 48
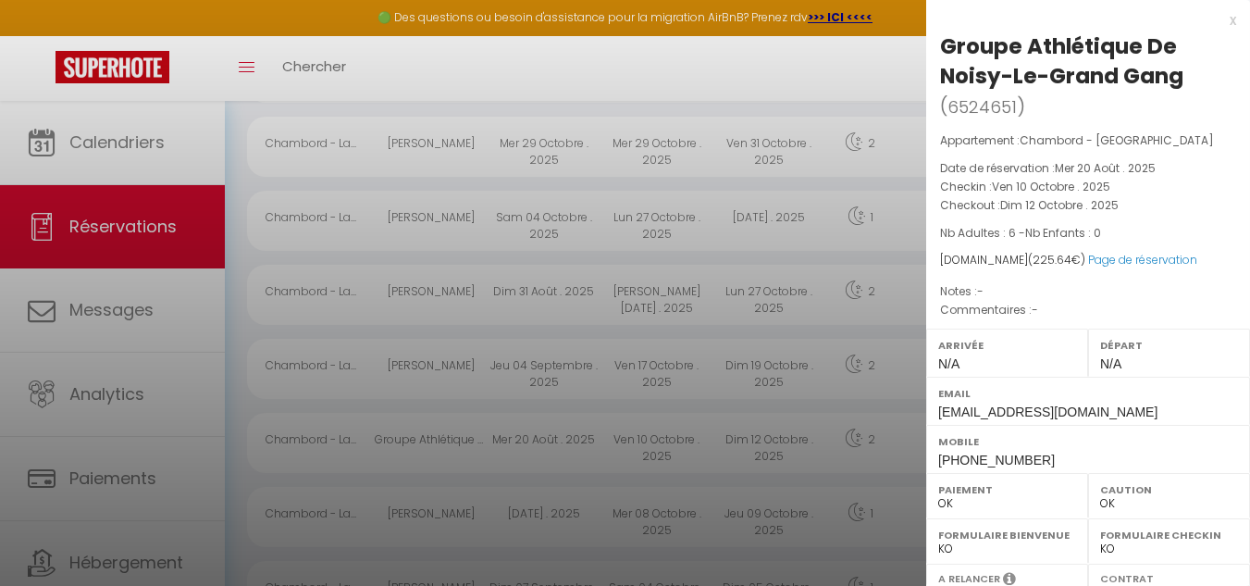
drag, startPoint x: 933, startPoint y: 450, endPoint x: 1062, endPoint y: 466, distance: 129.5
click at [1059, 471] on div "Arrivée N/A Départ N/A Email bdjtbsyuc7vfujzrmwlyjxsracsu@reply.superhote.com M…" at bounding box center [1088, 400] width 324 height 144
click at [1075, 451] on div "Mobile +33687842130" at bounding box center [1088, 449] width 324 height 48
drag, startPoint x: 1029, startPoint y: 460, endPoint x: 936, endPoint y: 464, distance: 92.6
click at [936, 466] on div "Mobile +33687842130" at bounding box center [1088, 449] width 324 height 48
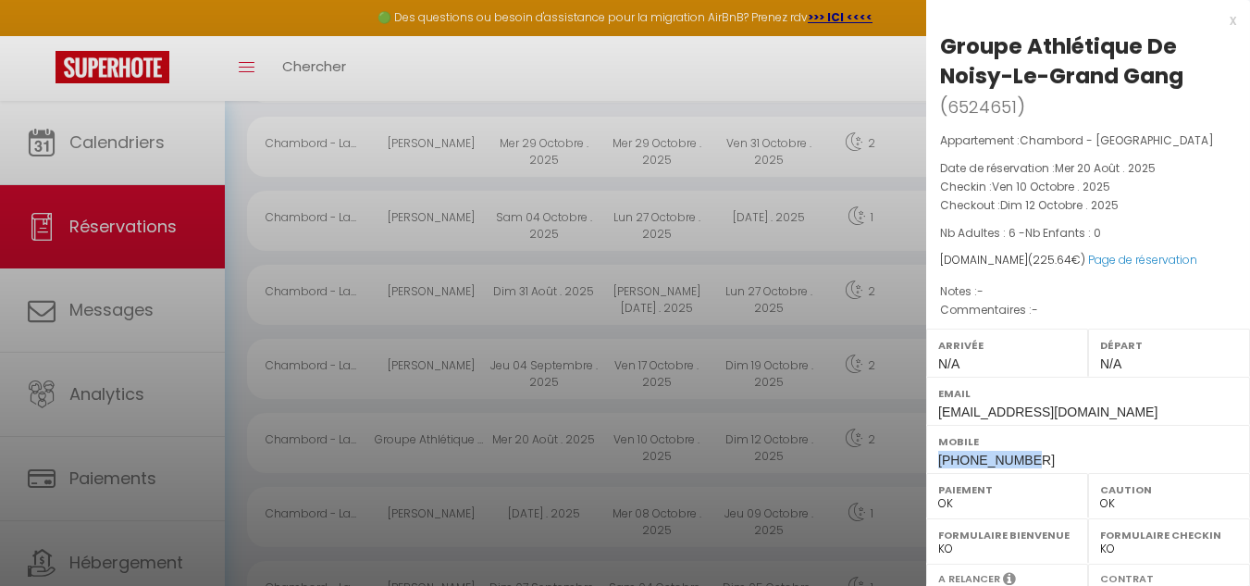
copy span "+33687842130"
drag, startPoint x: 207, startPoint y: 80, endPoint x: 1133, endPoint y: 167, distance: 929.9
click at [209, 80] on div at bounding box center [625, 293] width 1250 height 586
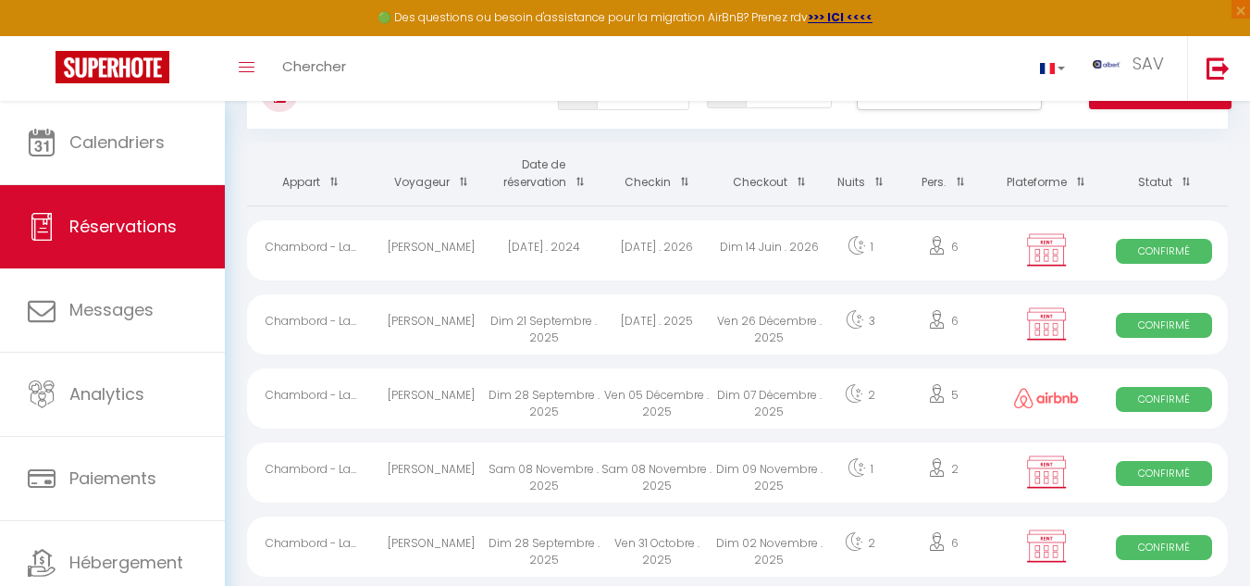
scroll to position [0, 0]
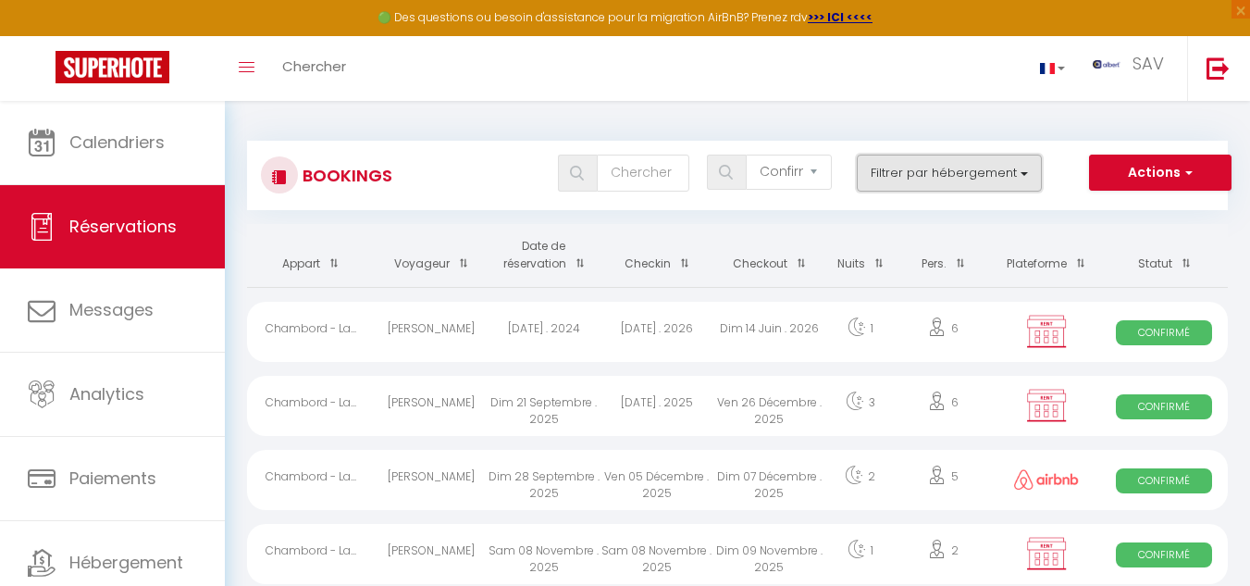
click at [1032, 173] on button "Filtrer par hébergement" at bounding box center [949, 172] width 185 height 37
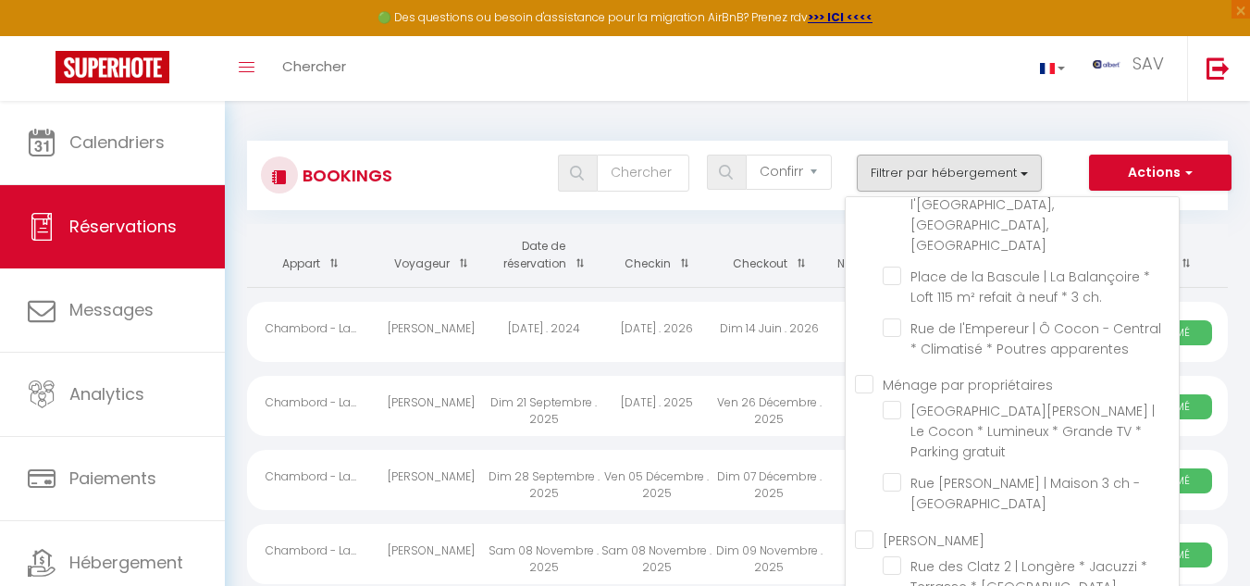
scroll to position [32073, 0]
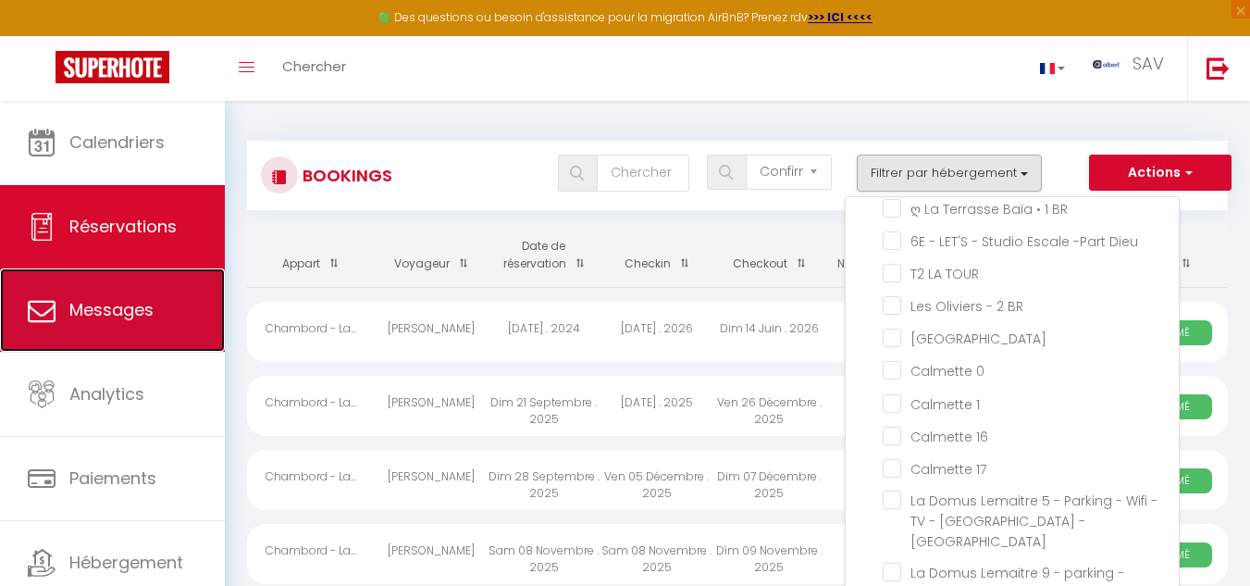
click at [116, 299] on span "Messages" at bounding box center [111, 309] width 84 height 23
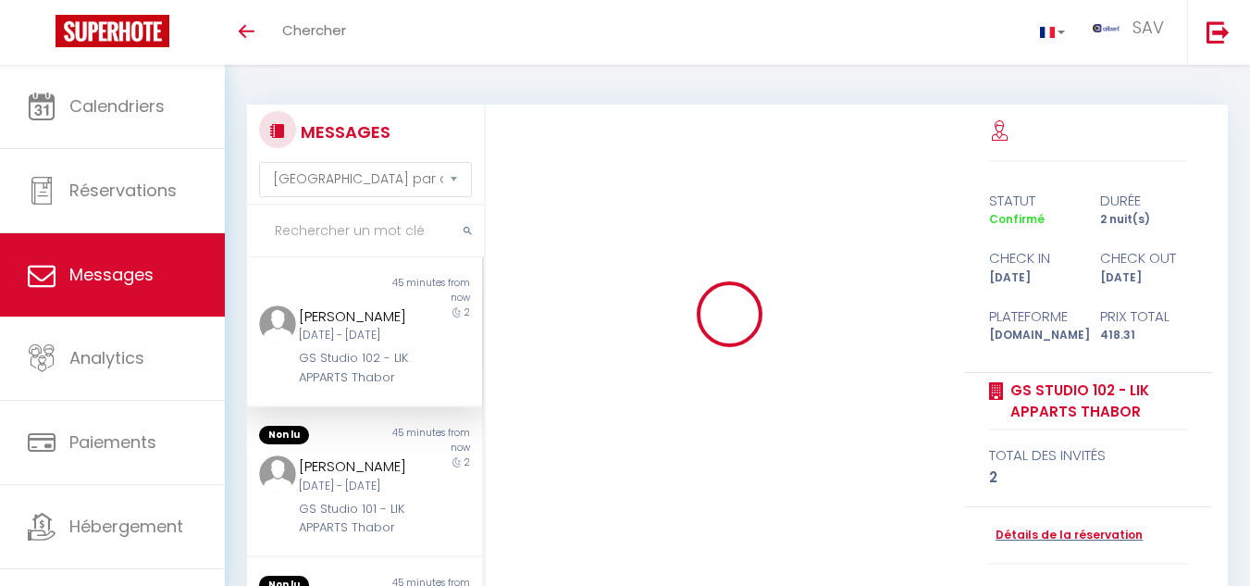
select select "message"
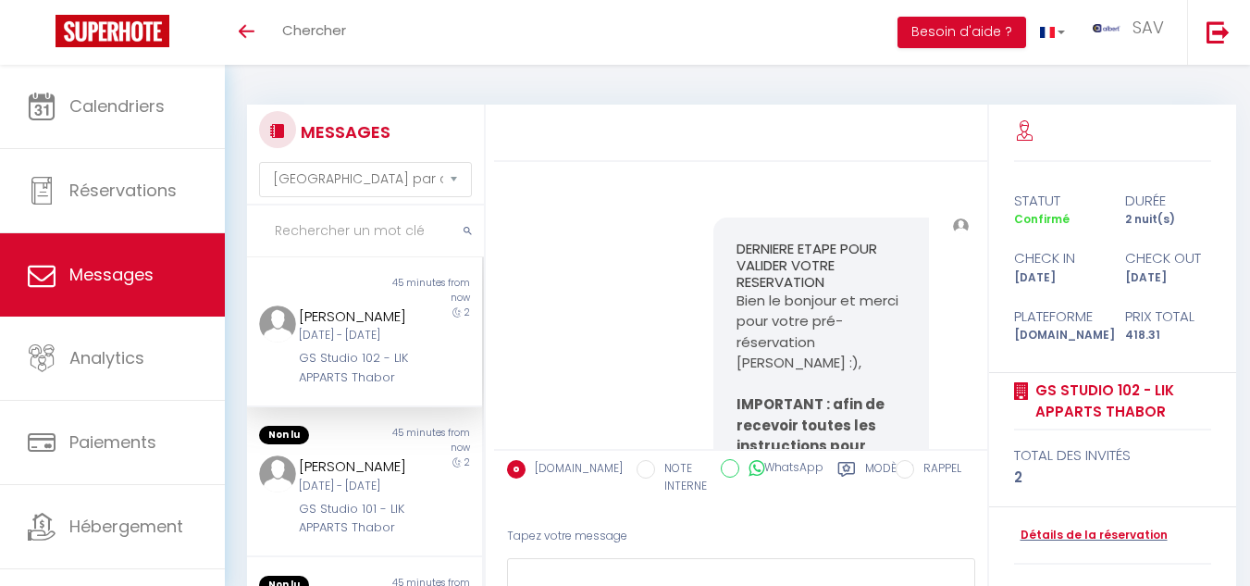
scroll to position [20731, 0]
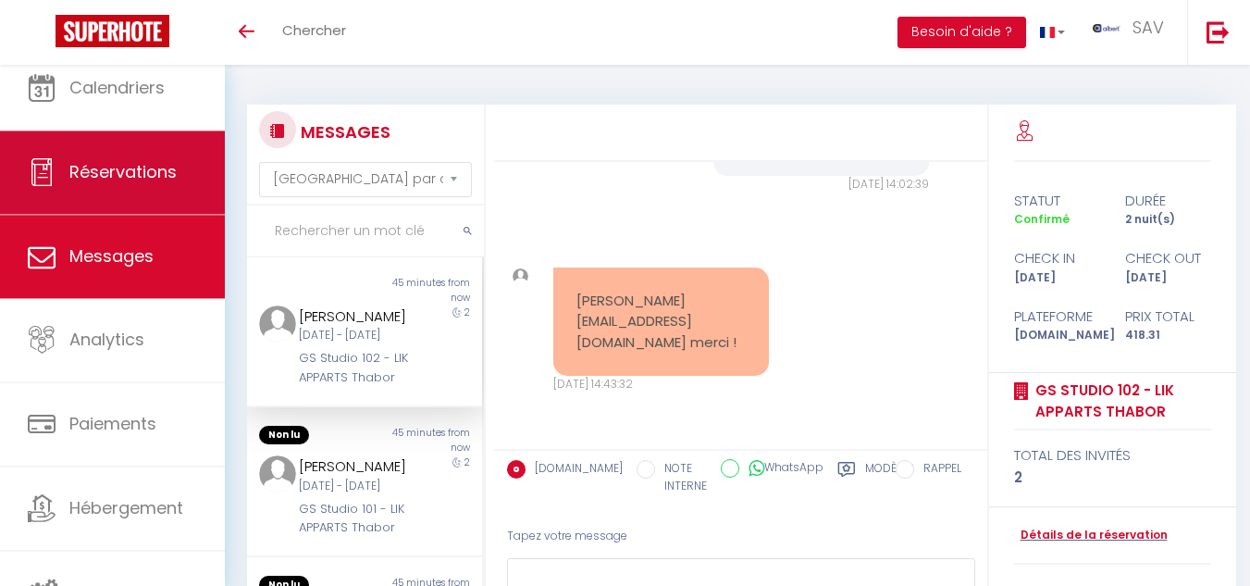
click at [127, 189] on link "Réservations" at bounding box center [112, 172] width 225 height 83
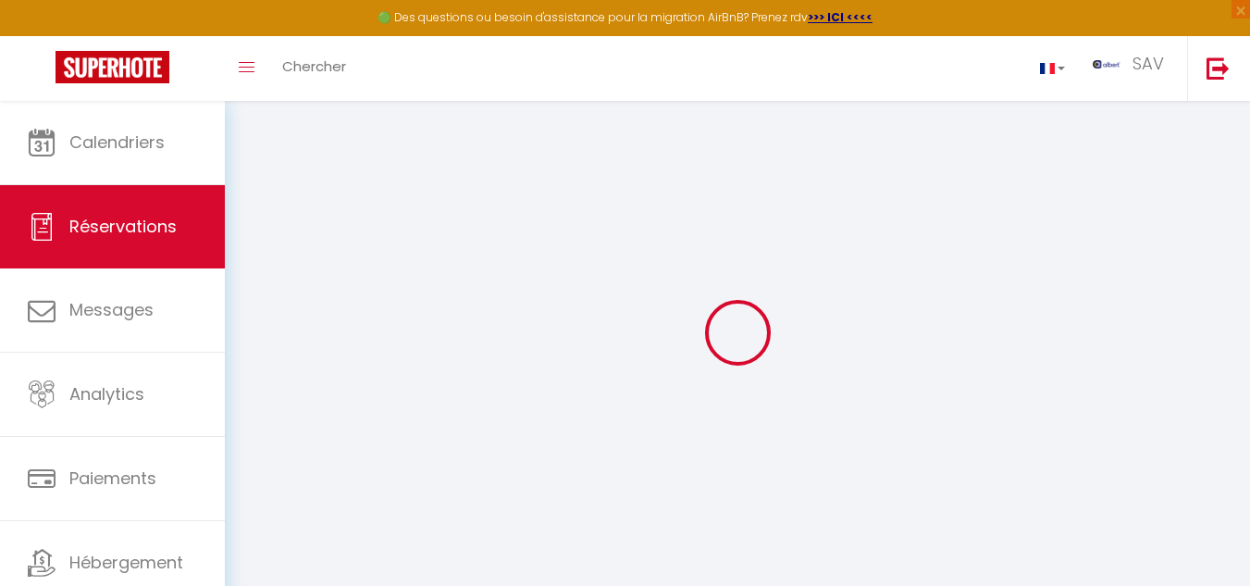
select select "confirmed"
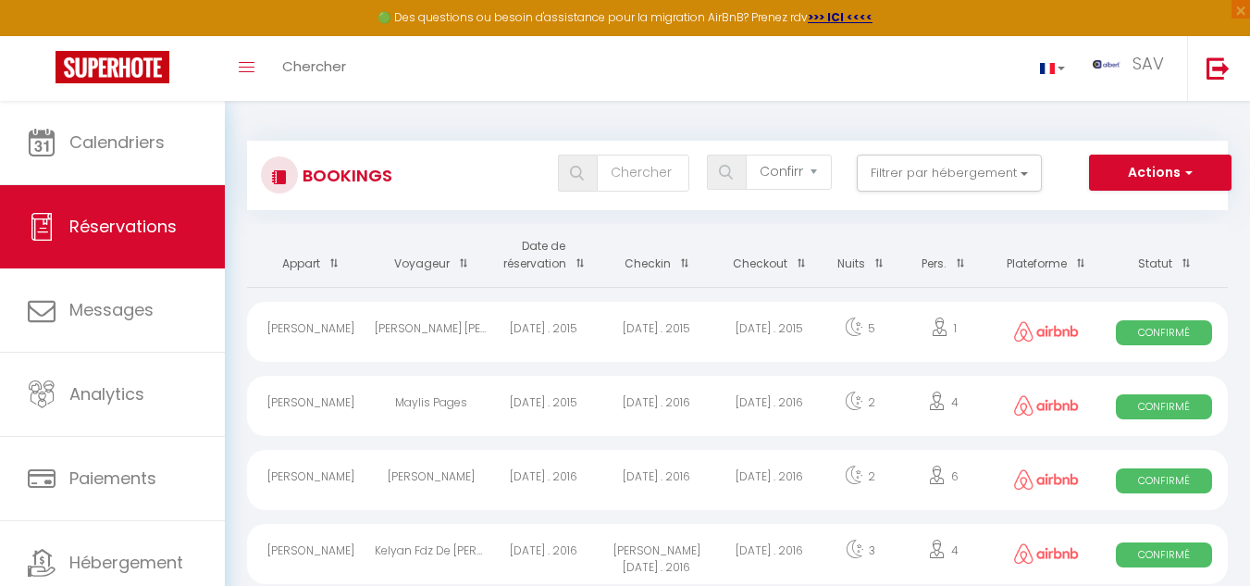
checkbox 39 "false"
checkbox input "false"
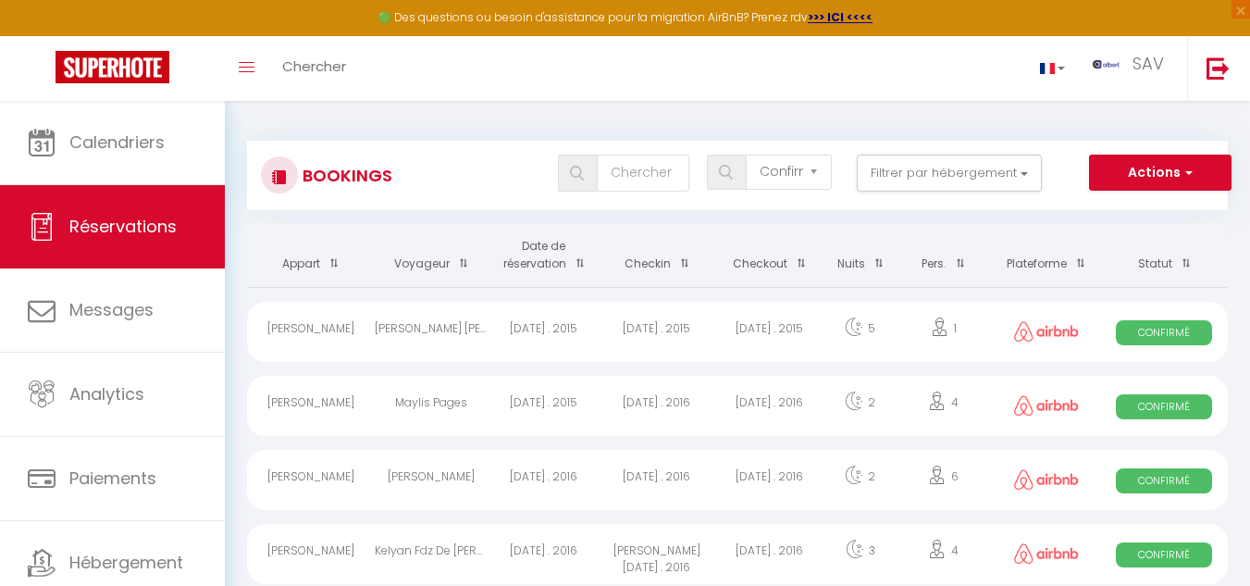
checkbox T2 "false"
checkbox input "false"
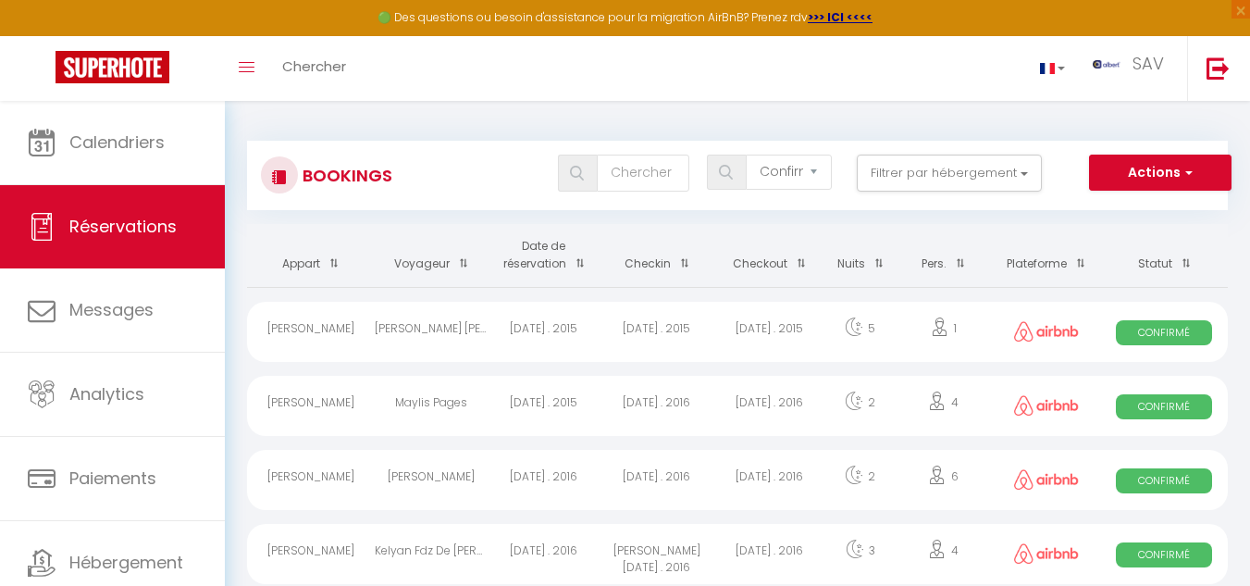
checkbox MARIA "false"
checkbox input "false"
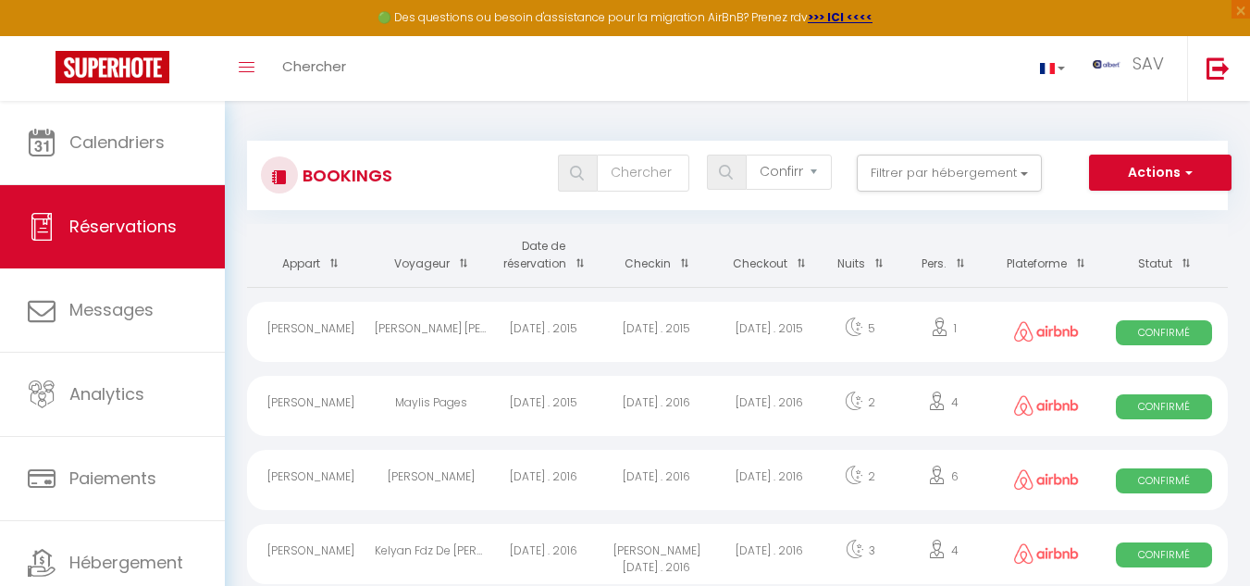
checkbox RATY28 "false"
checkbox input "false"
checkbox LEGEND2\ "false"
checkbox input "false"
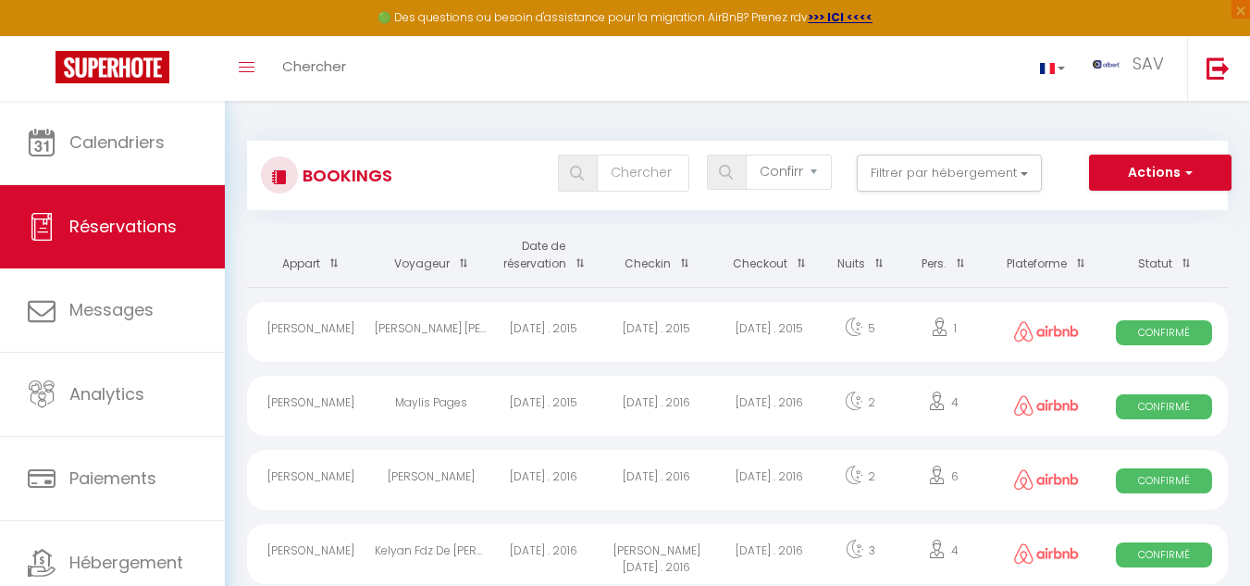
checkbox input "false"
checkbox VICTORIA "false"
checkbox input "false"
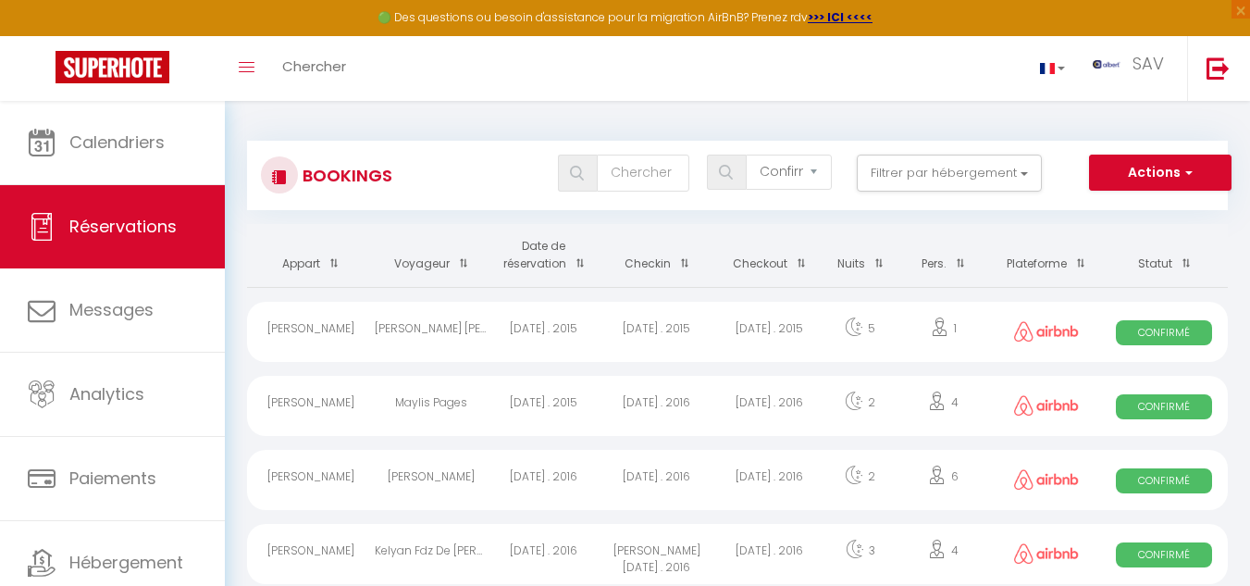
checkbox input "false"
checkbox PECH "false"
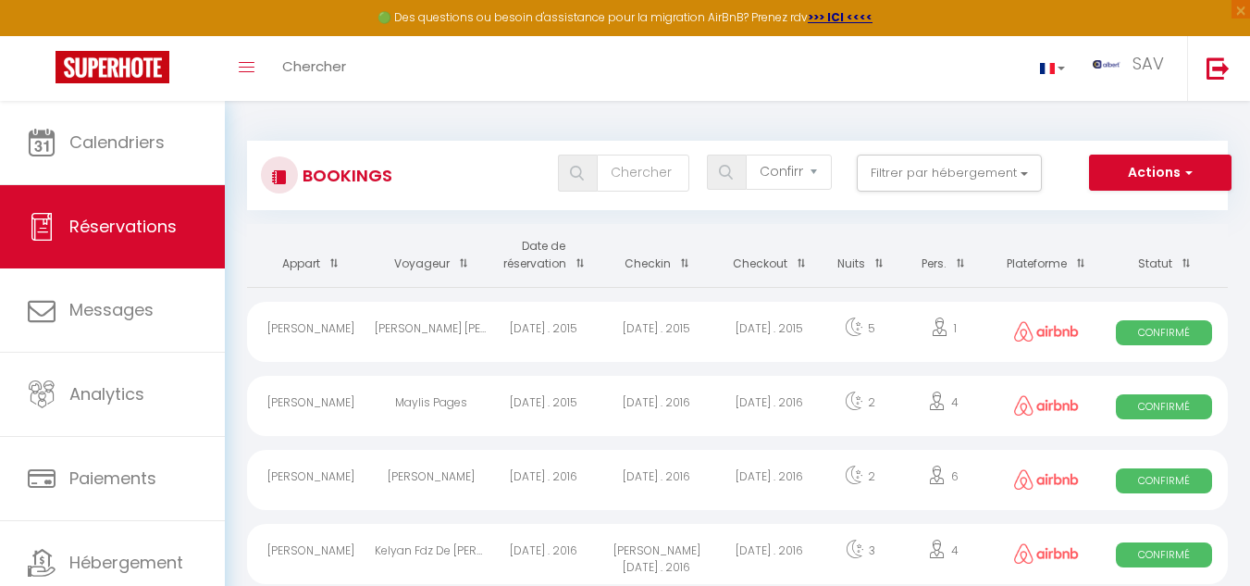
checkbox input "false"
checkbox Marboz "false"
checkbox input "false"
checkbox LANGLOYS "false"
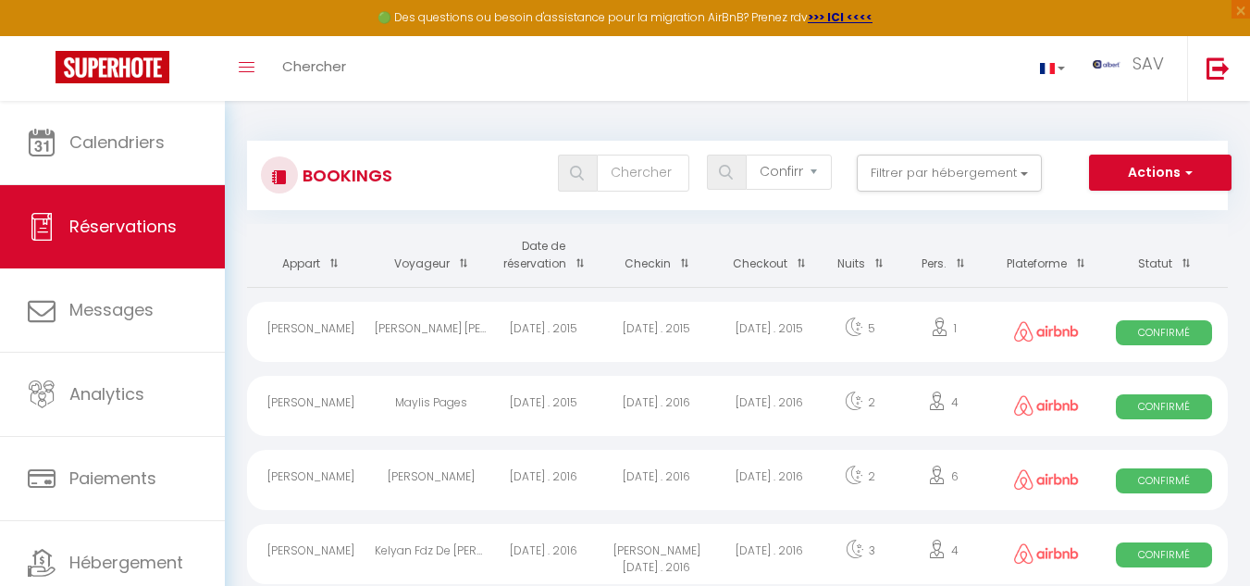
checkbox input "false"
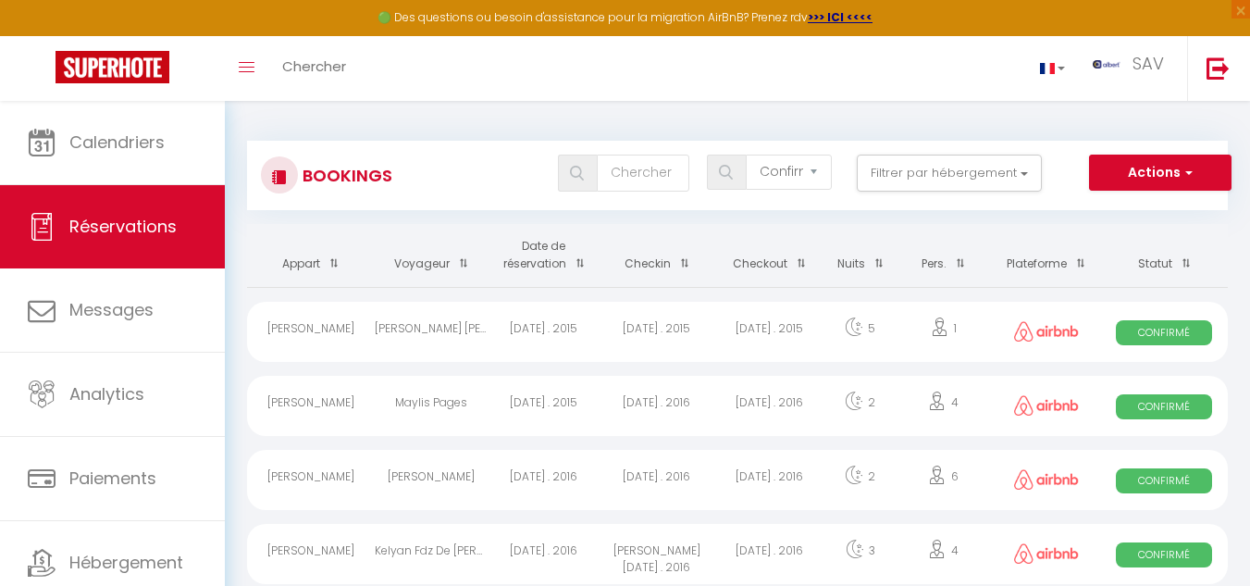
checkbox Garibaldi "false"
checkbox input "false"
checkbox Faure "false"
checkbox input "false"
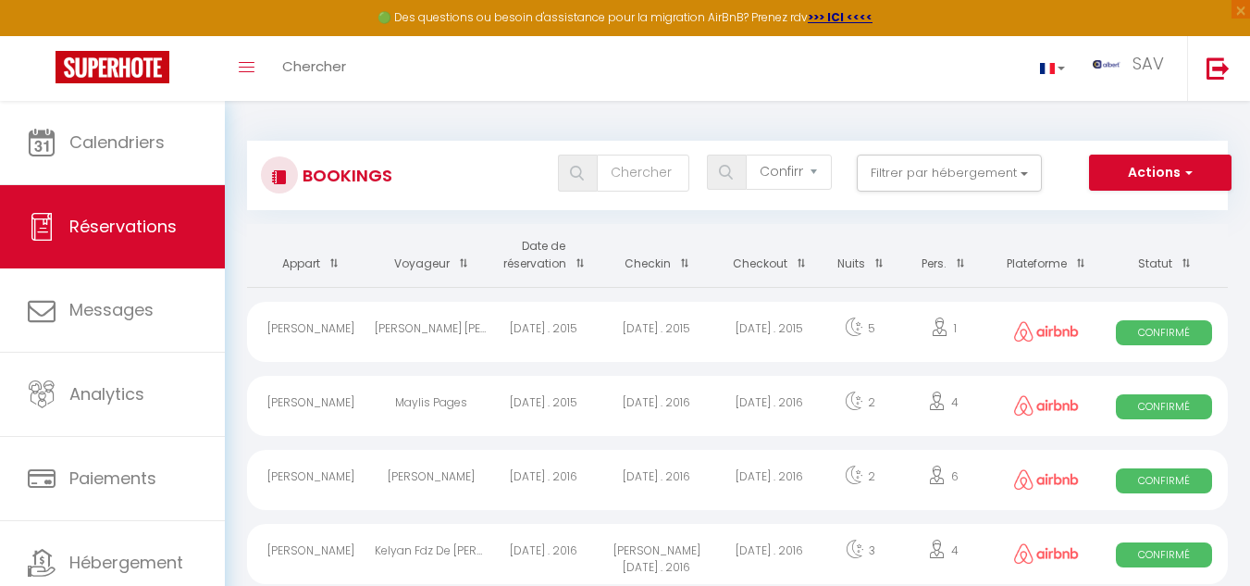
checkbox input "false"
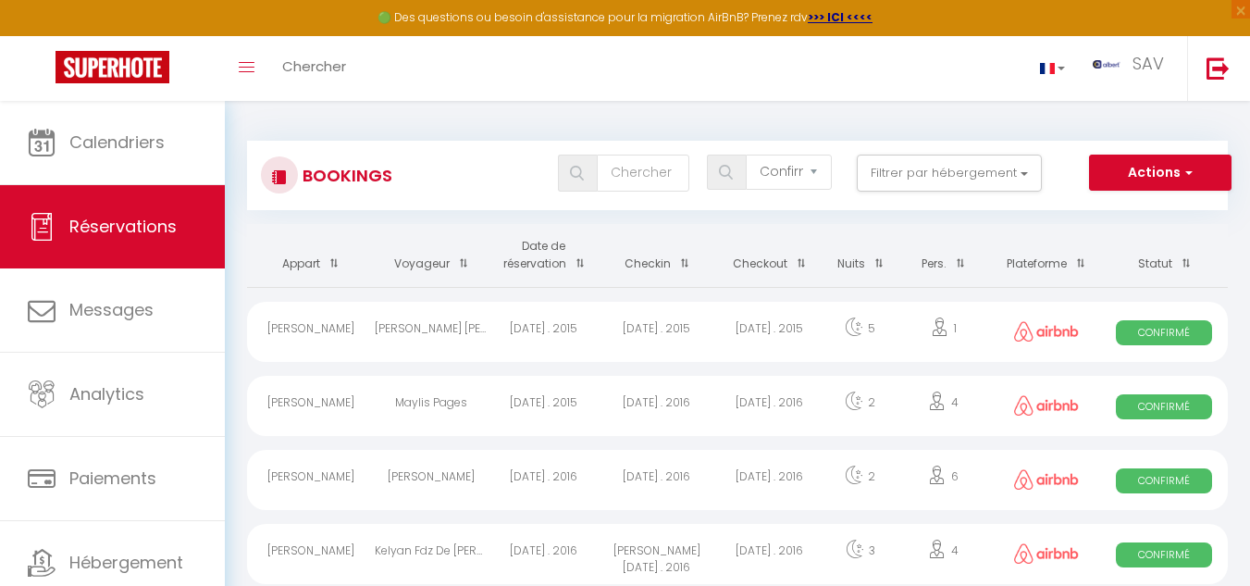
checkbox input "false"
checkbox LOCATION "false"
checkbox input "false"
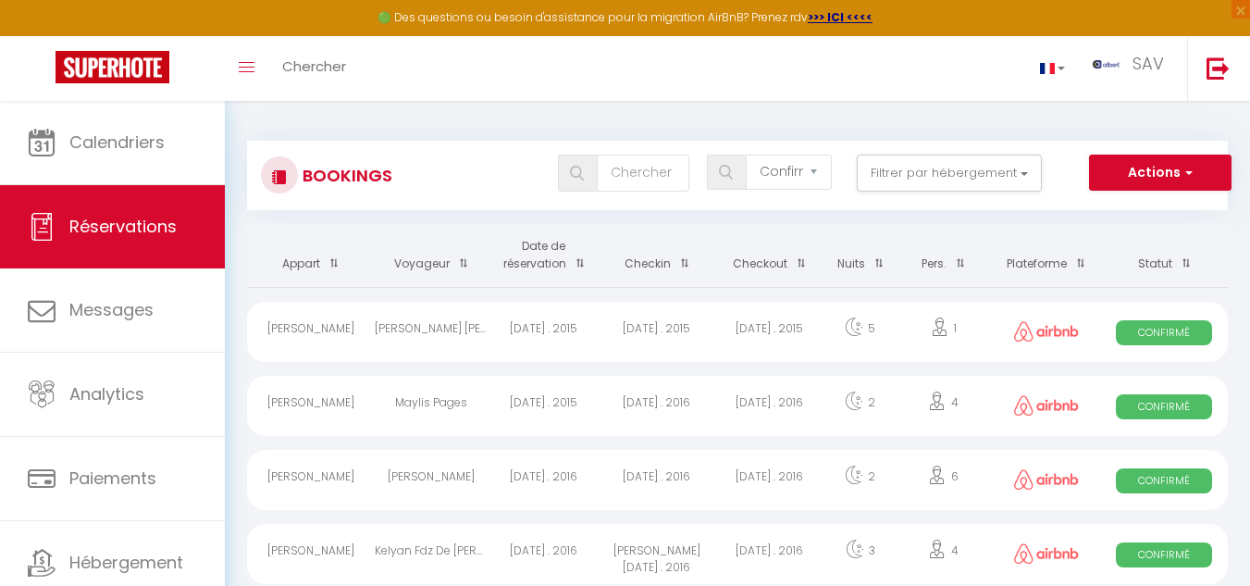
checkbox input "false"
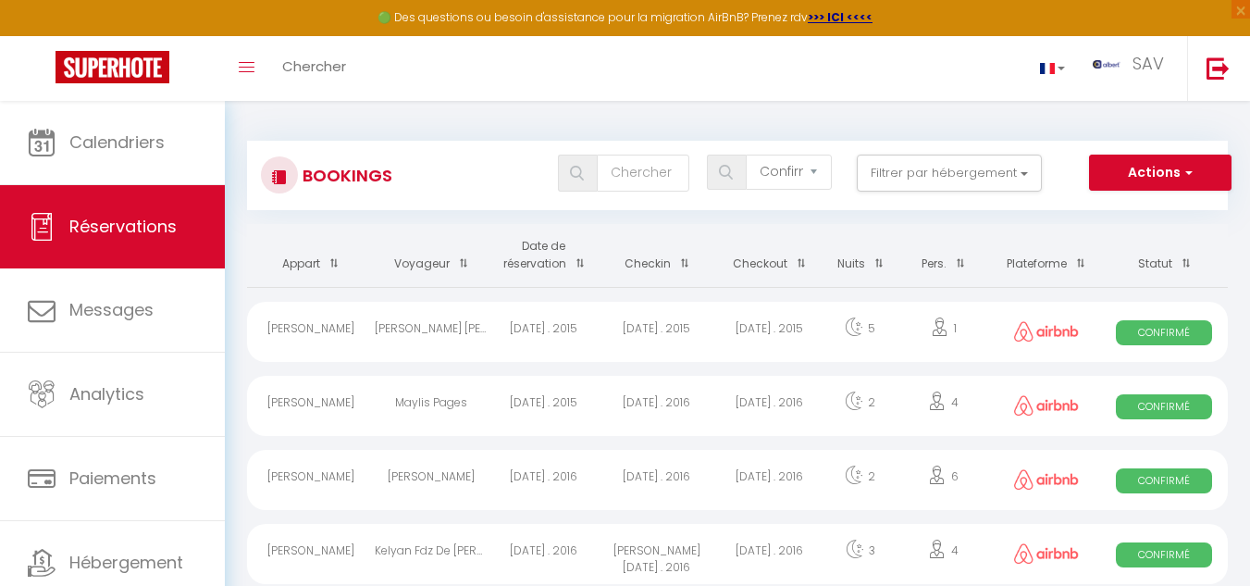
checkbox input "false"
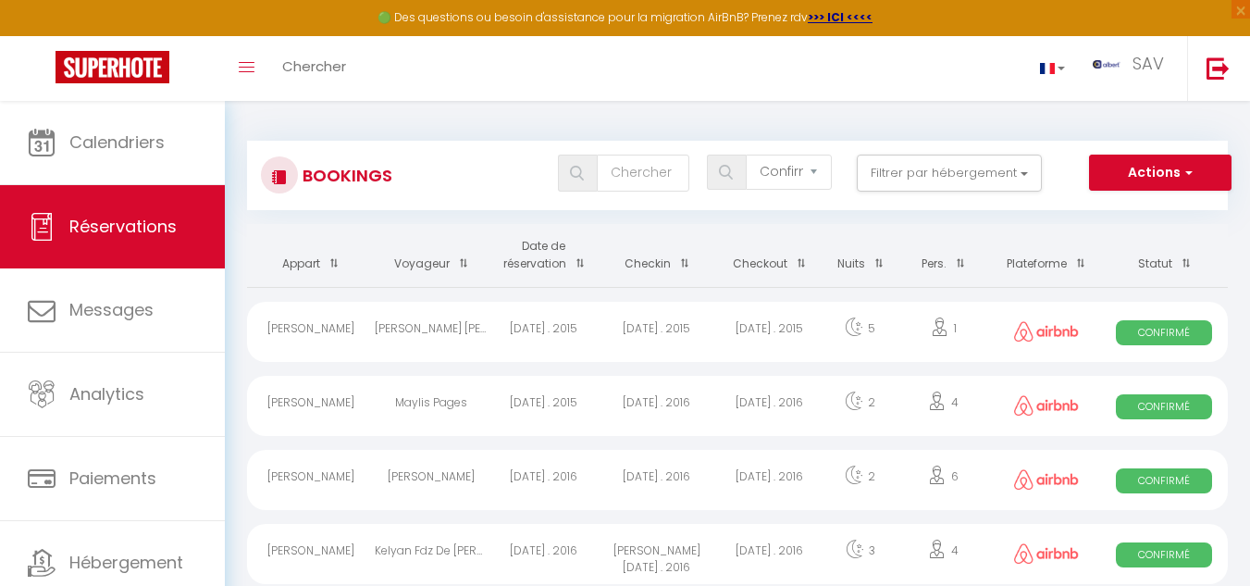
checkbox input "false"
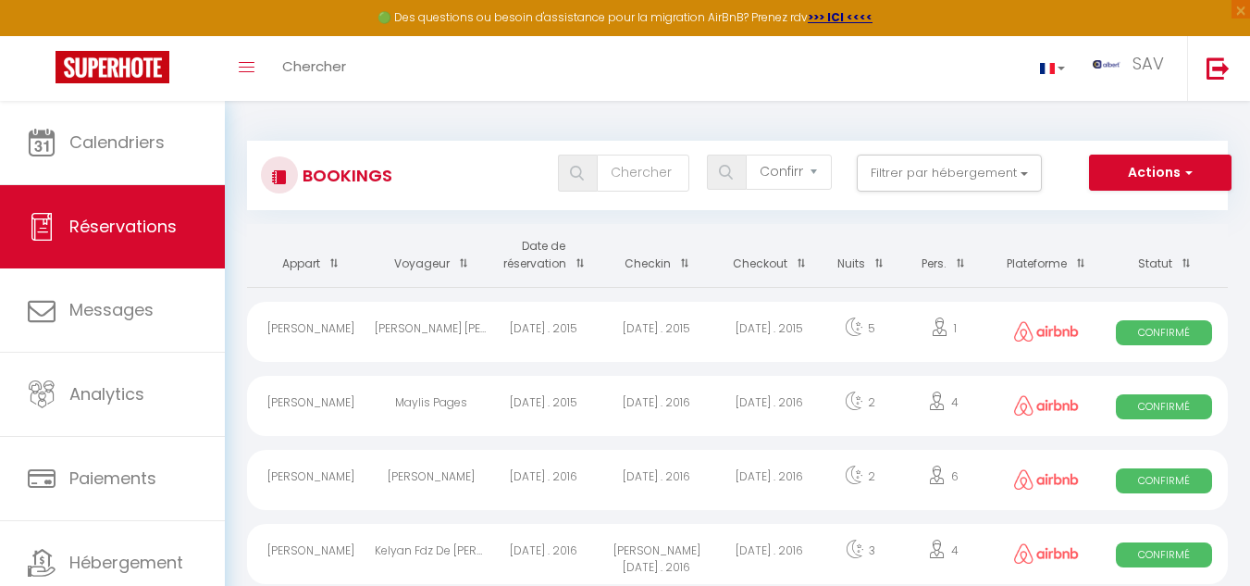
checkbox input "false"
checkbox auriac "false"
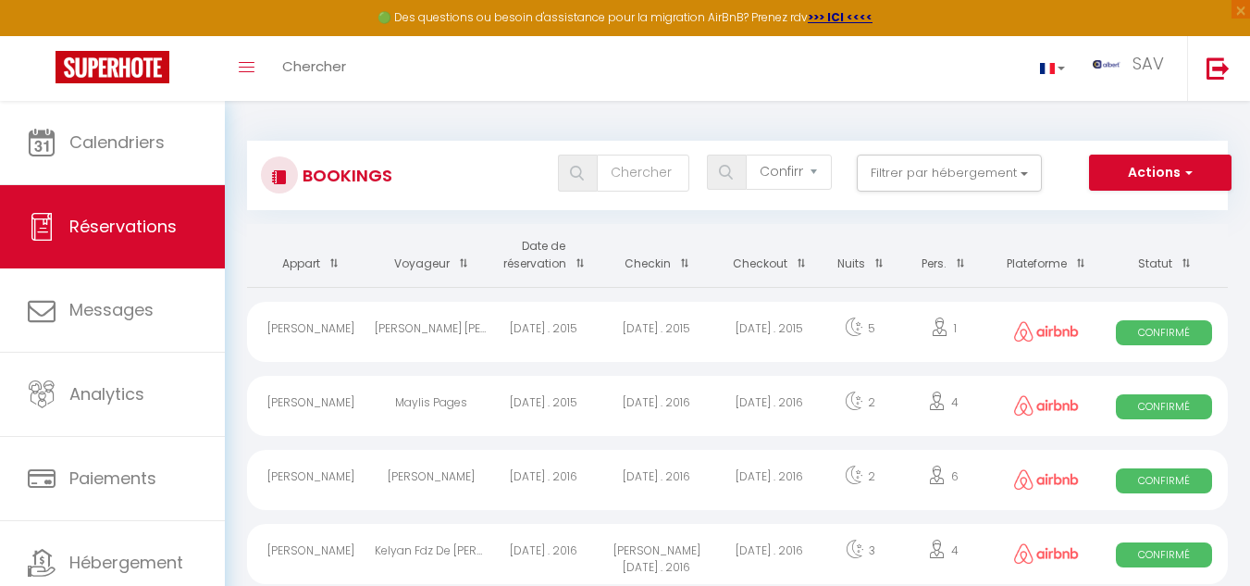
checkbox input "false"
checkbox Bdx "false"
checkbox input "false"
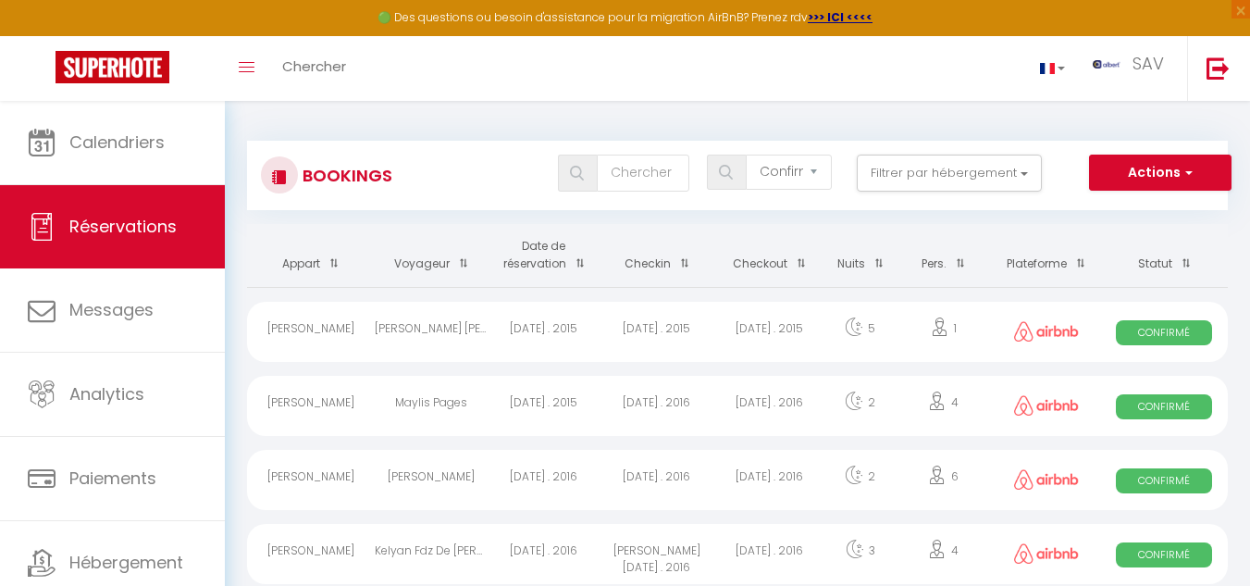
checkbox input "false"
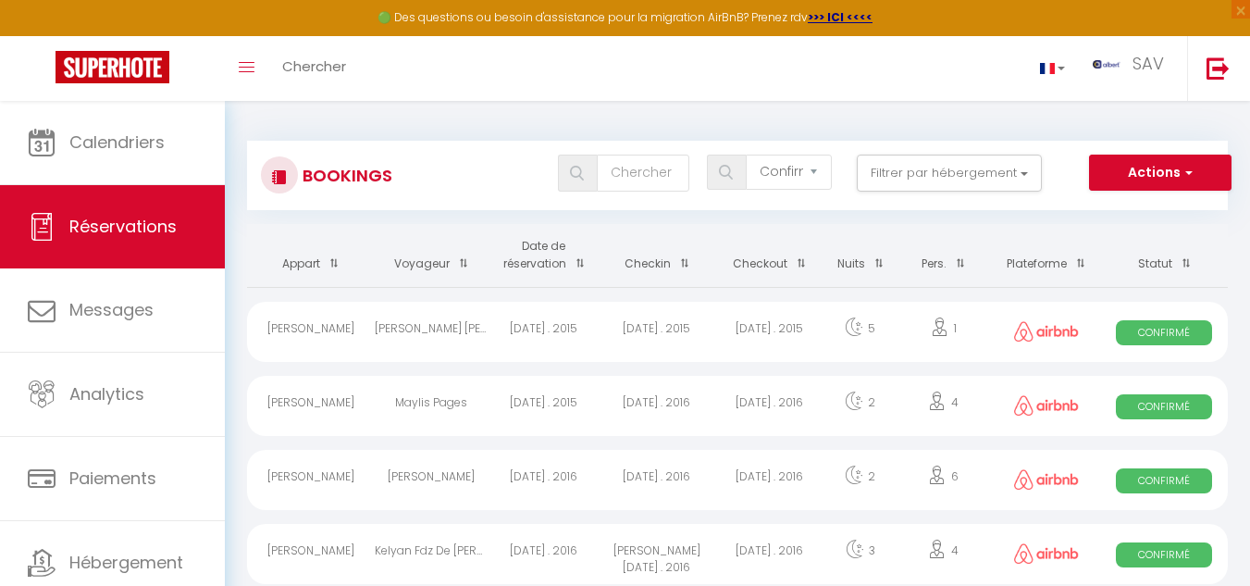
checkbox input "false"
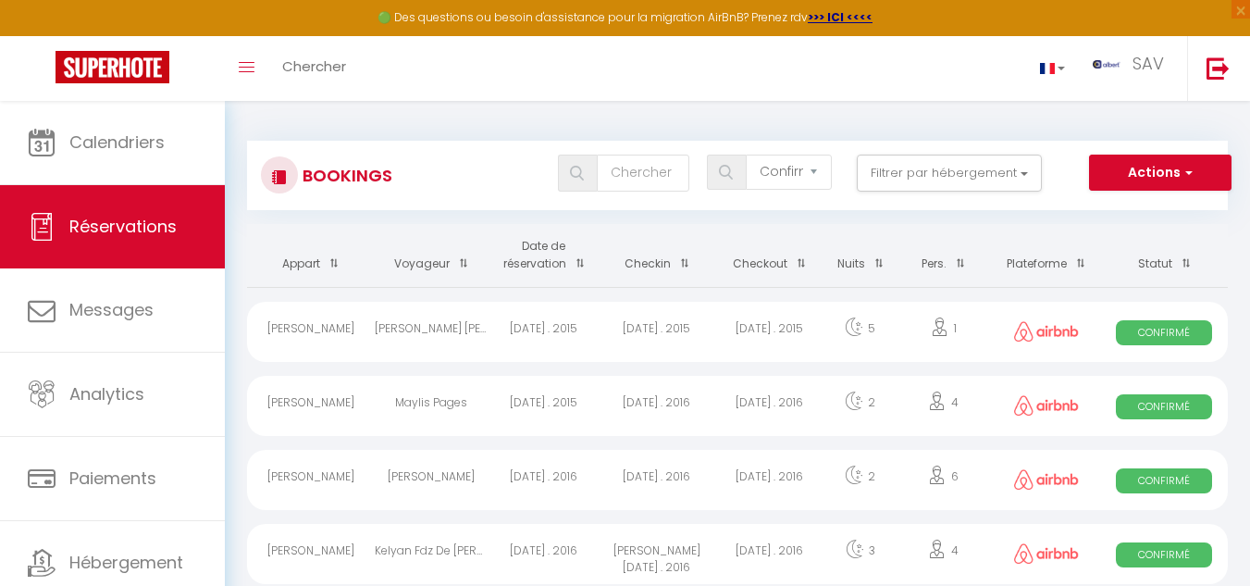
checkbox input "false"
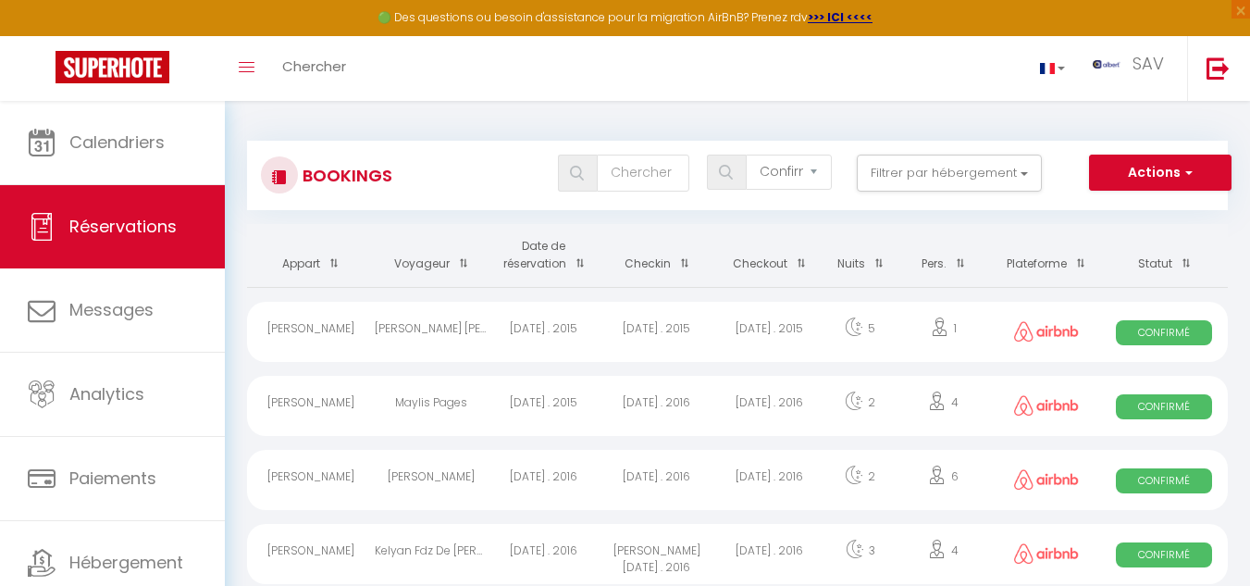
checkbox input "false"
checkbox Lacs "false"
checkbox input "false"
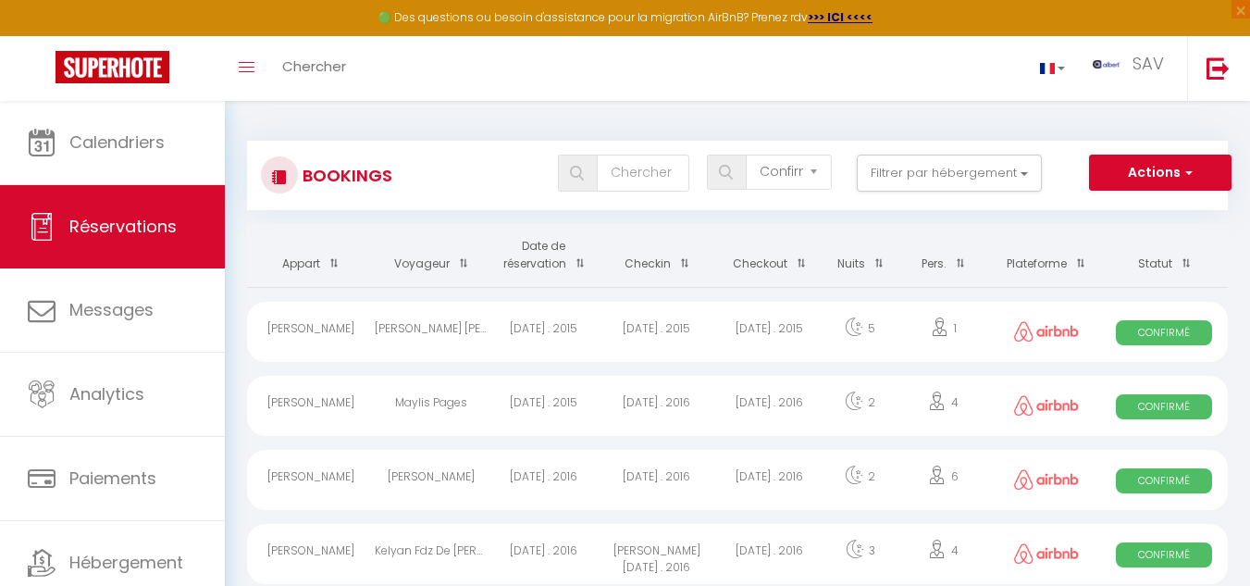
checkbox input "false"
checkbox Yuna "false"
checkbox input "false"
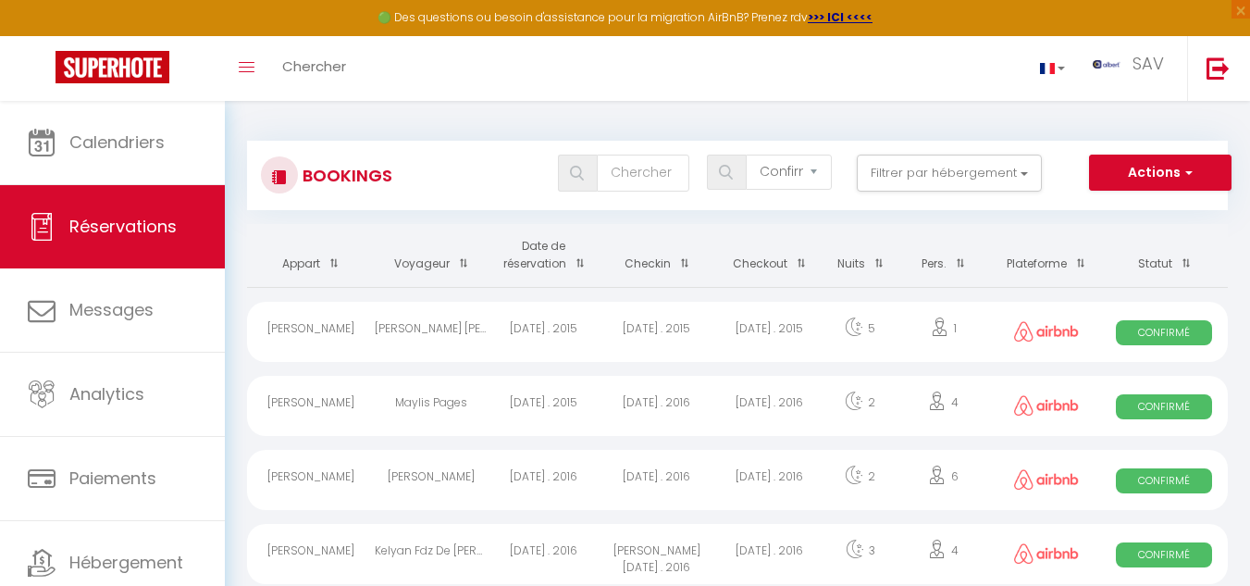
checkbox input "false"
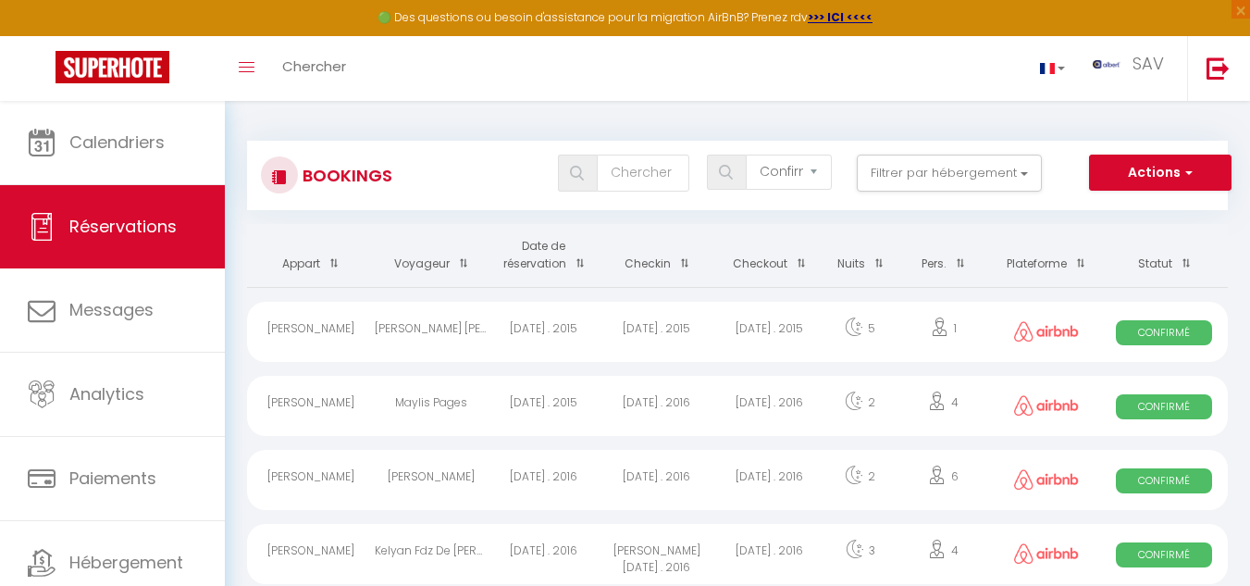
checkbox input "false"
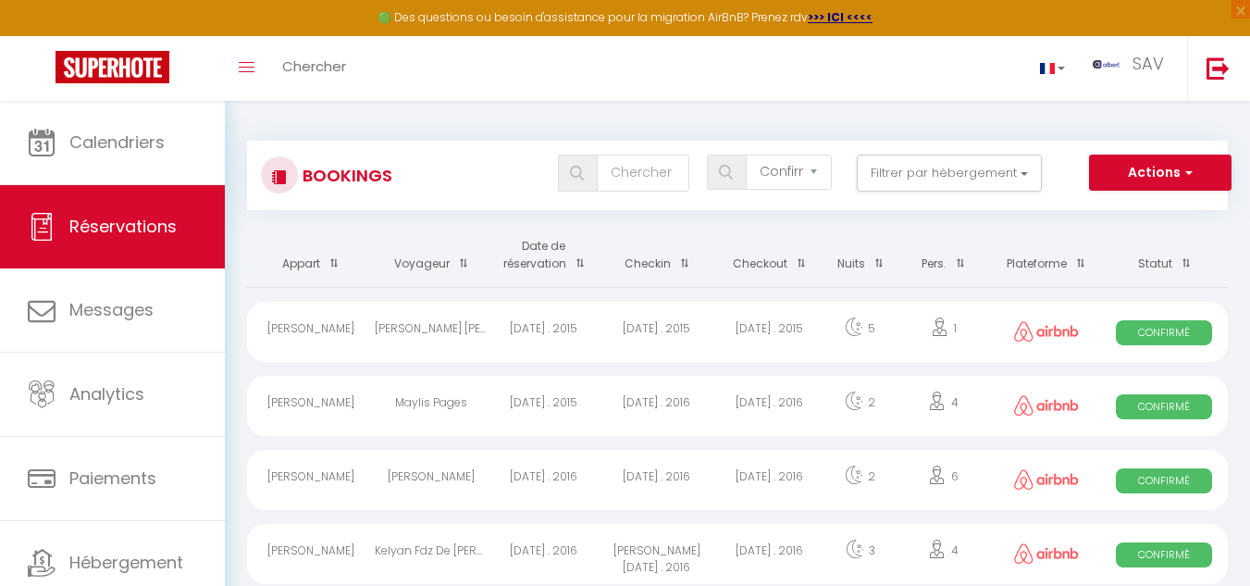
checkbox input "false"
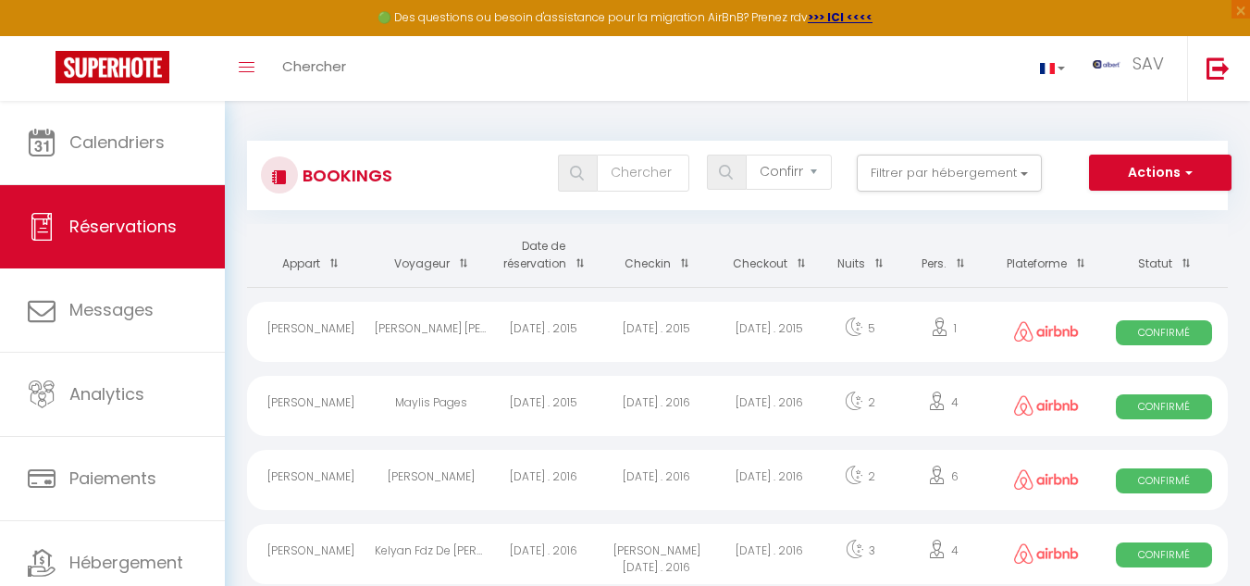
checkbox input "false"
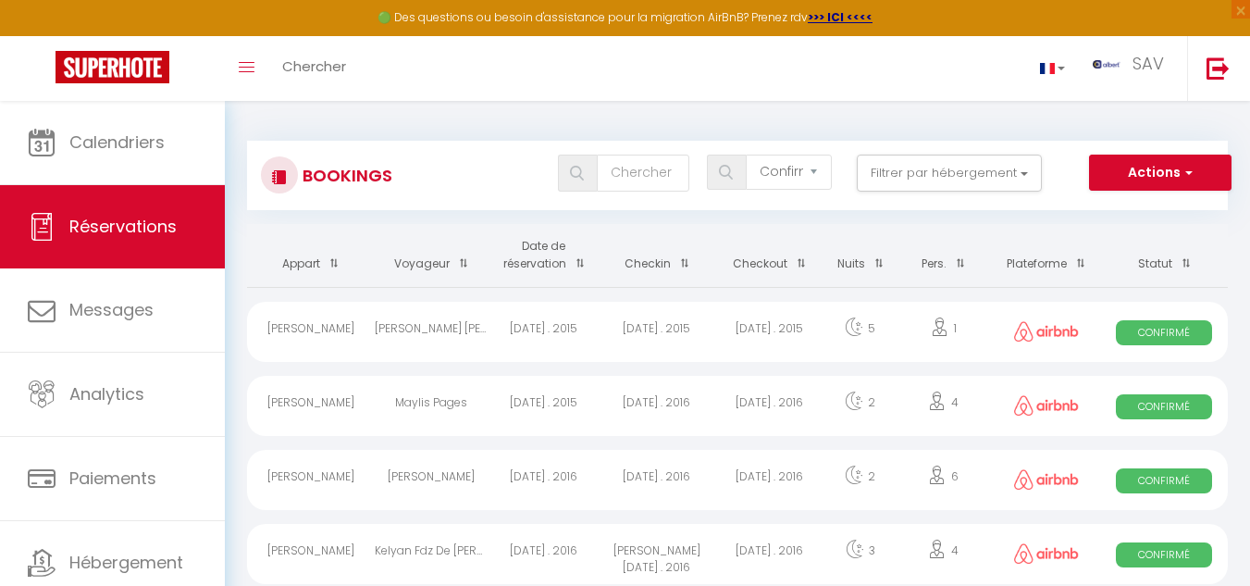
checkbox input "false"
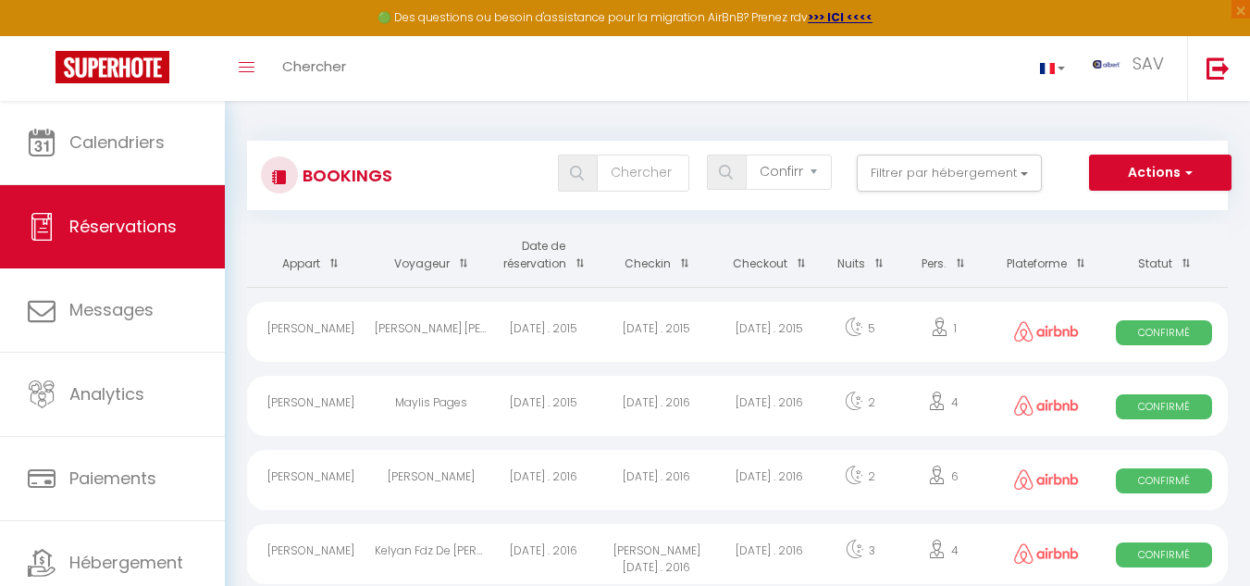
checkbox input "false"
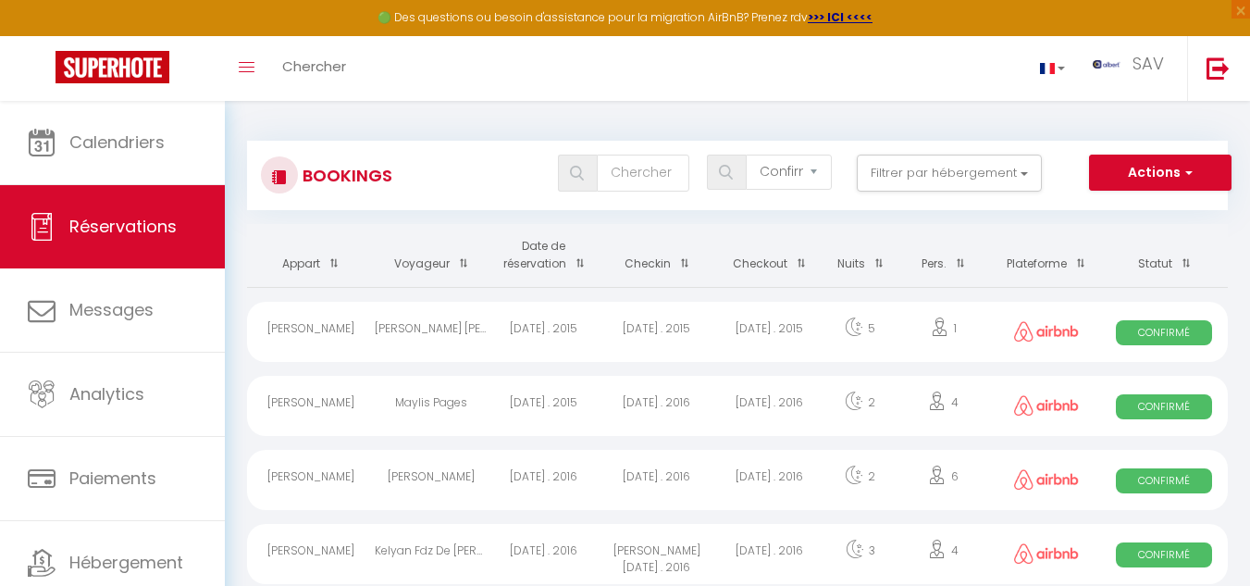
checkbox input "false"
checkbox 2 "false"
checkbox input "false"
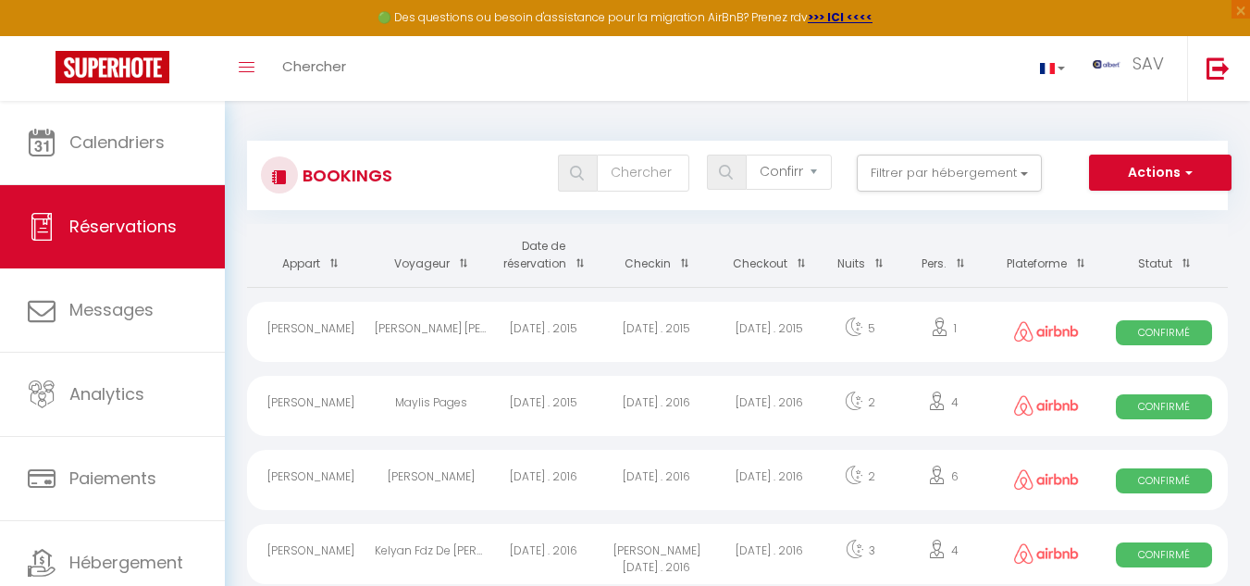
checkbox input "false"
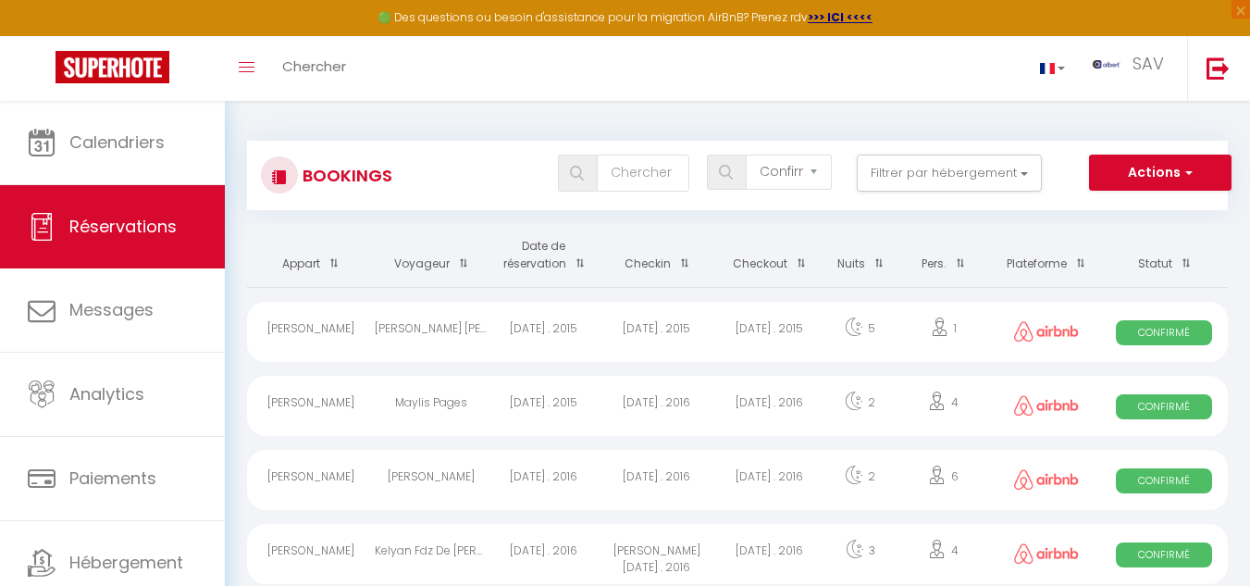
checkbox input "false"
checkbox contrat "false"
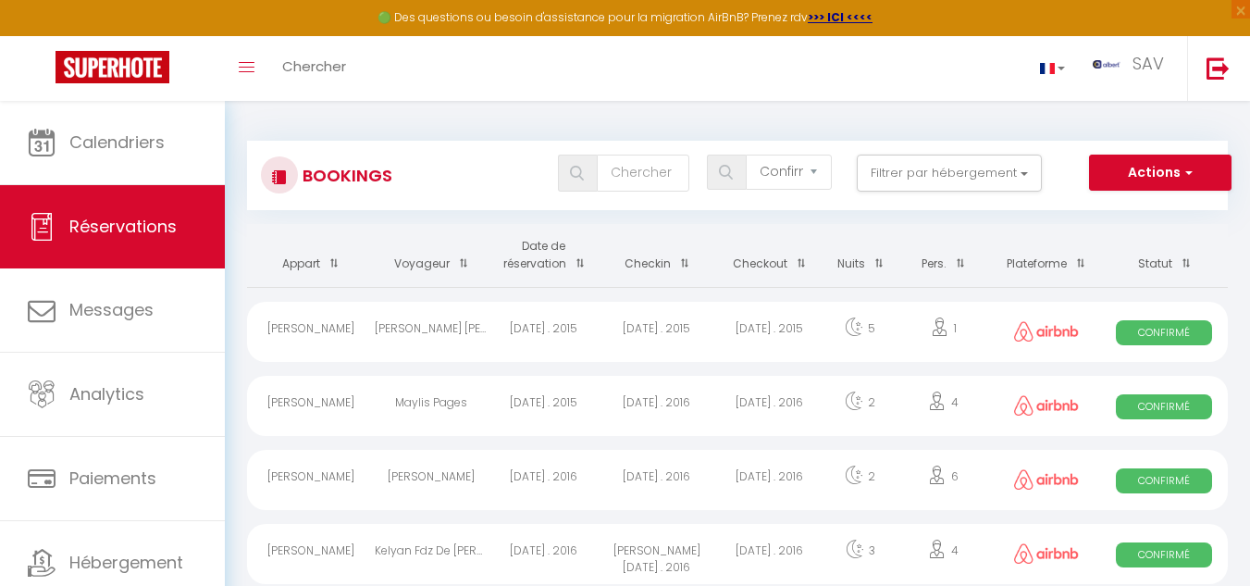
checkbox input "false"
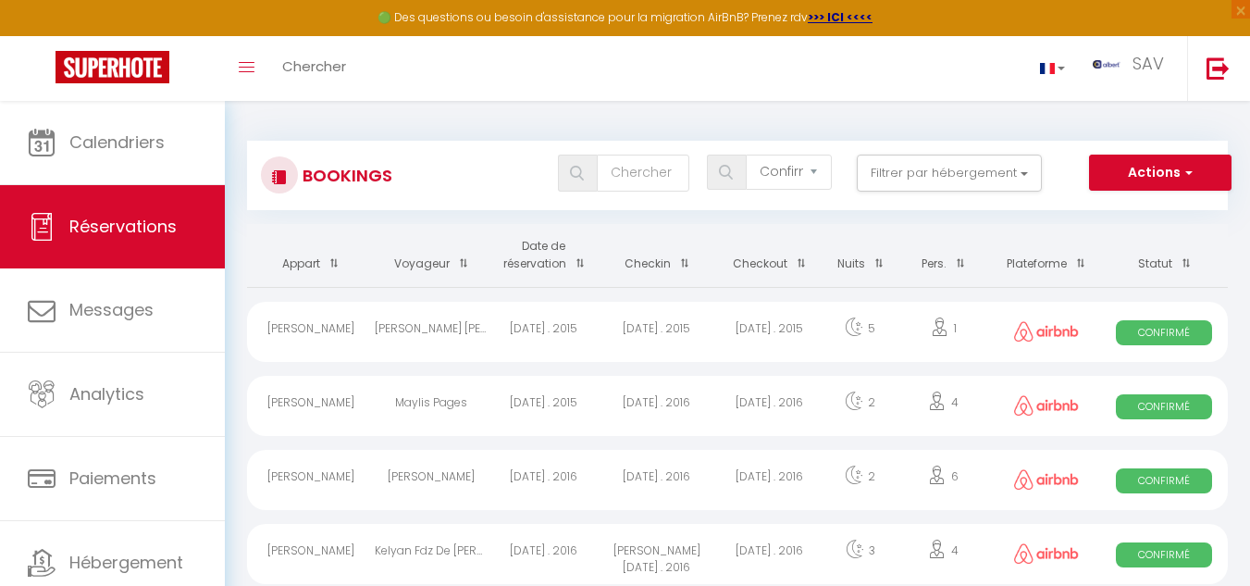
checkbox IDR "false"
checkbox input "false"
checkbox Havre "false"
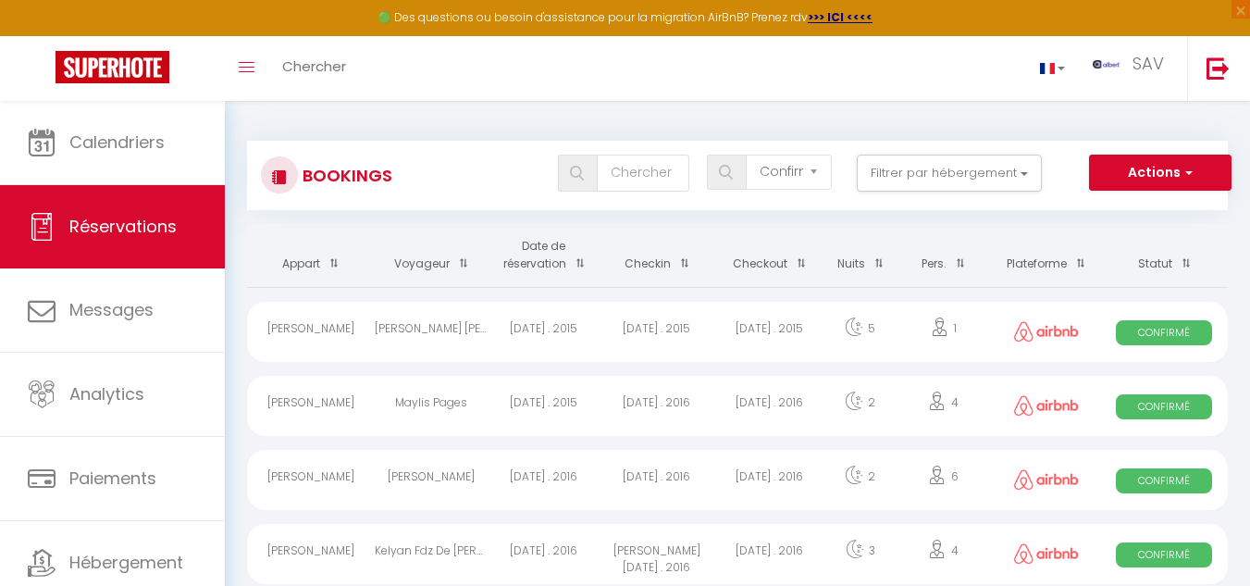
checkbox input "false"
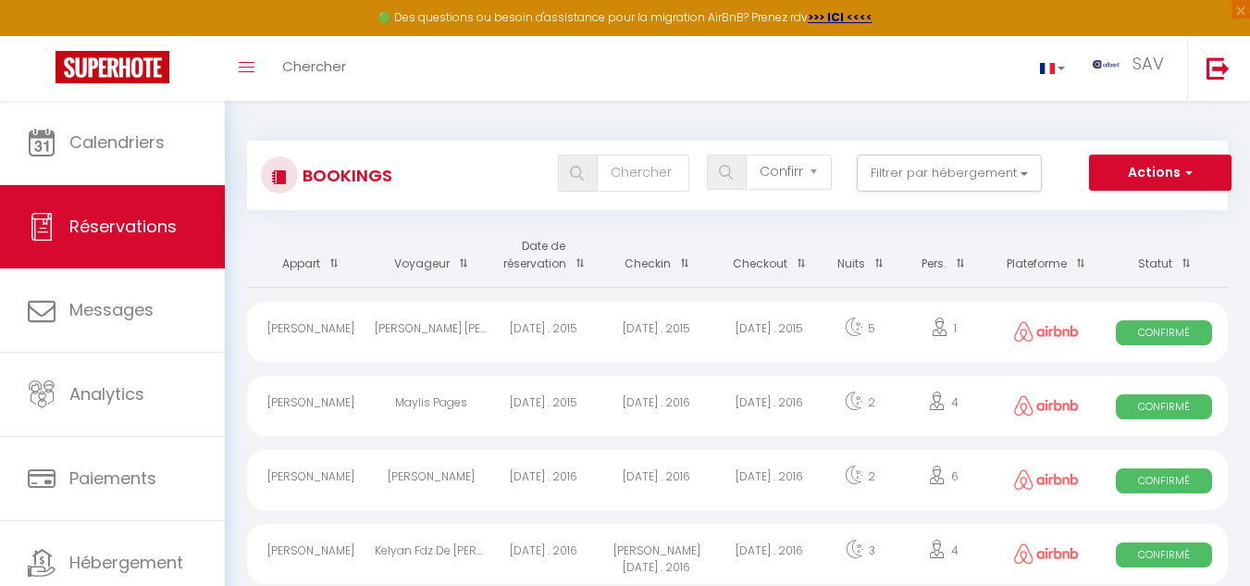
checkbox input "false"
checkbox T2 "false"
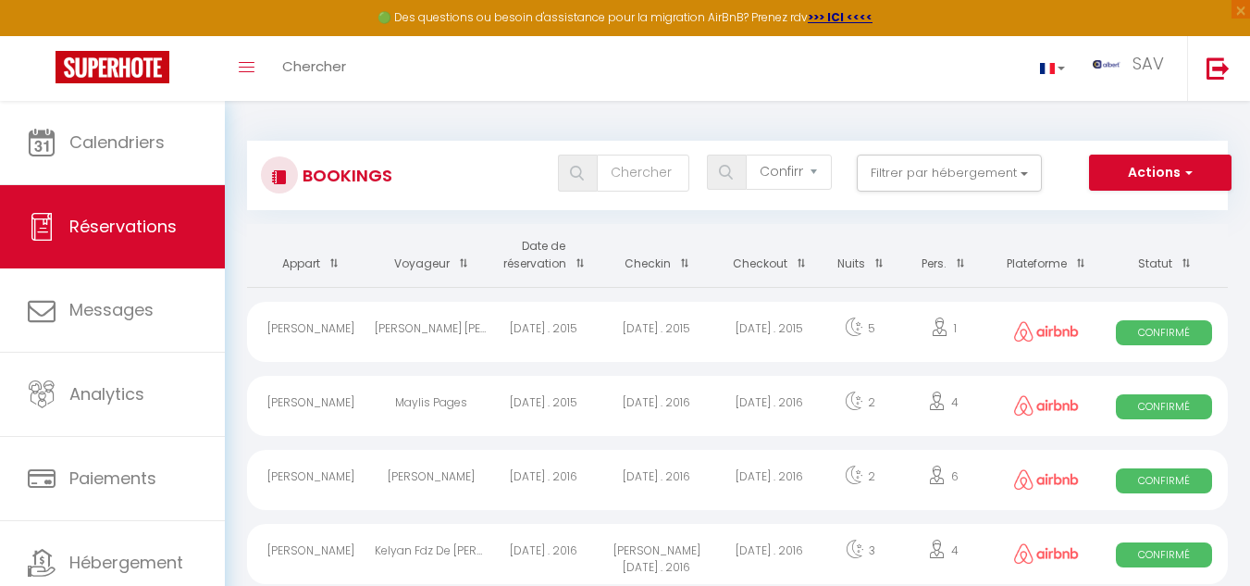
checkbox input "false"
checkbox Bois "false"
checkbox input "false"
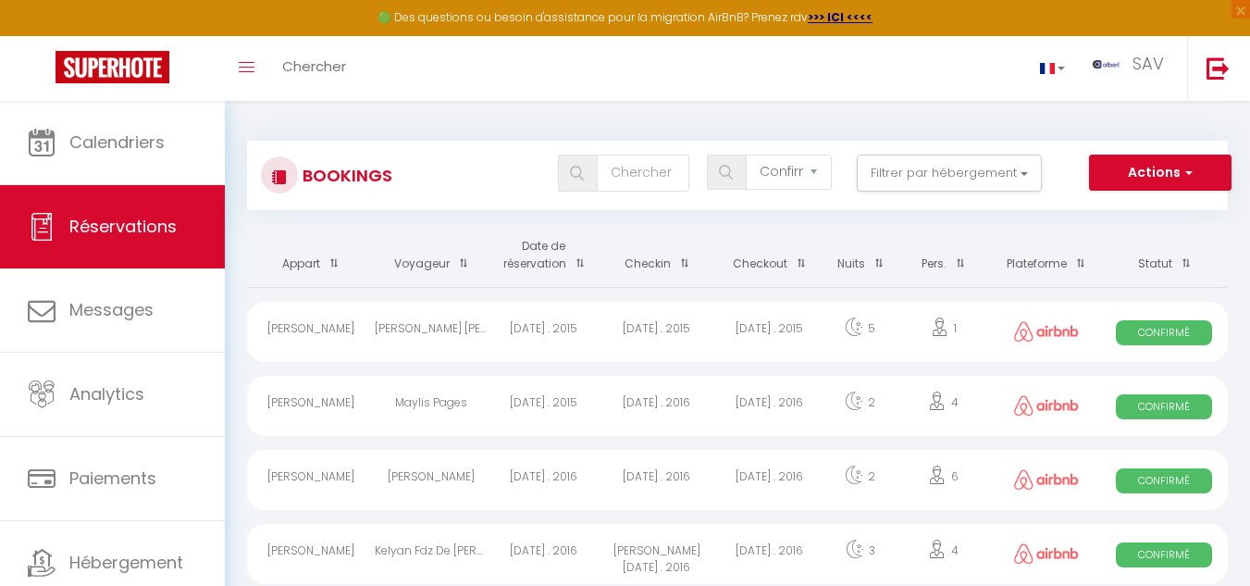
checkbox input "false"
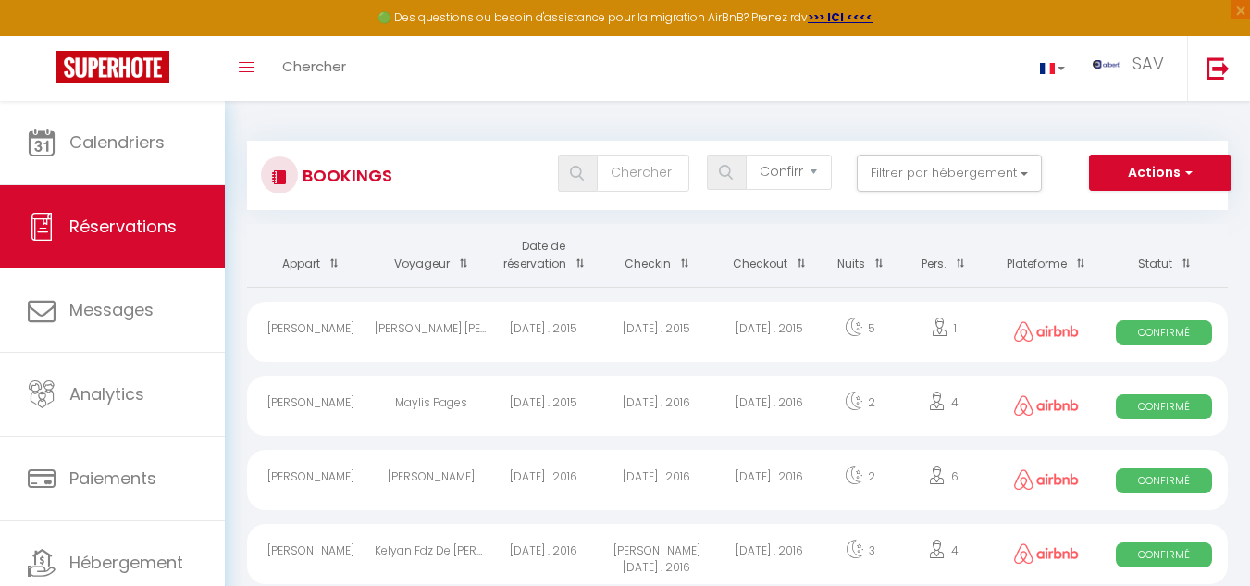
checkbox input "false"
checkbox Play "false"
checkbox input "false"
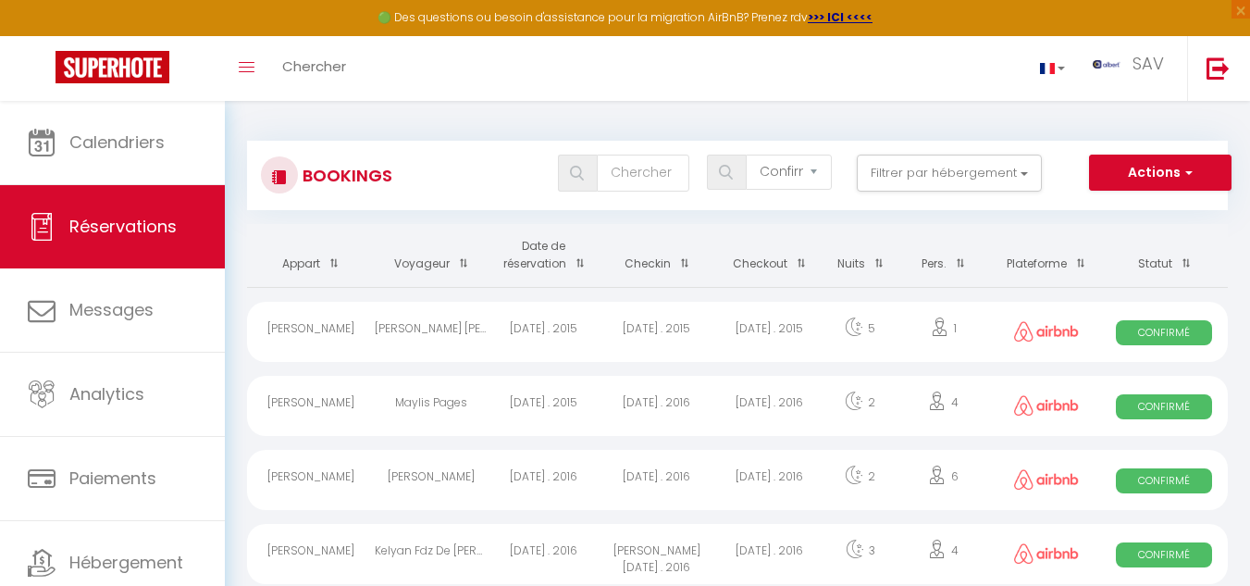
checkbox input "false"
checkbox Spa "false"
checkbox input "false"
checkbox T2 "false"
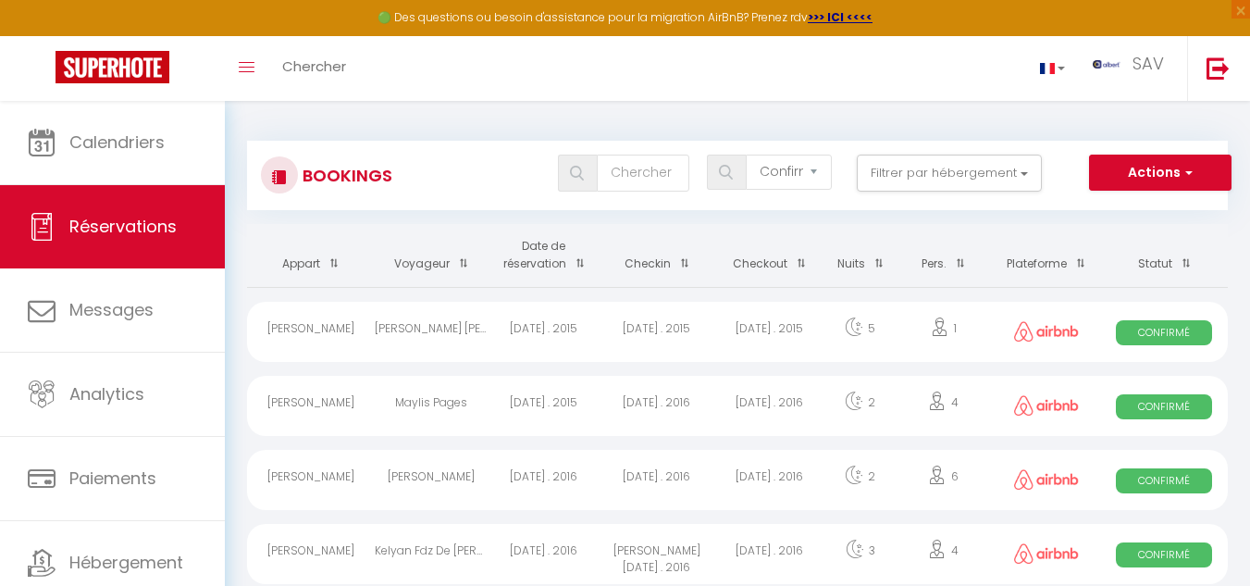
checkbox input "false"
checkbox T3 "false"
checkbox input "false"
checkbox Chambre "false"
checkbox input "false"
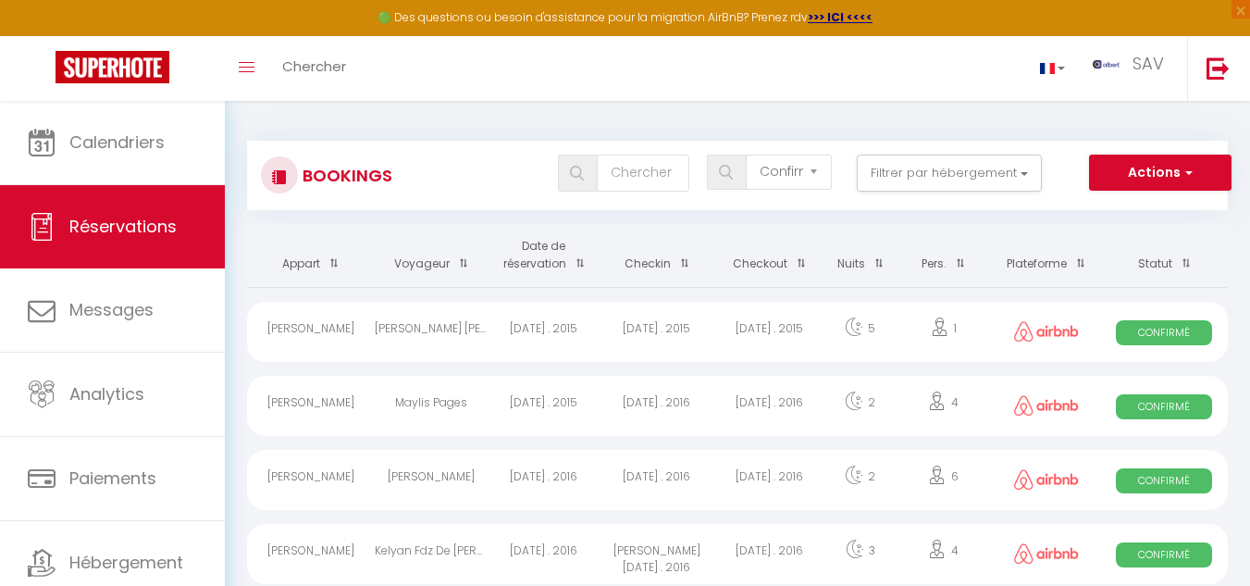
checkbox input "false"
click at [1027, 179] on button "Filtrer par hébergement" at bounding box center [949, 172] width 185 height 37
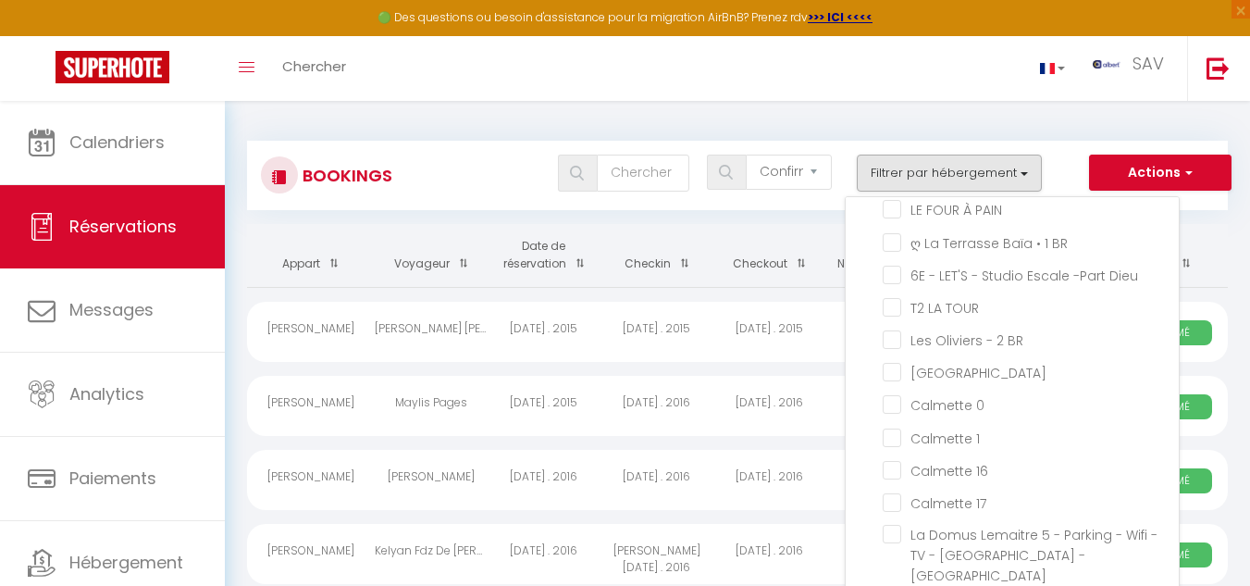
scroll to position [32068, 0]
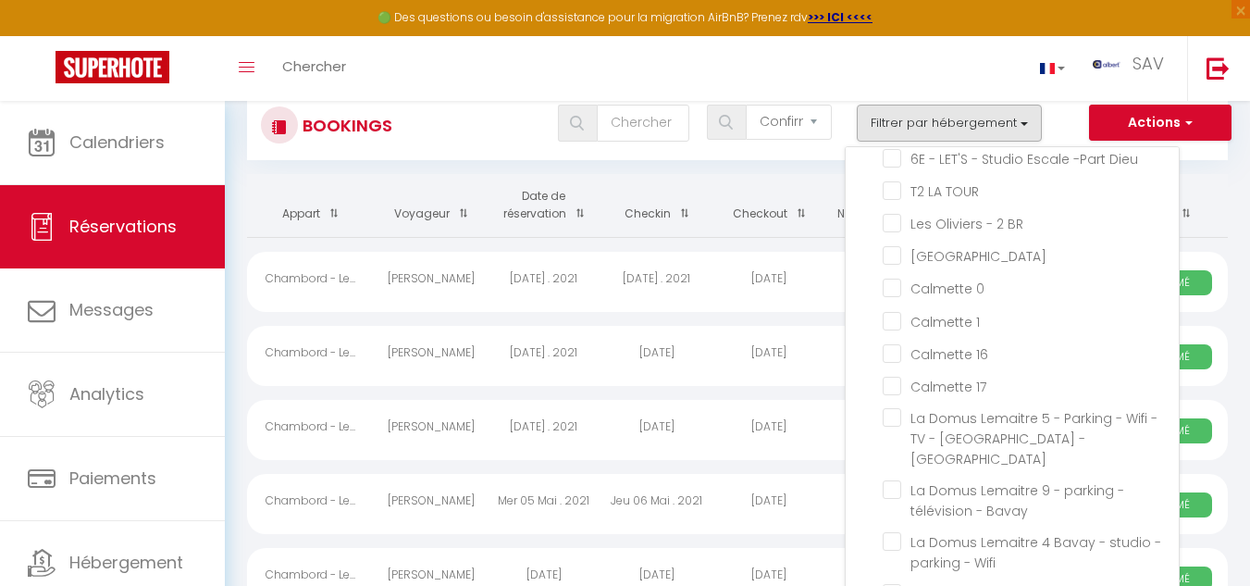
scroll to position [0, 0]
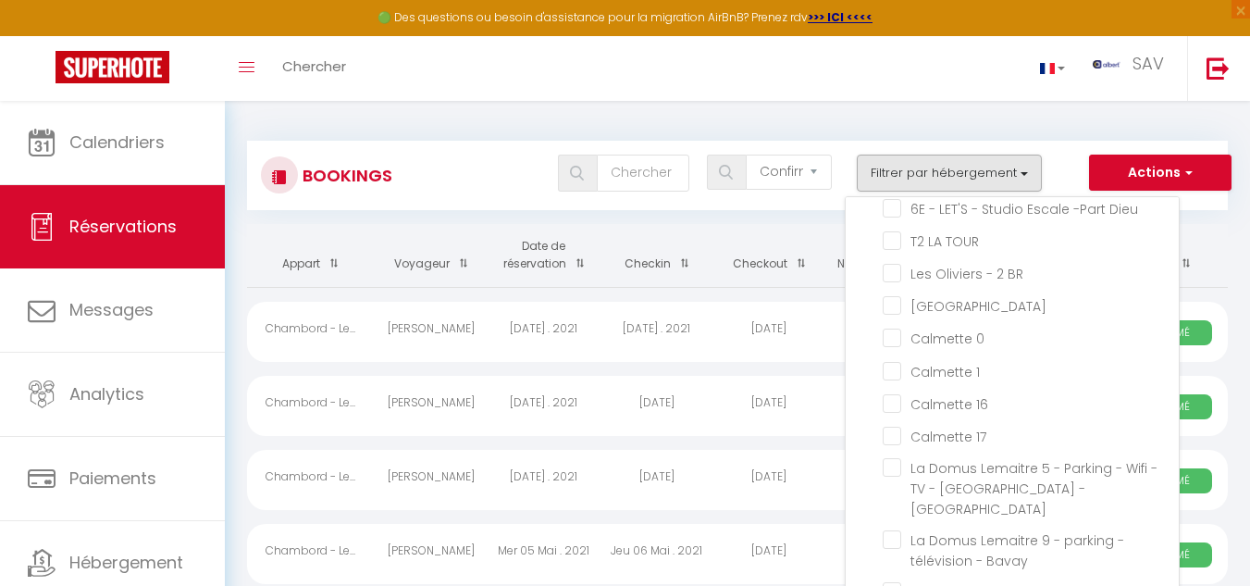
click at [581, 261] on span at bounding box center [575, 263] width 19 height 34
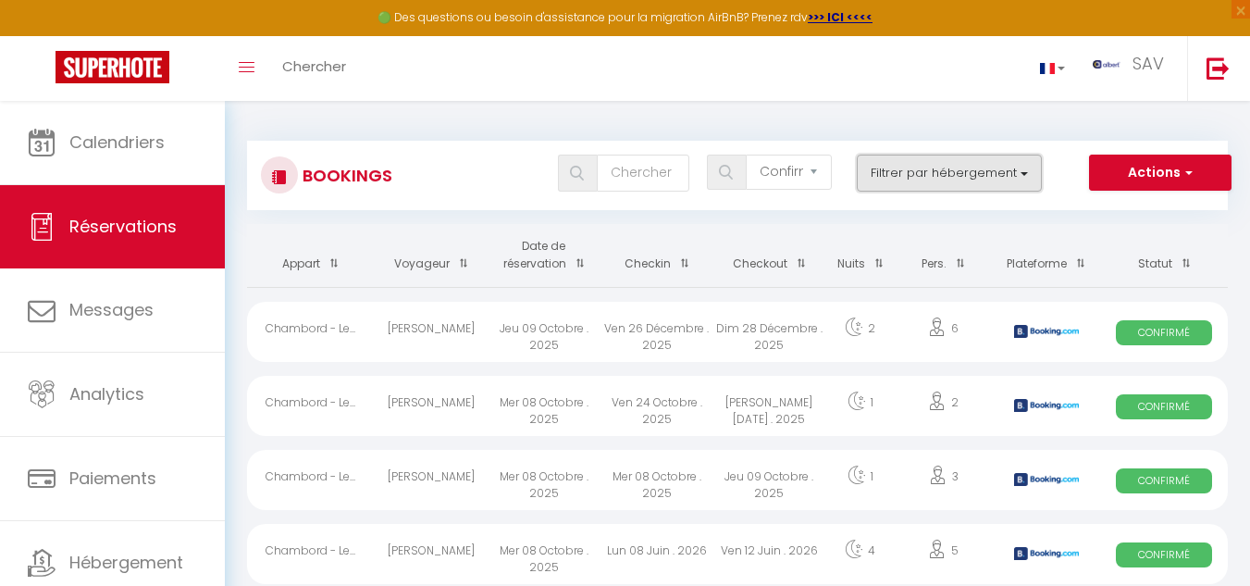
click at [1027, 167] on button "Filtrer par hébergement" at bounding box center [949, 172] width 185 height 37
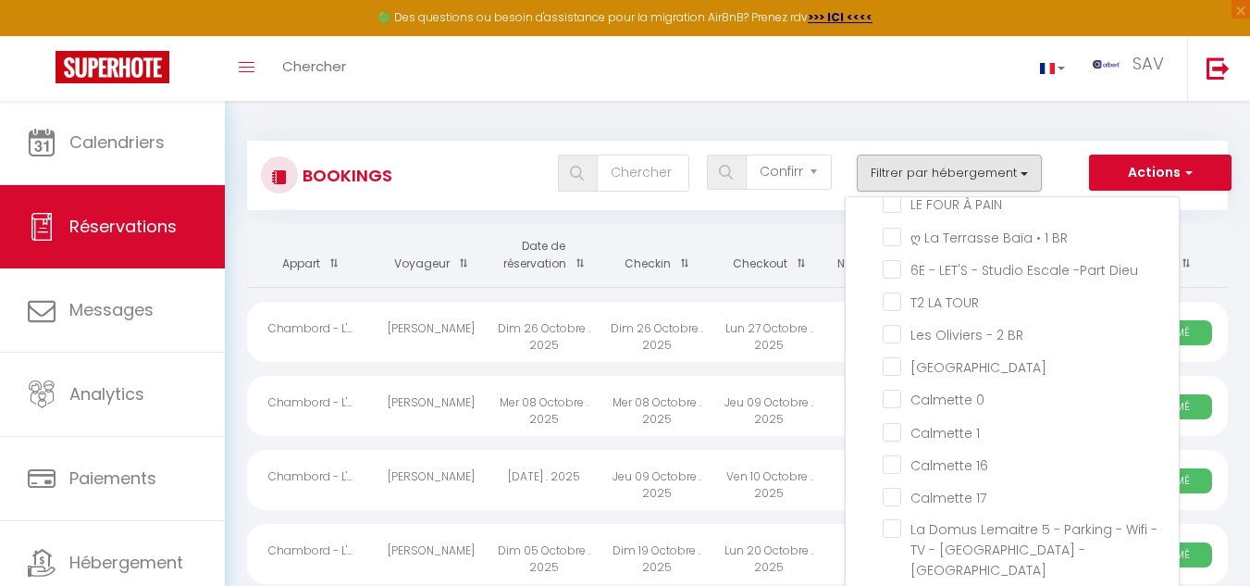
scroll to position [32013, 0]
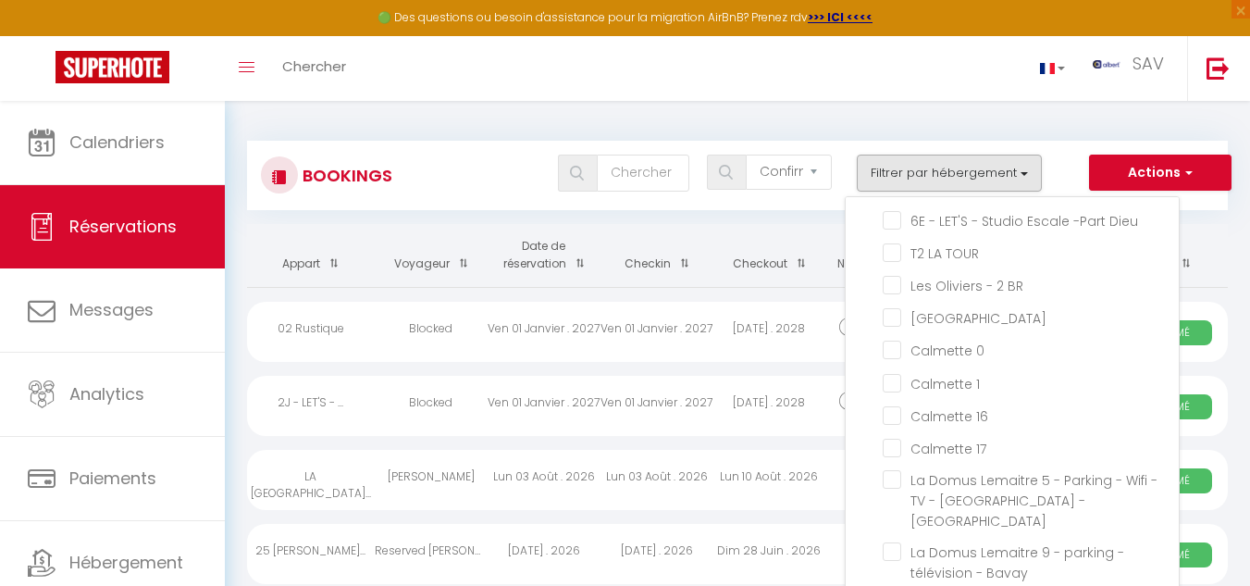
scroll to position [32106, 0]
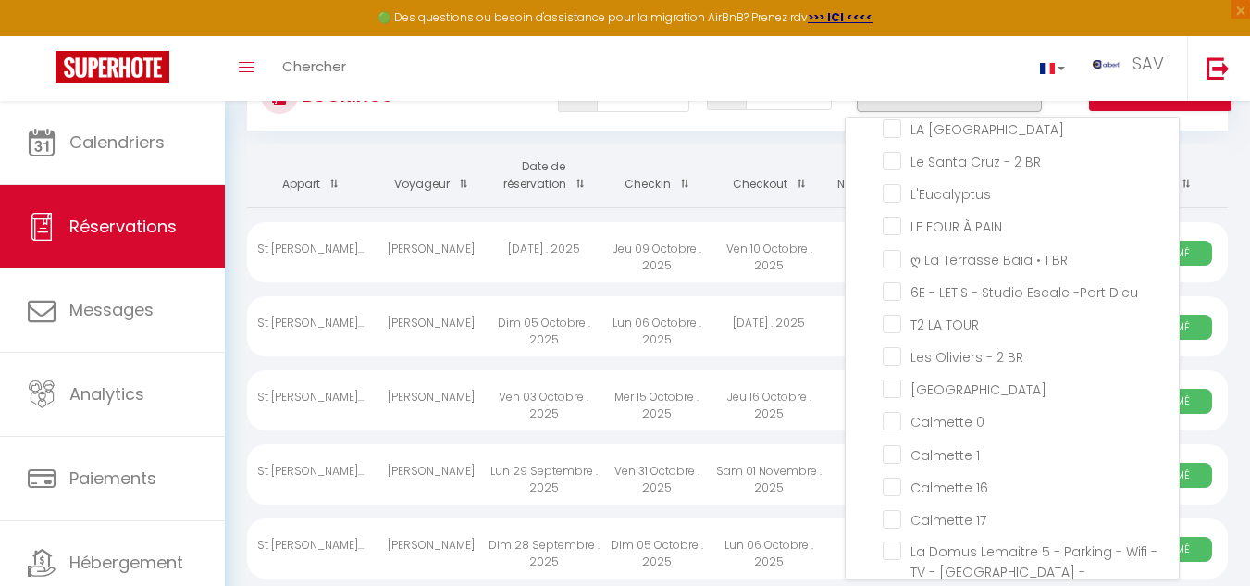
scroll to position [185, 0]
